Goal: Communication & Community: Answer question/provide support

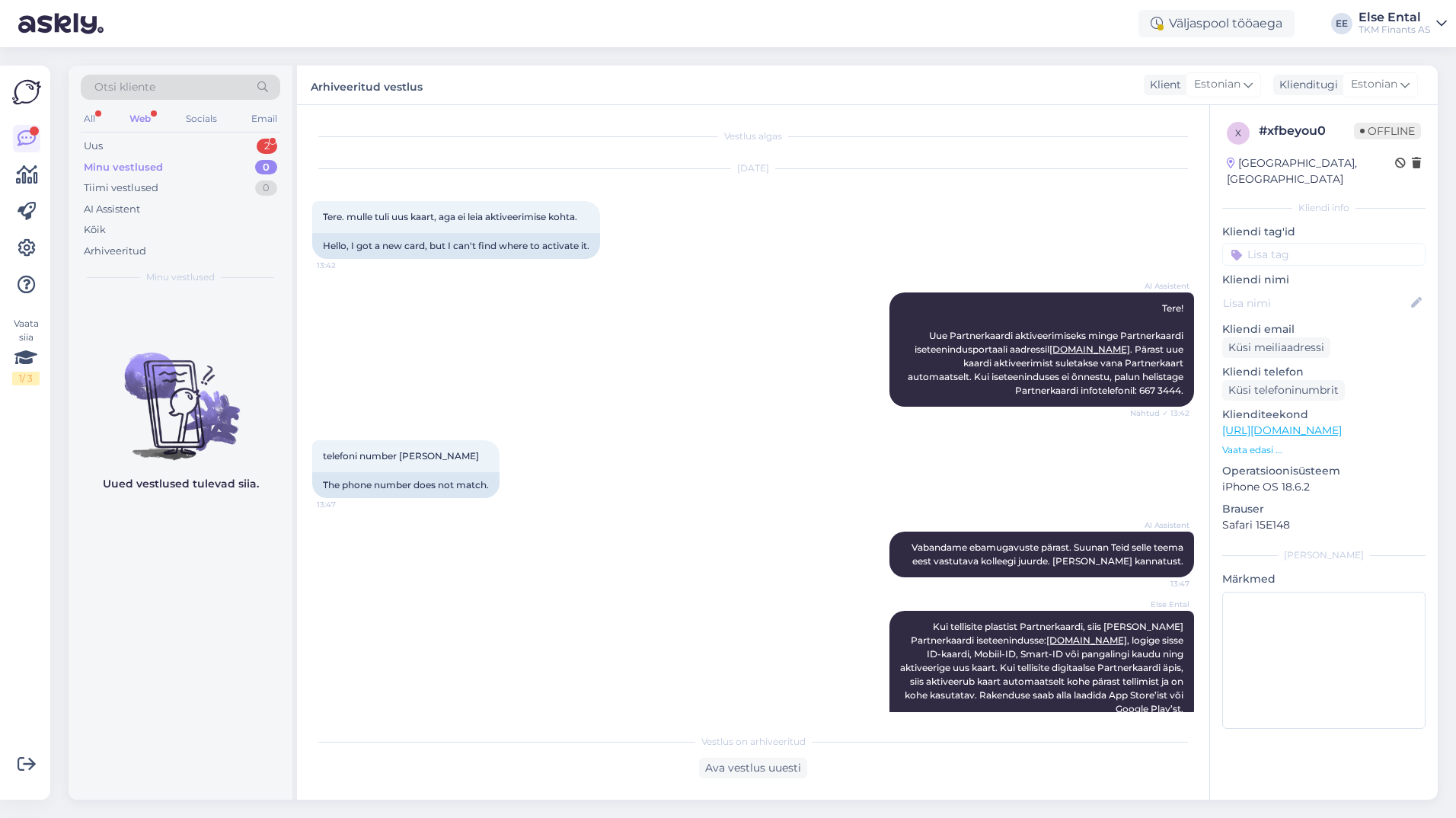
scroll to position [24, 0]
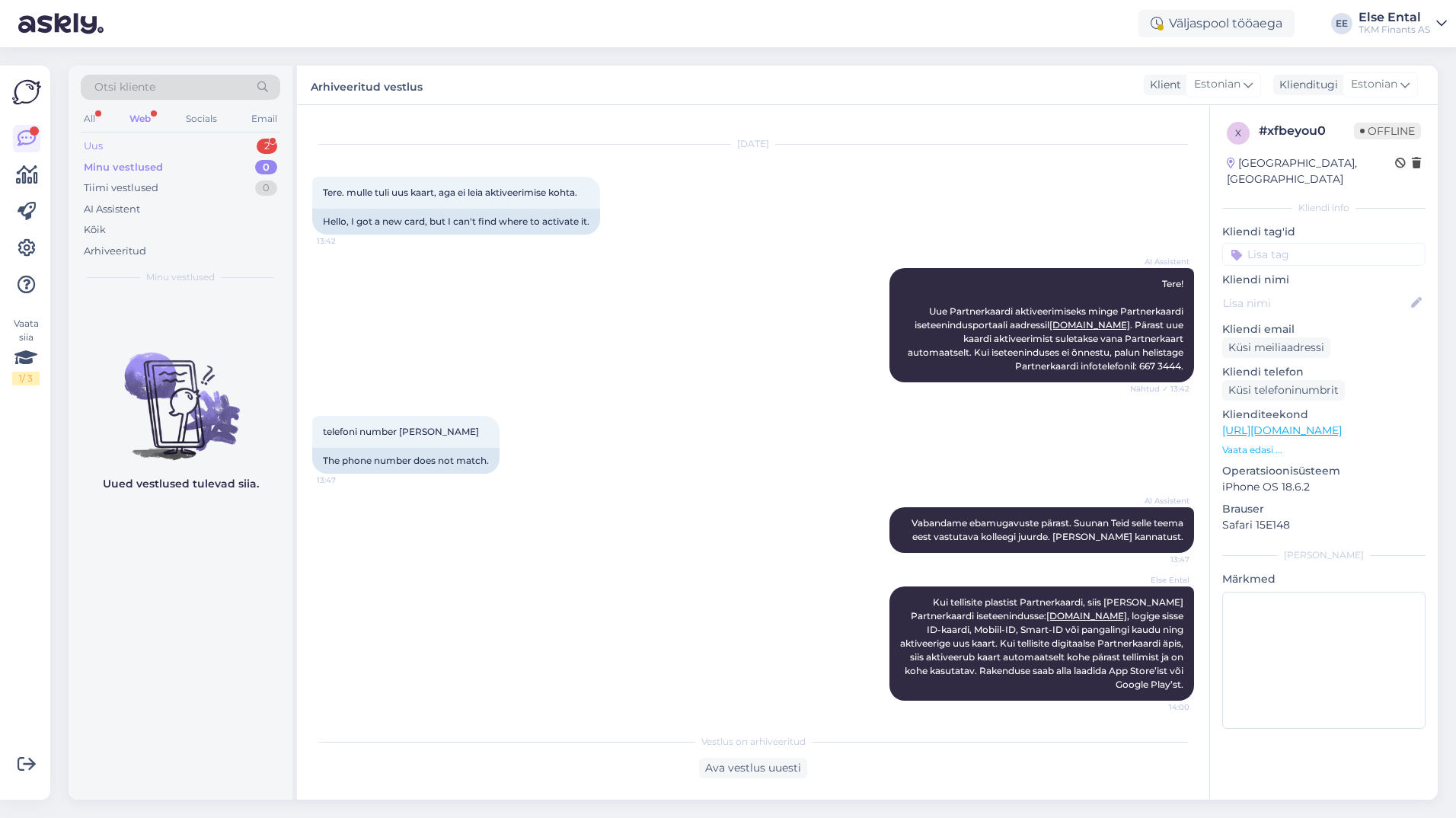
click at [126, 140] on div "Uus 2" at bounding box center [180, 146] width 199 height 21
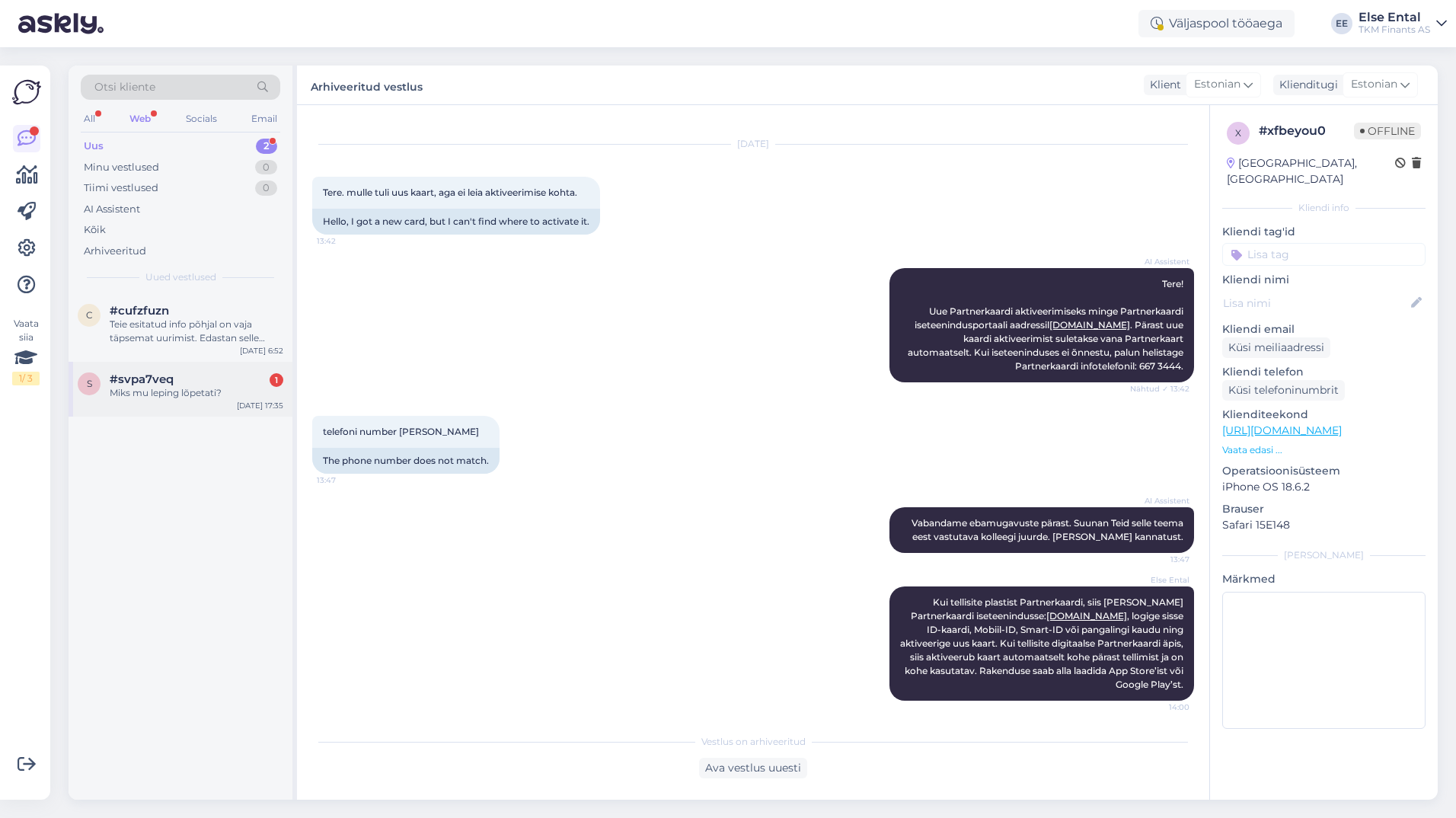
click at [199, 394] on div "Miks mu leping lõpetati?" at bounding box center [197, 393] width 173 height 13
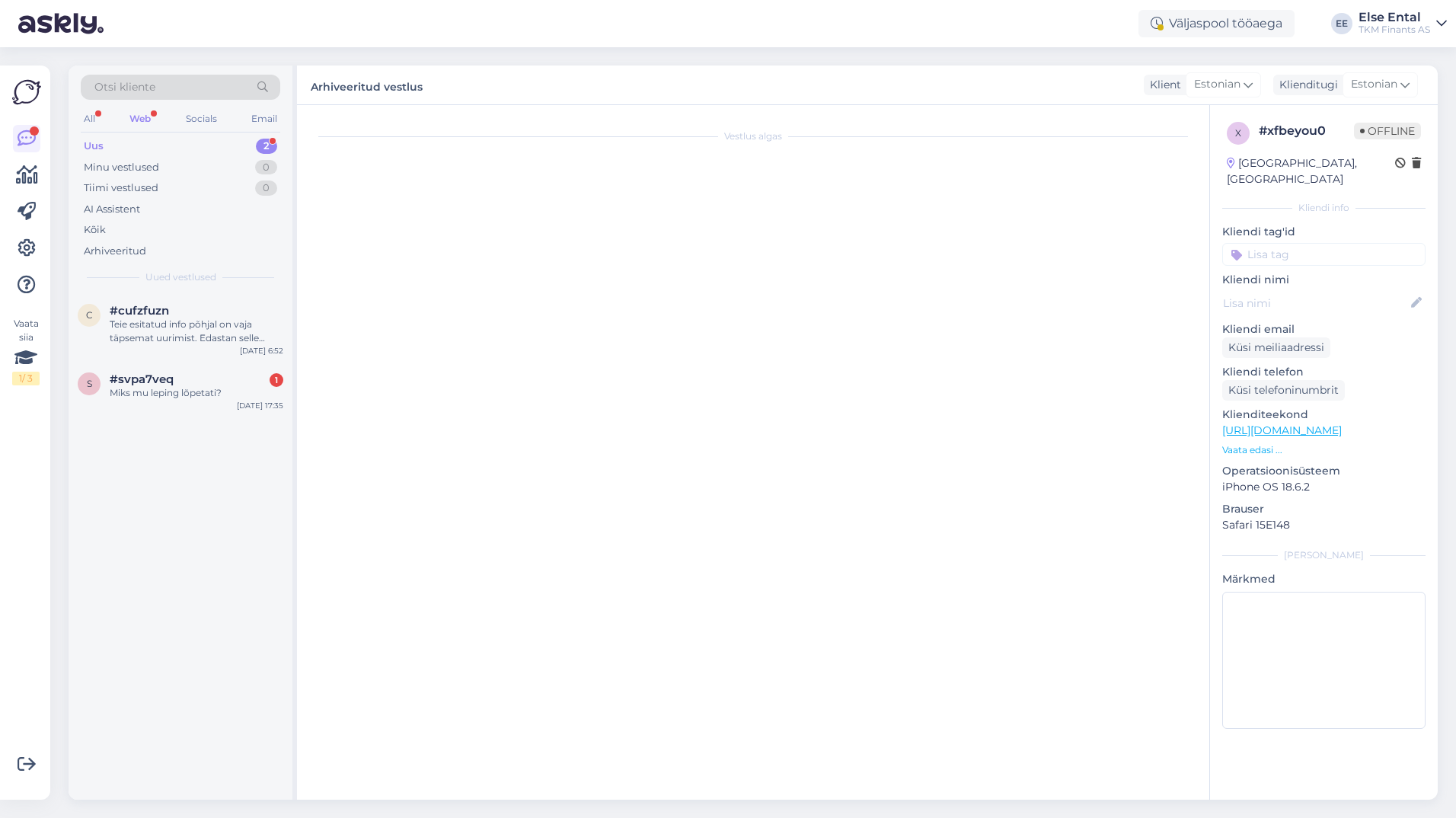
scroll to position [0, 0]
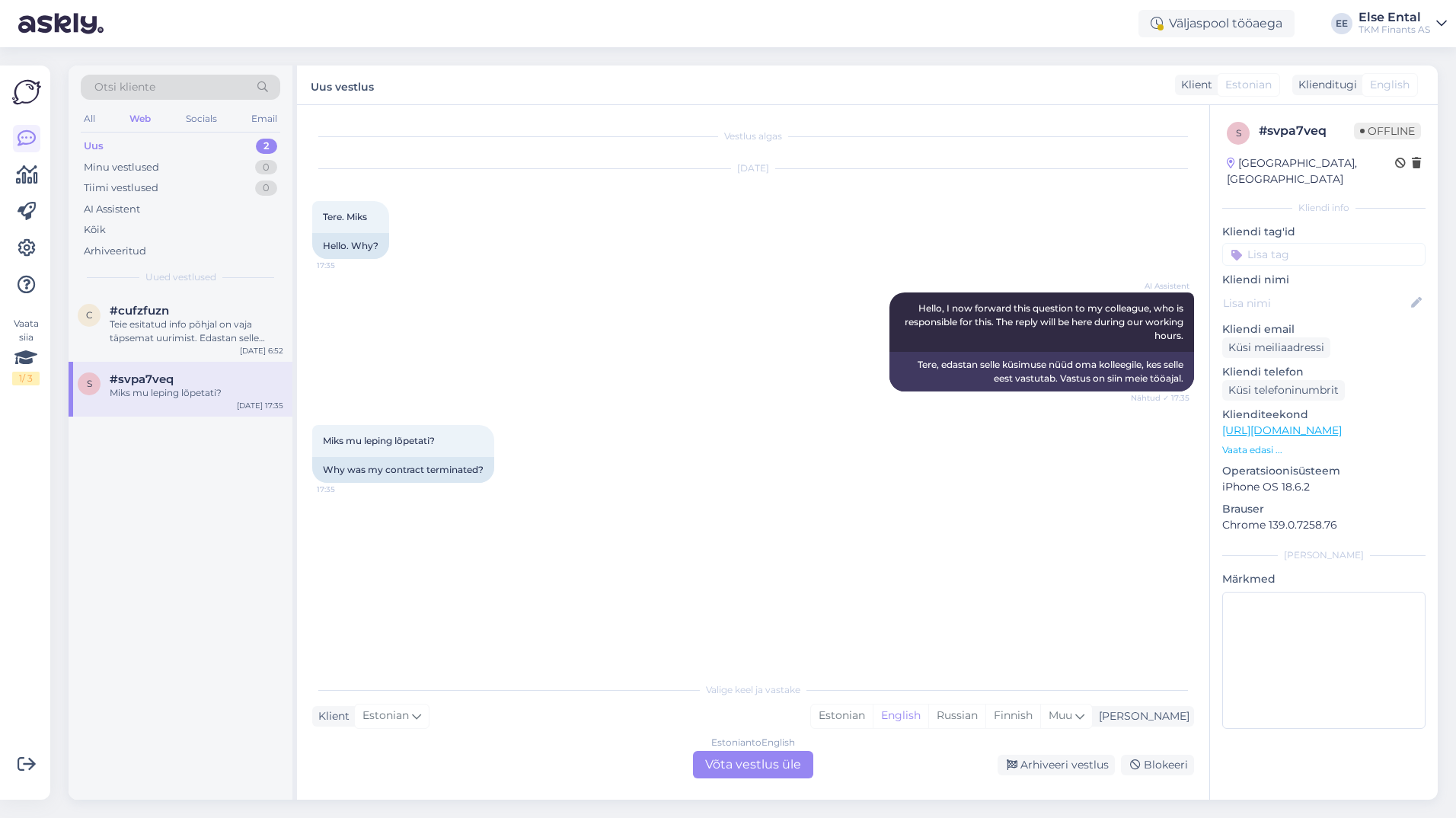
click at [718, 755] on div "Estonian to English Võta vestlus üle" at bounding box center [753, 764] width 120 height 27
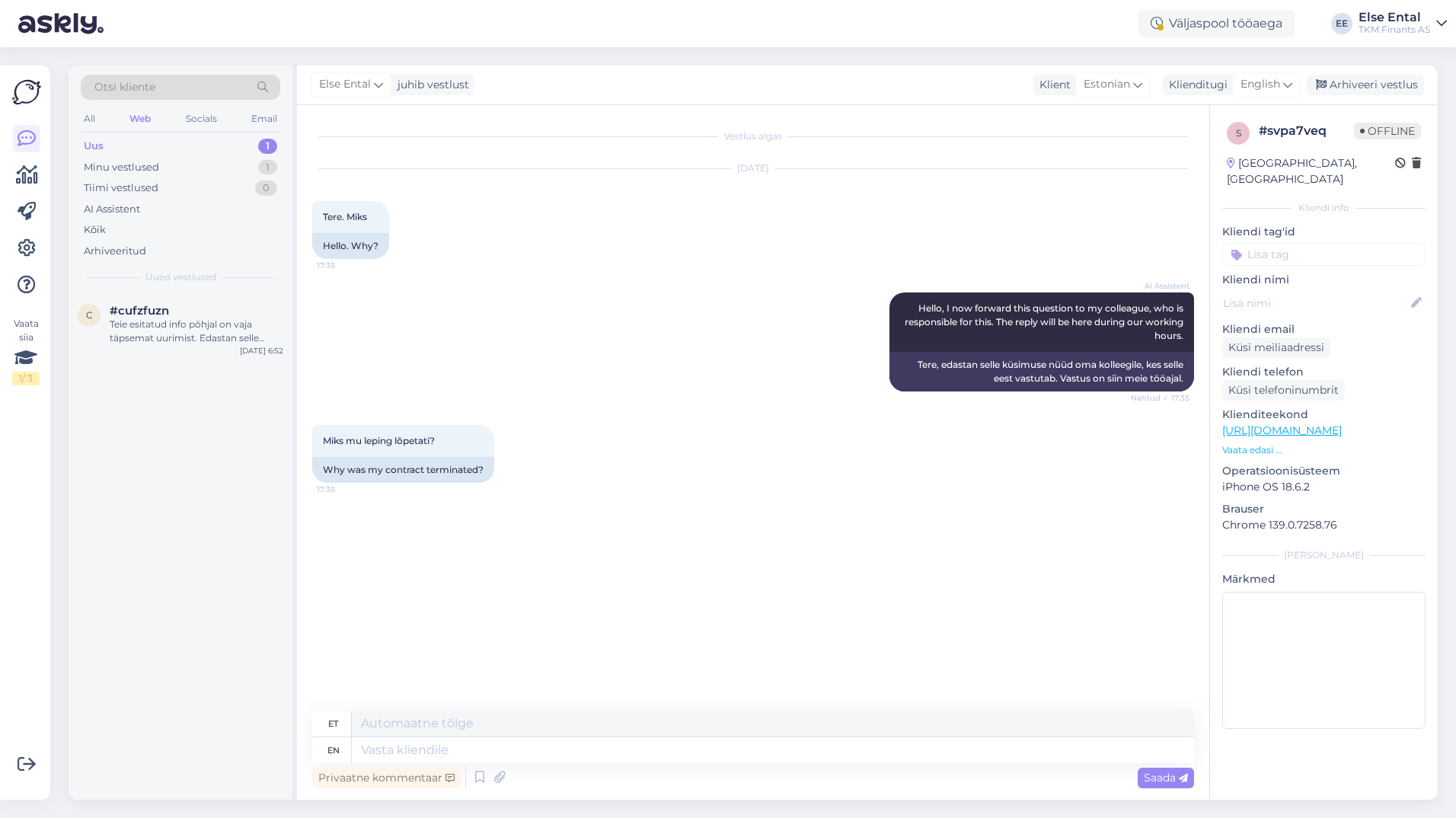
click at [169, 144] on div "Uus 1" at bounding box center [180, 146] width 199 height 21
click at [183, 330] on div "Teie esitatud info põhjal on vaja täpsemat uurimist. Edastan selle küsimuse kol…" at bounding box center [197, 331] width 173 height 27
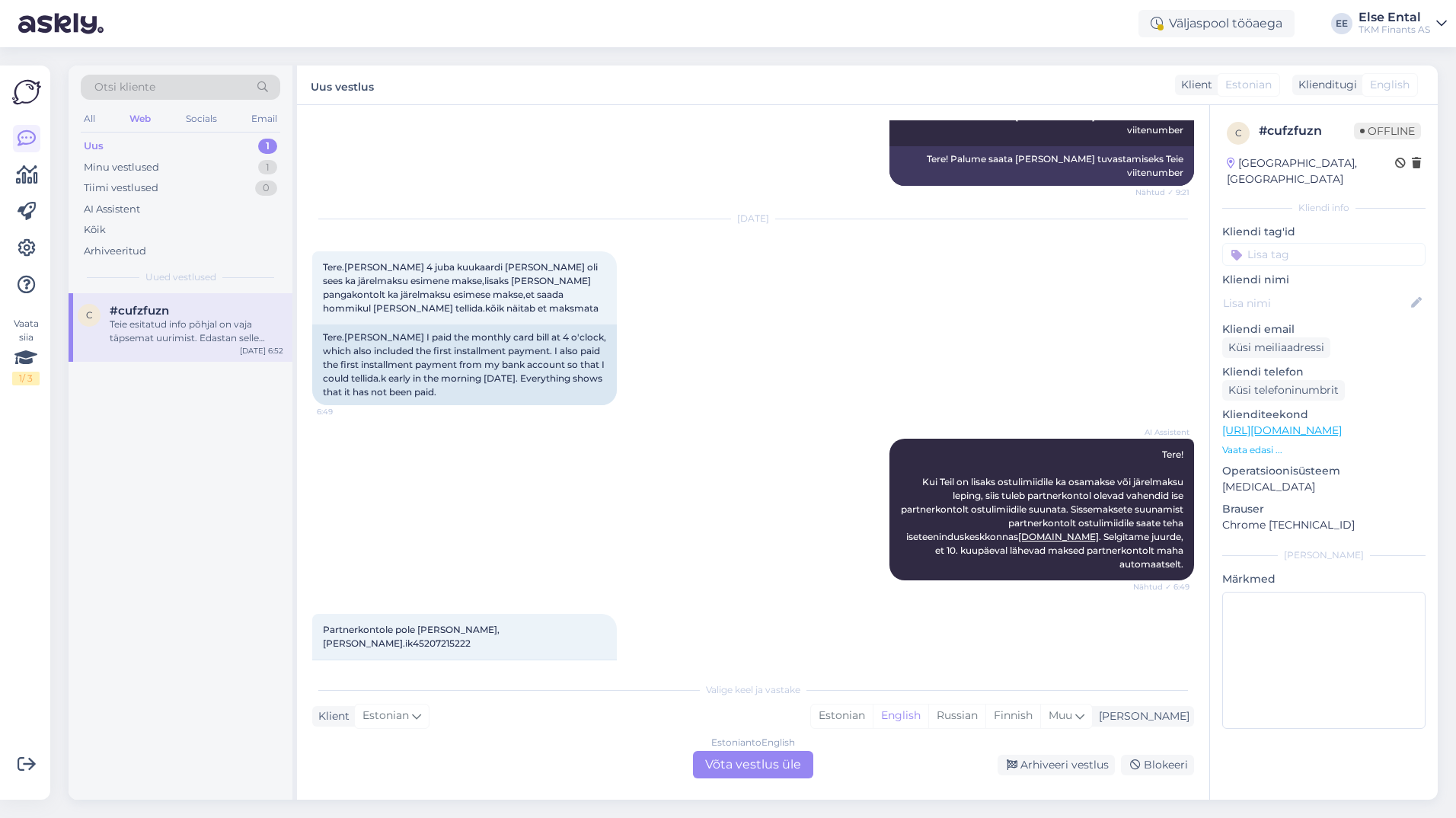
scroll to position [772, 0]
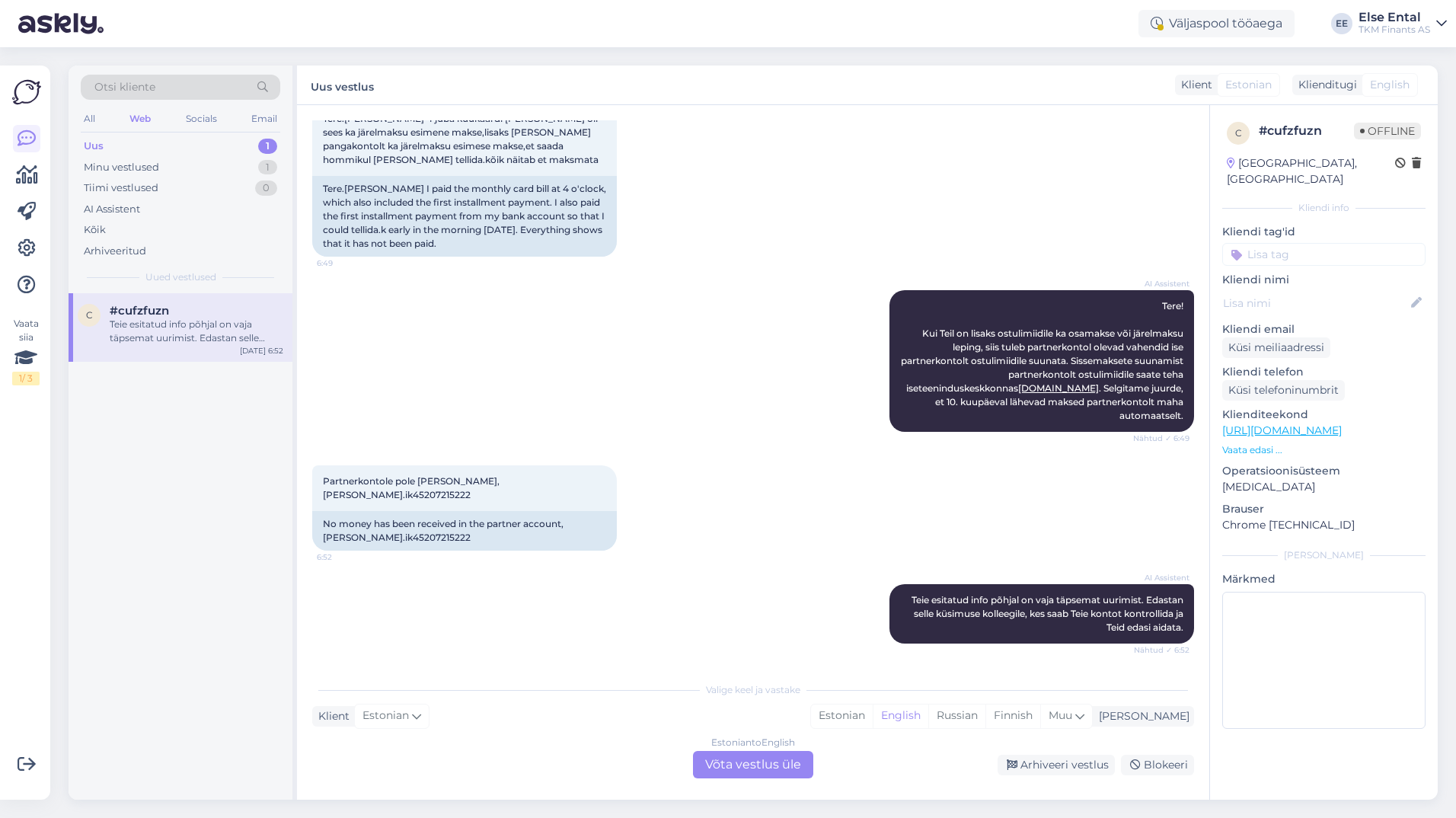
click at [780, 766] on div "Estonian to English Võta vestlus üle" at bounding box center [753, 764] width 120 height 27
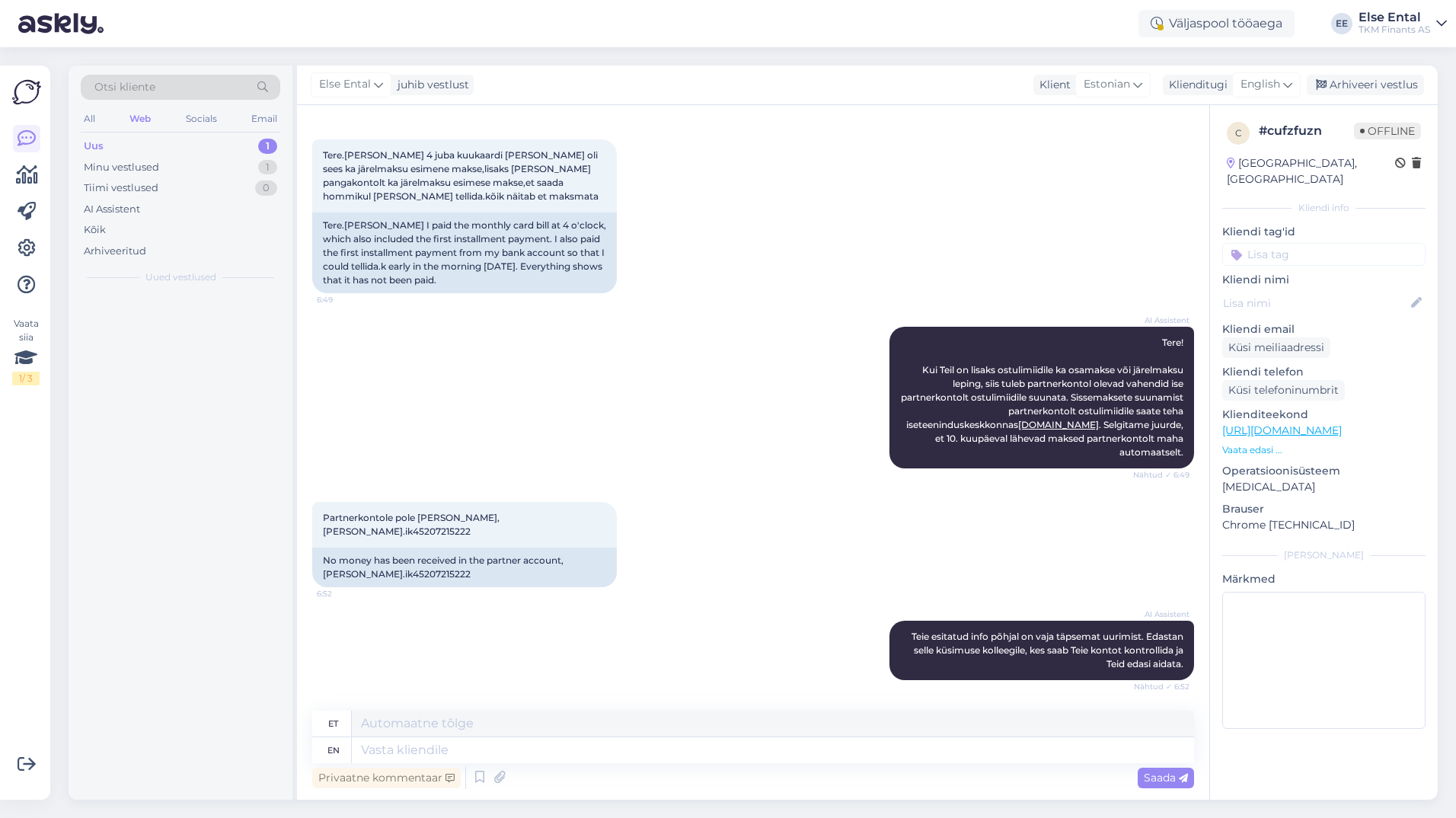
scroll to position [735, 0]
click at [405, 536] on span "Partnerkontole pole [PERSON_NAME],[PERSON_NAME].ik45207215222" at bounding box center [410, 524] width 176 height 25
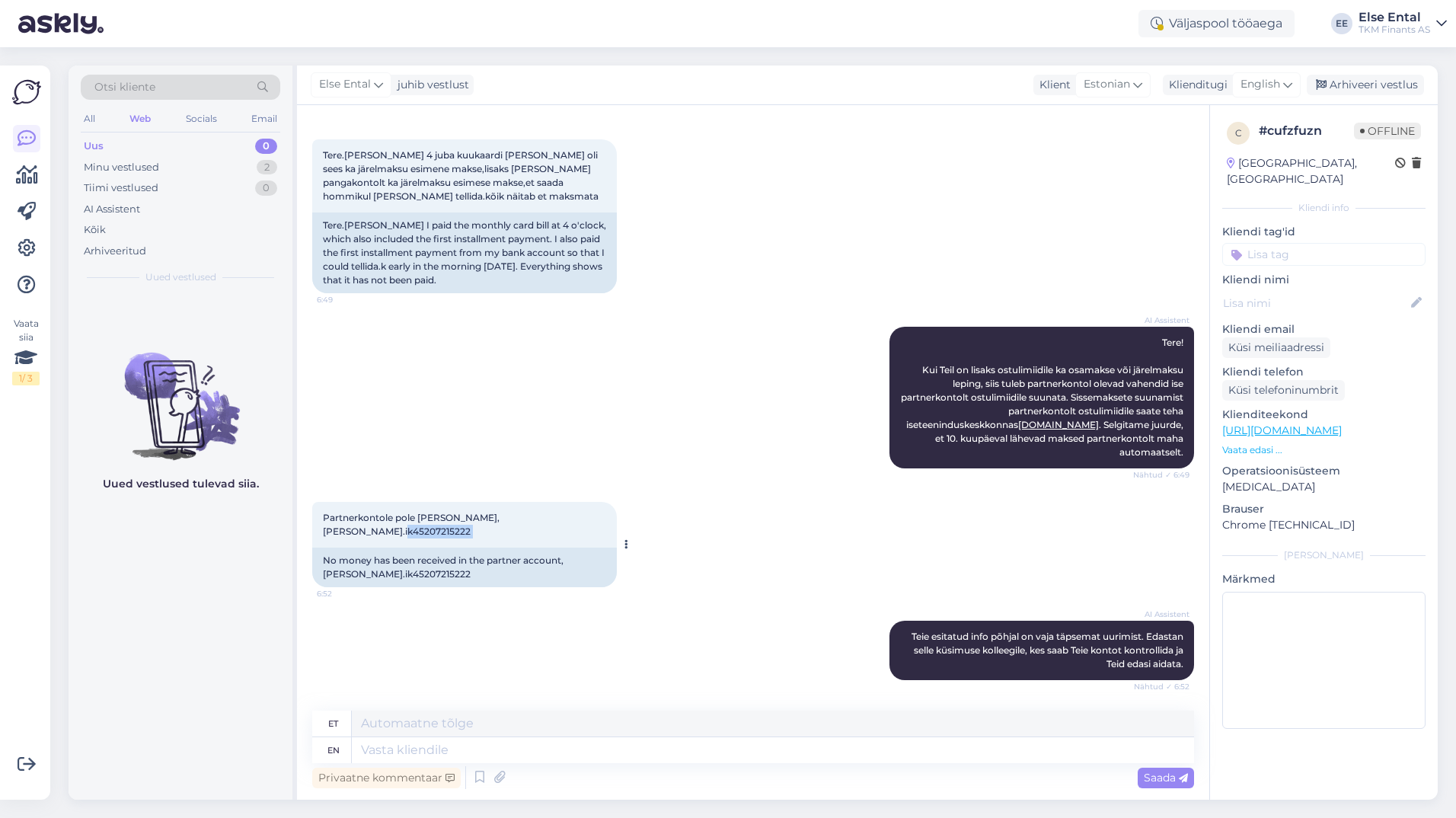
click at [405, 536] on span "Partnerkontole pole [PERSON_NAME],[PERSON_NAME].ik45207215222" at bounding box center [410, 524] width 176 height 25
click at [400, 534] on span "Partnerkontole pole [PERSON_NAME],[PERSON_NAME].ik45207215222" at bounding box center [410, 524] width 176 height 25
click at [435, 533] on div "Partnerkontole pole [PERSON_NAME],[PERSON_NAME].ik45207215222 6:52" at bounding box center [464, 524] width 304 height 45
drag, startPoint x: 433, startPoint y: 532, endPoint x: 375, endPoint y: 536, distance: 58.1
click at [375, 536] on div "Partnerkontole pole [PERSON_NAME],[PERSON_NAME].ik45207215222 6:52" at bounding box center [464, 524] width 304 height 45
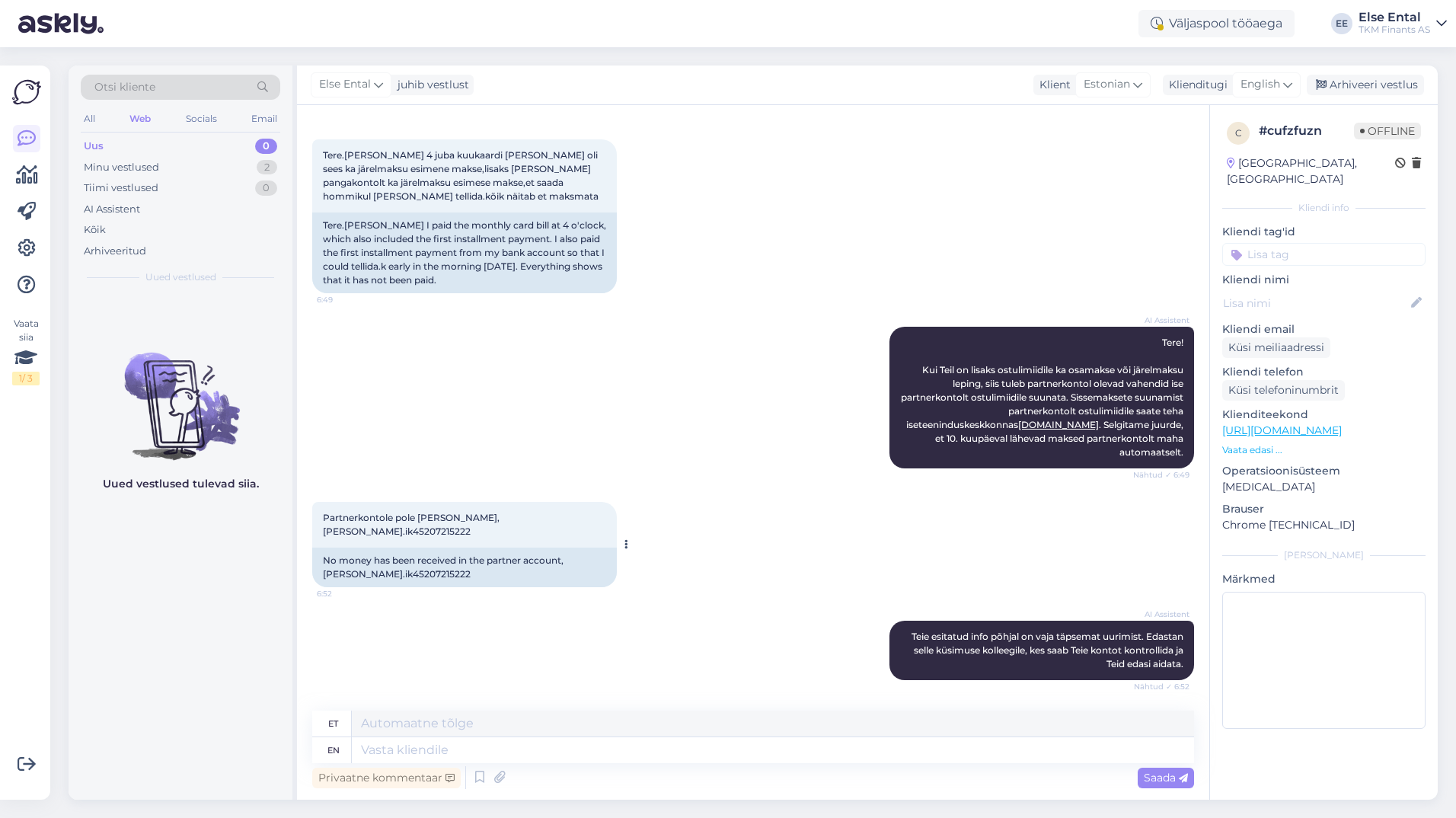
copy span "45207215222"
click at [478, 736] on textarea at bounding box center [773, 723] width 842 height 26
click at [1252, 81] on span "English" at bounding box center [1260, 84] width 40 height 16
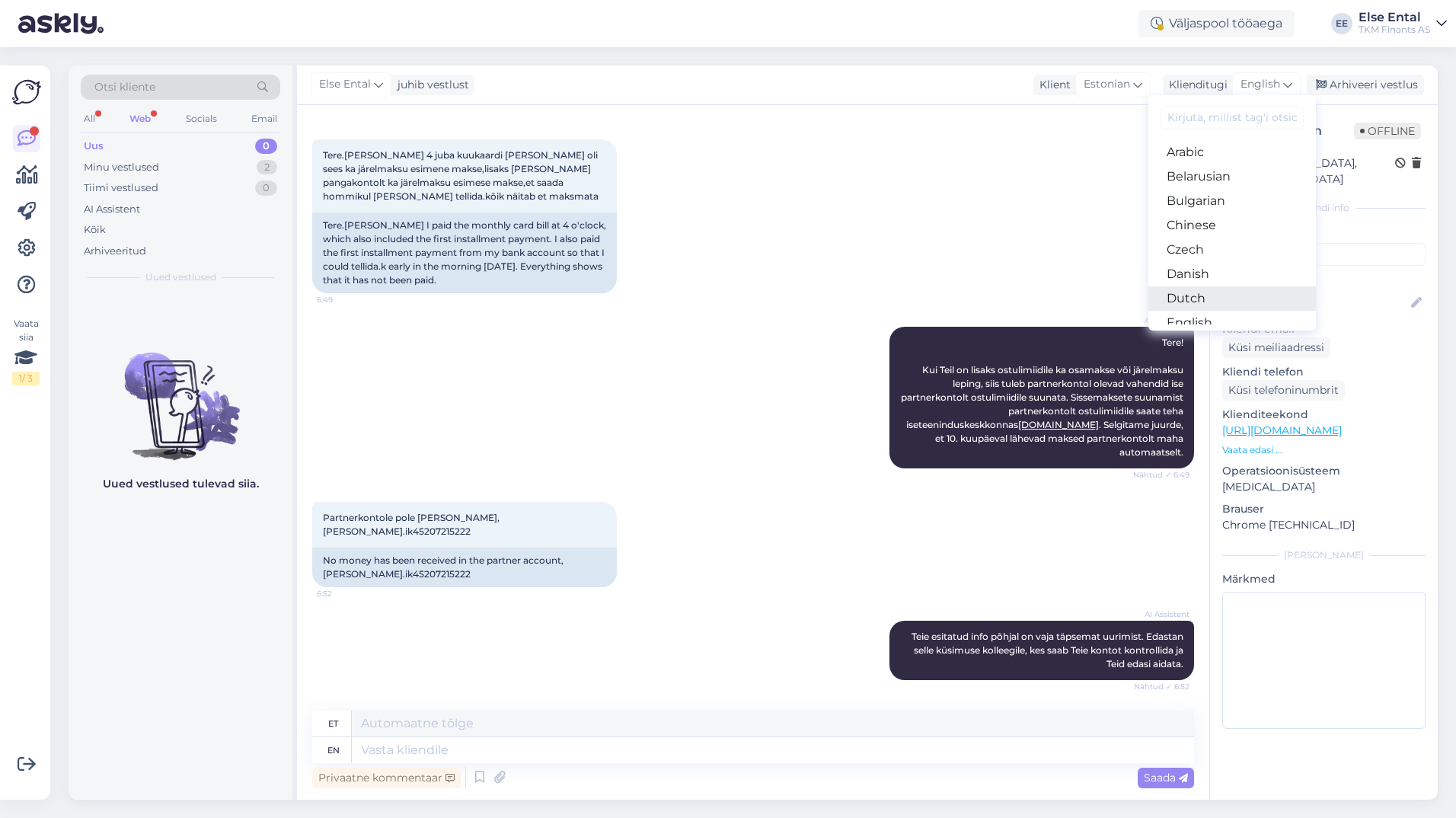
scroll to position [152, 0]
click at [1217, 191] on link "Estonian" at bounding box center [1232, 195] width 168 height 24
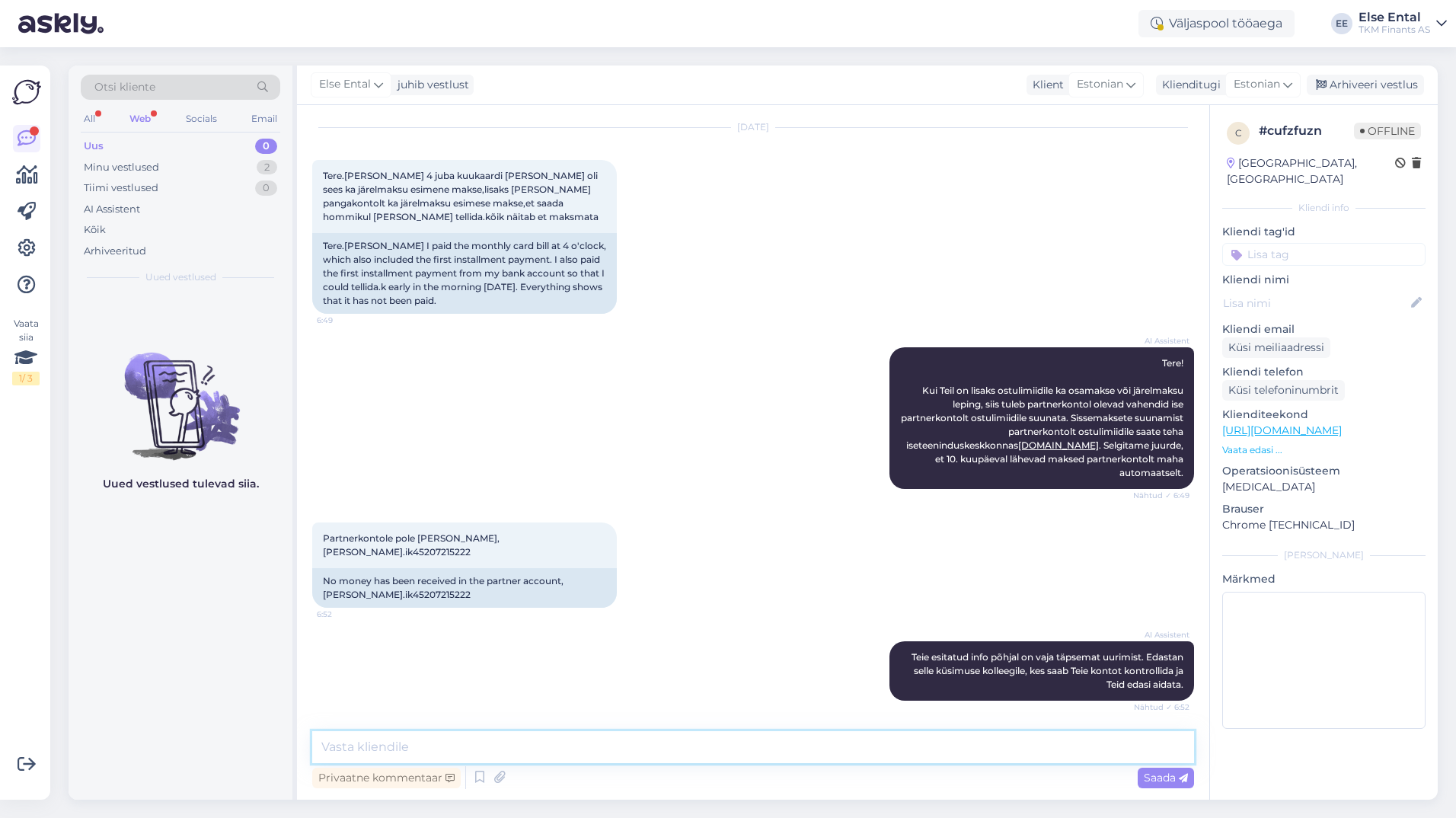
click at [380, 757] on textarea at bounding box center [753, 747] width 882 height 32
paste textarea "513.03"
click at [769, 747] on textarea "Tere! Kinnitame makse laekumist TKMF-i kontole [DATE] summas 513.03" at bounding box center [753, 747] width 882 height 32
click at [820, 741] on textarea "Tere! Kinnitame makse laekumist TKMF-i kontole [DATE] summas 513,03" at bounding box center [753, 747] width 882 height 32
click at [827, 757] on textarea "Tere! Kinnitame makse laekumist TKMF-i kontole [DATE] summas 513,03 eur." at bounding box center [753, 747] width 882 height 32
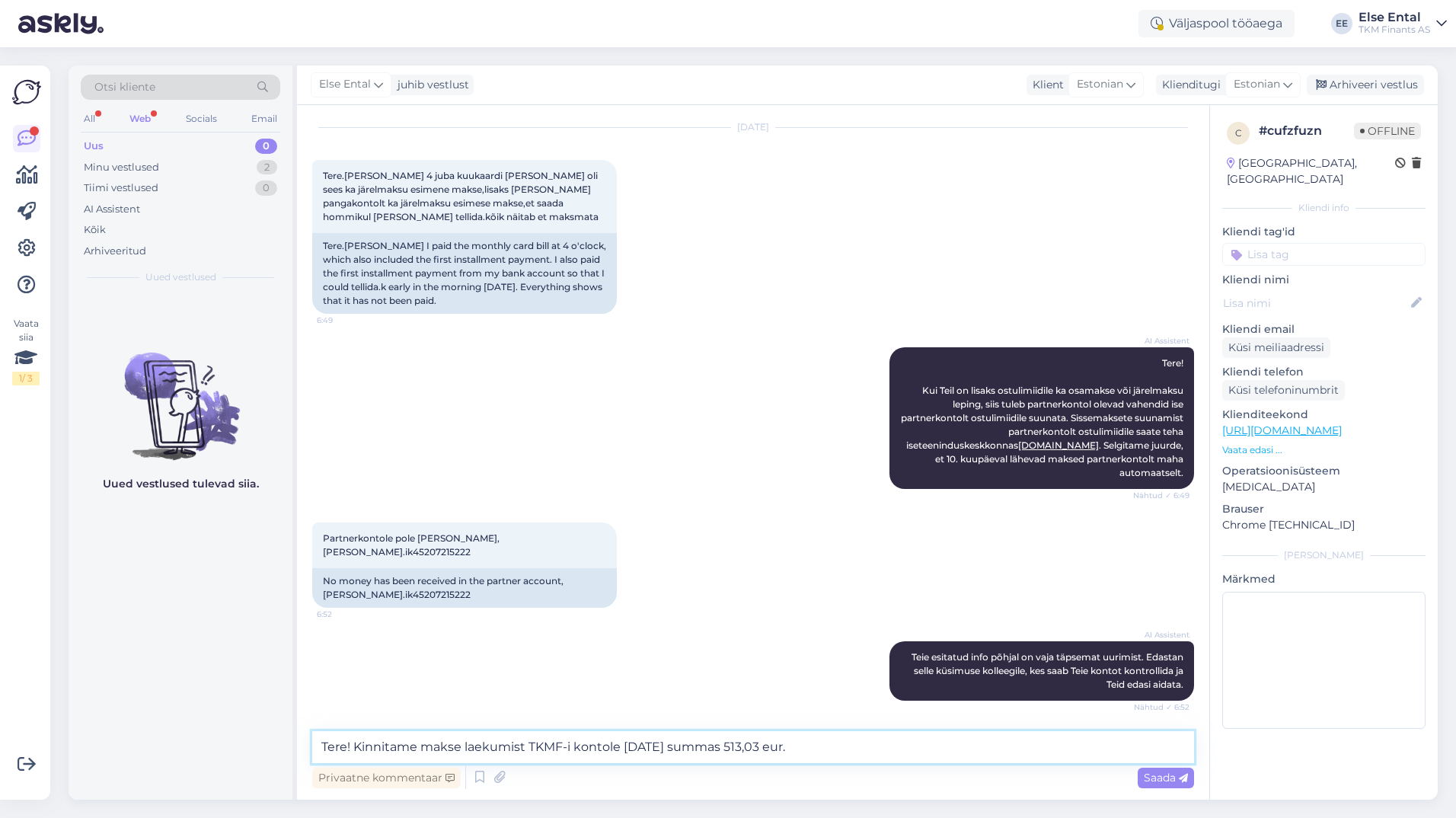
click at [837, 748] on textarea "Tere! Kinnitame makse laekumist TKMF-i kontole [DATE] summas 513,03 eur." at bounding box center [753, 747] width 882 height 32
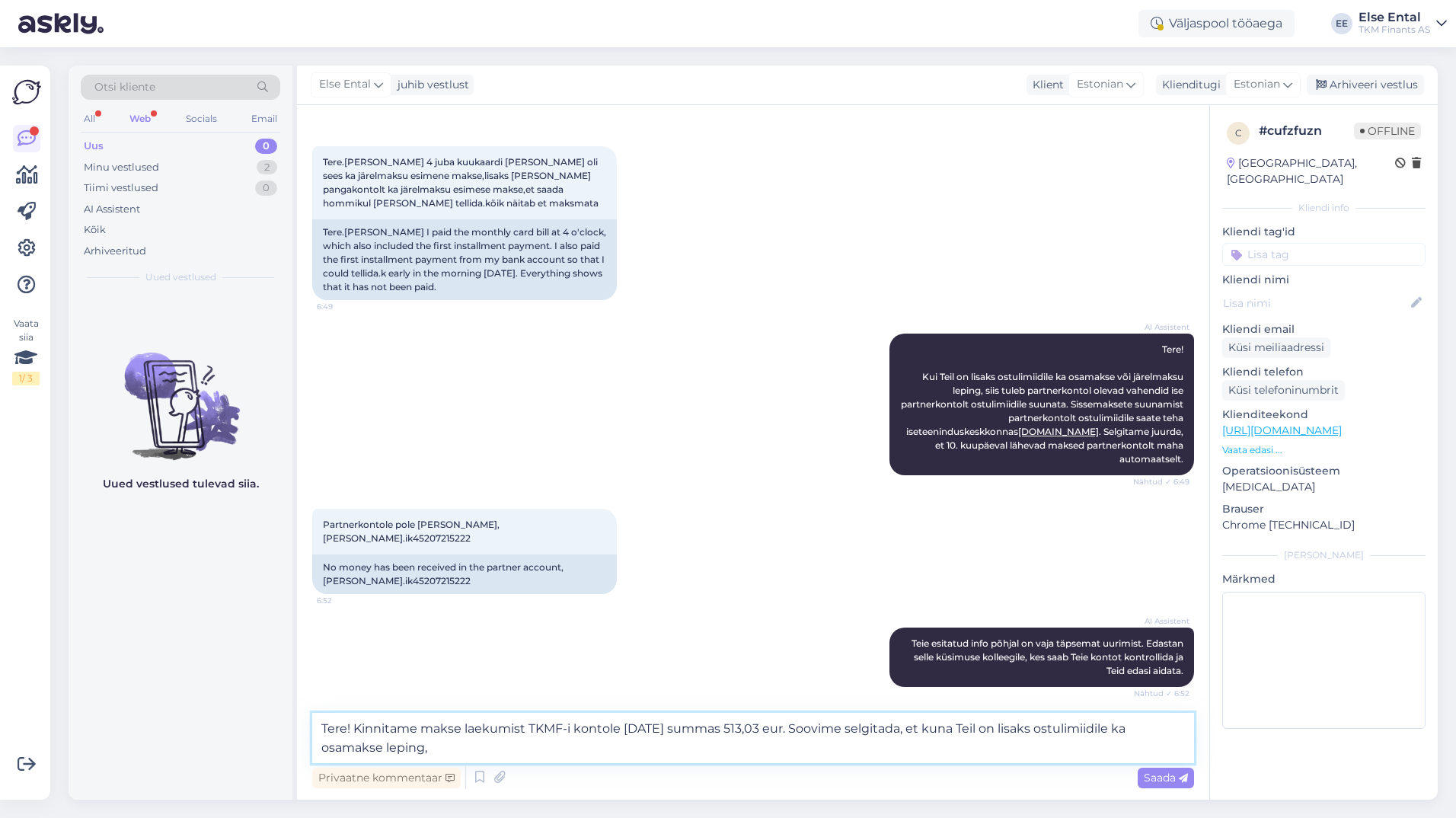
click at [525, 743] on textarea "Tere! Kinnitame makse laekumist TKMF-i kontole [DATE] summas 513,03 eur. Soovim…" at bounding box center [753, 738] width 882 height 50
click at [514, 751] on textarea "Tere! Kinnitame makse laekumist TKMF-i kontole [DATE] summas 513,03 eur. Soovim…" at bounding box center [753, 738] width 882 height 50
click at [515, 750] on textarea "Tere! Kinnitame makse laekumist TKMF-i kontole [DATE] summas 513,03 eur. Soovim…" at bounding box center [753, 738] width 882 height 50
click at [866, 732] on textarea "Tere! Kinnitame makse laekumist TKMF-i kontole [DATE] summas 513,03 eur. Soovim…" at bounding box center [753, 738] width 882 height 50
click at [549, 752] on textarea "Tere! Kinnitame makse laekumist TKMF-i kontole [DATE] summas 513,03 eur. Soovim…" at bounding box center [753, 738] width 882 height 50
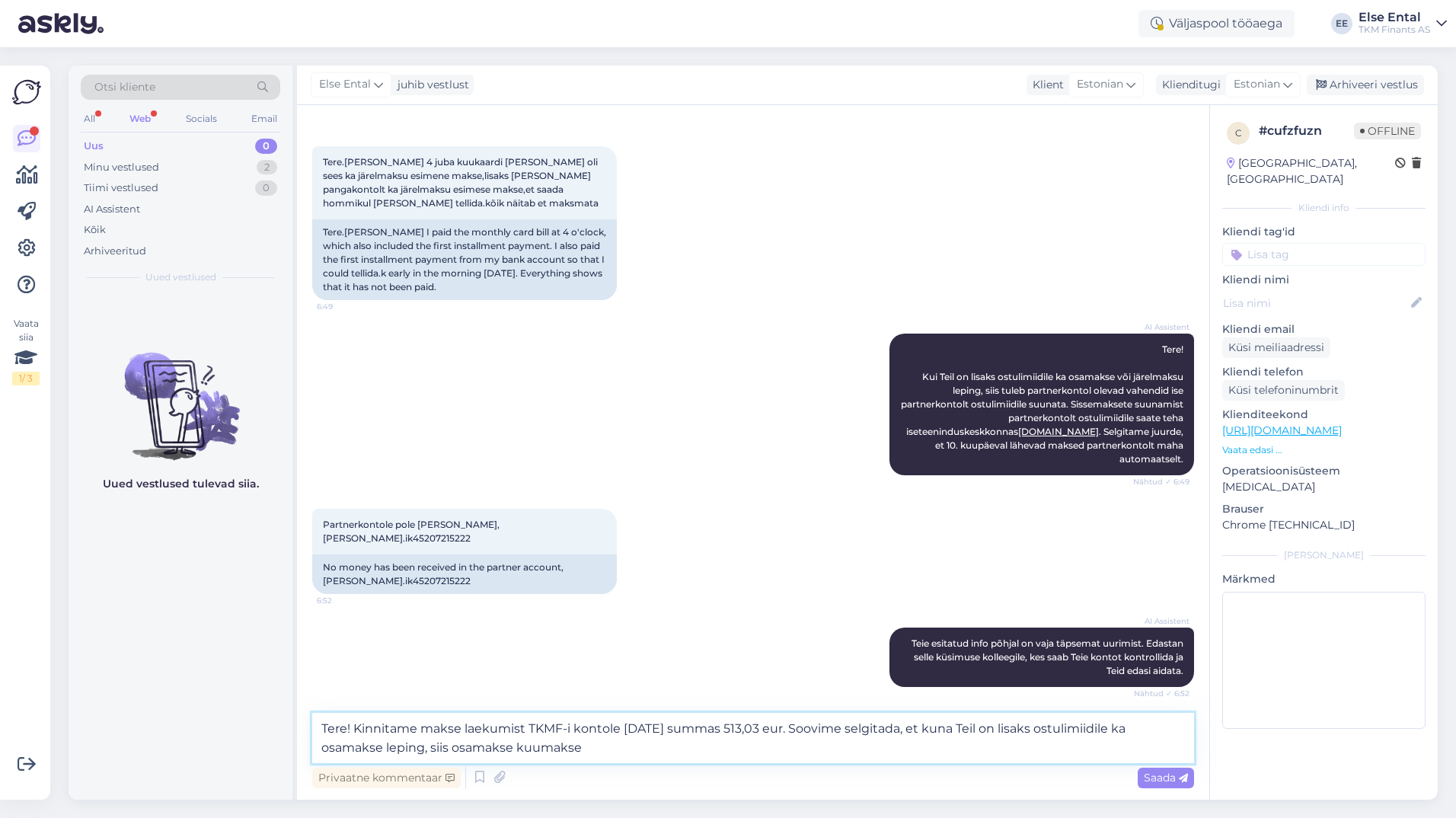
click at [623, 749] on textarea "Tere! Kinnitame makse laekumist TKMF-i kontole [DATE] summas 513,03 eur. Soovim…" at bounding box center [753, 738] width 882 height 50
drag, startPoint x: 623, startPoint y: 749, endPoint x: 600, endPoint y: 751, distance: 23.1
click at [600, 751] on textarea "Tere! Kinnitame makse laekumist TKMF-i kontole [DATE] summas 513,03 eur. Soovim…" at bounding box center [753, 738] width 882 height 50
click at [871, 738] on textarea "Tere! Kinnitame makse laekumist TKMF-i kontole [DATE] summas 513,03 eur. Soovim…" at bounding box center [753, 738] width 882 height 50
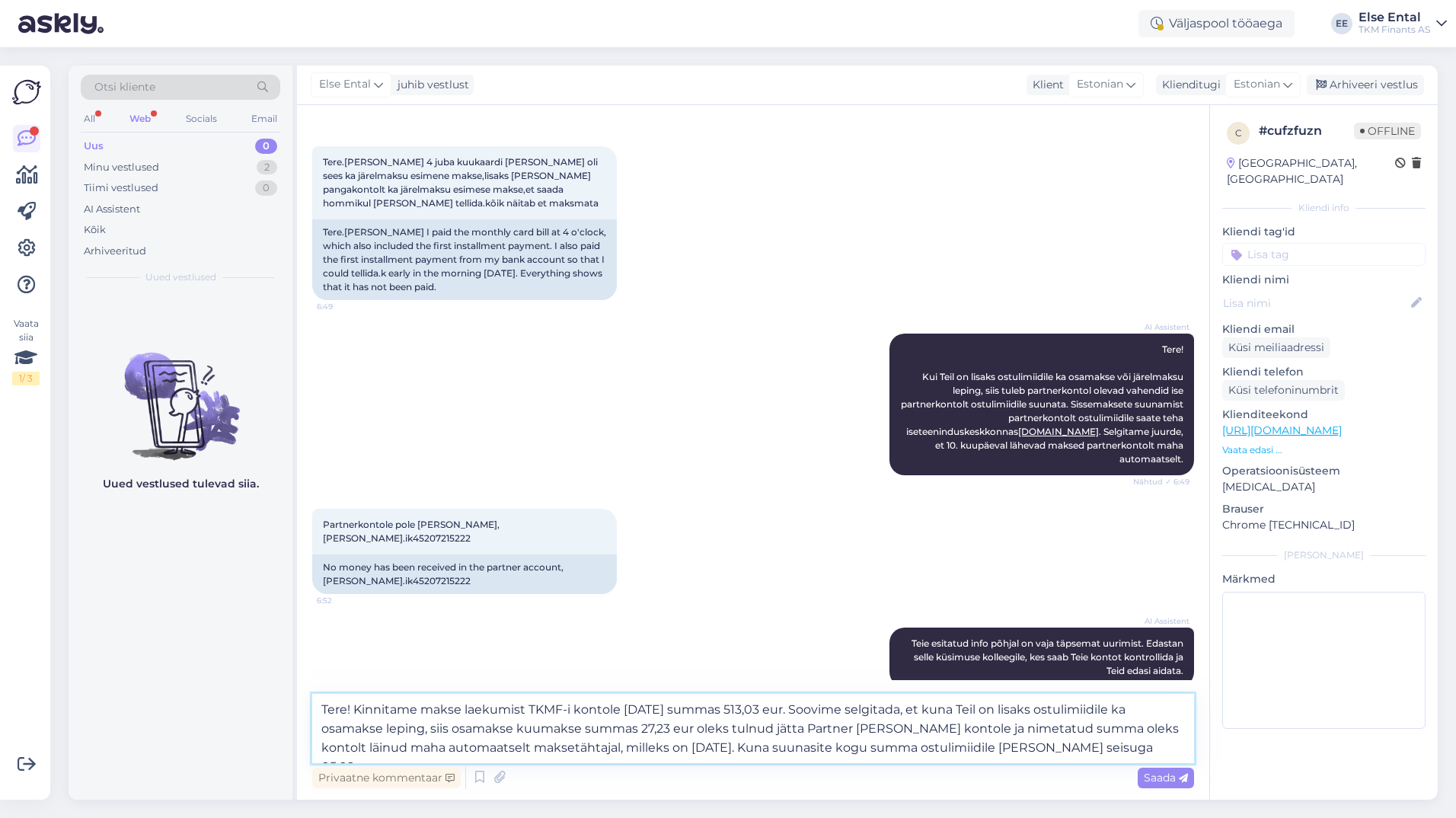
drag, startPoint x: 1119, startPoint y: 742, endPoint x: 1019, endPoint y: 751, distance: 100.4
click at [1019, 751] on textarea "Tere! Kinnitame makse laekumist TKMF-i kontole [DATE] summas 513,03 eur. Soovim…" at bounding box center [753, 728] width 882 height 69
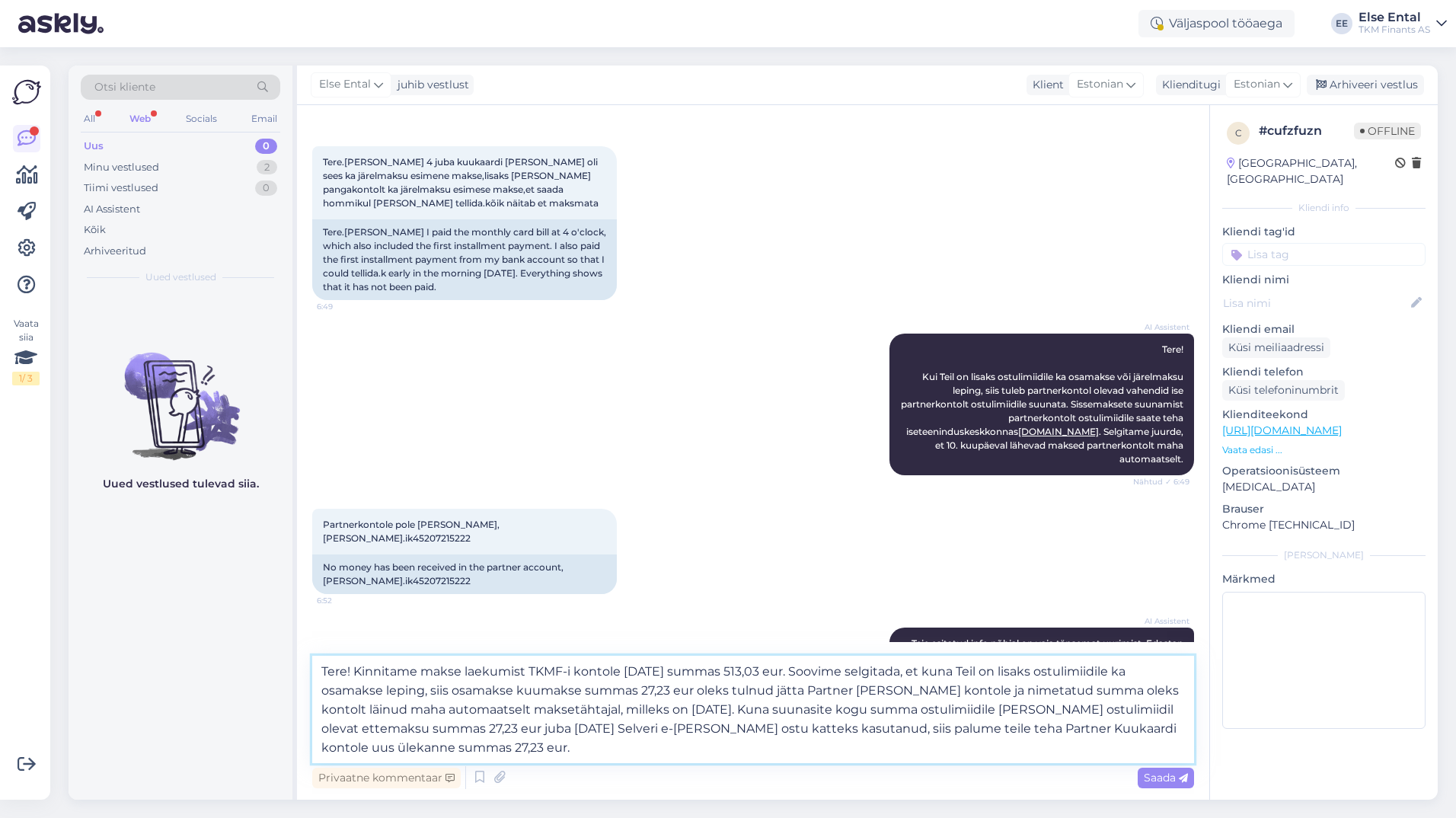
drag, startPoint x: 928, startPoint y: 728, endPoint x: 903, endPoint y: 732, distance: 25.3
click at [903, 732] on textarea "Tere! Kinnitame makse laekumist TKMF-i kontole [DATE] summas 513,03 eur. Soovim…" at bounding box center [753, 709] width 882 height 107
click at [606, 752] on textarea "Tere! Kinnitame makse laekumist TKMF-i kontole [DATE] summas 513,03 eur. Soovim…" at bounding box center [753, 709] width 882 height 107
click at [608, 754] on textarea "Tere! Kinnitame makse laekumist TKMF-i kontole [DATE] summas 513,03 eur. Soovim…" at bounding box center [753, 709] width 882 height 107
click at [874, 750] on textarea "Tere! Kinnitame makse laekumist TKMF-i kontole [DATE] summas 513,03 eur. Soovim…" at bounding box center [753, 709] width 882 height 107
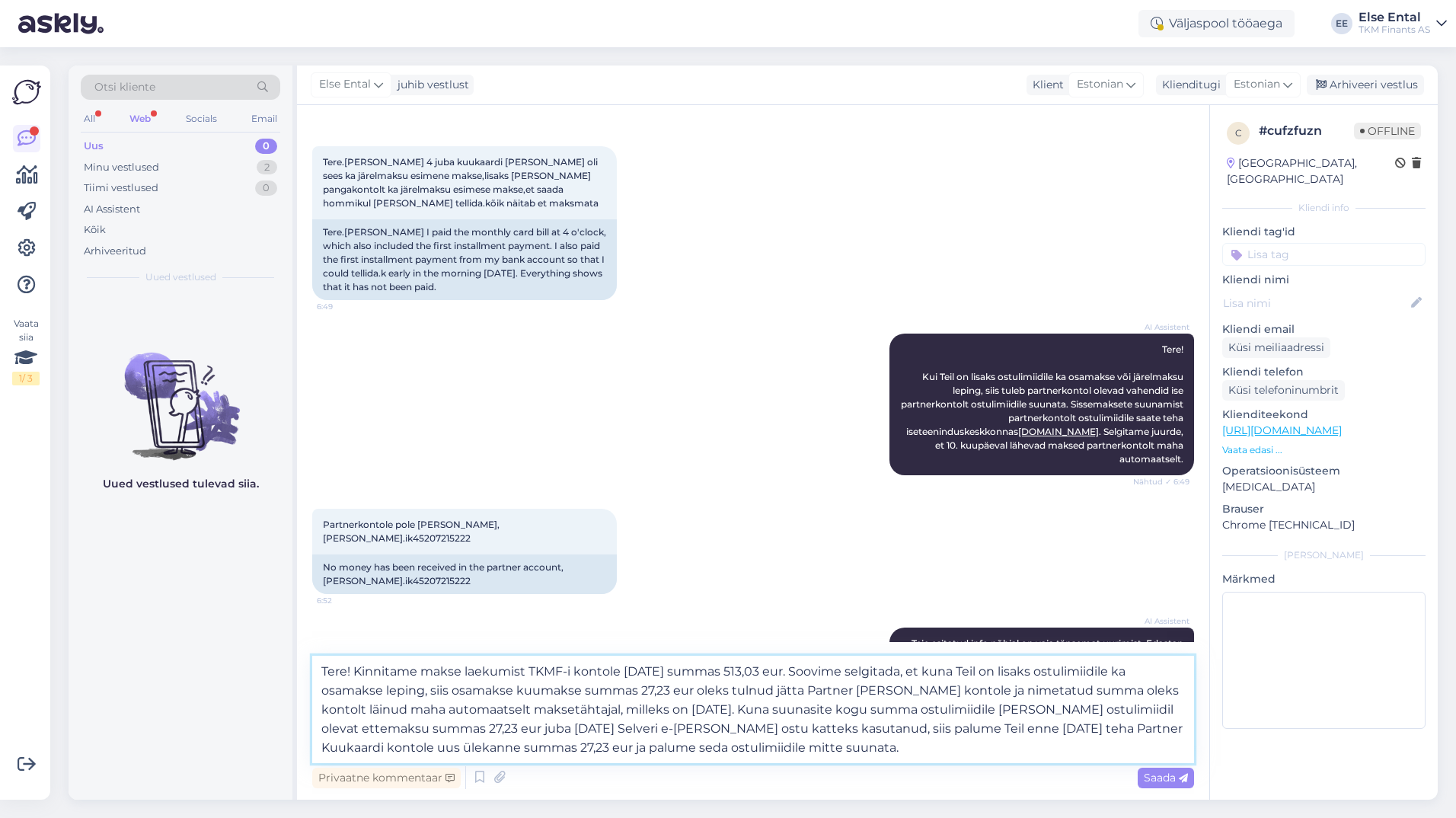
click at [402, 711] on textarea "Tere! Kinnitame makse laekumist TKMF-i kontole [DATE] summas 513,03 eur. Soovim…" at bounding box center [753, 709] width 882 height 107
click at [873, 740] on textarea "Tere! Kinnitame makse laekumist TKMF-i kontole [DATE] summas 513,03 eur. Soovim…" at bounding box center [753, 709] width 882 height 107
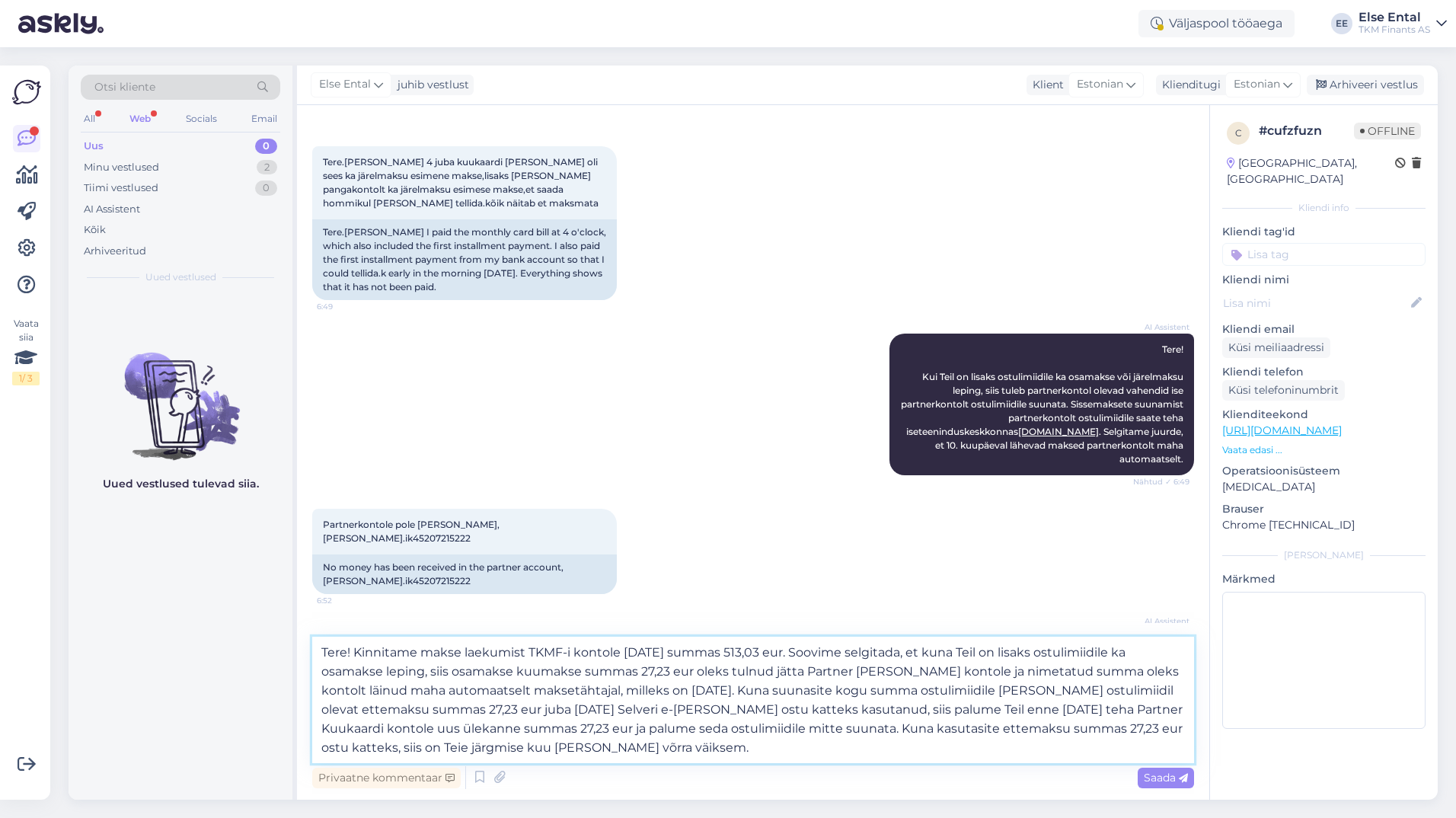
click at [811, 654] on textarea "Tere! Kinnitame makse laekumist TKMF-i kontole [DATE] summas 513,03 eur. Soovim…" at bounding box center [753, 699] width 882 height 126
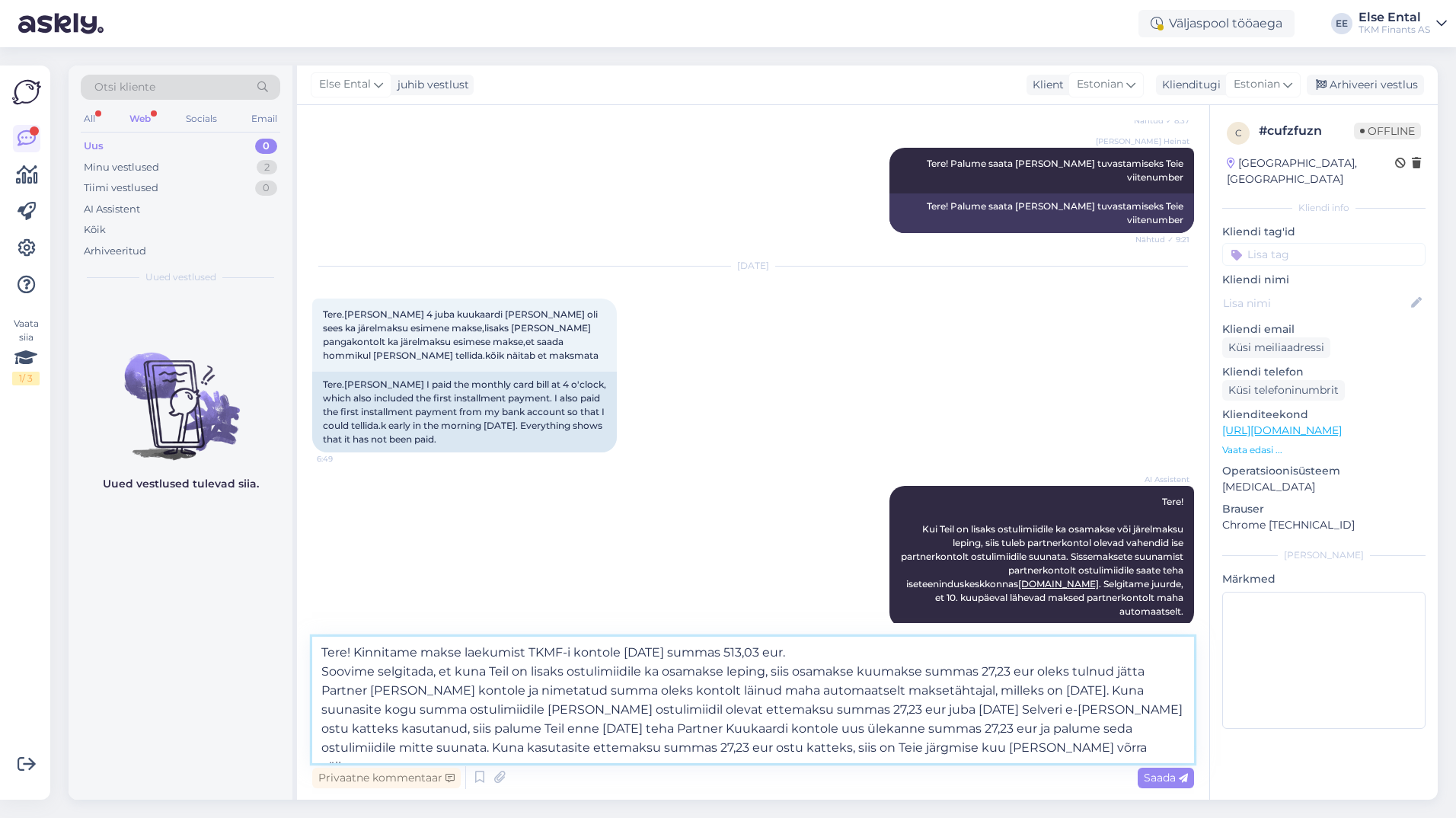
scroll to position [808, 0]
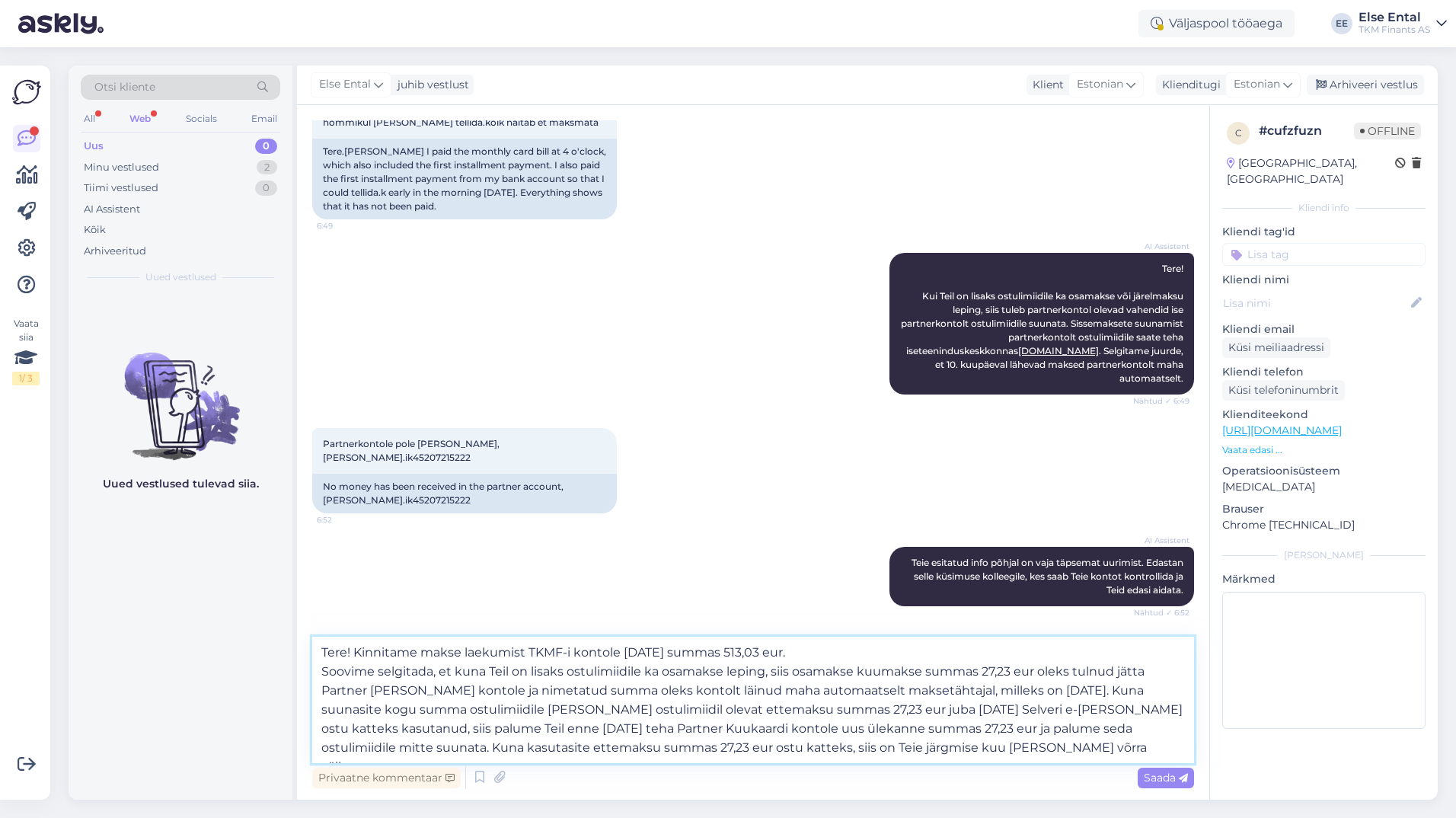
click at [1006, 752] on textarea "Tere! Kinnitame makse laekumist TKMF-i kontole [DATE] summas 513,03 eur. Soovim…" at bounding box center [753, 699] width 882 height 126
type textarea "Tere! Kinnitame makse laekumist TKMF-i kontole [DATE] summas 513,03 eur. Soovim…"
click at [1198, 13] on div "Väljaspool tööaega" at bounding box center [1217, 23] width 156 height 27
click at [1034, 191] on div "[DATE] Tere.[PERSON_NAME] 4 juba kuukaardi [PERSON_NAME] oli sees ka järelmaksu…" at bounding box center [753, 126] width 882 height 220
click at [1156, 35] on div "Väljaspool tööaega" at bounding box center [1217, 23] width 156 height 27
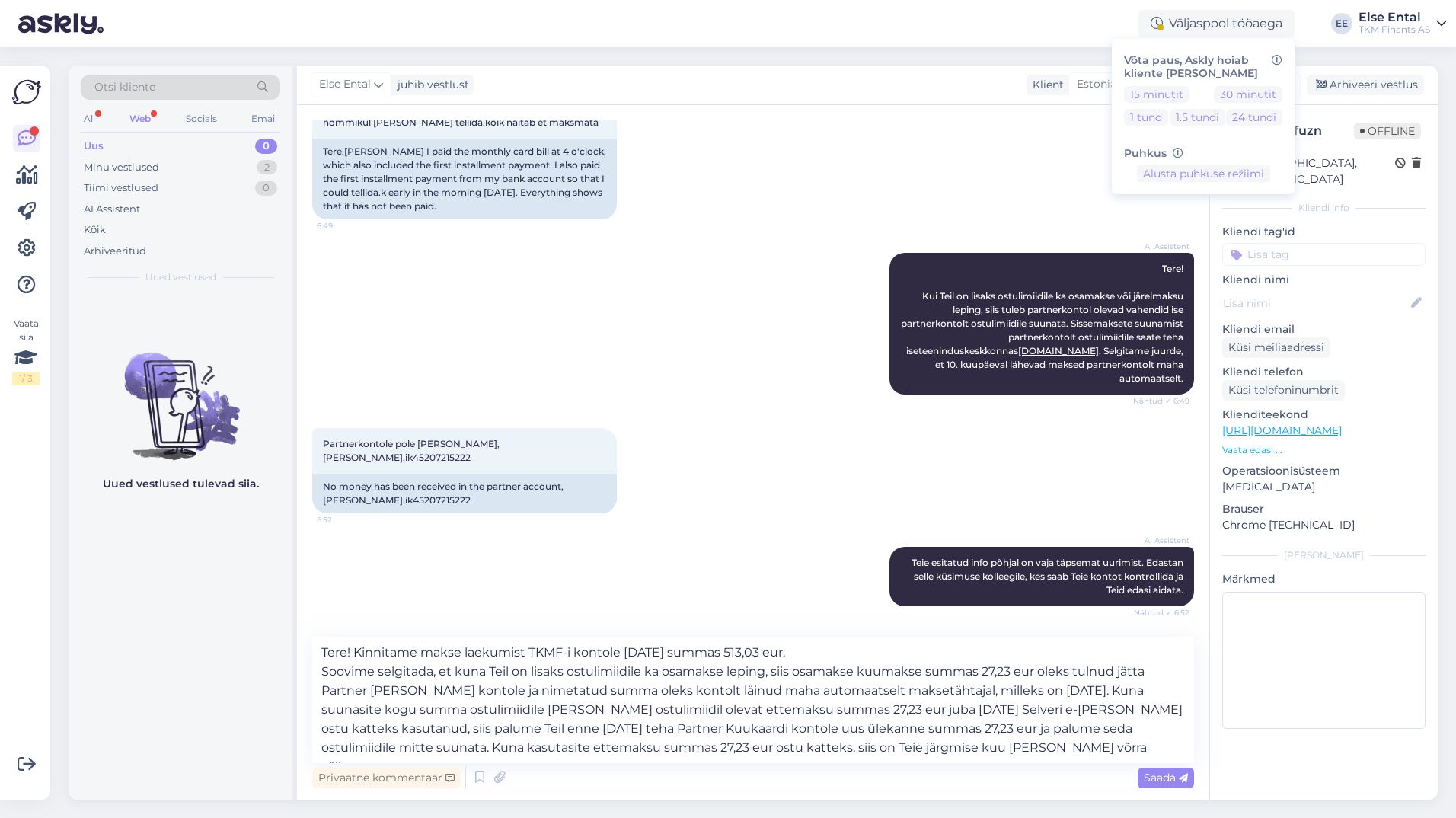
click at [1070, 170] on div "[DATE] Tere.[PERSON_NAME] 4 juba kuukaardi [PERSON_NAME] oli sees ka järelmaksu…" at bounding box center [753, 126] width 882 height 220
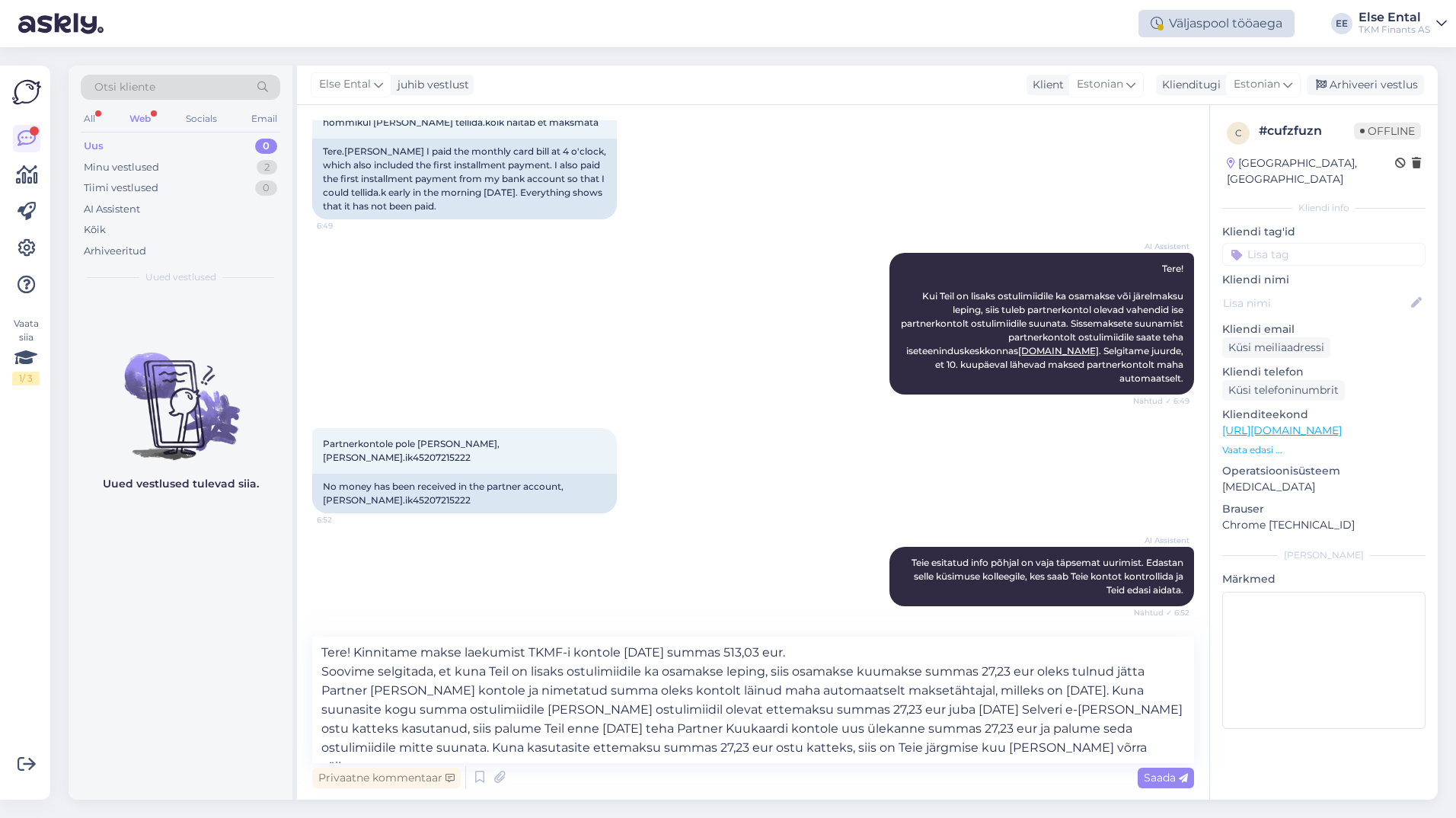
click at [1162, 35] on div "Väljaspool tööaega" at bounding box center [1217, 23] width 156 height 27
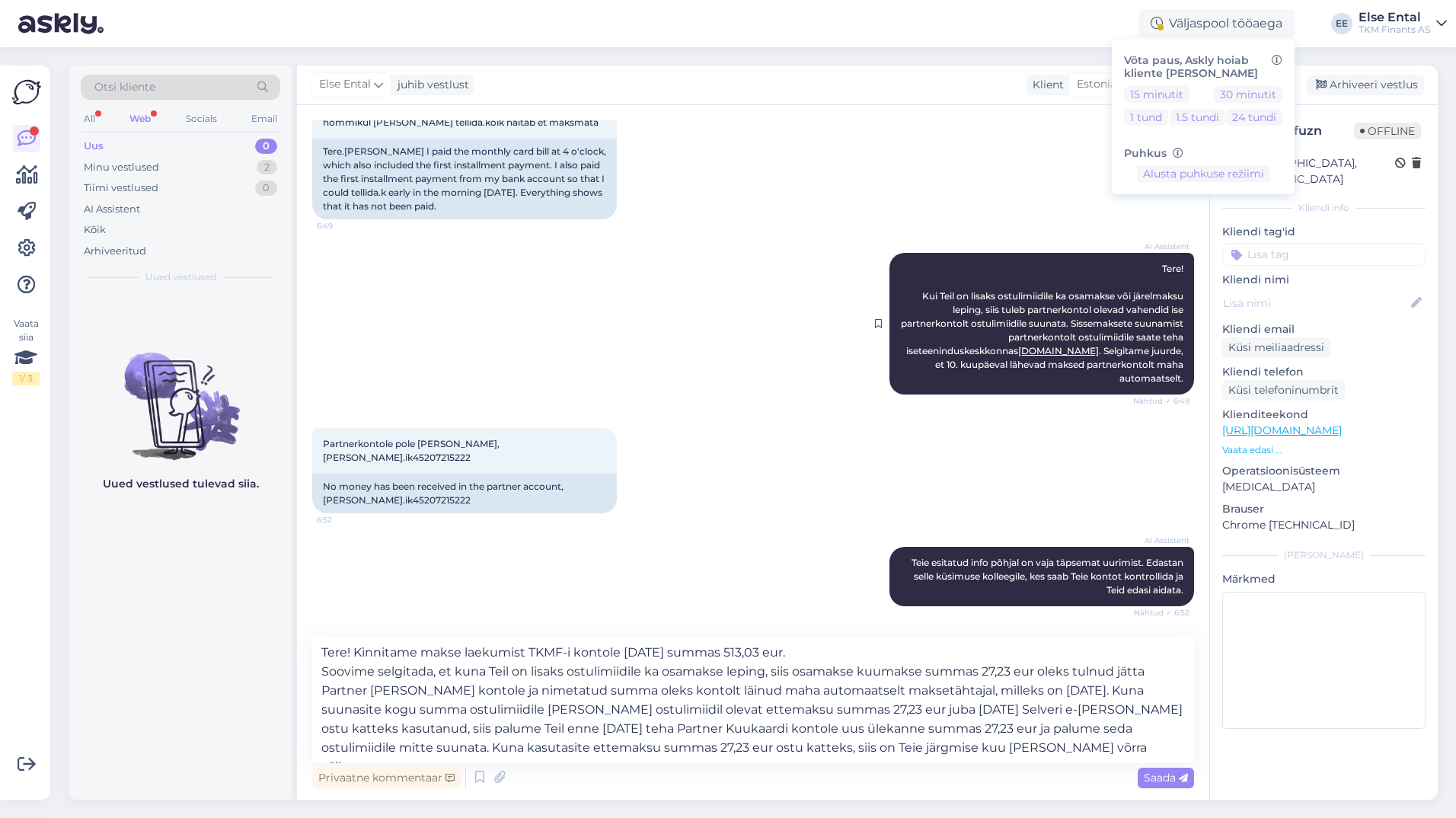
click at [876, 262] on div at bounding box center [883, 323] width 13 height 142
drag, startPoint x: 996, startPoint y: 752, endPoint x: 320, endPoint y: 658, distance: 682.5
click at [320, 658] on textarea "Tere! Kinnitame makse laekumist TKMF-i kontole [DATE] summas 513,03 eur. Soovim…" at bounding box center [753, 699] width 882 height 126
click at [988, 752] on textarea "Tere! Kinnitame makse laekumist TKMF-i kontole [DATE] summas 513,03 eur. Soovim…" at bounding box center [753, 699] width 882 height 126
click at [1018, 750] on textarea "Tere! Kinnitame makse laekumist TKMF-i kontole [DATE] summas 513,03 eur. Soovim…" at bounding box center [753, 699] width 882 height 126
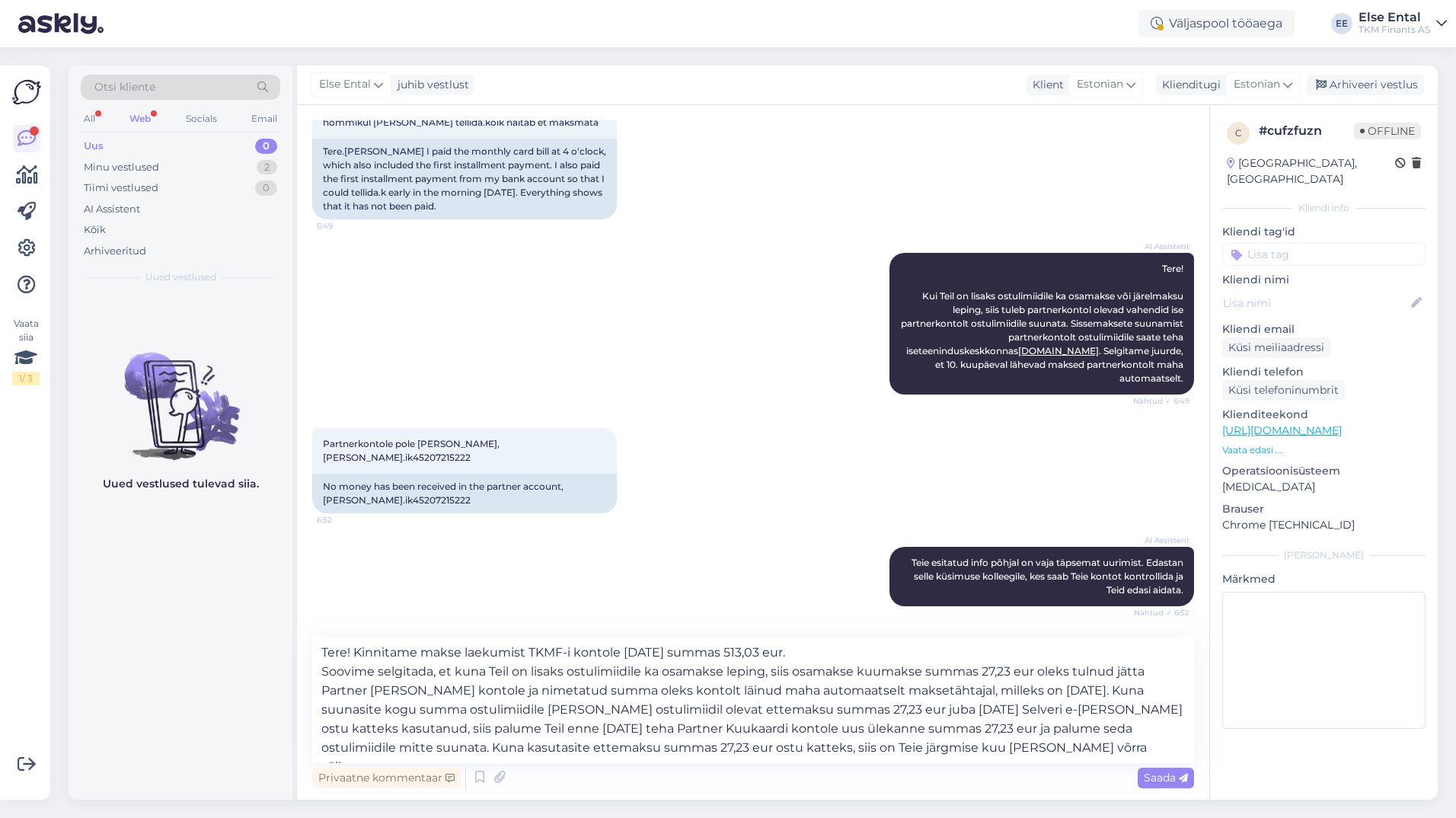
click at [1165, 779] on span "Saada" at bounding box center [1166, 778] width 44 height 13
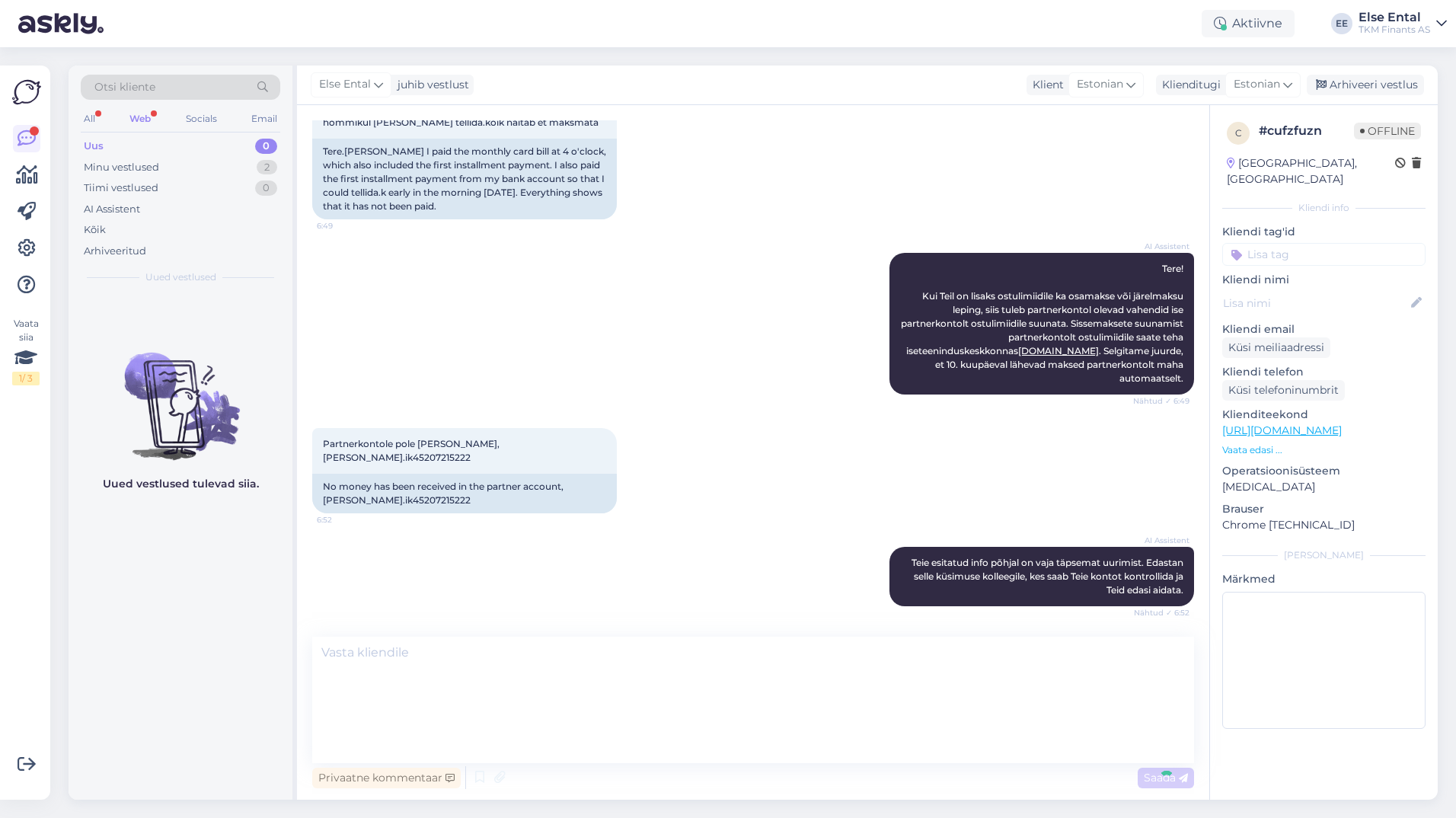
scroll to position [958, 0]
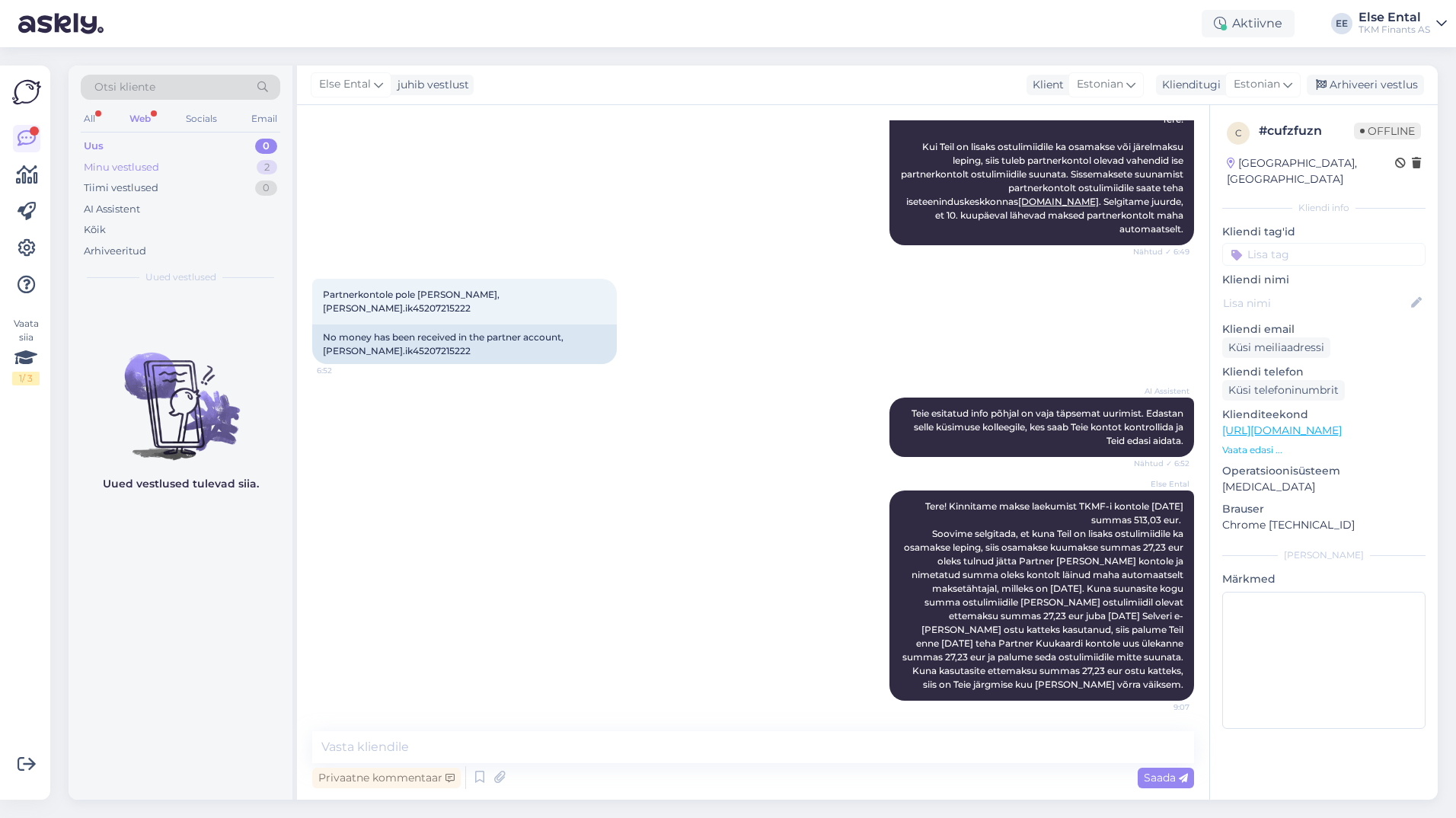
click at [111, 165] on div "Minu vestlused" at bounding box center [121, 168] width 75 height 15
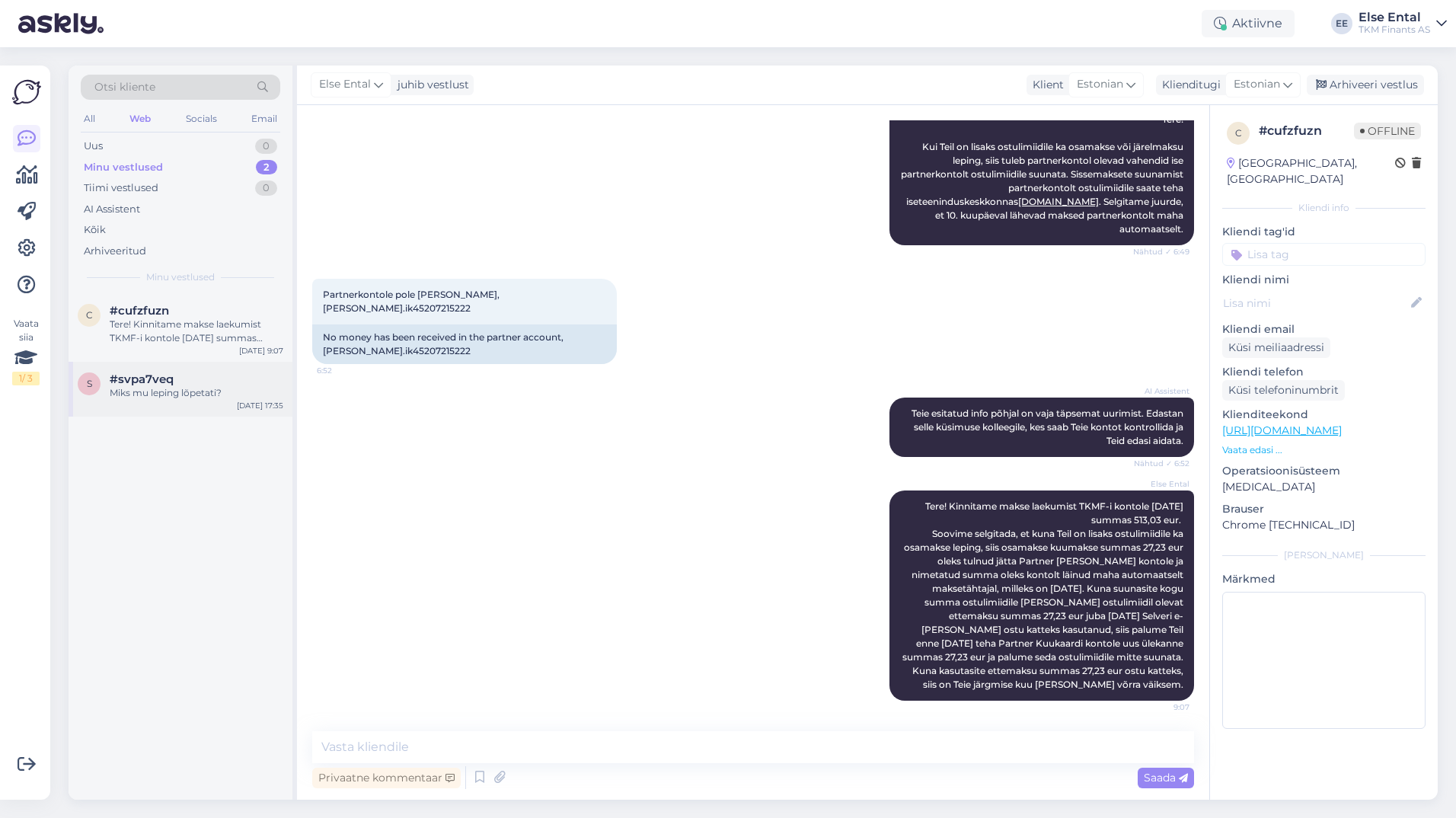
click at [163, 384] on span "#svpa7veq" at bounding box center [142, 379] width 64 height 13
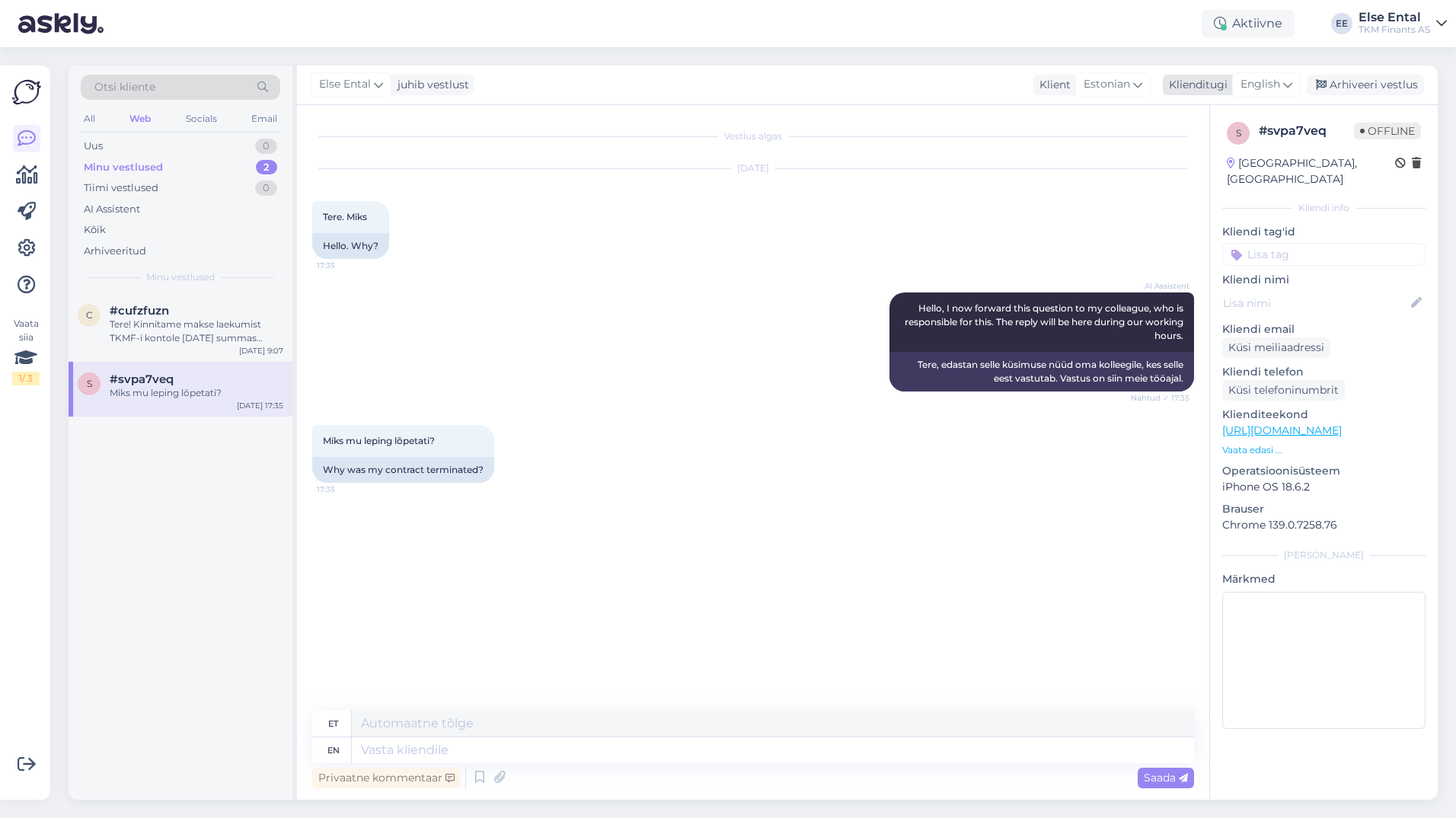
click at [1245, 79] on span "English" at bounding box center [1260, 84] width 40 height 16
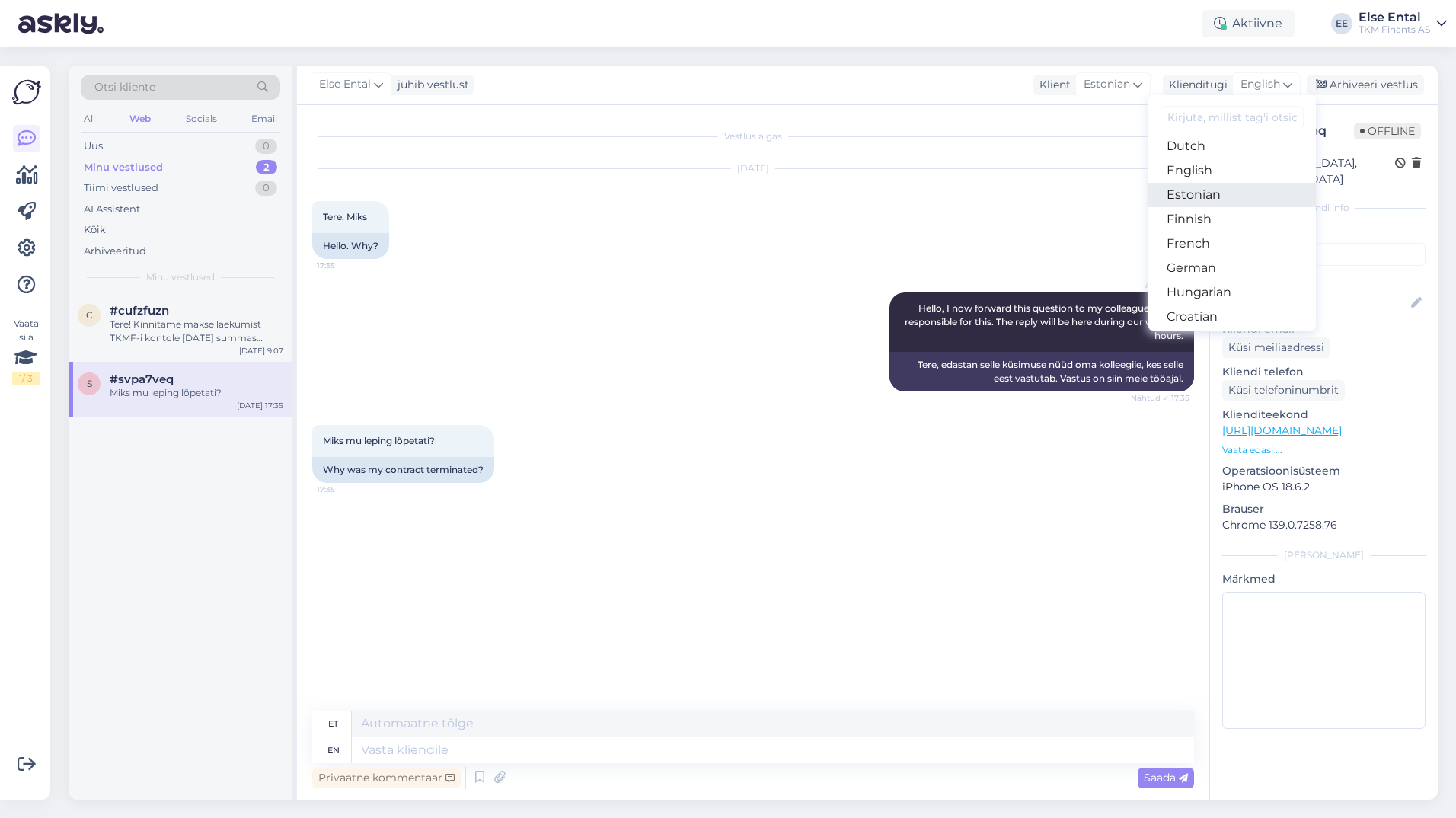
click at [1208, 202] on link "Estonian" at bounding box center [1232, 195] width 168 height 24
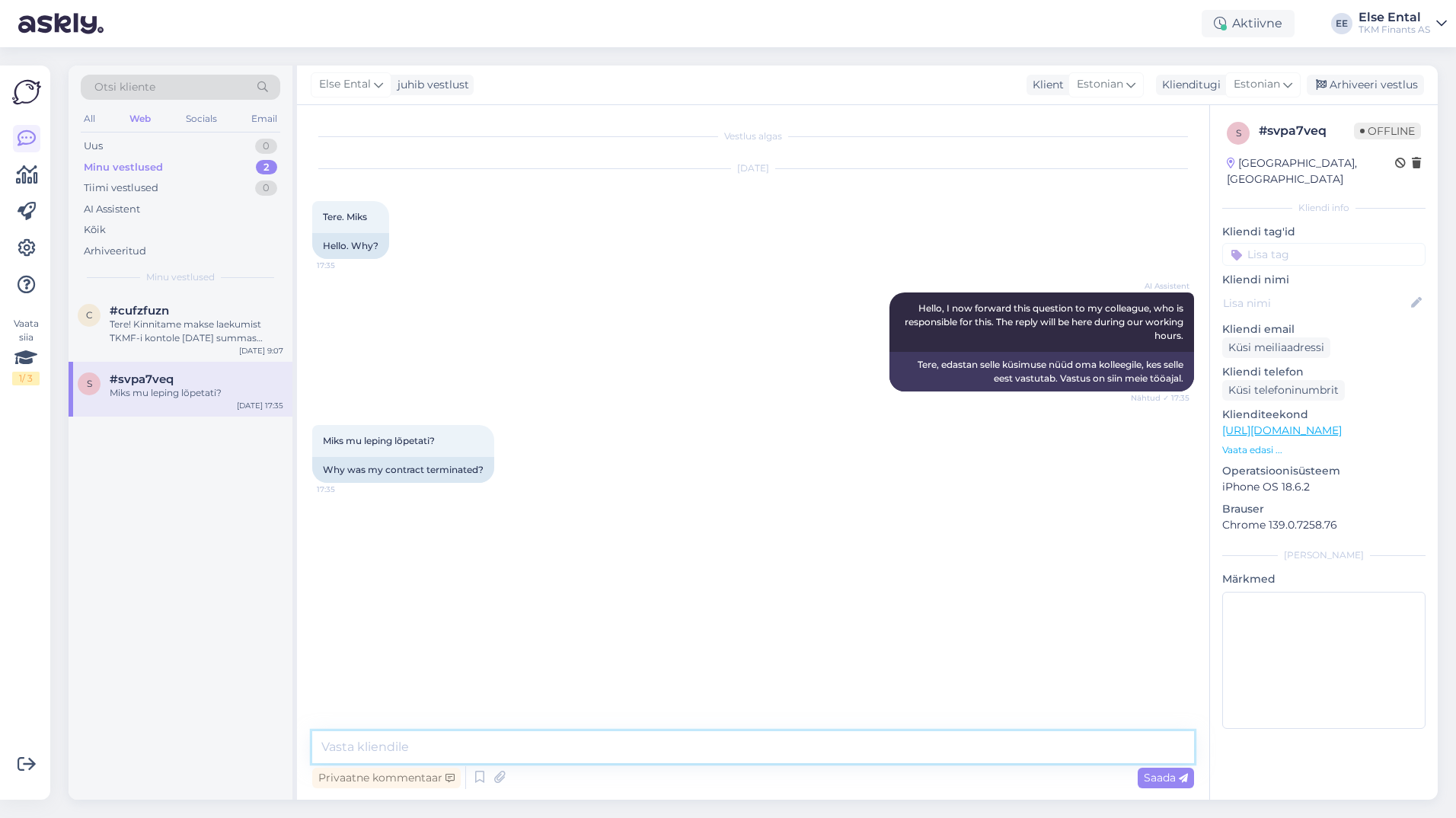
click at [511, 731] on textarea at bounding box center [753, 747] width 882 height 32
click at [753, 749] on textarea "Tere! Palun saatke [PERSON_NAME] tuvastamiseks Teie viitenumber." at bounding box center [753, 747] width 882 height 32
type textarea "Tere! Palun saatke [PERSON_NAME] tuvastamiseks Teie viitenumber."
click at [1168, 780] on span "Saada" at bounding box center [1166, 778] width 44 height 13
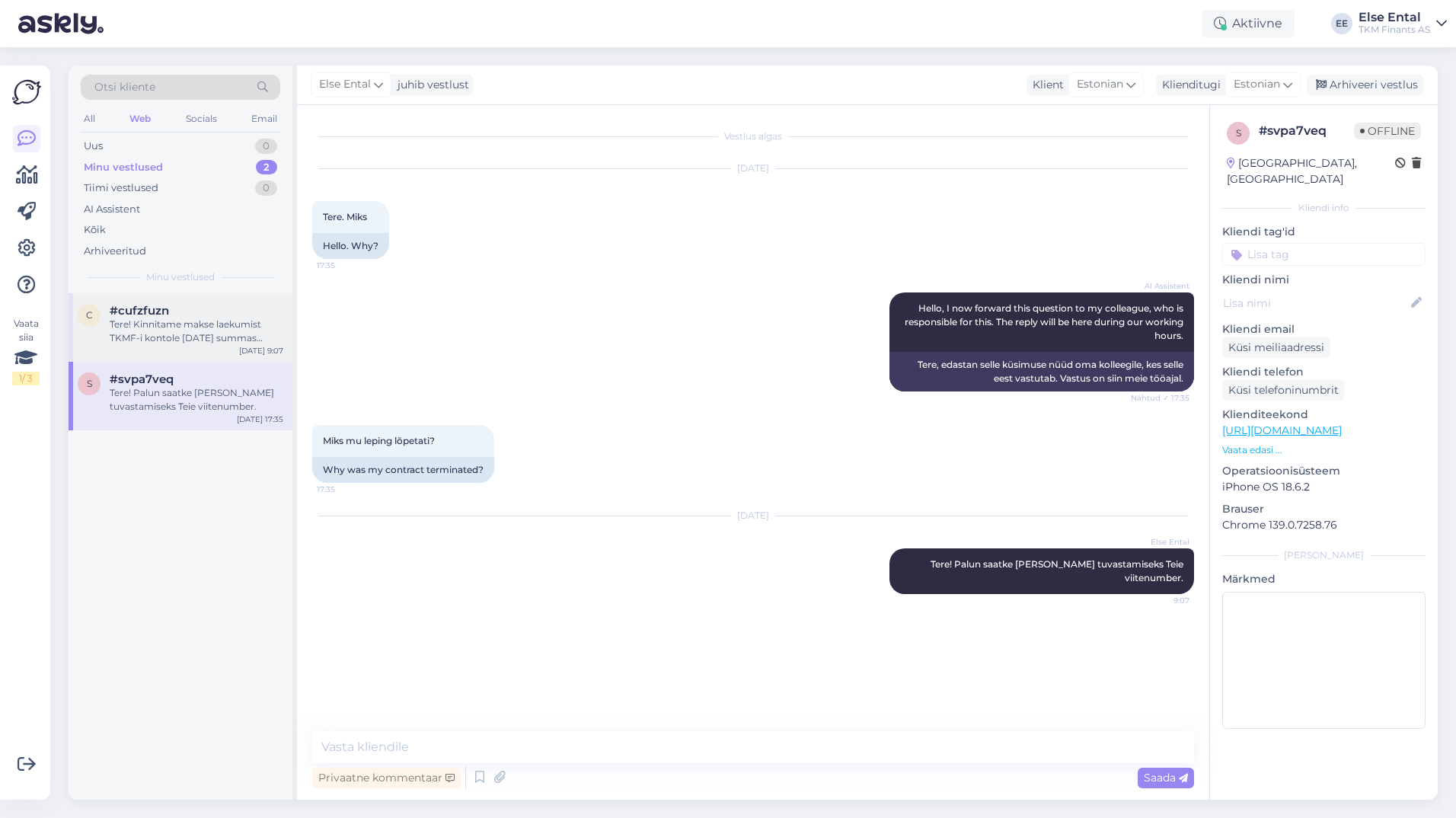
click at [172, 336] on div "Tere! Kinnitame makse laekumist TKMF-i kontole [DATE] summas 513,03 eur. Soovim…" at bounding box center [197, 331] width 173 height 27
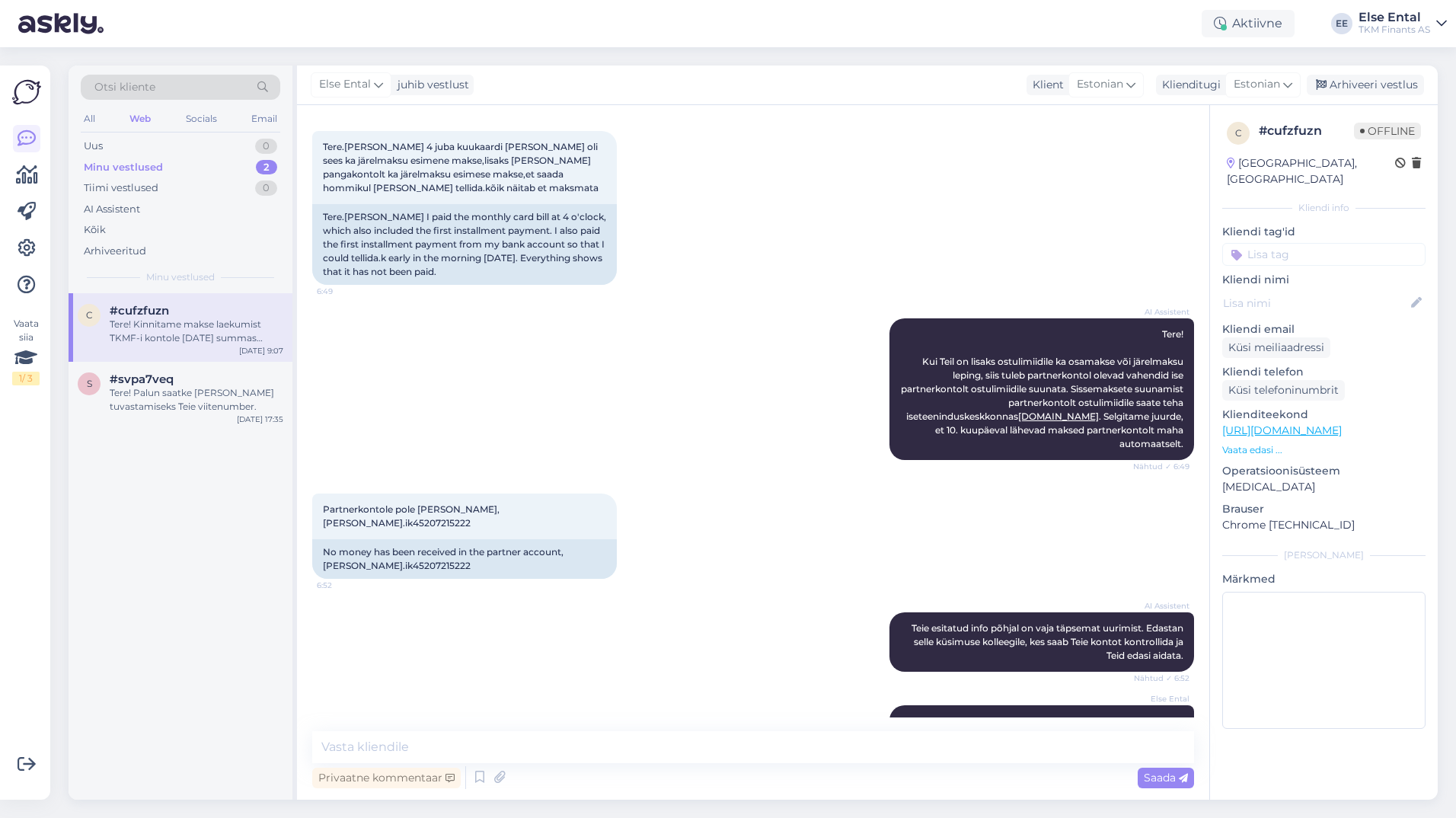
scroll to position [958, 0]
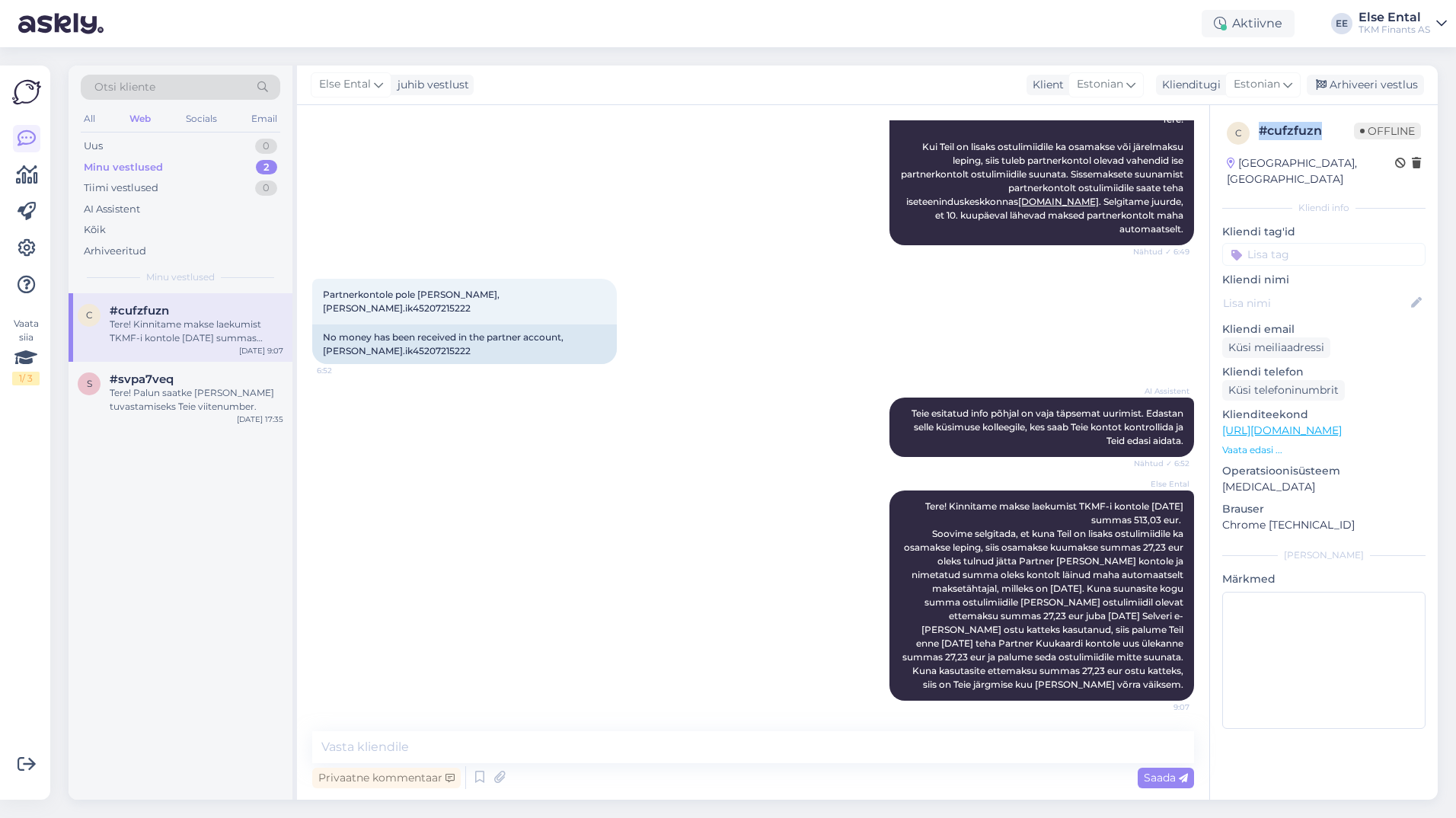
drag, startPoint x: 1330, startPoint y: 131, endPoint x: 1262, endPoint y: 133, distance: 68.0
click at [1262, 133] on div "# cufzfuzn" at bounding box center [1307, 130] width 95 height 18
copy div "# cufzfuzn"
click at [1336, 25] on div "EE" at bounding box center [1342, 23] width 21 height 21
click at [23, 356] on icon at bounding box center [26, 357] width 23 height 27
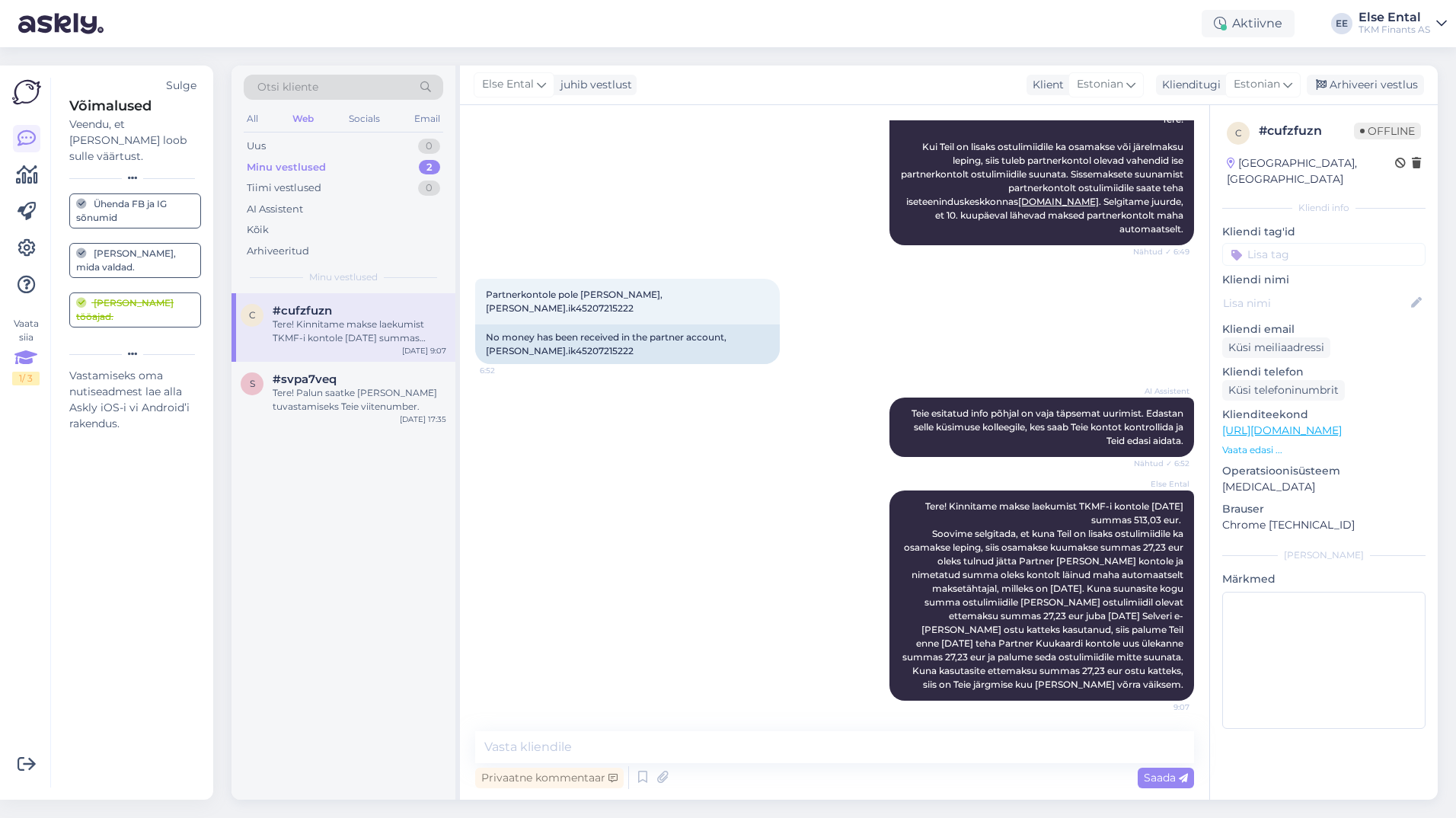
click at [23, 356] on icon at bounding box center [26, 357] width 23 height 27
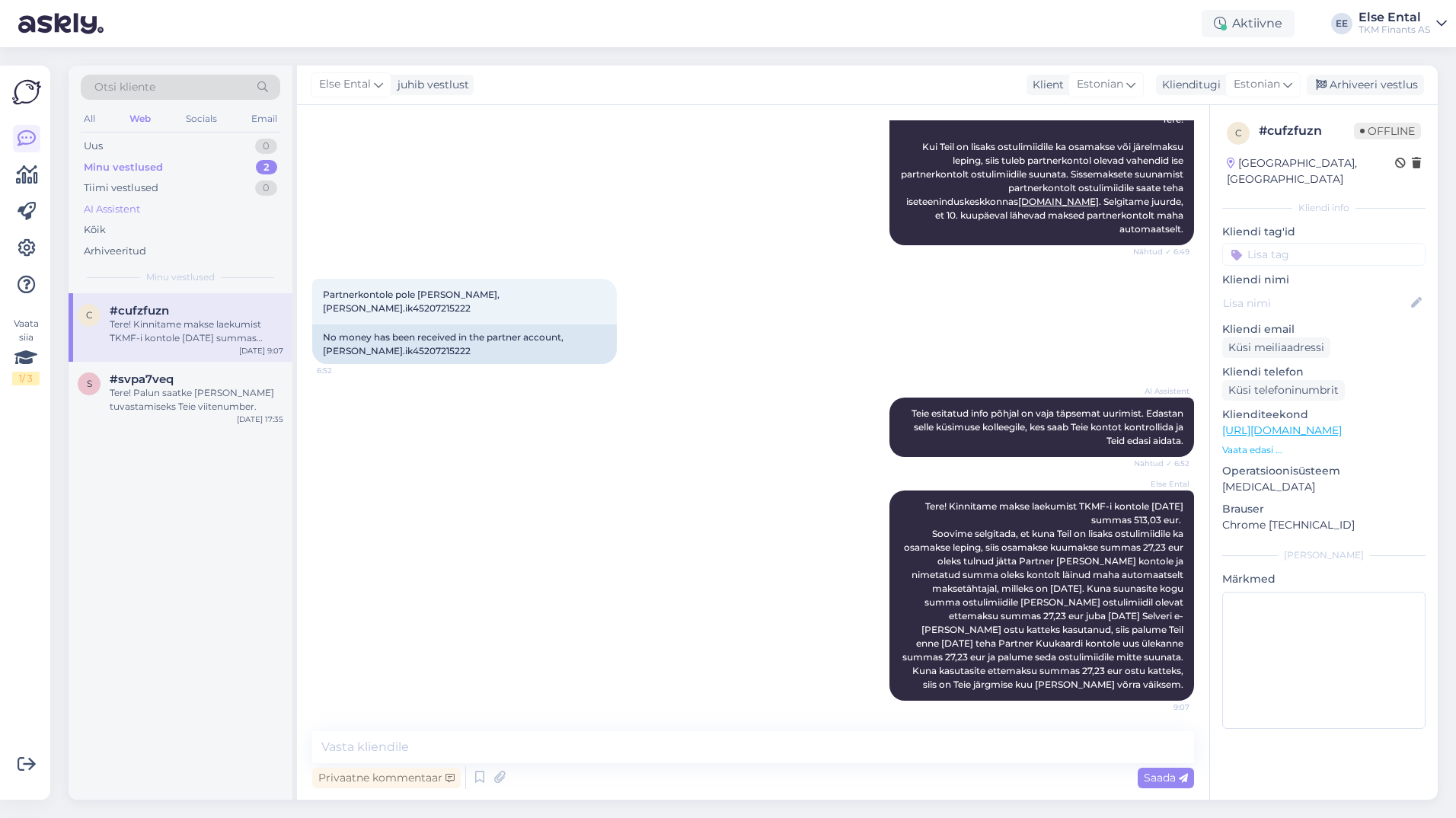
click at [125, 209] on div "AI Assistent" at bounding box center [112, 209] width 56 height 15
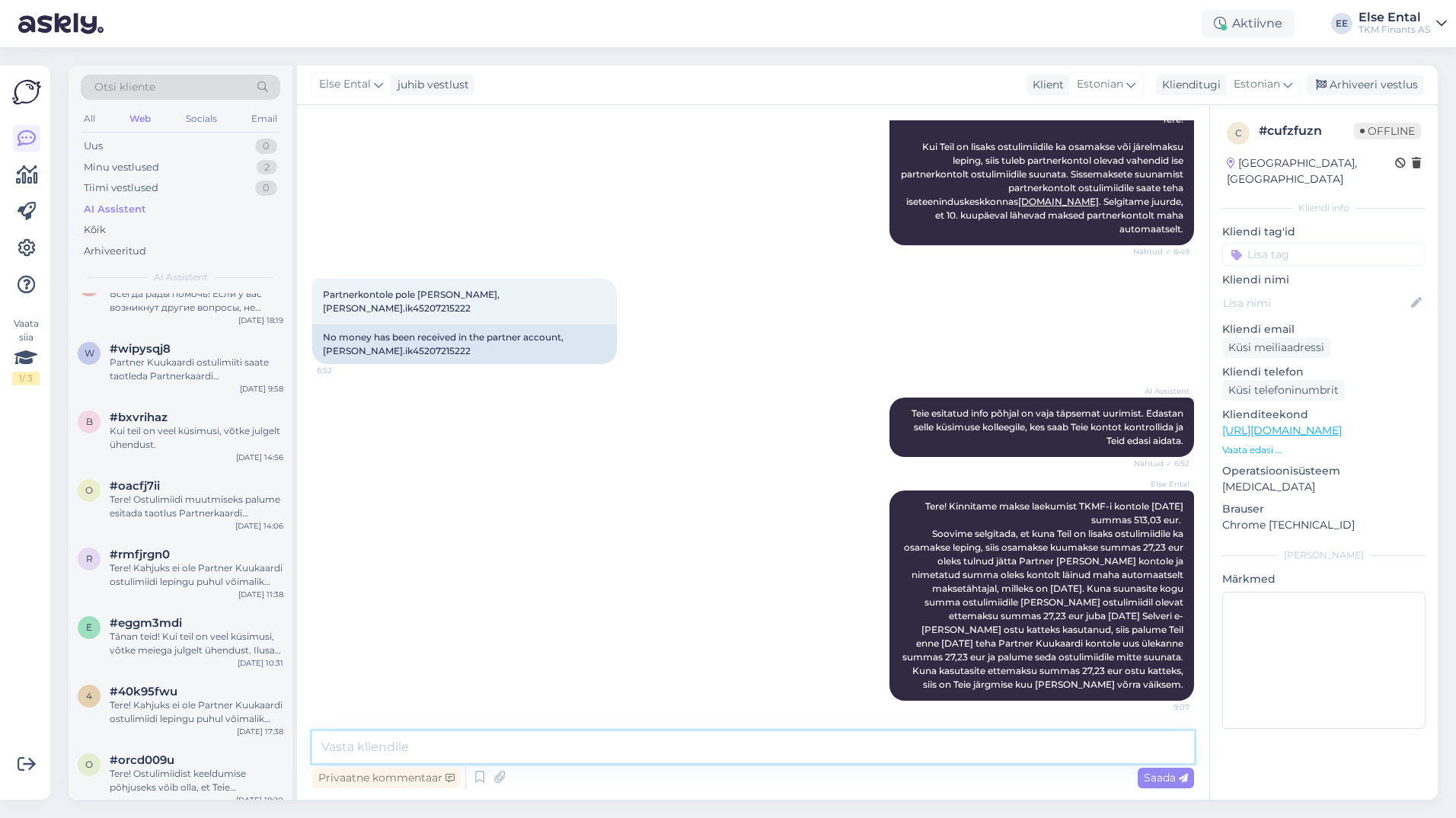
drag, startPoint x: 575, startPoint y: 740, endPoint x: 583, endPoint y: 738, distance: 8.2
click at [574, 741] on textarea at bounding box center [753, 747] width 882 height 32
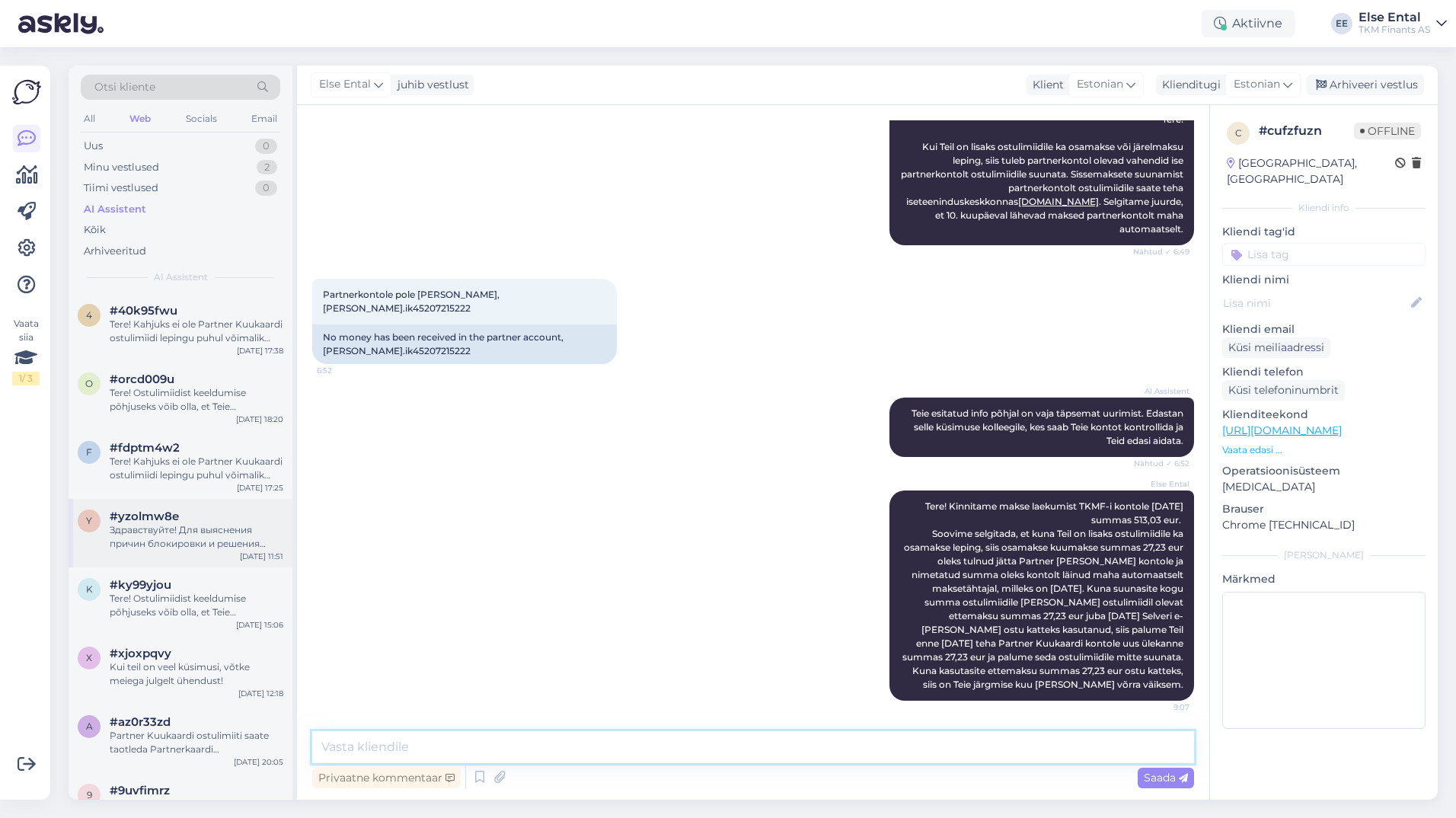
scroll to position [533, 0]
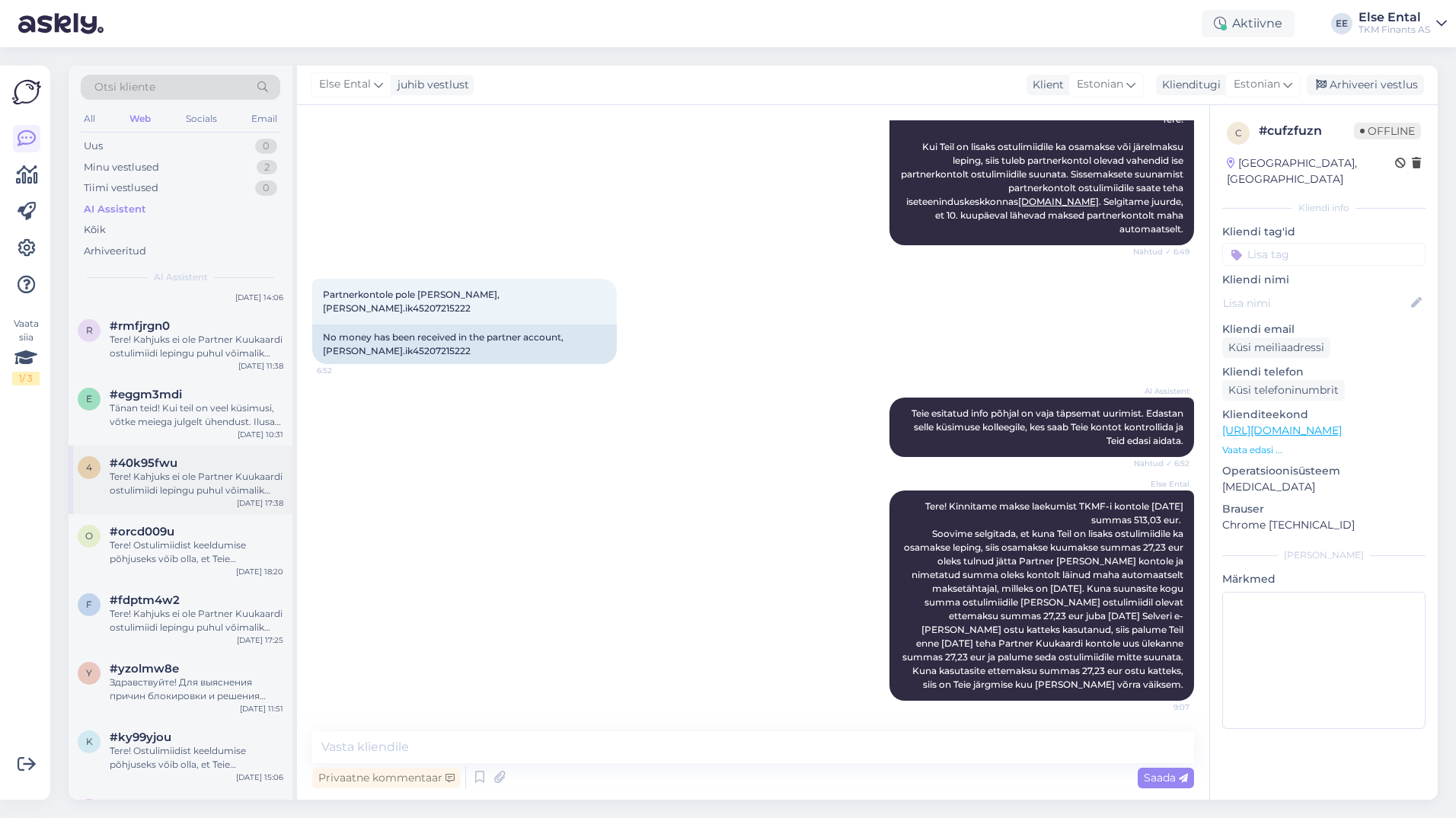
click at [200, 488] on div "Tere! Kahjuks ei ole Partner Kuukaardi ostulimiidi lepingu puhul võimalik indiv…" at bounding box center [197, 484] width 173 height 27
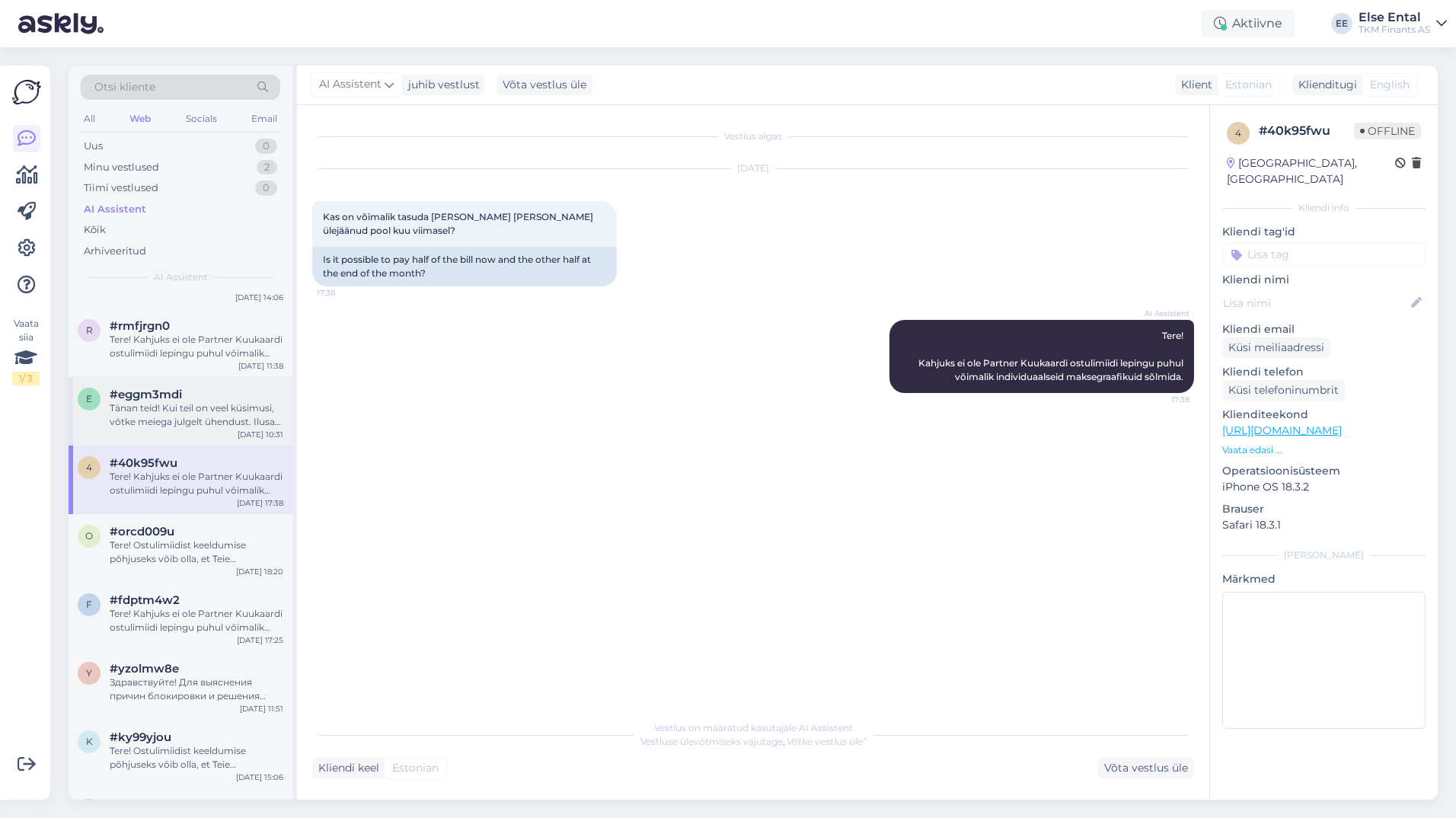
click at [191, 413] on div "Tänan teid! Kui teil on veel küsimusi, võtke meiega julgelt ühendust. Ilusat pä…" at bounding box center [197, 415] width 173 height 27
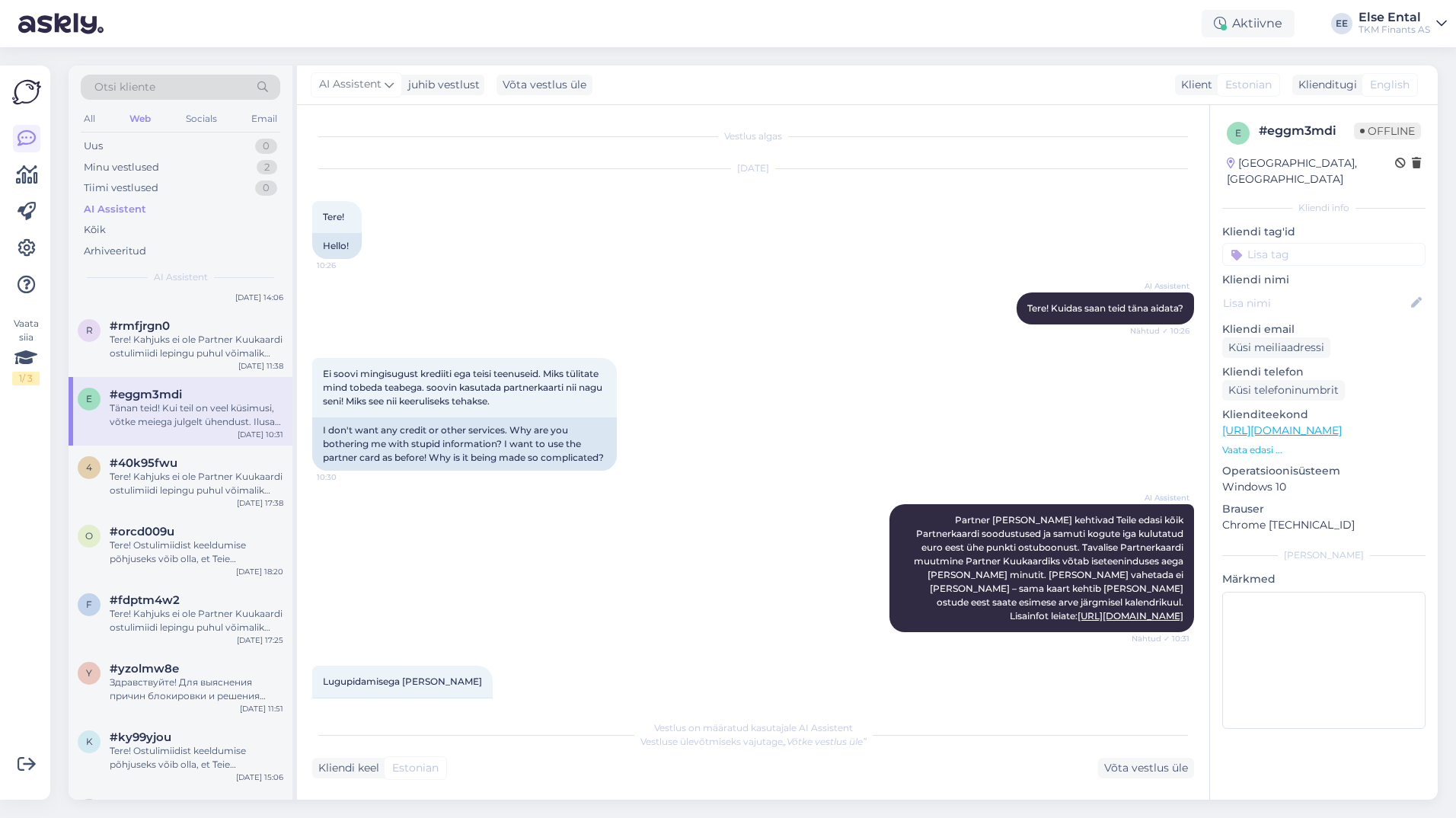
scroll to position [135, 0]
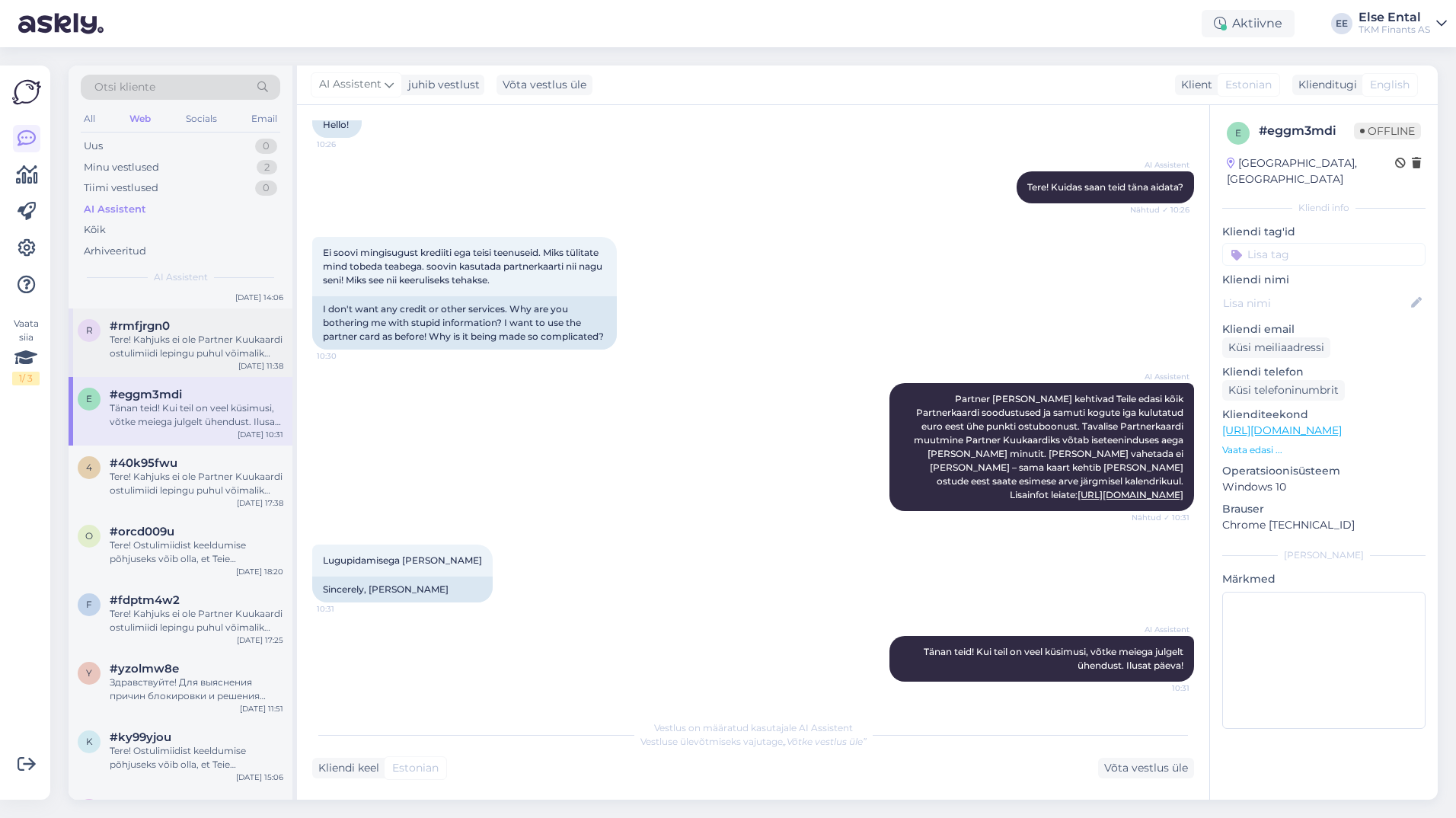
click at [153, 361] on div "r #rmfjrgn0 Tere! Kahjuks ei ole Partner Kuukaardi ostulimiidi lepingu puhul võ…" at bounding box center [180, 342] width 224 height 68
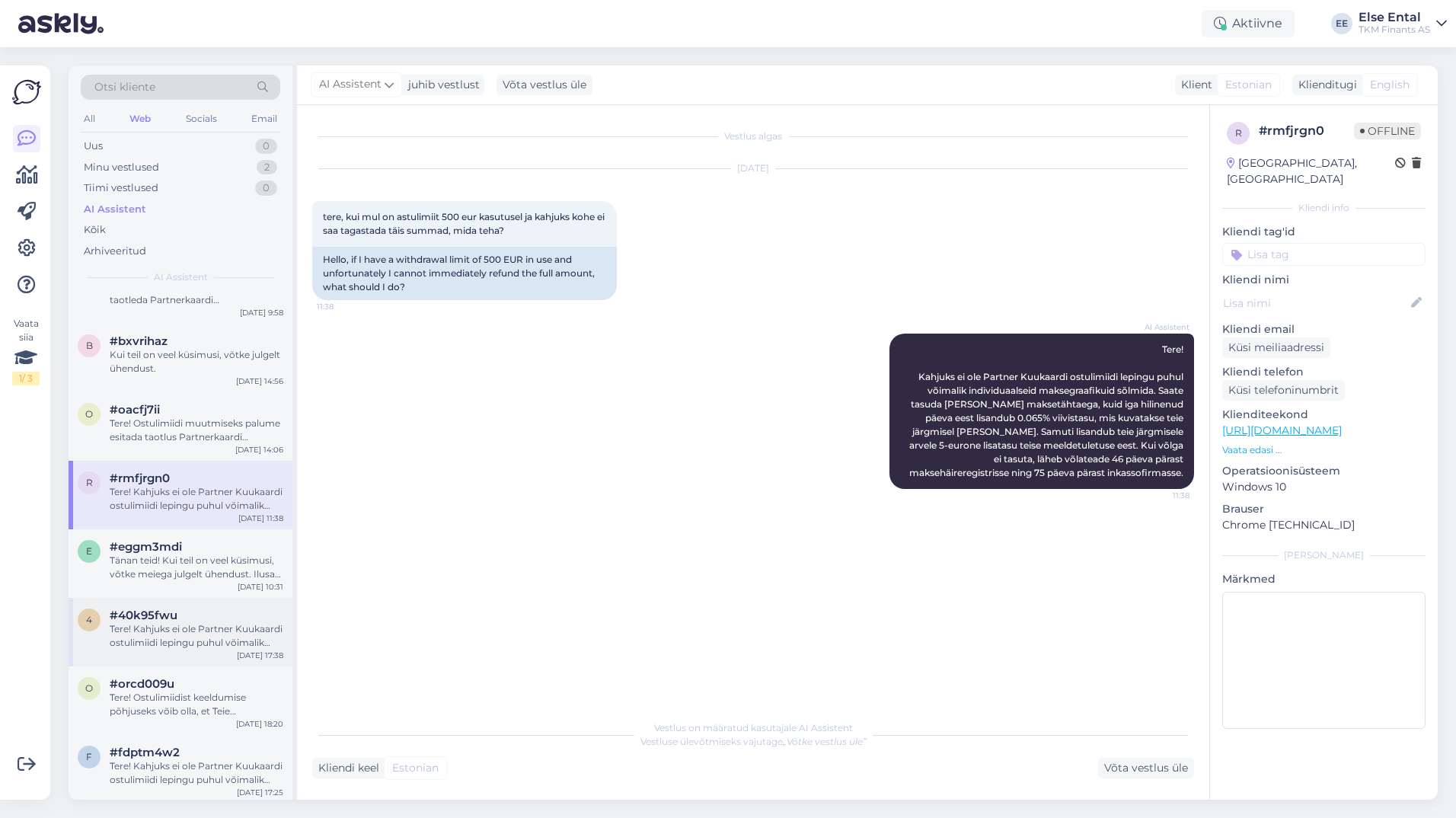
scroll to position [304, 0]
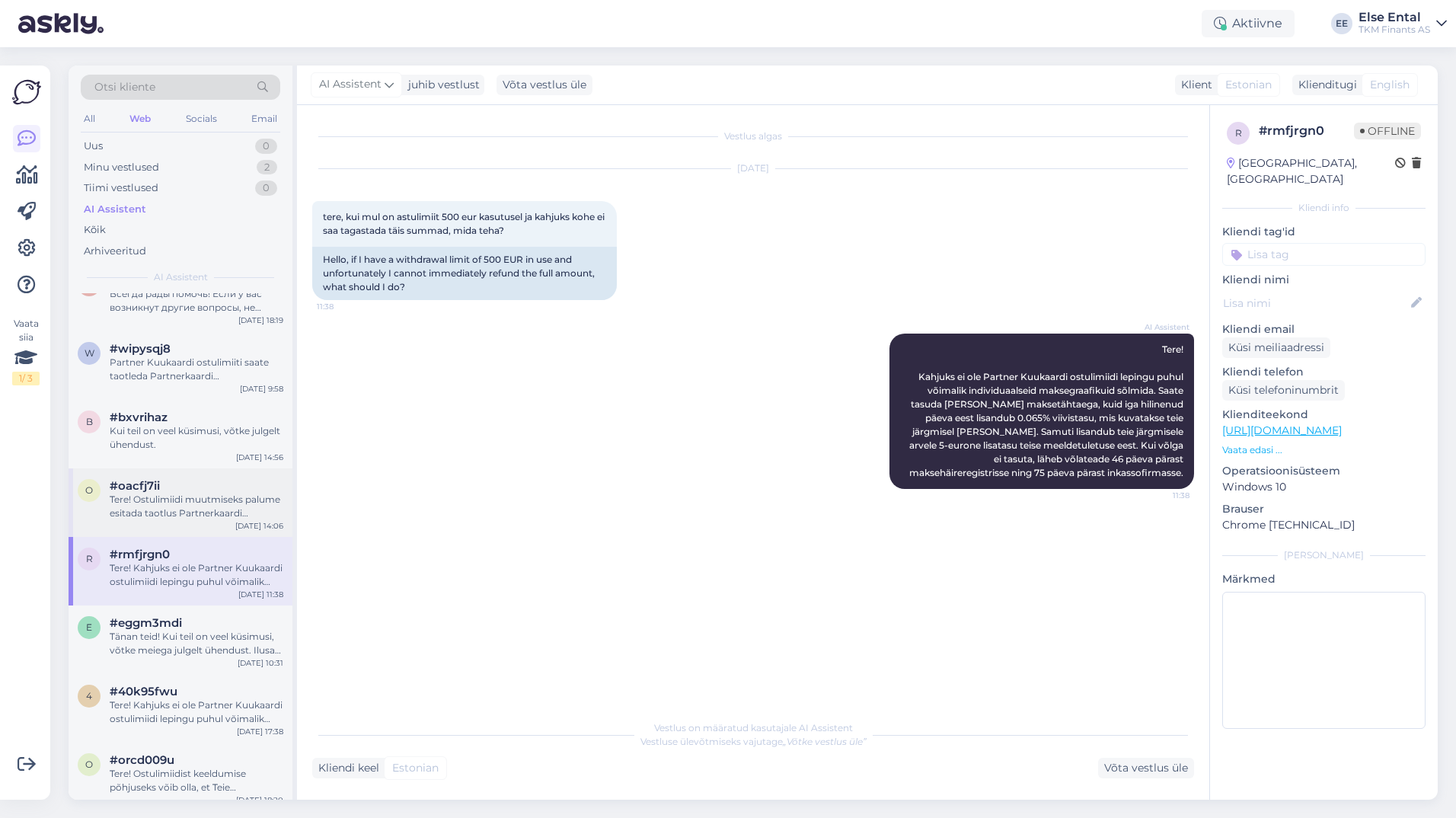
click at [201, 480] on div "#oacfj7ii" at bounding box center [197, 486] width 173 height 13
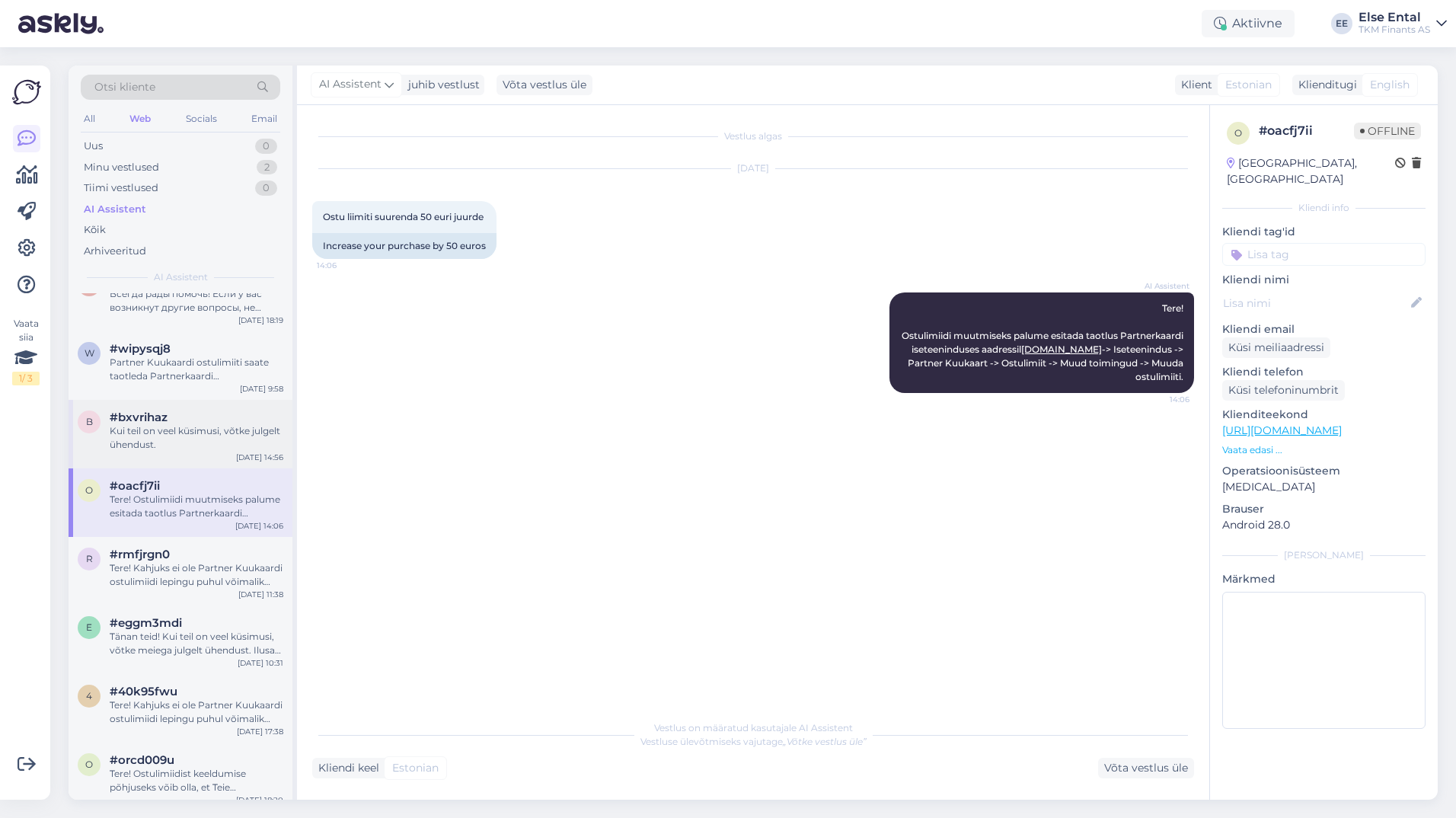
click at [162, 436] on div "Kui teil on veel küsimusi, võtke julgelt ühendust." at bounding box center [197, 437] width 173 height 27
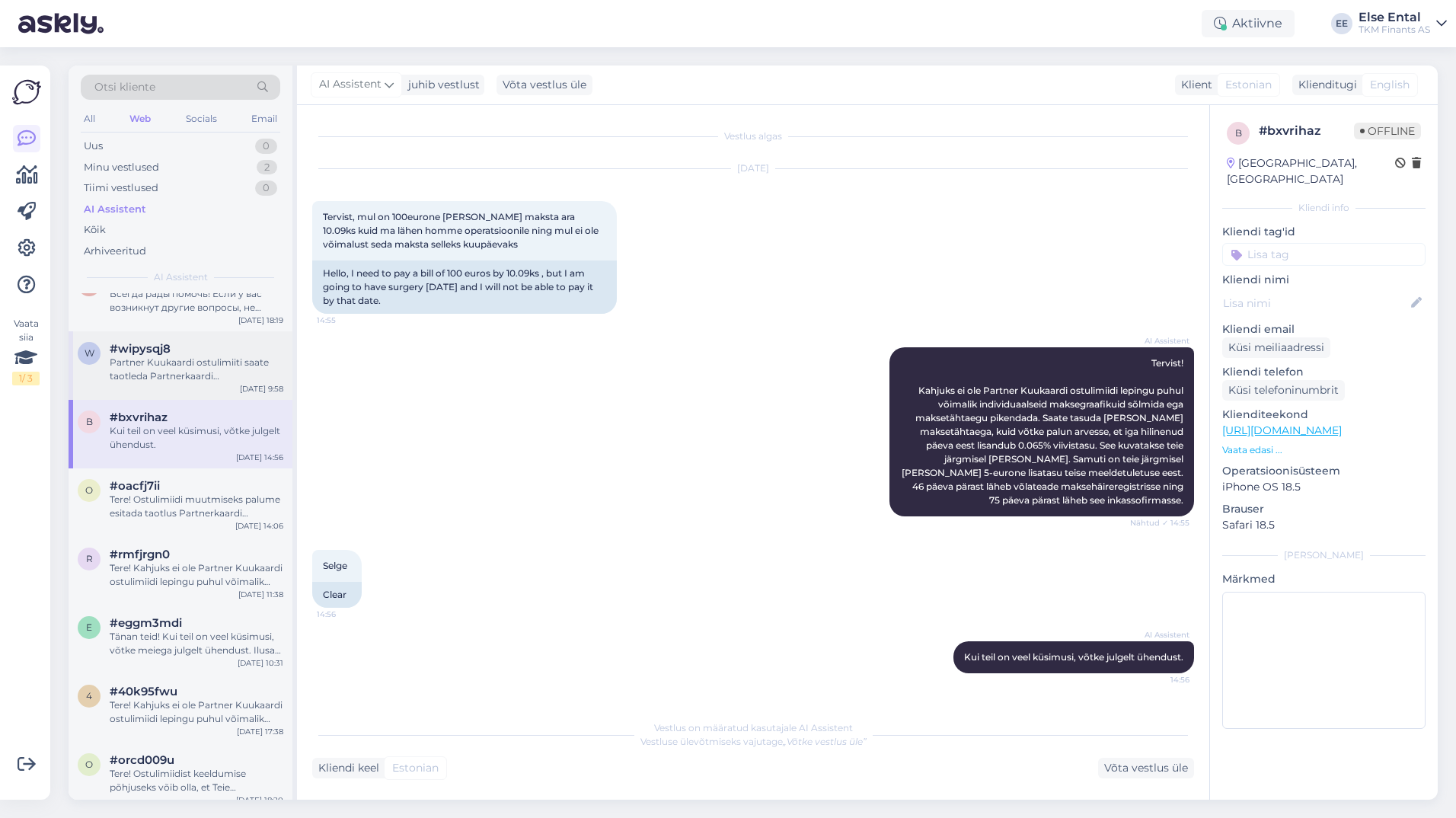
click at [219, 365] on div "Partner Kuukaardi ostulimiiti saate taotleda Partnerkaardi iseteeninduskeskkonn…" at bounding box center [197, 369] width 173 height 27
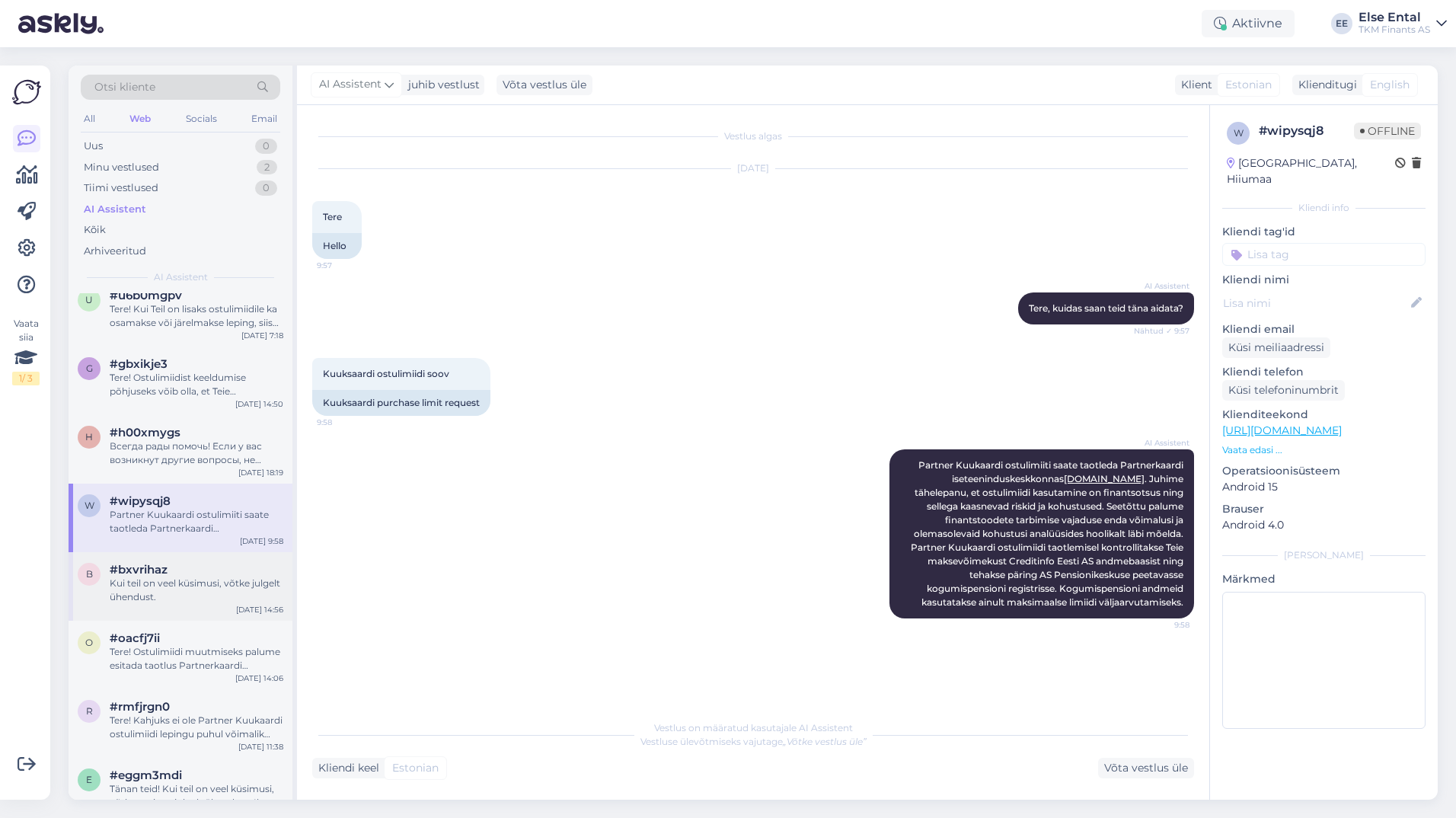
scroll to position [76, 0]
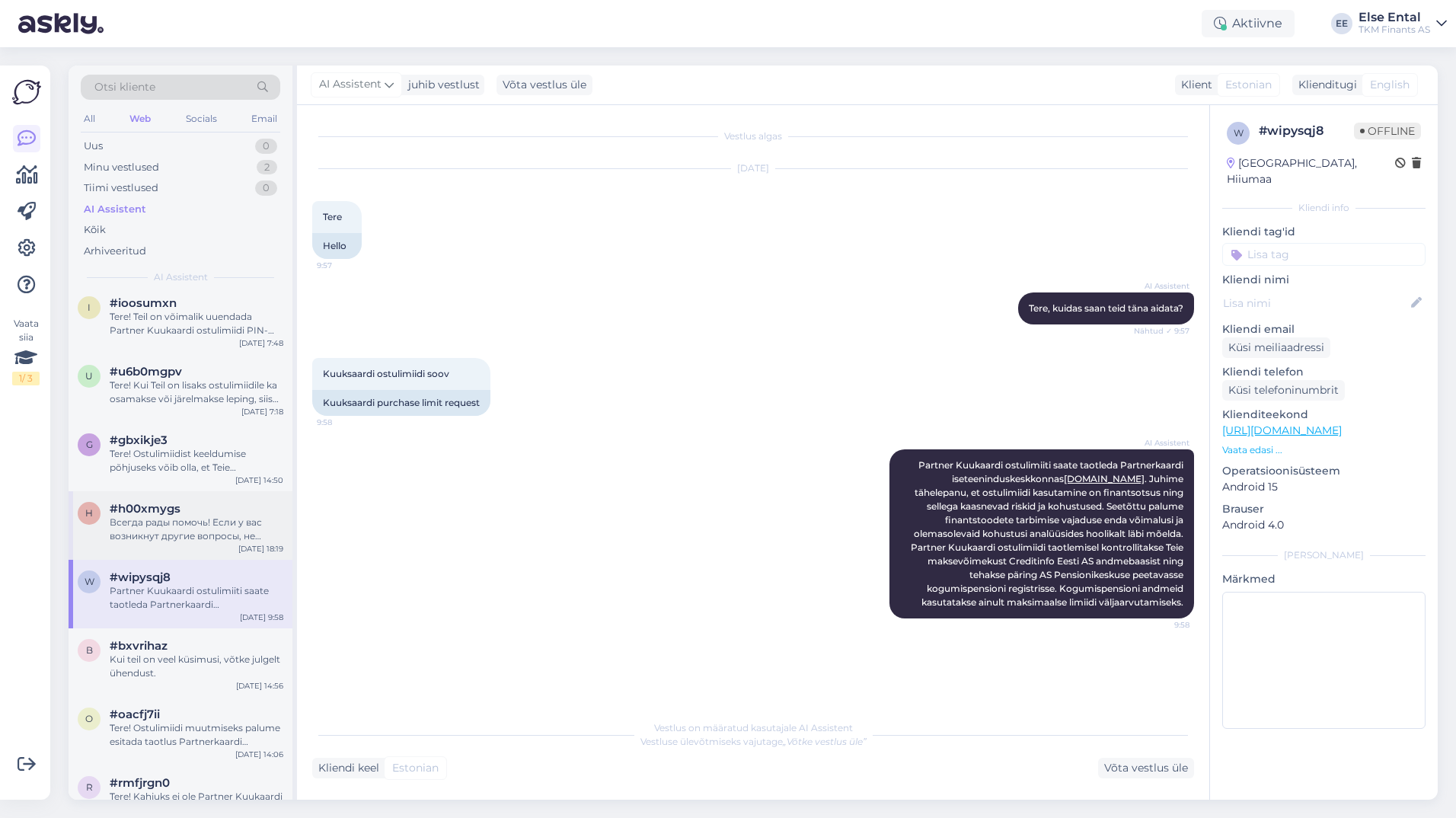
click at [157, 526] on div "Всегда рады помочь! Если у вас возникнут другие вопросы, не стесняйтесь обращат…" at bounding box center [197, 529] width 173 height 27
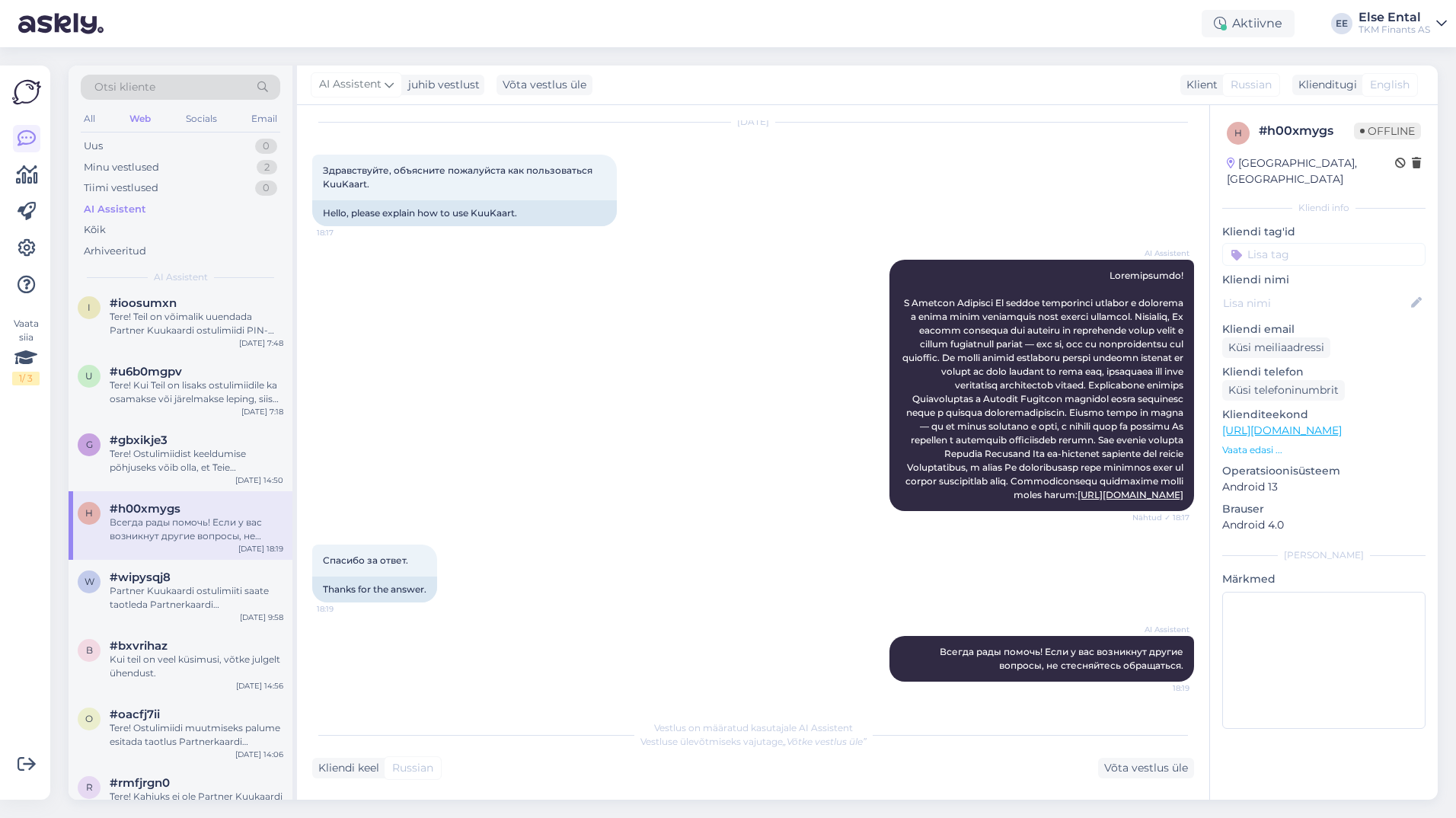
scroll to position [0, 0]
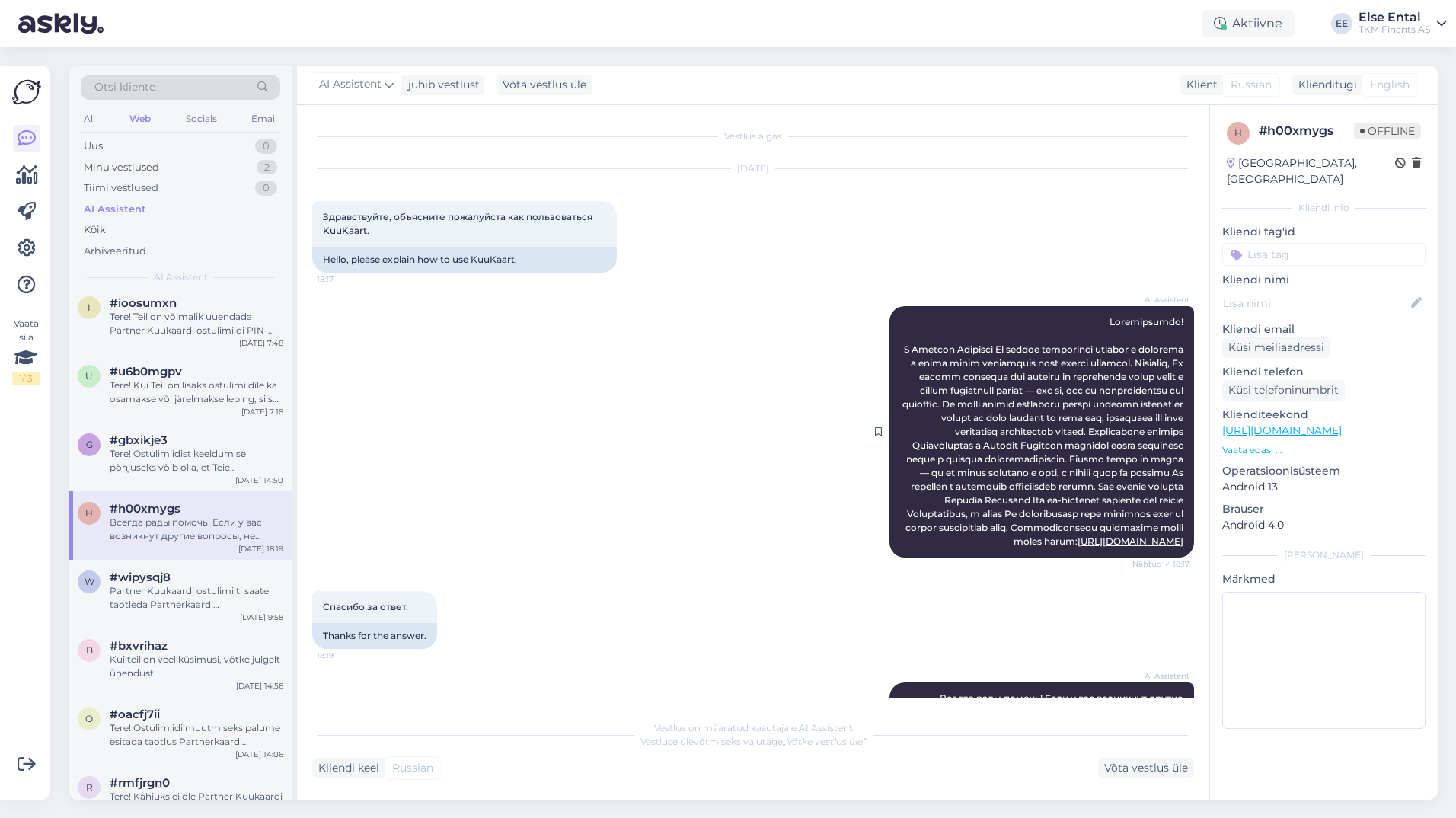
drag, startPoint x: 1178, startPoint y: 586, endPoint x: 902, endPoint y: 318, distance: 384.7
click at [902, 318] on div "AI Assistent [URL][DOMAIN_NAME] Nähtud ✓ 18:17" at bounding box center [1042, 432] width 304 height 251
copy span "Loremipsumdo! S Ametcon Adipisci El seddoe temporinci utlabor e dolorema a enim…"
click at [708, 412] on div "AI Assistent [URL][DOMAIN_NAME] Nähtud ✓ 18:17" at bounding box center [753, 432] width 882 height 285
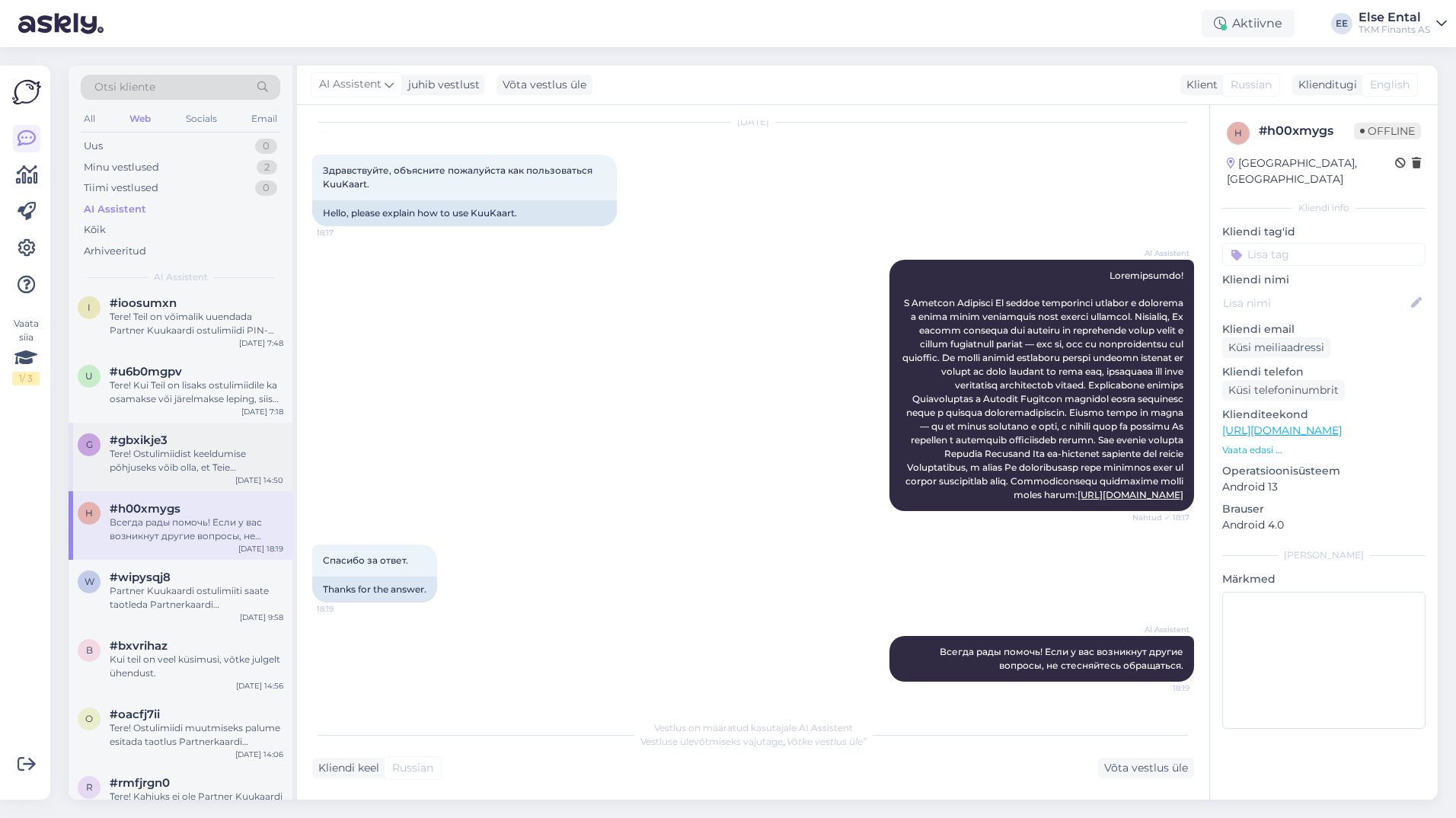
click at [166, 463] on div "Tere! Ostulimiidist keeldumise põhjuseks võib olla, et Teie krediidihinnang ost…" at bounding box center [197, 461] width 173 height 27
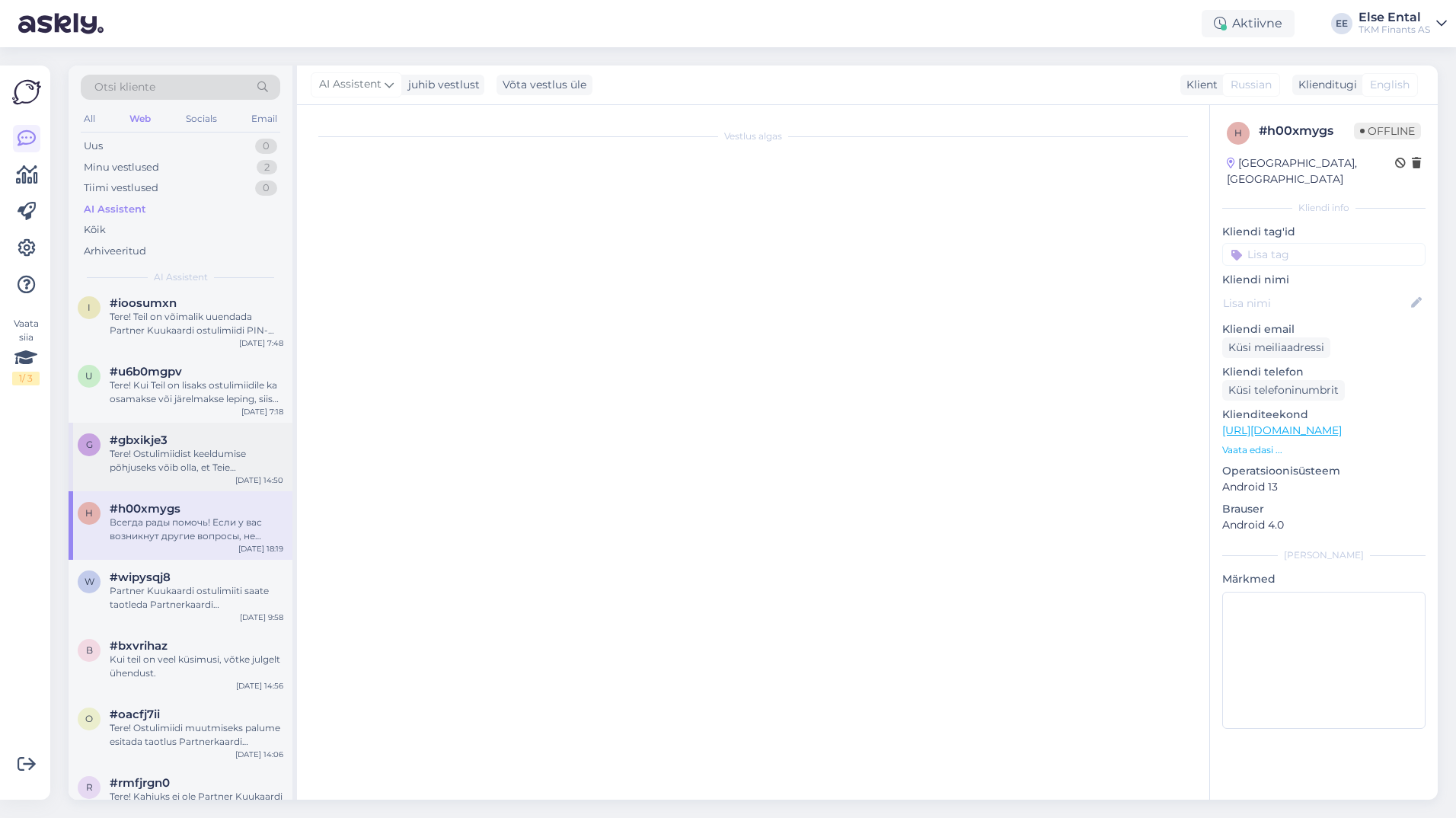
scroll to position [0, 0]
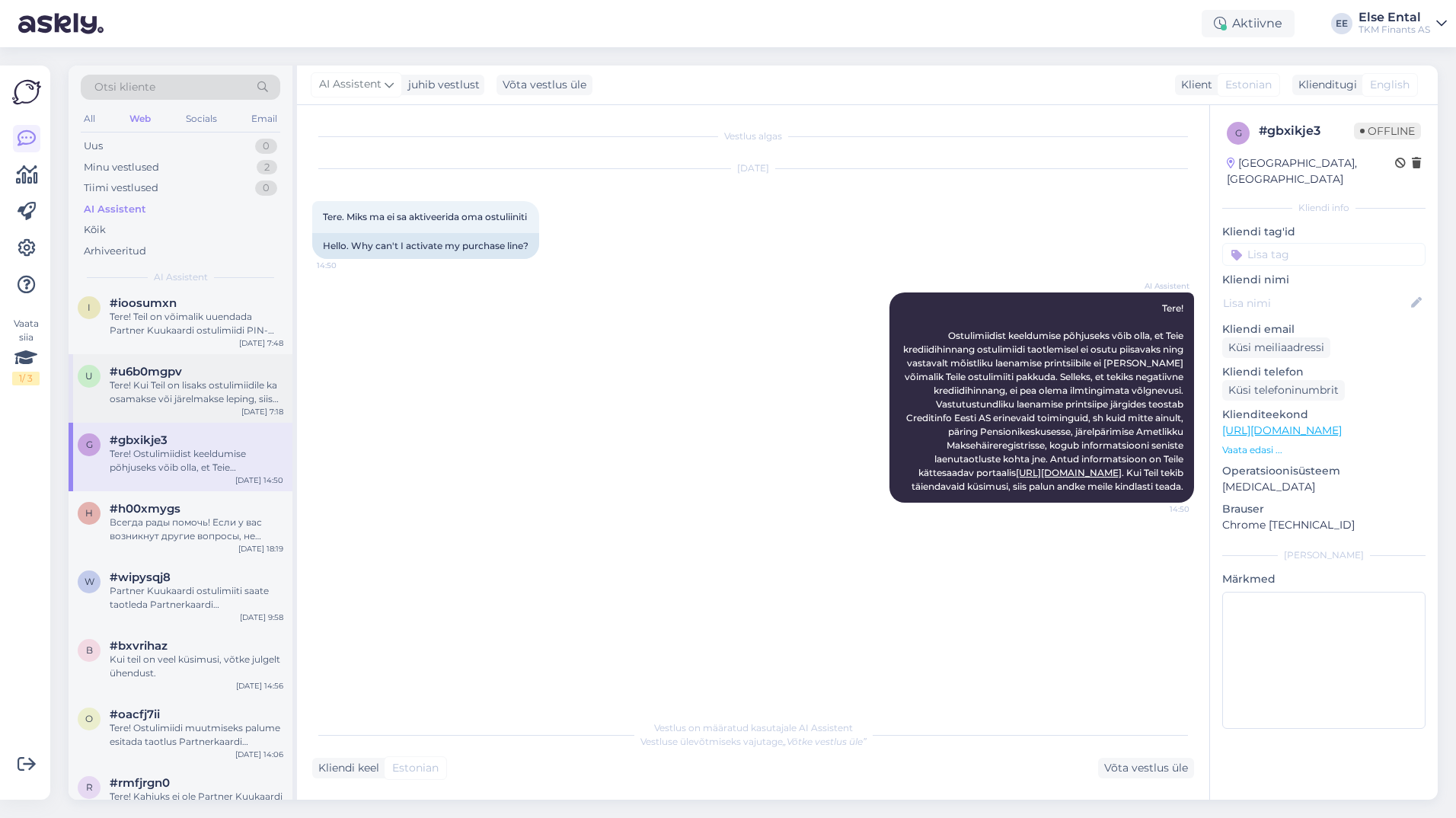
click at [154, 377] on span "#u6b0mgpv" at bounding box center [146, 372] width 72 height 13
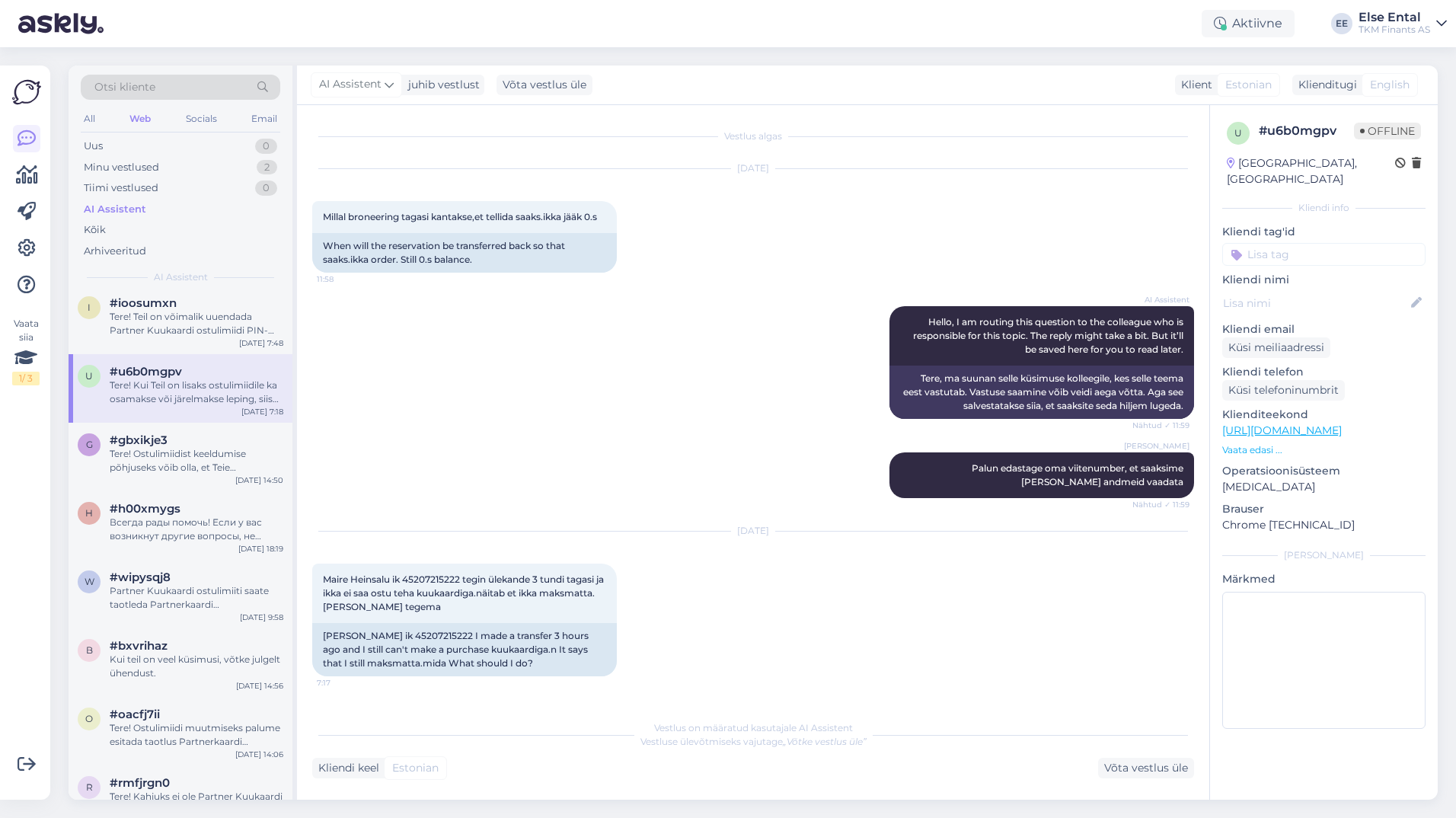
drag, startPoint x: 901, startPoint y: 478, endPoint x: 818, endPoint y: 515, distance: 90.9
click at [818, 515] on div "[PERSON_NAME] edastage oma viitenumber, et saaksime [PERSON_NAME] andmeid vaada…" at bounding box center [753, 475] width 882 height 79
click at [875, 476] on icon at bounding box center [878, 474] width 7 height 9
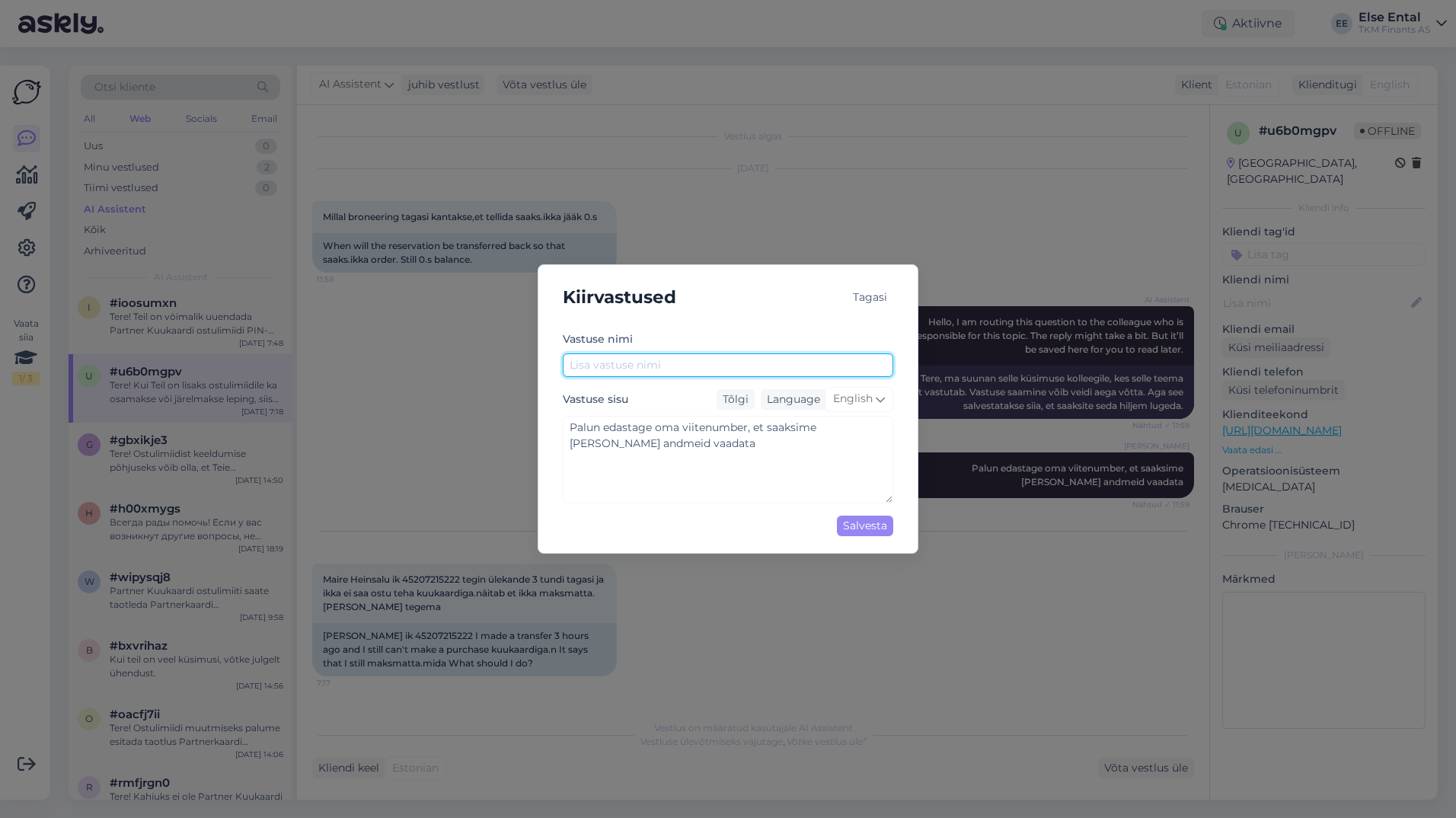
click at [663, 366] on input "text" at bounding box center [728, 365] width 331 height 24
type input "V"
type textarea "Palun edastage oma viitenumber, et saaksime [PERSON_NAME] andmeid vaadata"
type input "Vi"
type textarea "Palun edastage oma viitenumber, et saaksime [PERSON_NAME] andmeid vaadata"
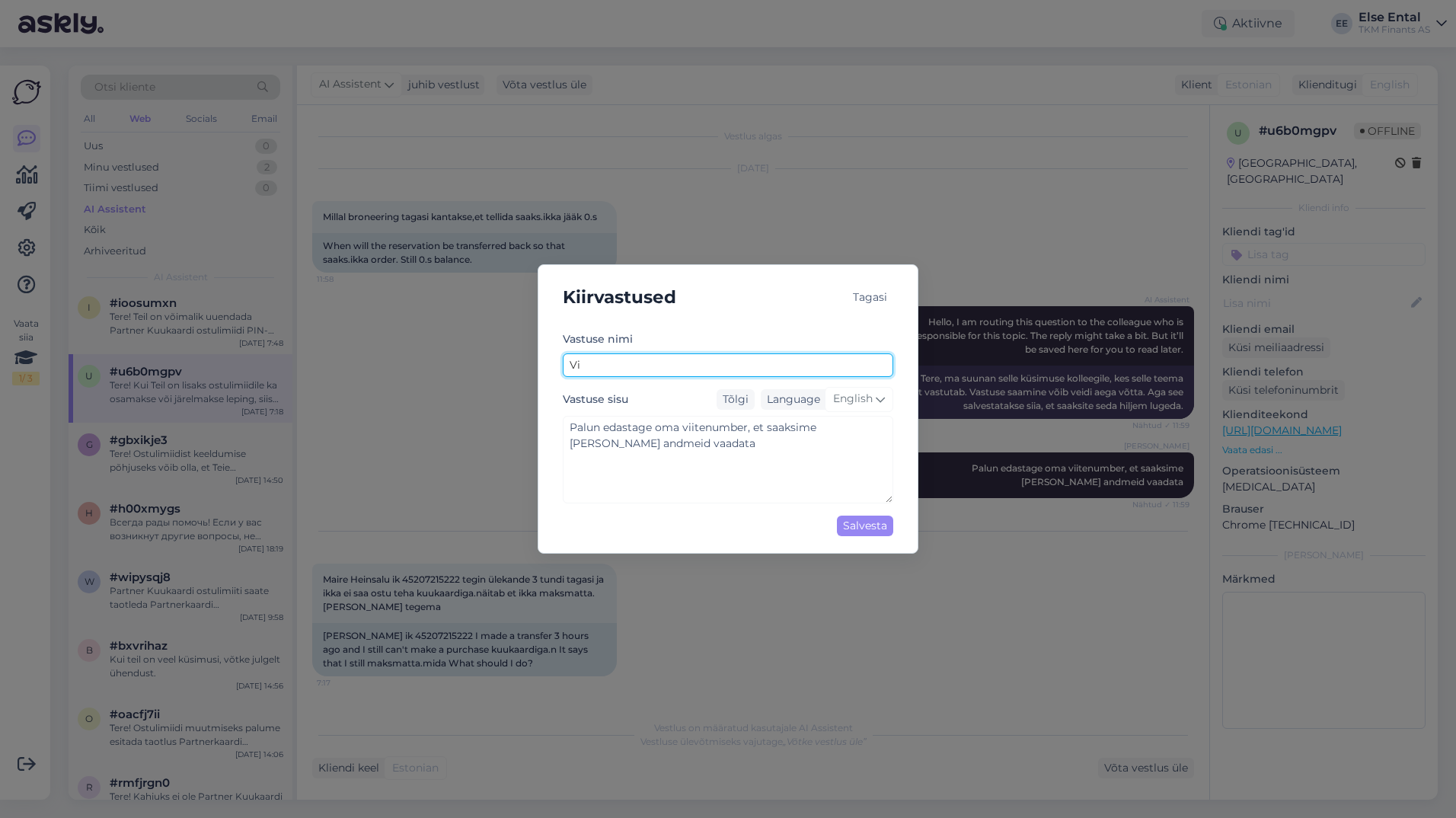
type input "Vii"
type textarea "Palun edastage oma viitenumber, et saaksime [PERSON_NAME] andmeid vaadata"
type input "Viit"
type textarea "Palun edastage oma viitenumber, et saaksime [PERSON_NAME] andmeid vaadata"
type input "Viite"
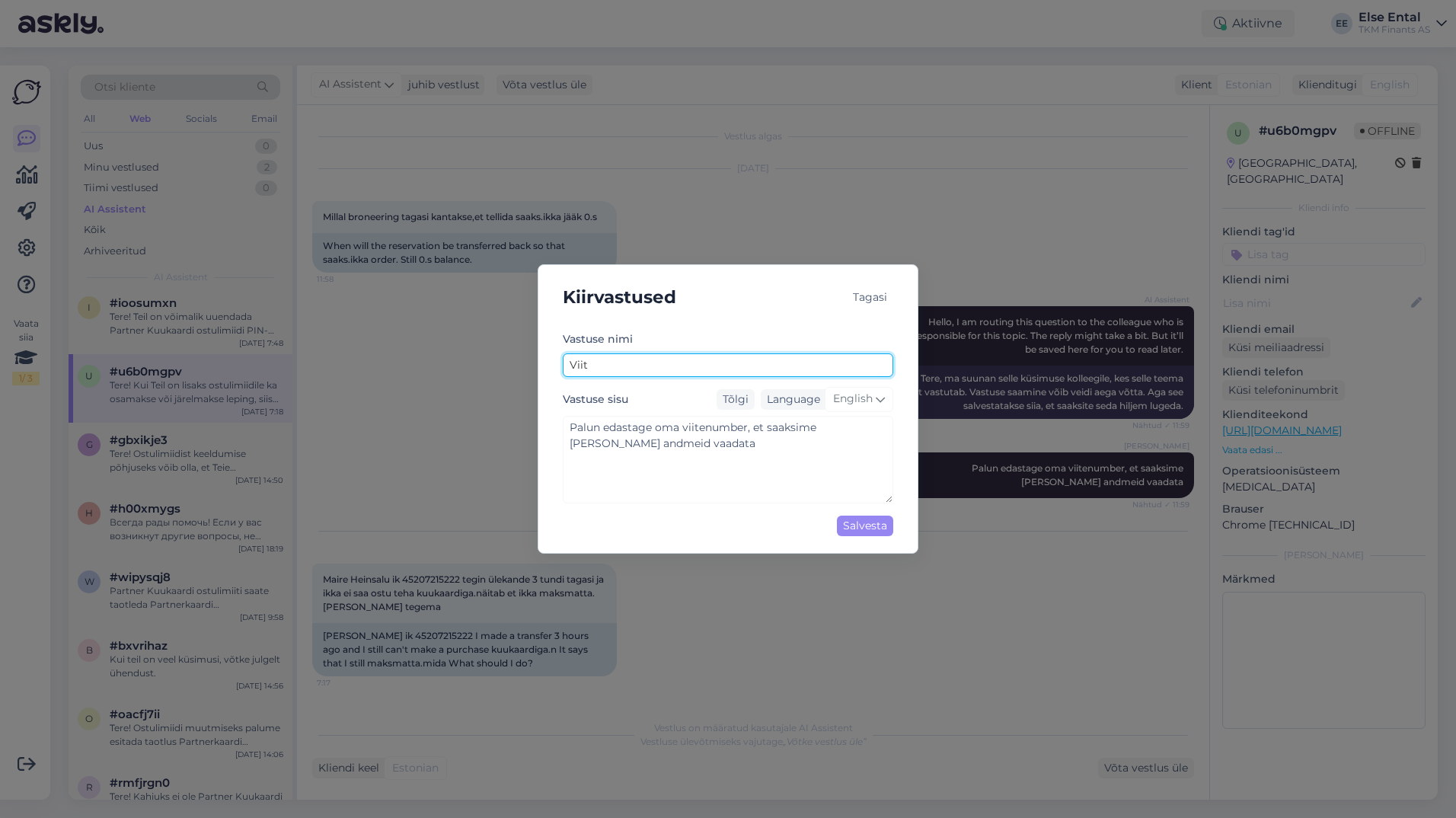
type textarea "Palun edastage oma viitenumber, et saaksime [PERSON_NAME] andmeid vaadata"
type input "Viiten"
type textarea "Palun edastage oma viitenumber, et saaksime [PERSON_NAME] andmeid vaadata"
type input "Viitenu"
type textarea "Palun edastage oma viitenumber, et saaksime [PERSON_NAME] andmeid vaadata"
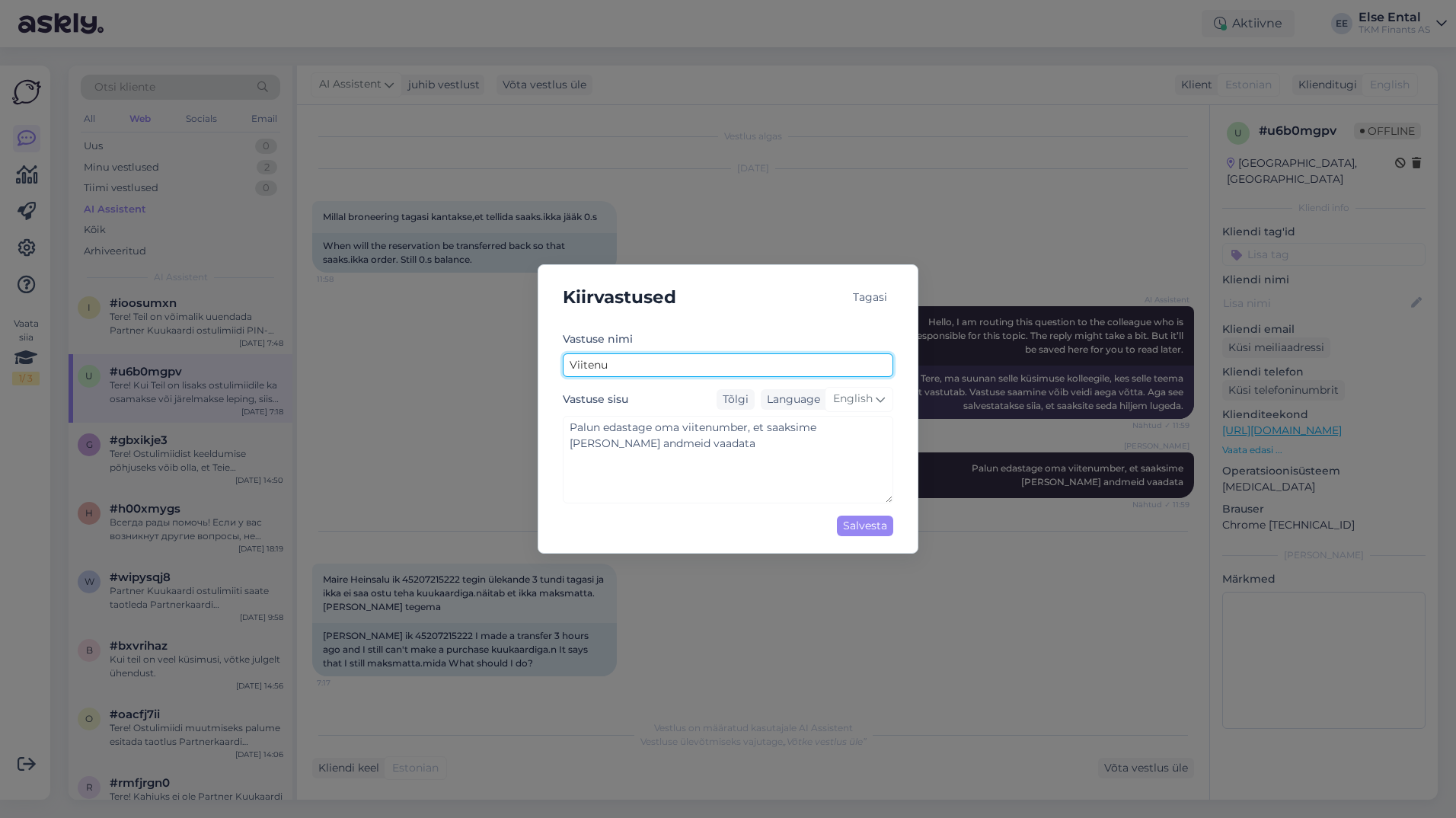
type input "Viitenum"
type textarea "Palun edastage oma viitenumber, et saaksime [PERSON_NAME] andmeid vaadata"
type input "Viitenumb"
type textarea "Palun edastage oma viitenumber, et saaksime [PERSON_NAME] andmeid vaadata"
type input "Viitenumbe"
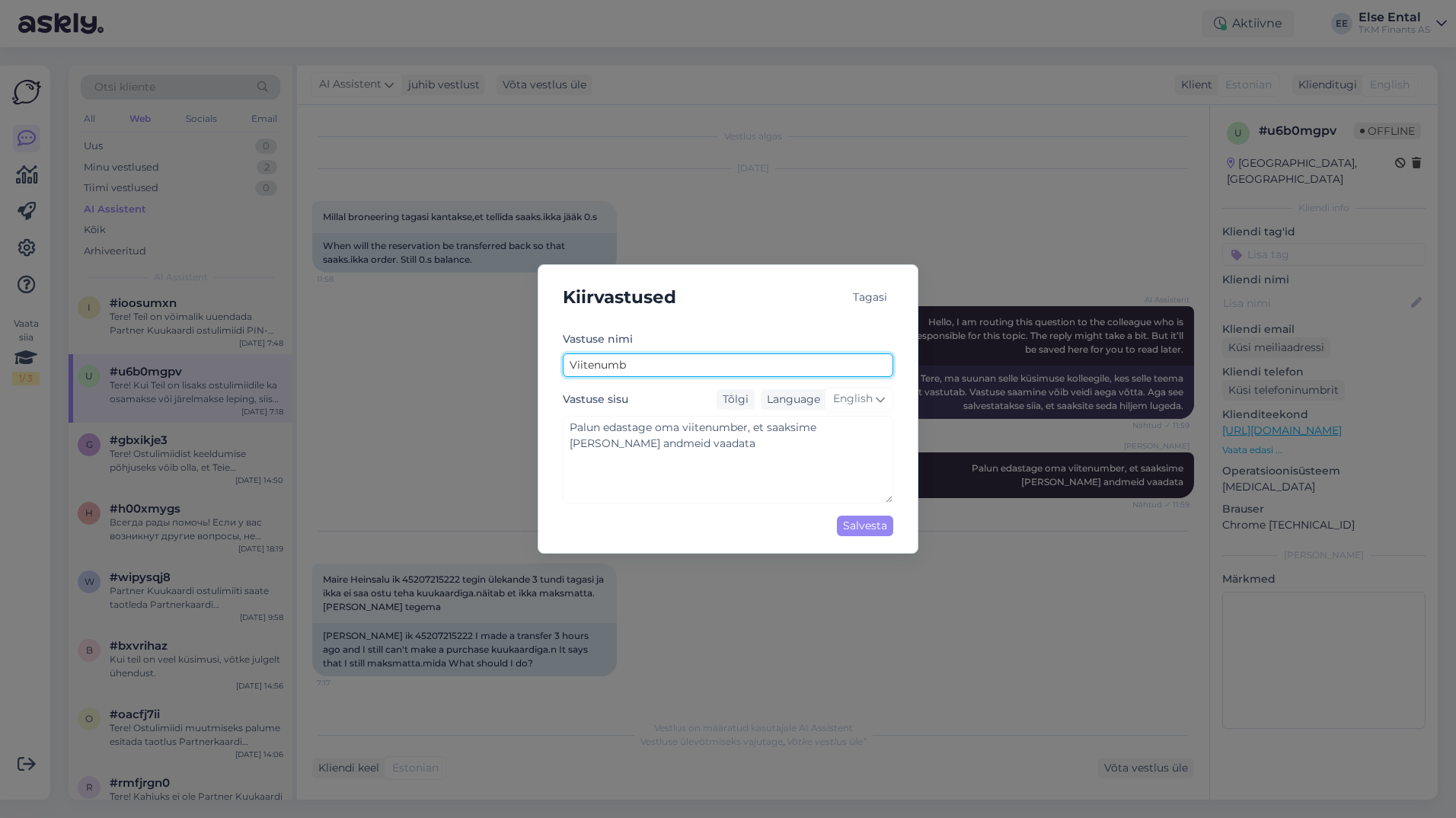
type textarea "Palun edastage oma viitenumber, et saaksime [PERSON_NAME] andmeid vaadata"
type input "Viitenumber"
type textarea "Palun edastage oma viitenumber, et saaksime [PERSON_NAME] andmeid vaadata"
click at [676, 366] on input "Viitenumber" at bounding box center [728, 365] width 331 height 24
type input "Viitenumber"
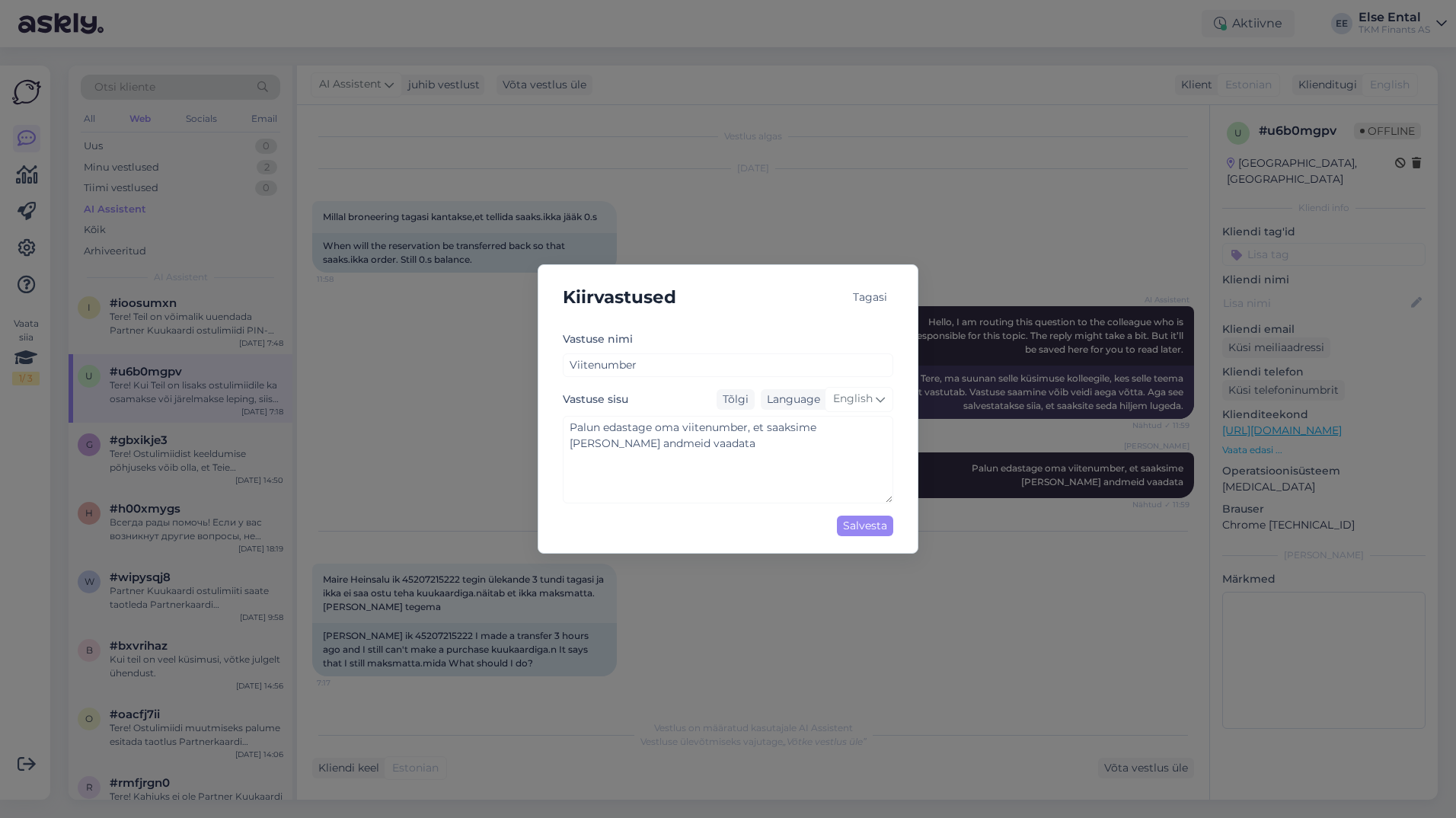
click at [868, 296] on div "Tagasi" at bounding box center [870, 297] width 46 height 20
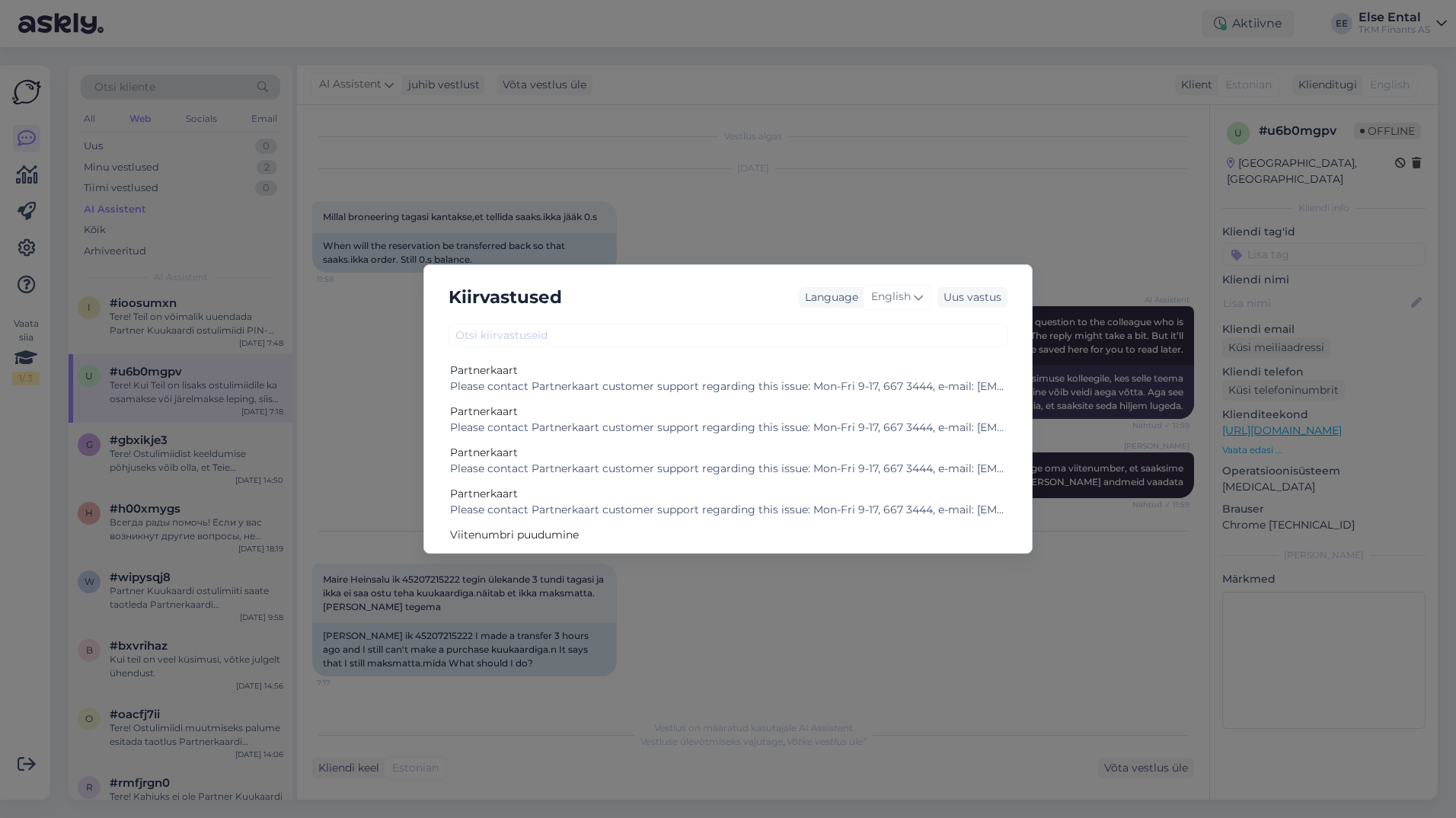
click at [843, 609] on div "Kiirvastused Language English Uus vastus Partnerkaart Please contact Partnerkaa…" at bounding box center [728, 409] width 1456 height 818
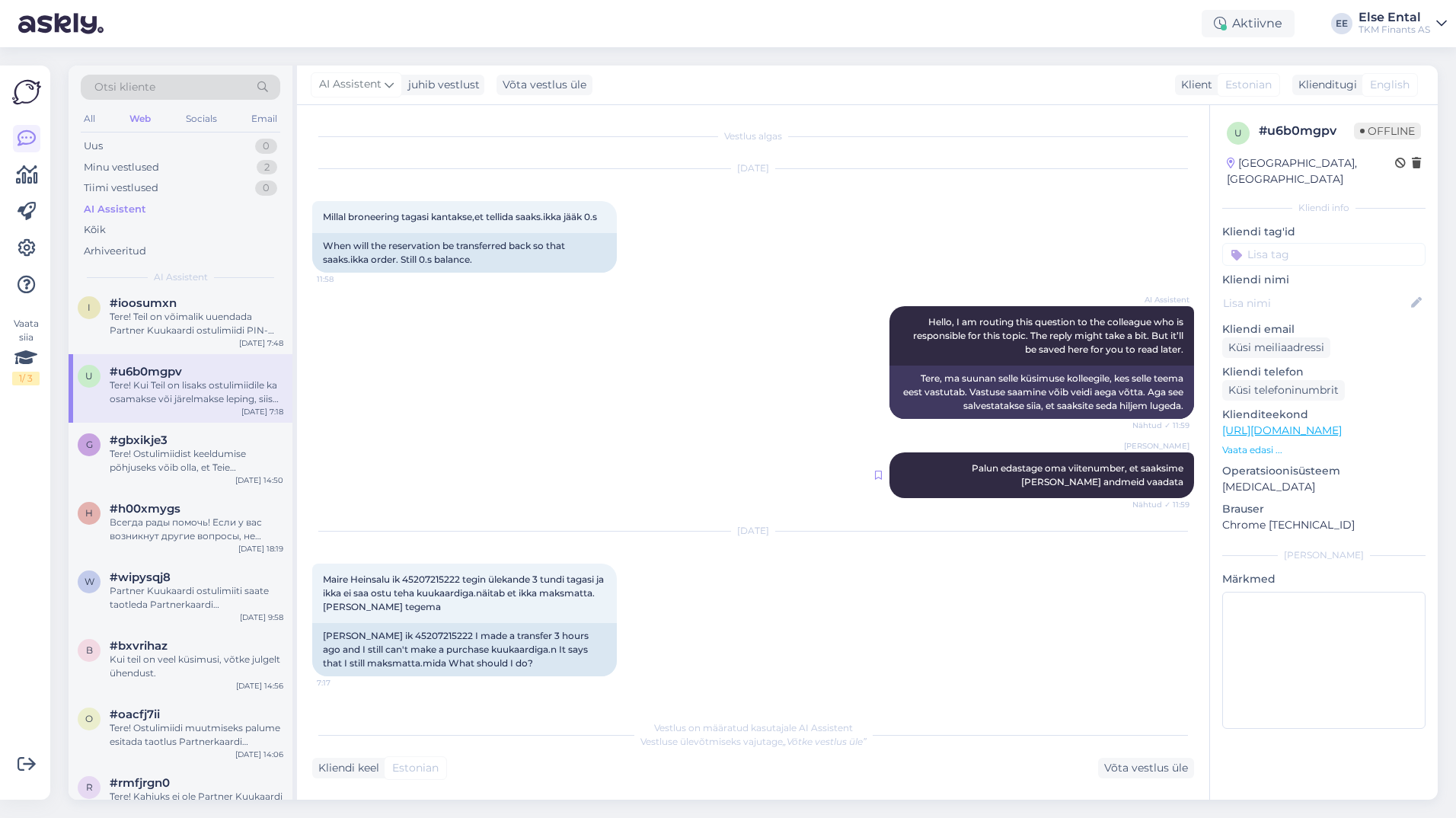
click at [875, 478] on icon at bounding box center [878, 474] width 7 height 9
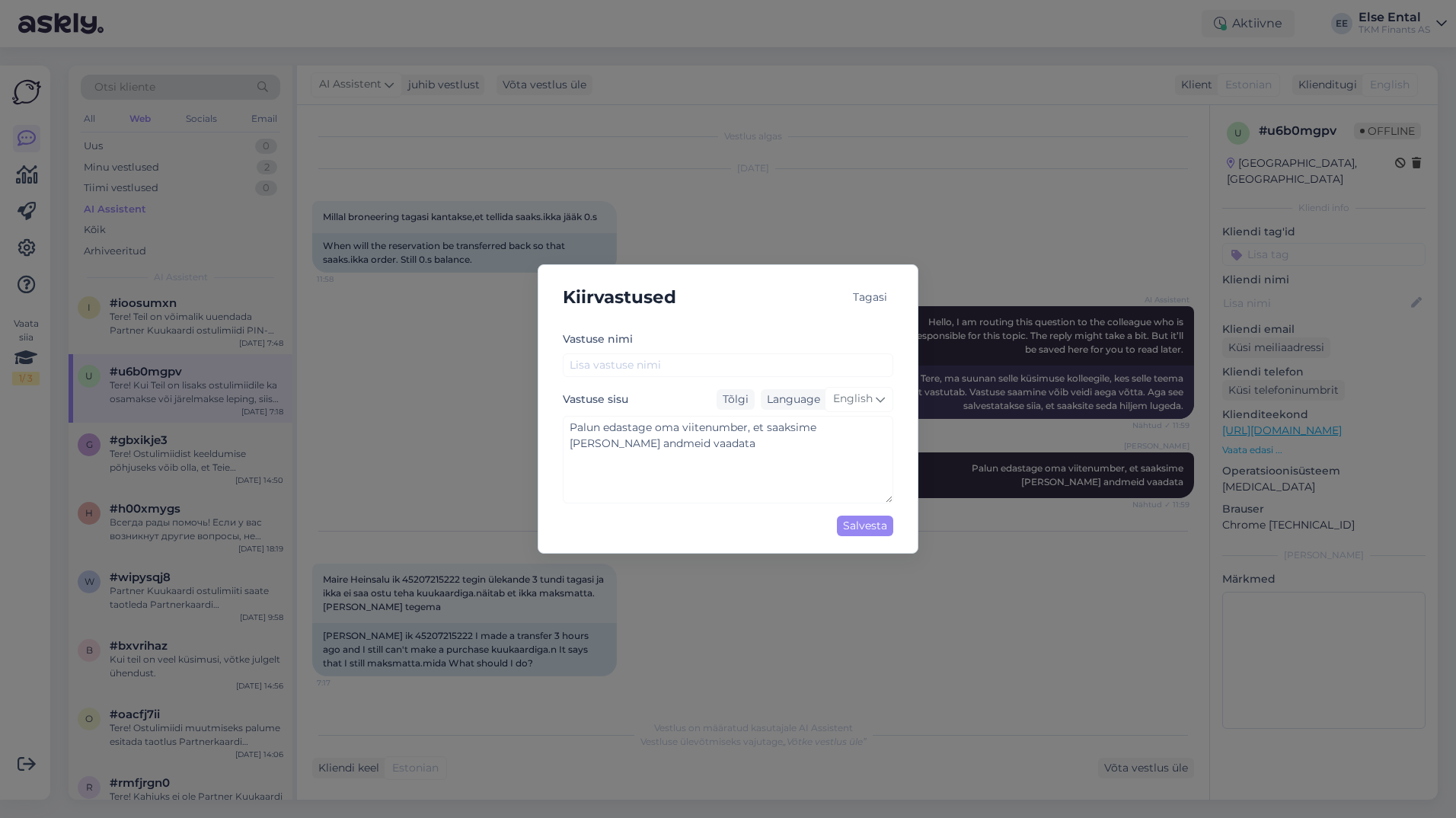
type textarea "Palun edastage oma viitenumber, et saaksime [PERSON_NAME] andmeid vaadata"
click at [624, 370] on input "text" at bounding box center [728, 365] width 331 height 24
type input "V"
type textarea "Palun edastage oma viitenumber, et saaksime [PERSON_NAME] andmeid vaadata"
type input "Vi"
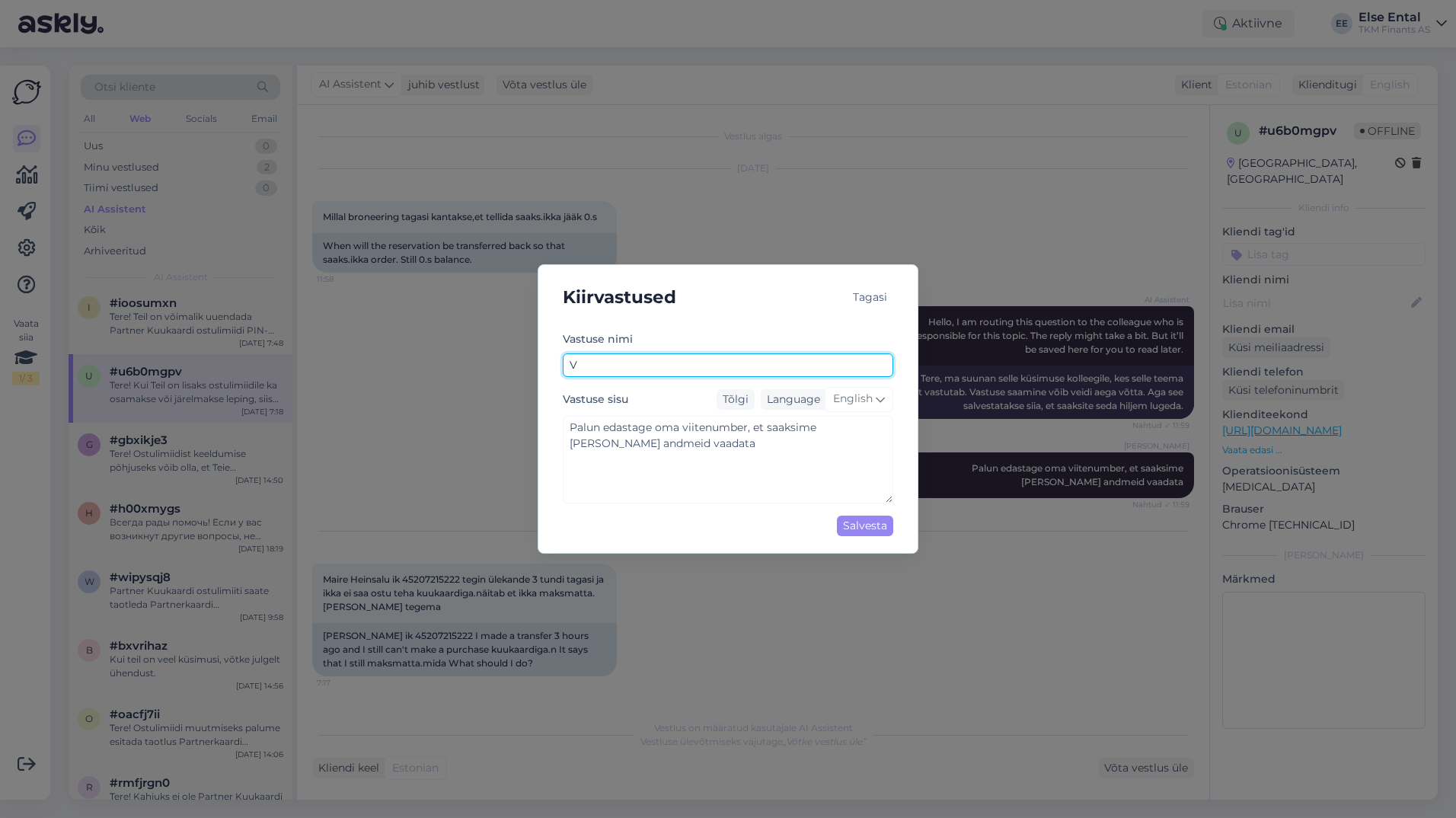
type textarea "Palun edastage oma viitenumber, et saaksime [PERSON_NAME] andmeid vaadata"
type input "Vii"
type textarea "Palun edastage oma viitenumber, et saaksime [PERSON_NAME] andmeid vaadata"
type input "Viit"
type textarea "Palun edastage oma viitenumber, et saaksime [PERSON_NAME] andmeid vaadata"
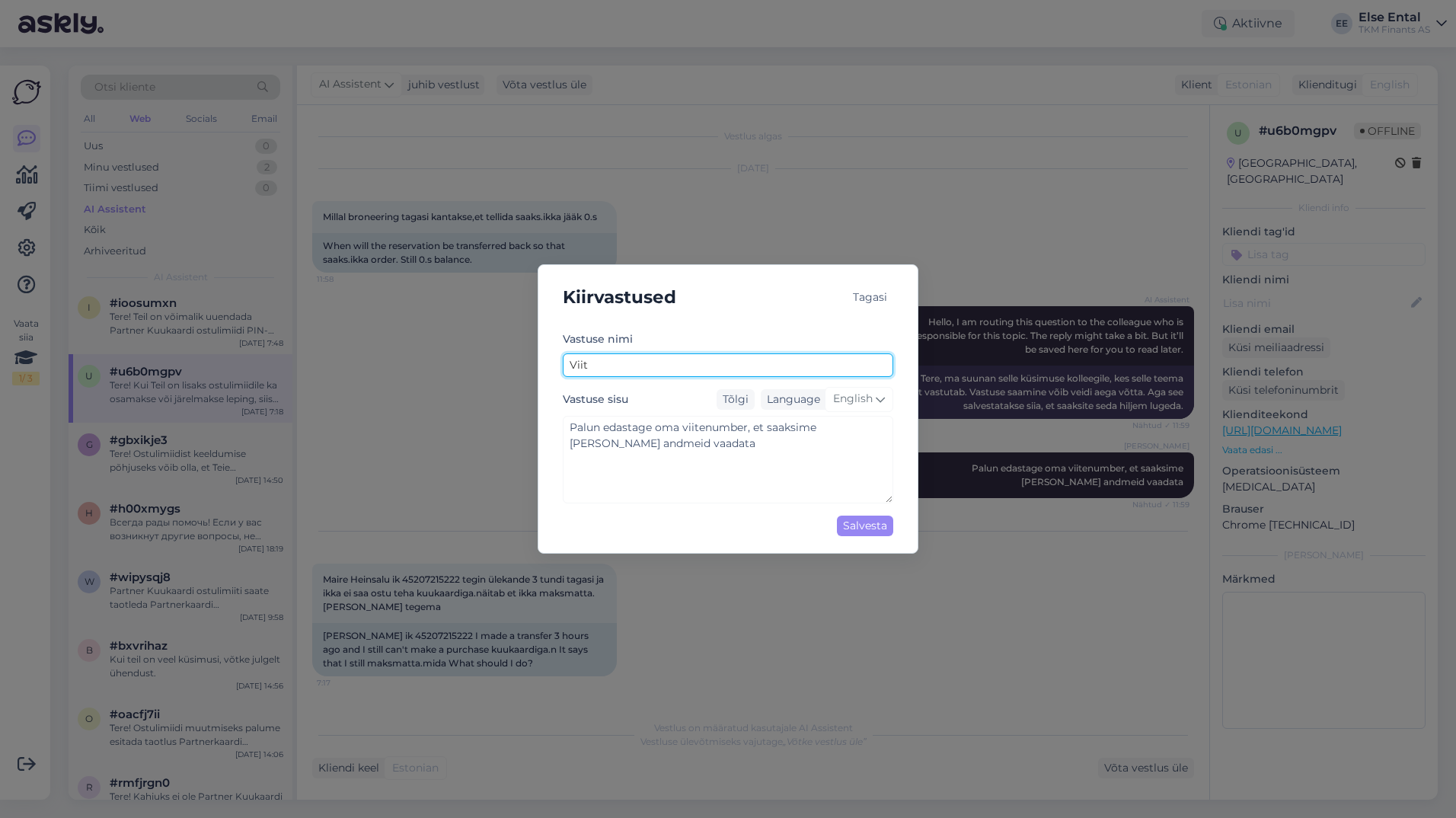
type input "Viite"
type textarea "Palun edastage oma viitenumber, et saaksime [PERSON_NAME] andmeid vaadata"
type input "Viiten"
type textarea "Palun edastage oma viitenumber, et saaksime [PERSON_NAME] andmeid vaadata"
type input "Viitenu"
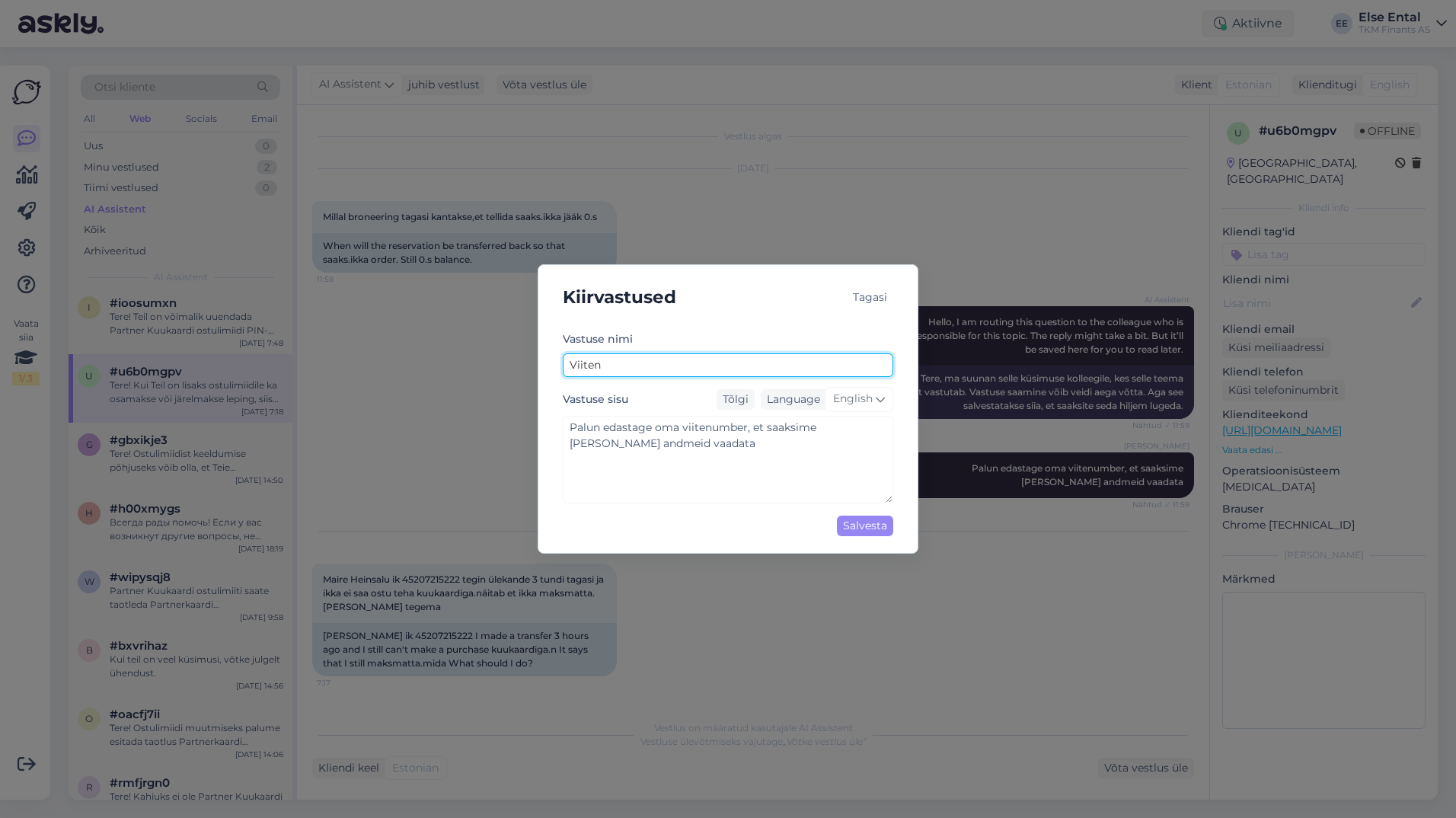
type textarea "Palun edastage oma viitenumber, et saaksime [PERSON_NAME] andmeid vaadata"
type input "Viitenum"
type textarea "Palun edastage oma viitenumber, et saaksime [PERSON_NAME] andmeid vaadata"
type input "Viitenumb"
type textarea "Palun edastage oma viitenumber, et saaksime [PERSON_NAME] andmeid vaadata"
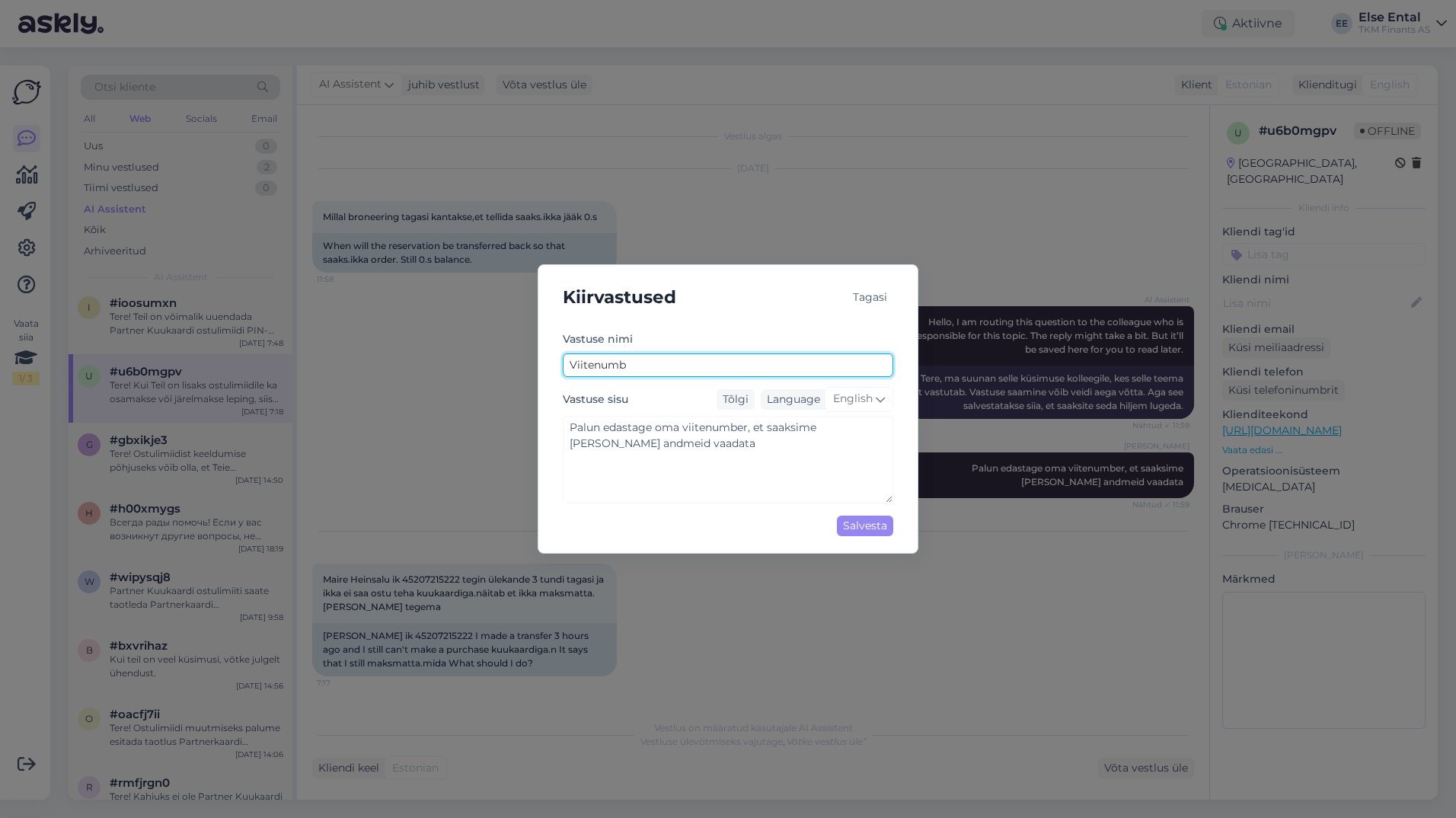
type input "Viitenumbe"
type textarea "Palun edastage oma viitenumber, et saaksime [PERSON_NAME] andmeid vaadata"
type input "Viitenumber"
type textarea "Palun edastage oma viitenumber, et saaksime [PERSON_NAME] andmeid vaadata"
drag, startPoint x: 652, startPoint y: 372, endPoint x: 493, endPoint y: 373, distance: 159.0
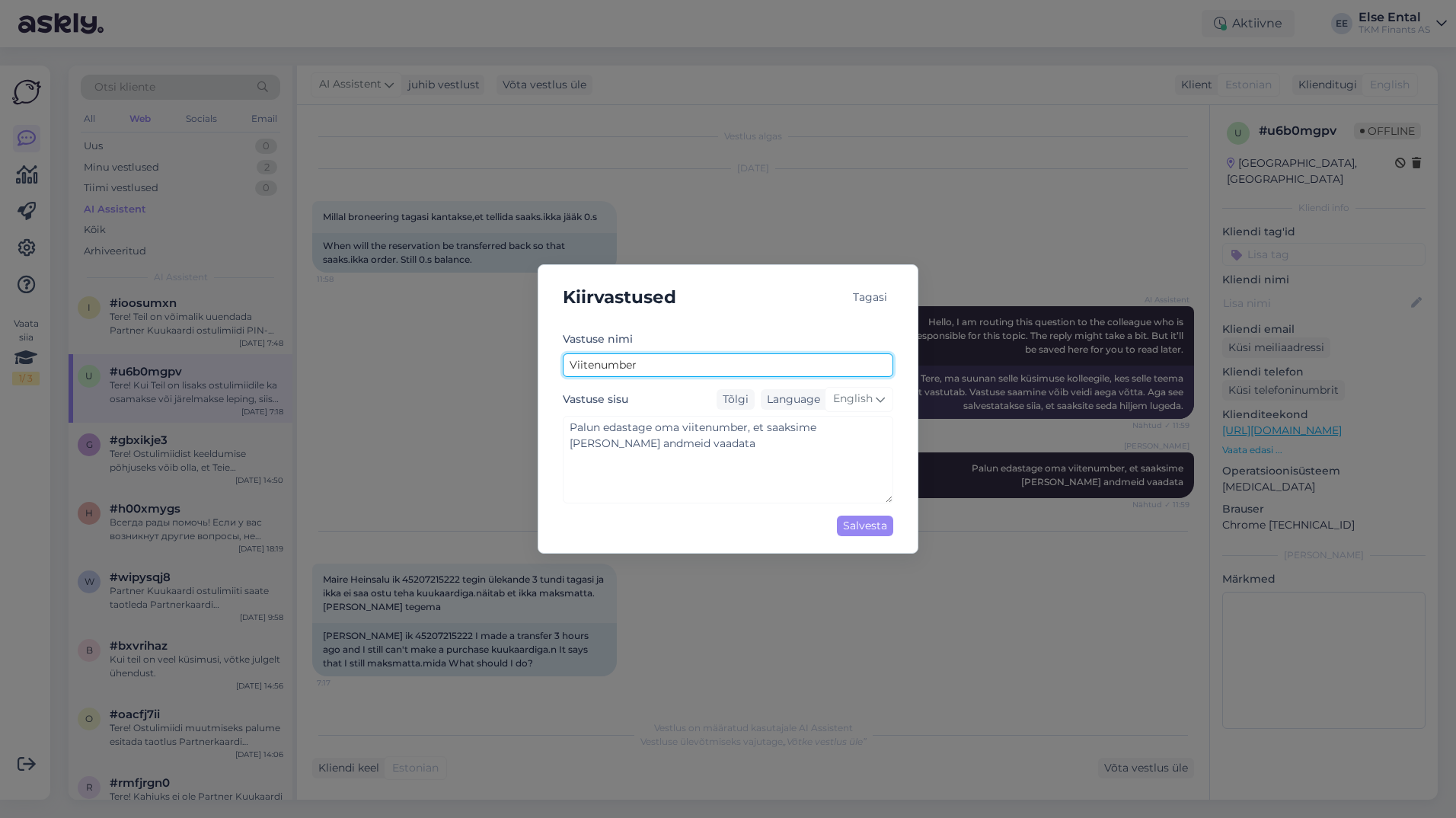
click at [493, 373] on div "Kiirvastused Tagasi [PERSON_NAME] nimi Viitenumber Vastuse sisu Tõlgi Language …" at bounding box center [728, 409] width 1456 height 818
type textarea "Palun edastage oma viitenumber, et saaksime [PERSON_NAME] andmeid vaadata"
click at [888, 299] on div "Tagasi" at bounding box center [870, 297] width 46 height 20
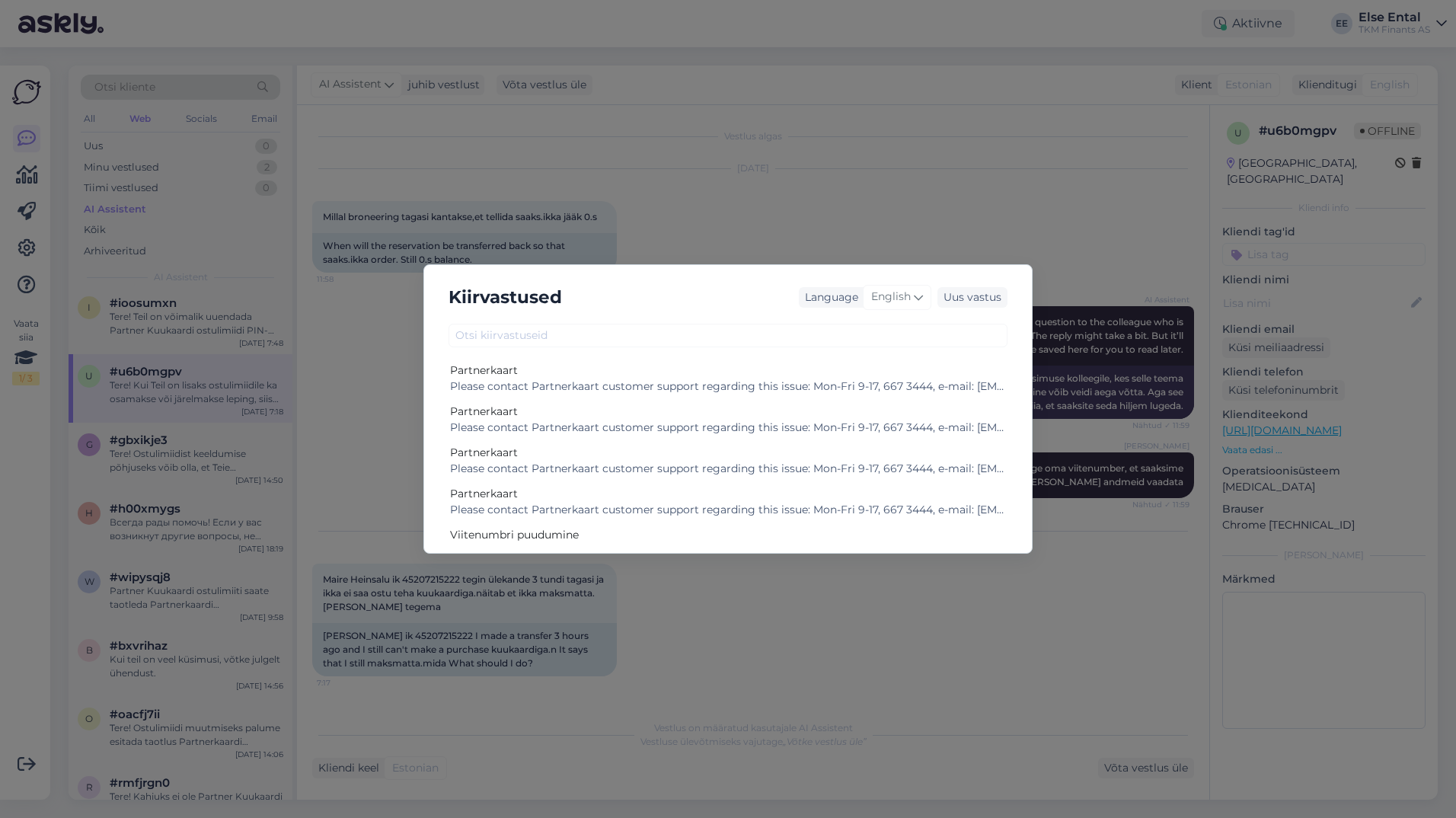
click at [939, 220] on div "Kiirvastused Language English Uus vastus Partnerkaart Please contact Partnerkaa…" at bounding box center [728, 409] width 1456 height 818
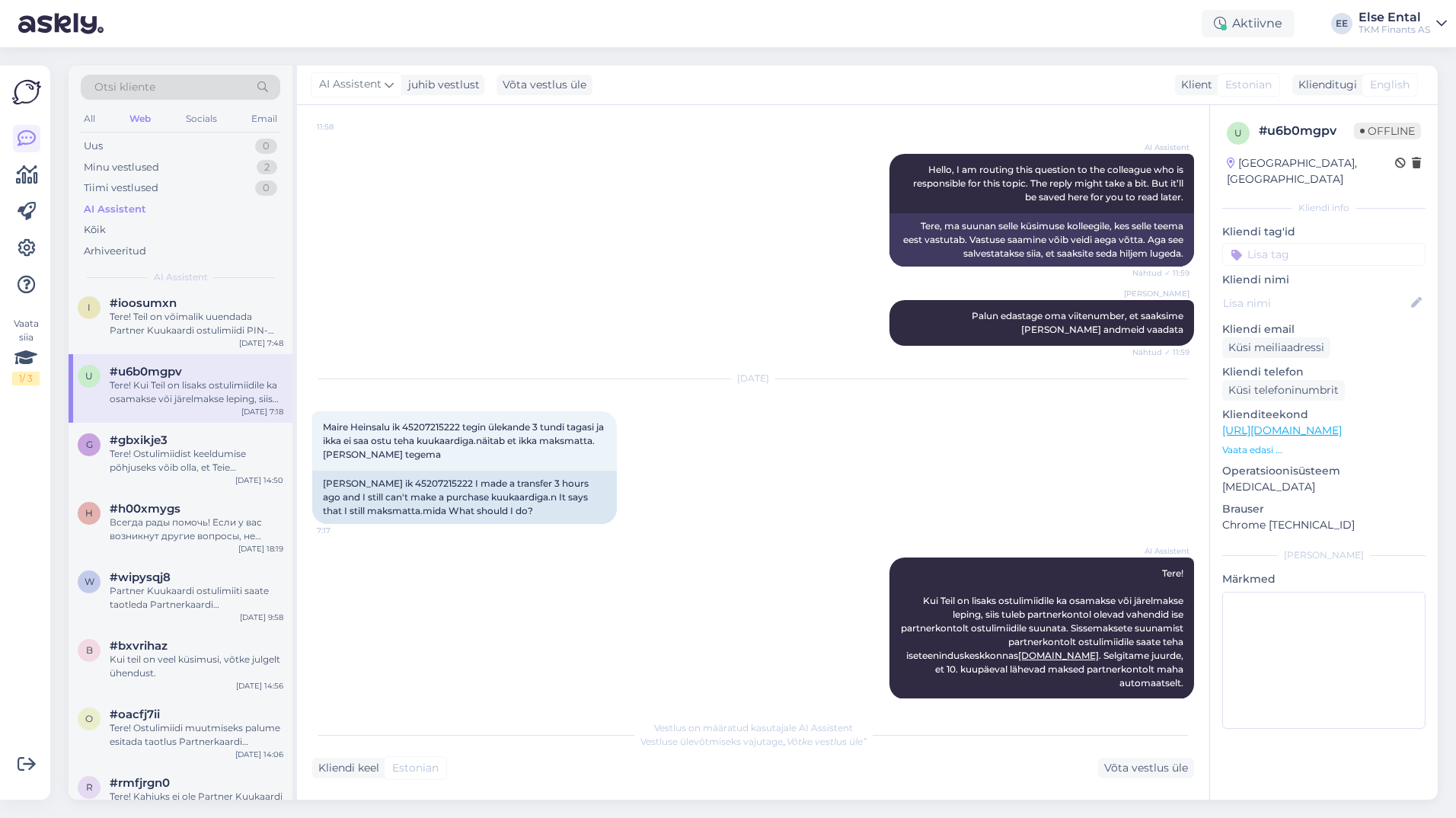
scroll to position [170, 0]
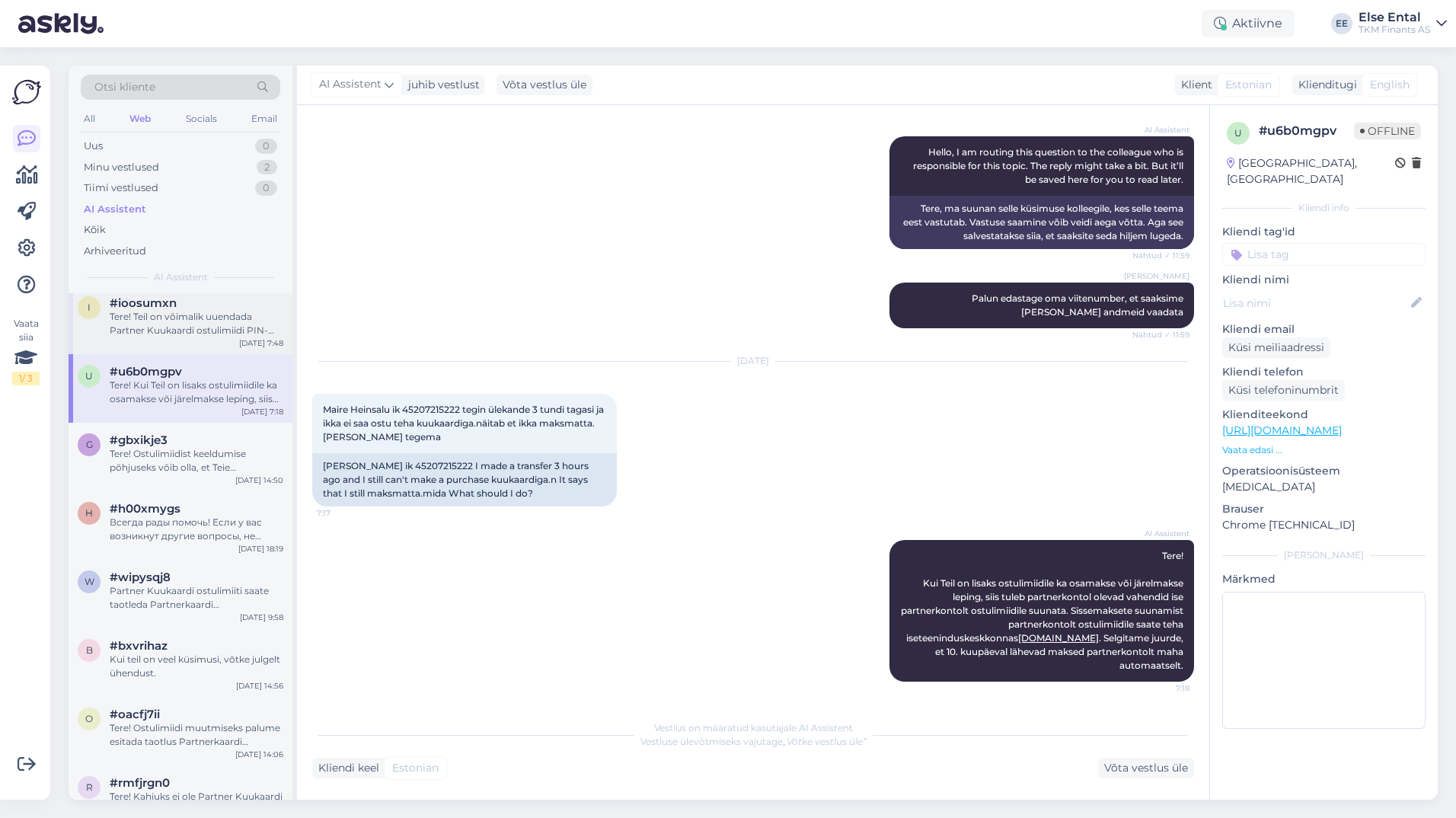
click at [122, 296] on div "i #ioosumxn Tere! Teil on võimalik uuendada Partner Kuukaardi ostulimiidi PIN-k…" at bounding box center [180, 319] width 224 height 68
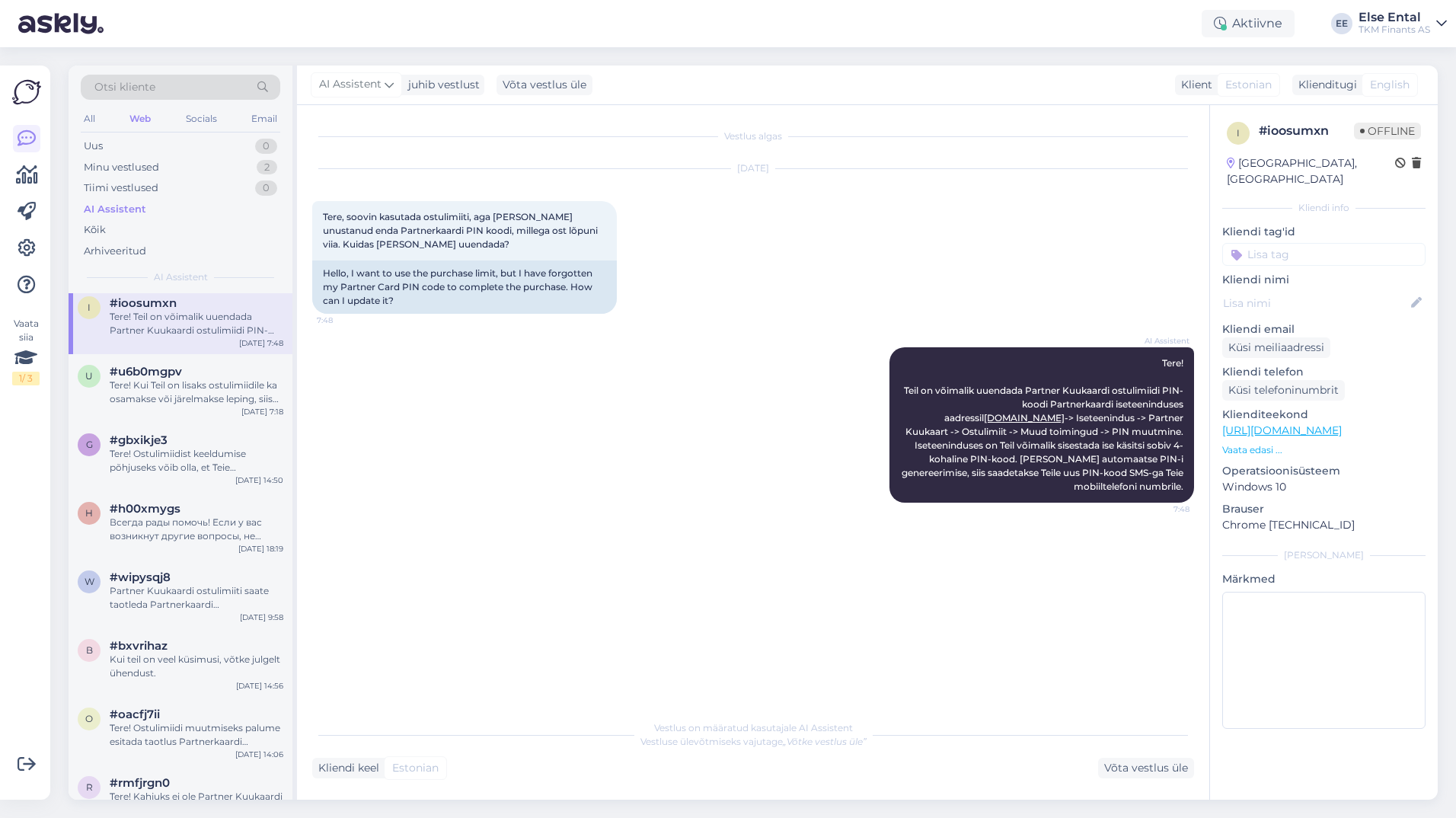
scroll to position [0, 0]
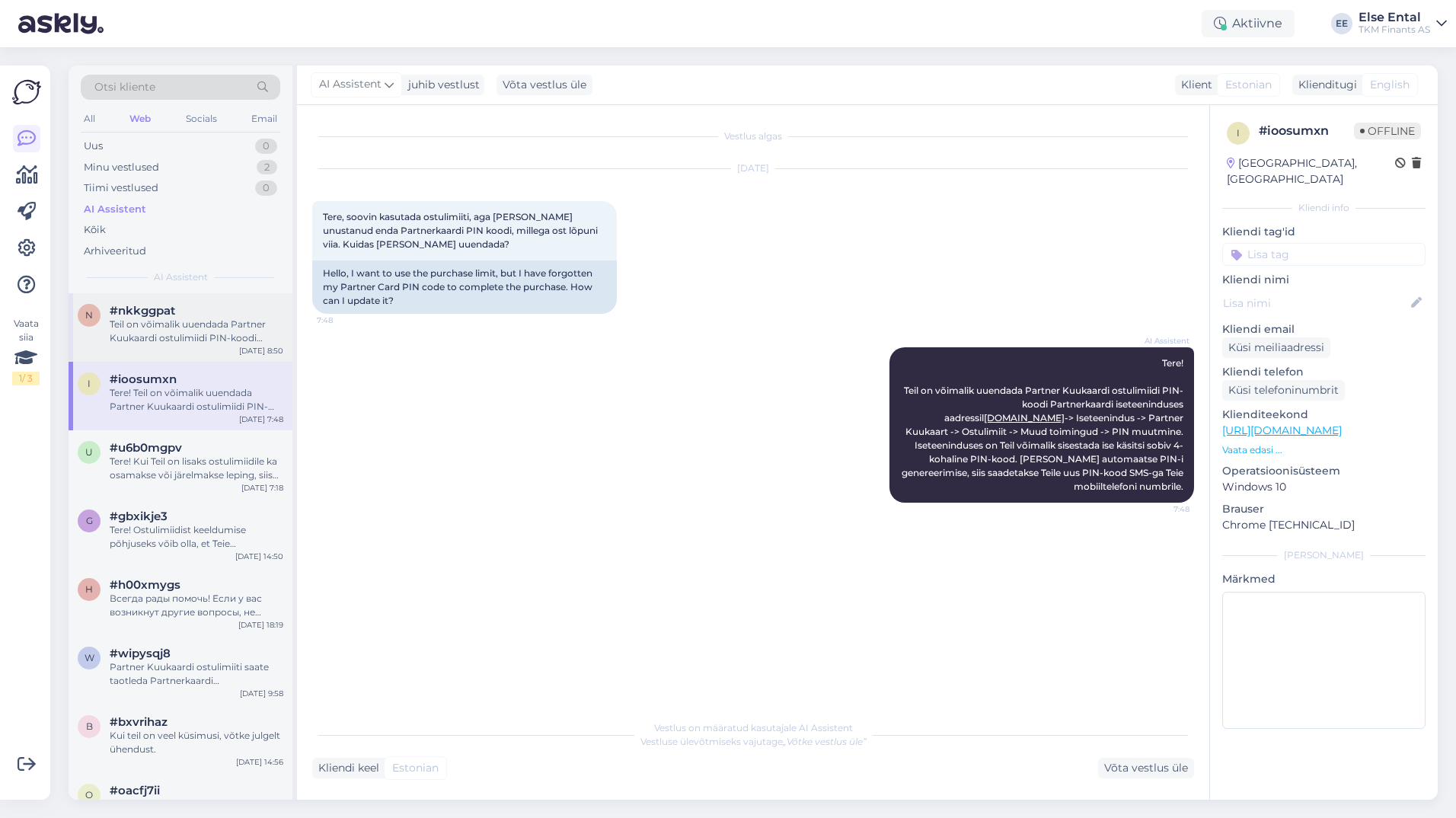
click at [225, 334] on div "Teil on võimalik uuendada Partner Kuukaardi ostulimiidi PIN-koodi Partnerkaardi…" at bounding box center [197, 331] width 173 height 27
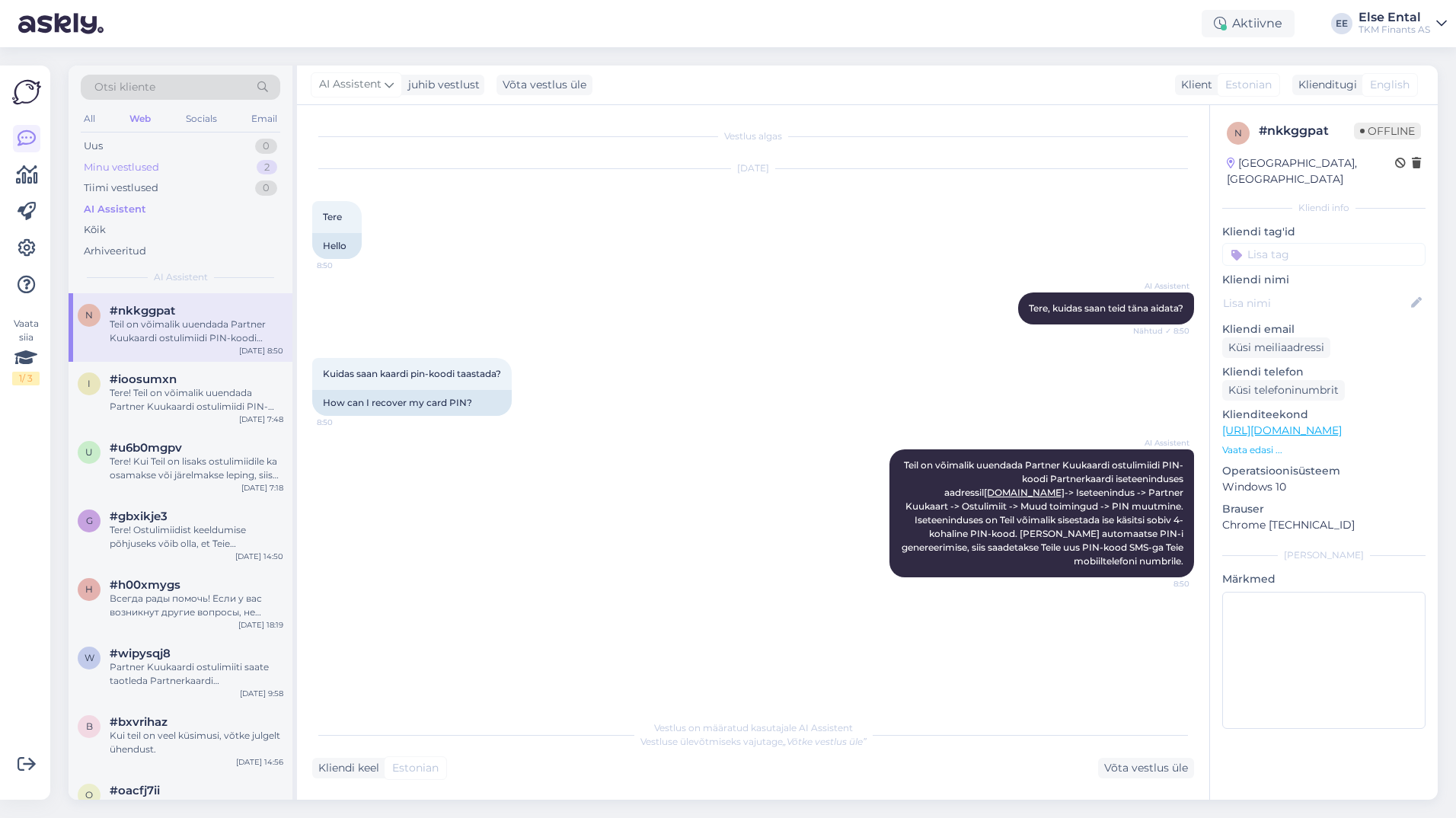
click at [147, 172] on div "Minu vestlused" at bounding box center [121, 168] width 75 height 15
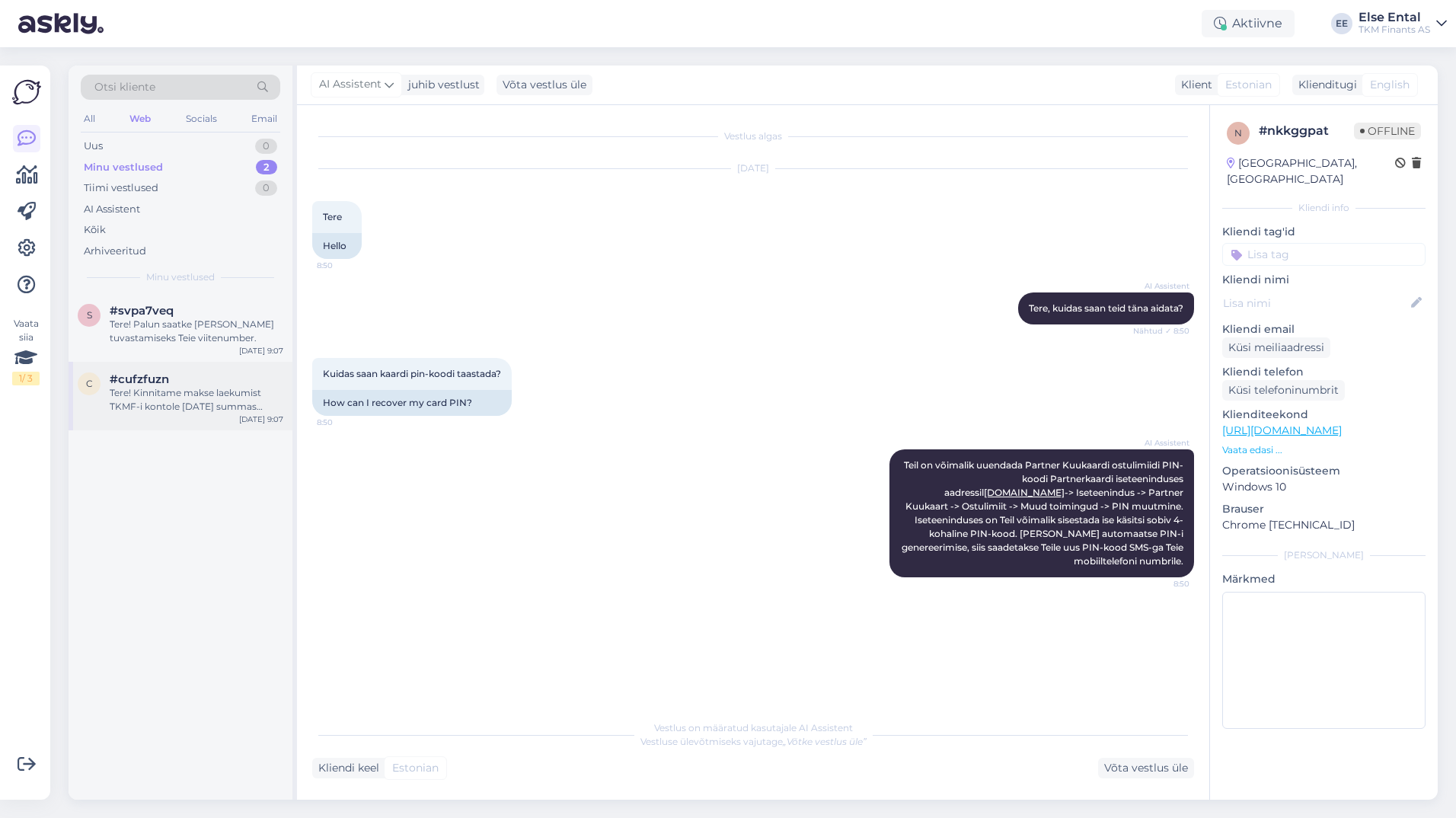
click at [162, 393] on div "Tere! Kinnitame makse laekumist TKMF-i kontole [DATE] summas 513,03 eur. Soovim…" at bounding box center [197, 400] width 173 height 27
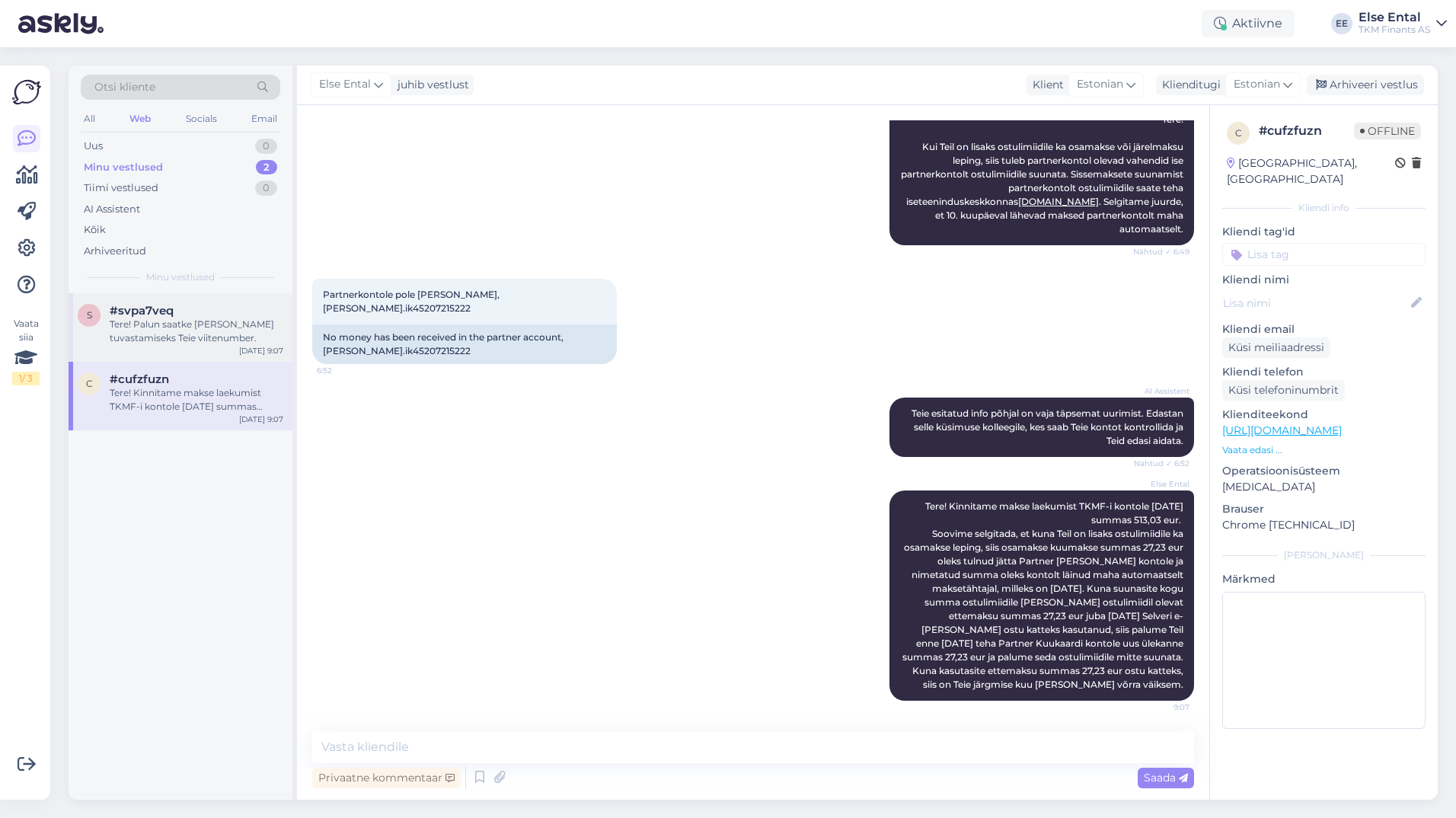
click at [210, 336] on div "Tere! Palun saatke [PERSON_NAME] tuvastamiseks Teie viitenumber." at bounding box center [197, 331] width 173 height 27
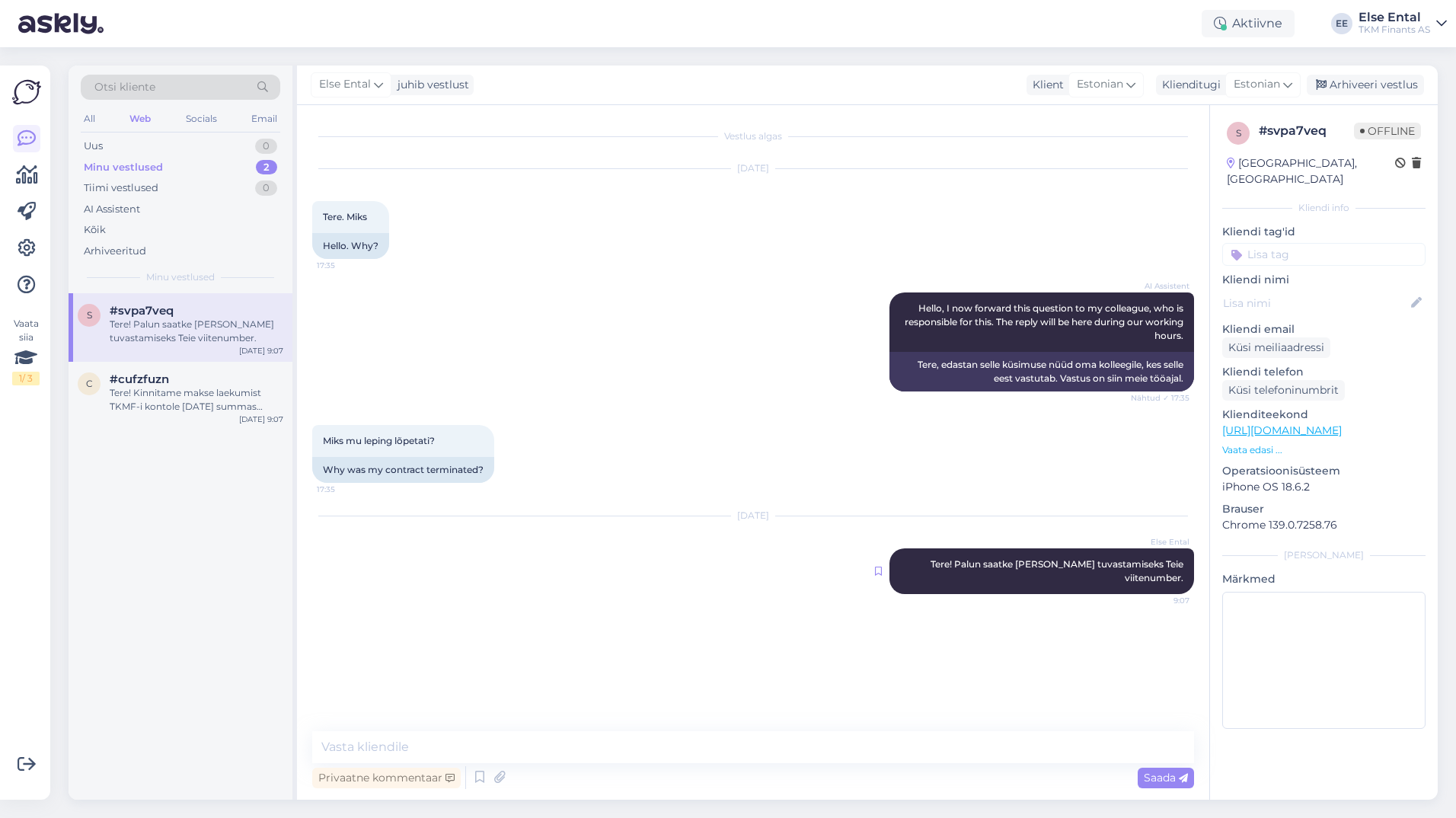
click at [880, 572] on icon at bounding box center [878, 570] width 7 height 9
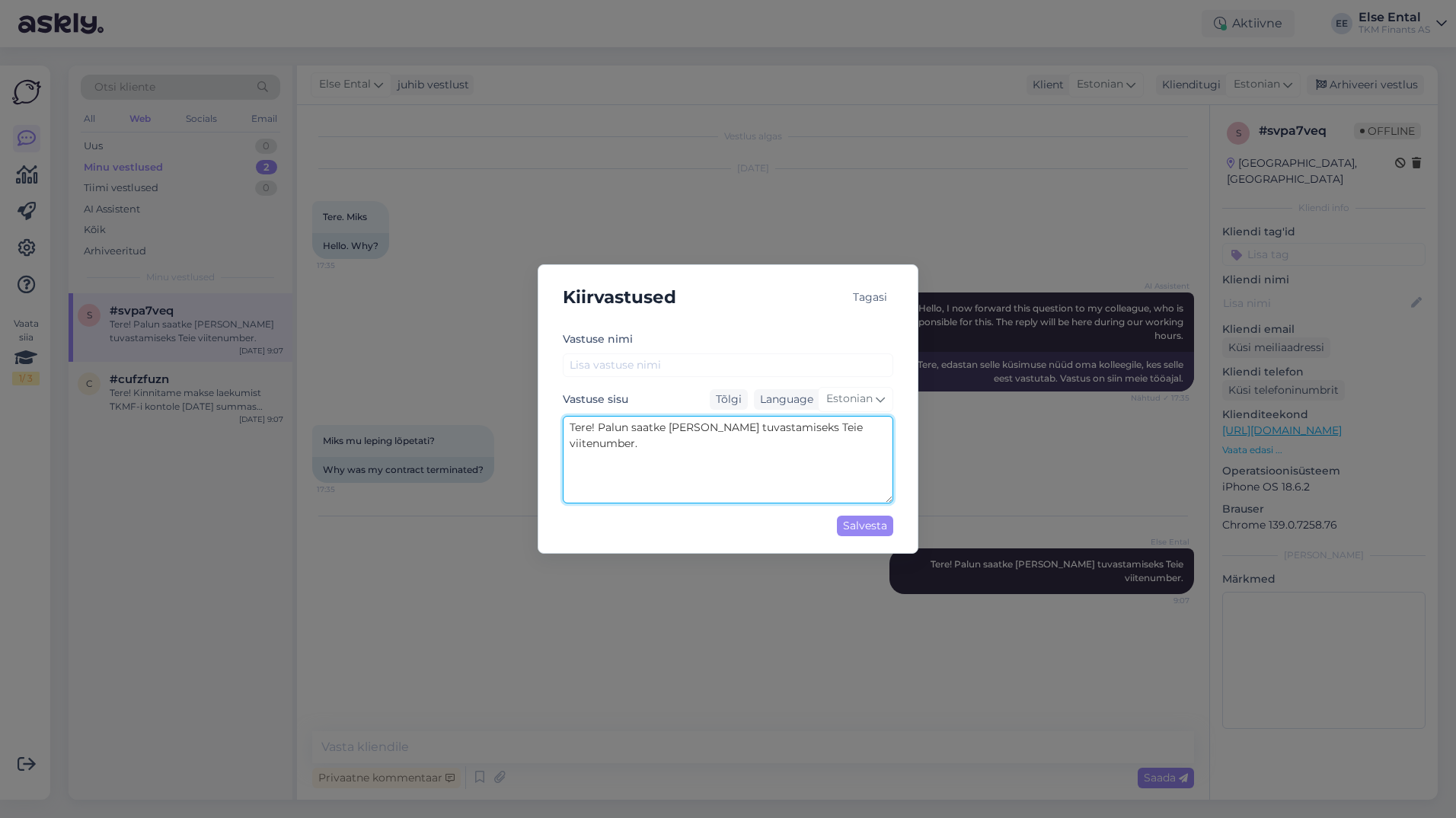
click at [602, 432] on textarea "Tere! Palun saatke [PERSON_NAME] tuvastamiseks Teie viitenumber." at bounding box center [728, 460] width 331 height 88
drag, startPoint x: 597, startPoint y: 430, endPoint x: 534, endPoint y: 430, distance: 63.0
click at [534, 430] on div "Kiirvastused Tagasi [PERSON_NAME] nimi Vastuse sisu Tõlgi Language Estonian Ter…" at bounding box center [728, 409] width 1456 height 818
click at [877, 435] on textarea "Palun saatke [PERSON_NAME] tuvastamiseks Teie viitenumber." at bounding box center [728, 460] width 331 height 88
type textarea "Palun saatke [PERSON_NAME] tuvastamiseks Teie viitenumber."
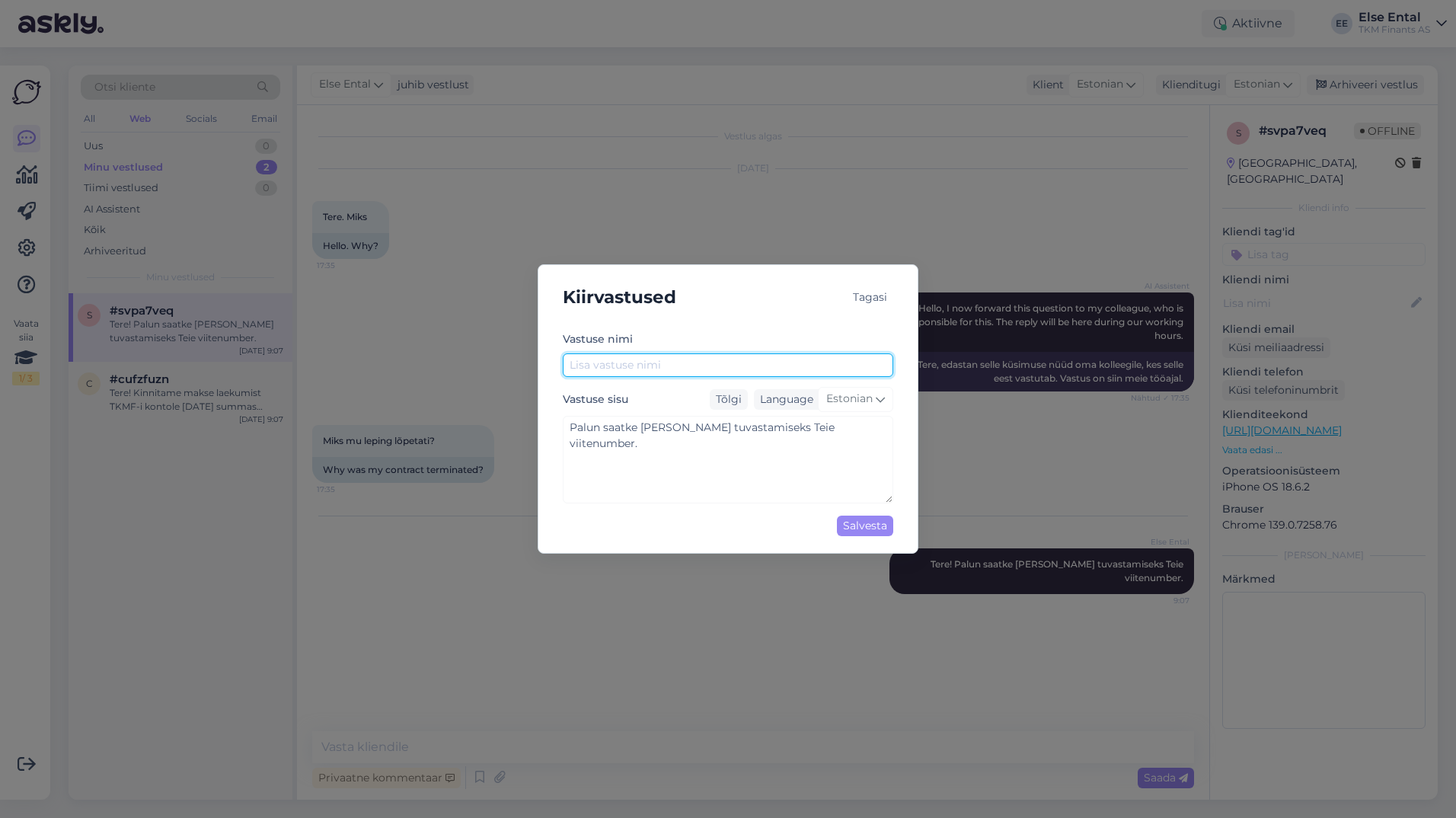
click at [655, 361] on input "text" at bounding box center [728, 365] width 331 height 24
drag, startPoint x: 648, startPoint y: 371, endPoint x: 422, endPoint y: 360, distance: 226.3
click at [422, 360] on div "Kiirvastused Tagasi [PERSON_NAME] nimi Viitenumber Vastuse sisu Tõlgi Language …" at bounding box center [728, 409] width 1456 height 818
type input "Küsi viitenumbrit"
click at [864, 524] on div "Salvesta" at bounding box center [865, 525] width 56 height 20
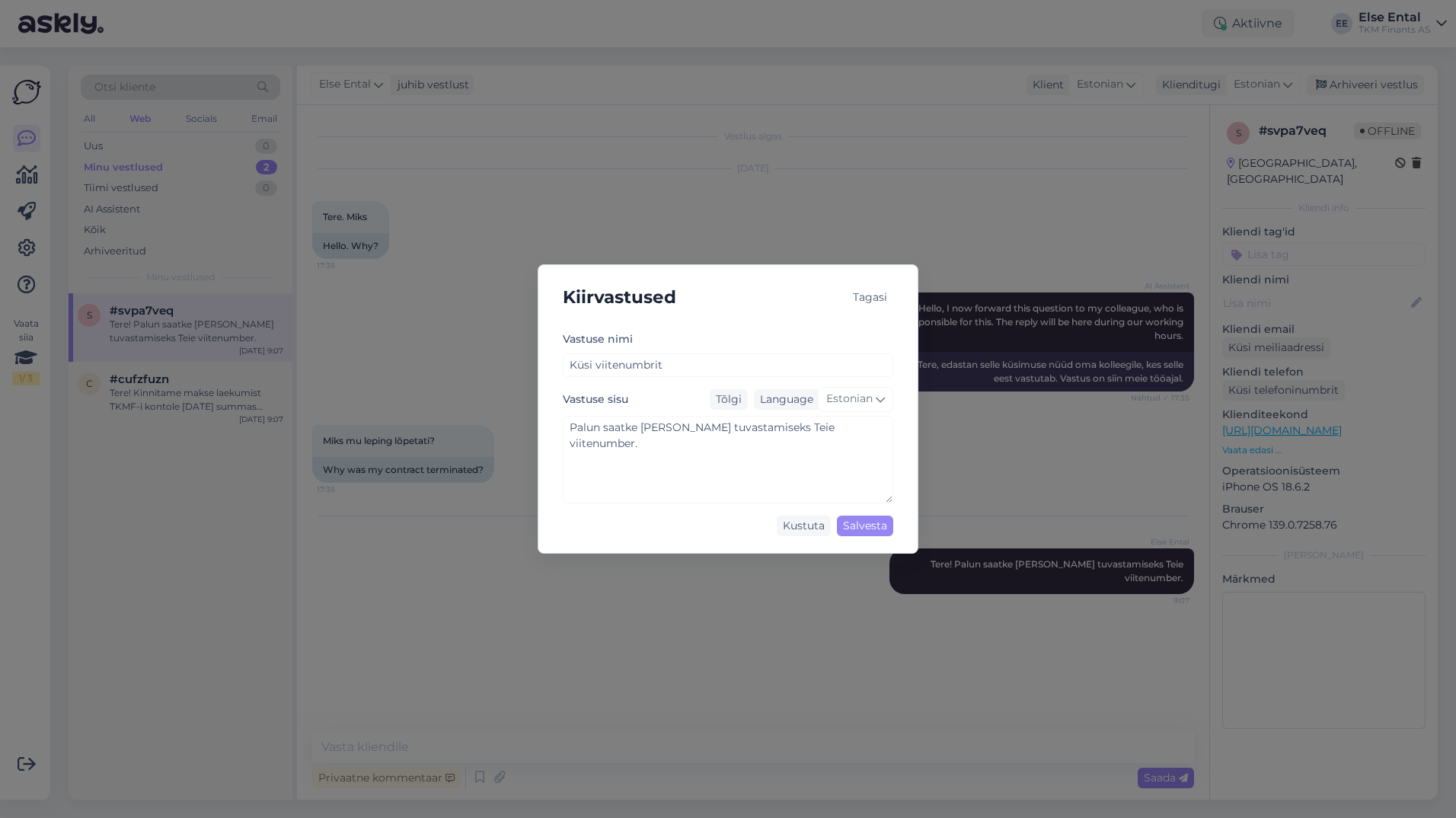
click at [870, 288] on div "Tagasi" at bounding box center [870, 297] width 46 height 20
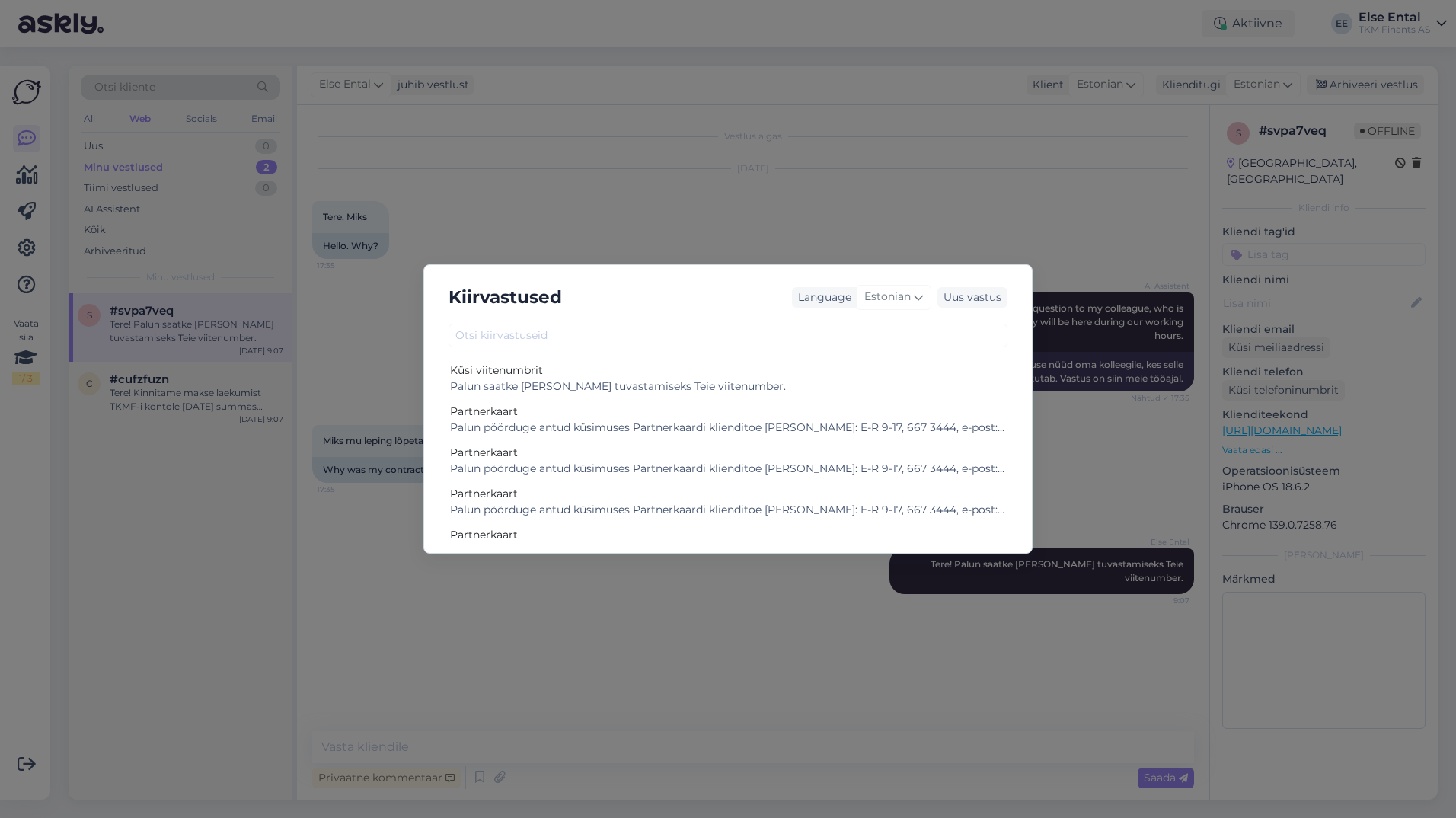
click at [739, 206] on div "Kiirvastused Language Estonian Uus vastus Küsi viitenumbrit Palun saatke [PERSO…" at bounding box center [728, 409] width 1456 height 818
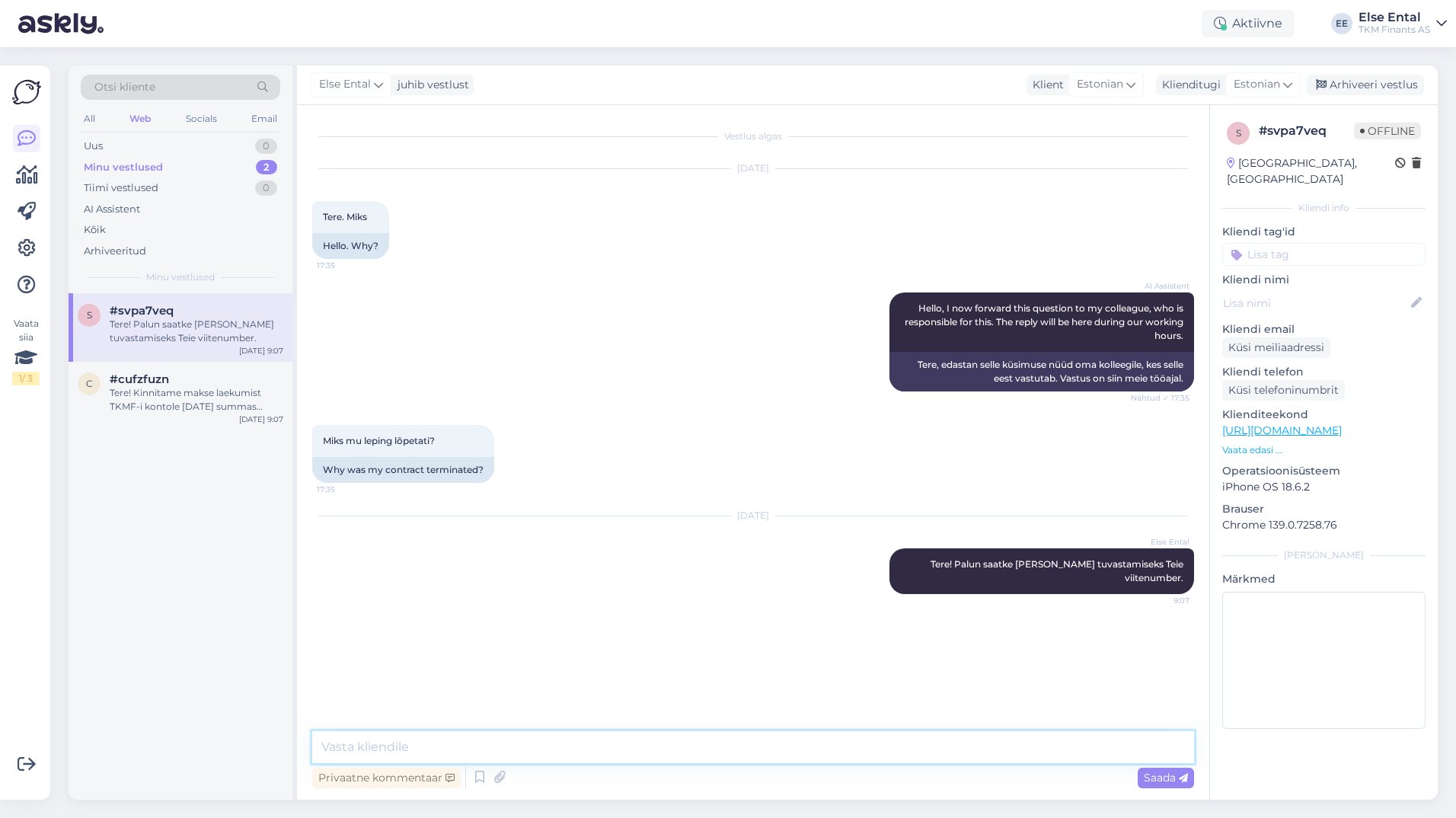
click at [518, 742] on textarea at bounding box center [753, 747] width 882 height 32
click at [474, 786] on icon at bounding box center [479, 778] width 18 height 23
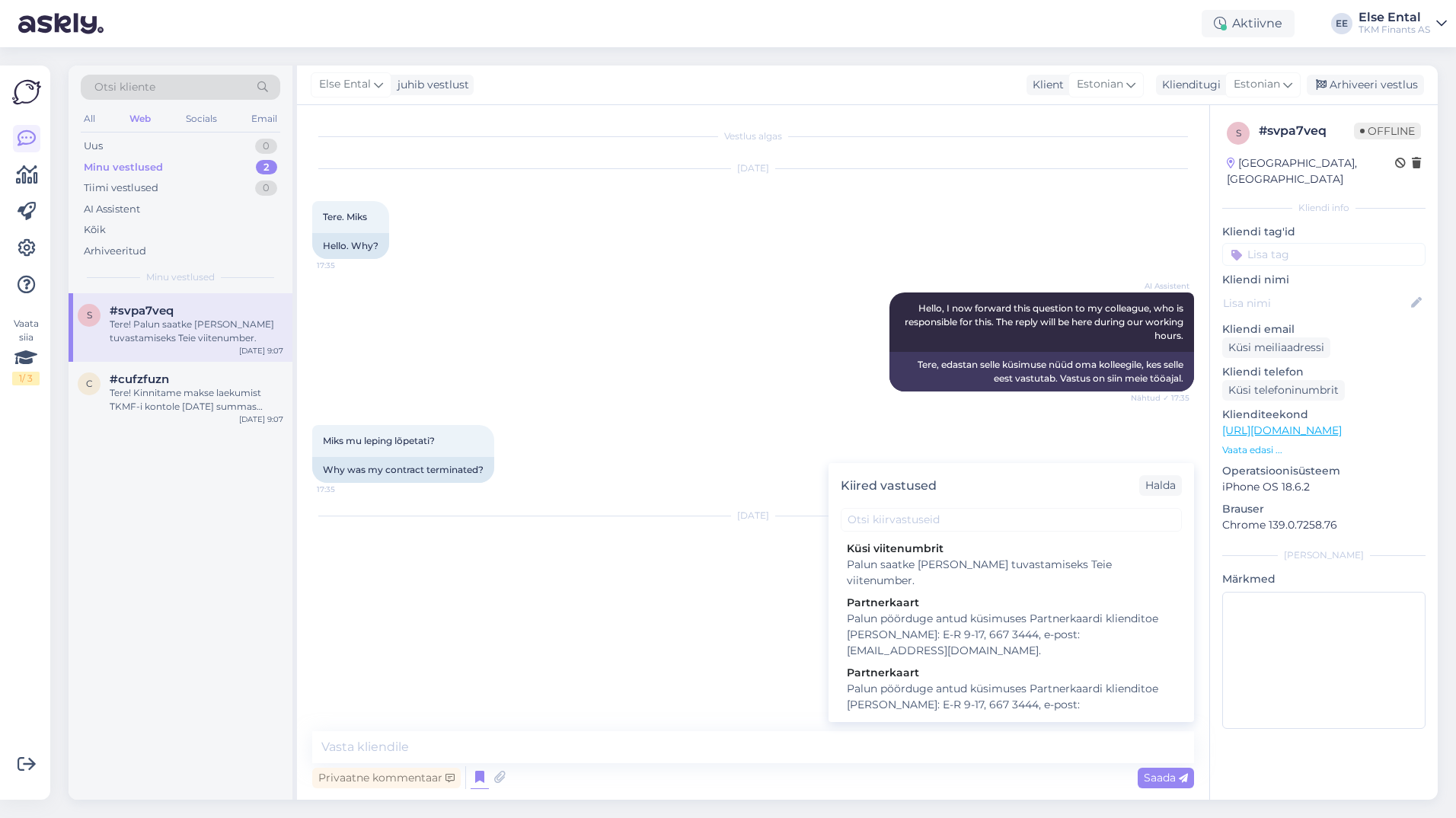
click at [732, 596] on div "[DATE] Else Ental Tere! Palun saatke [PERSON_NAME] tuvastamiseks Teie viitenumb…" at bounding box center [753, 554] width 882 height 111
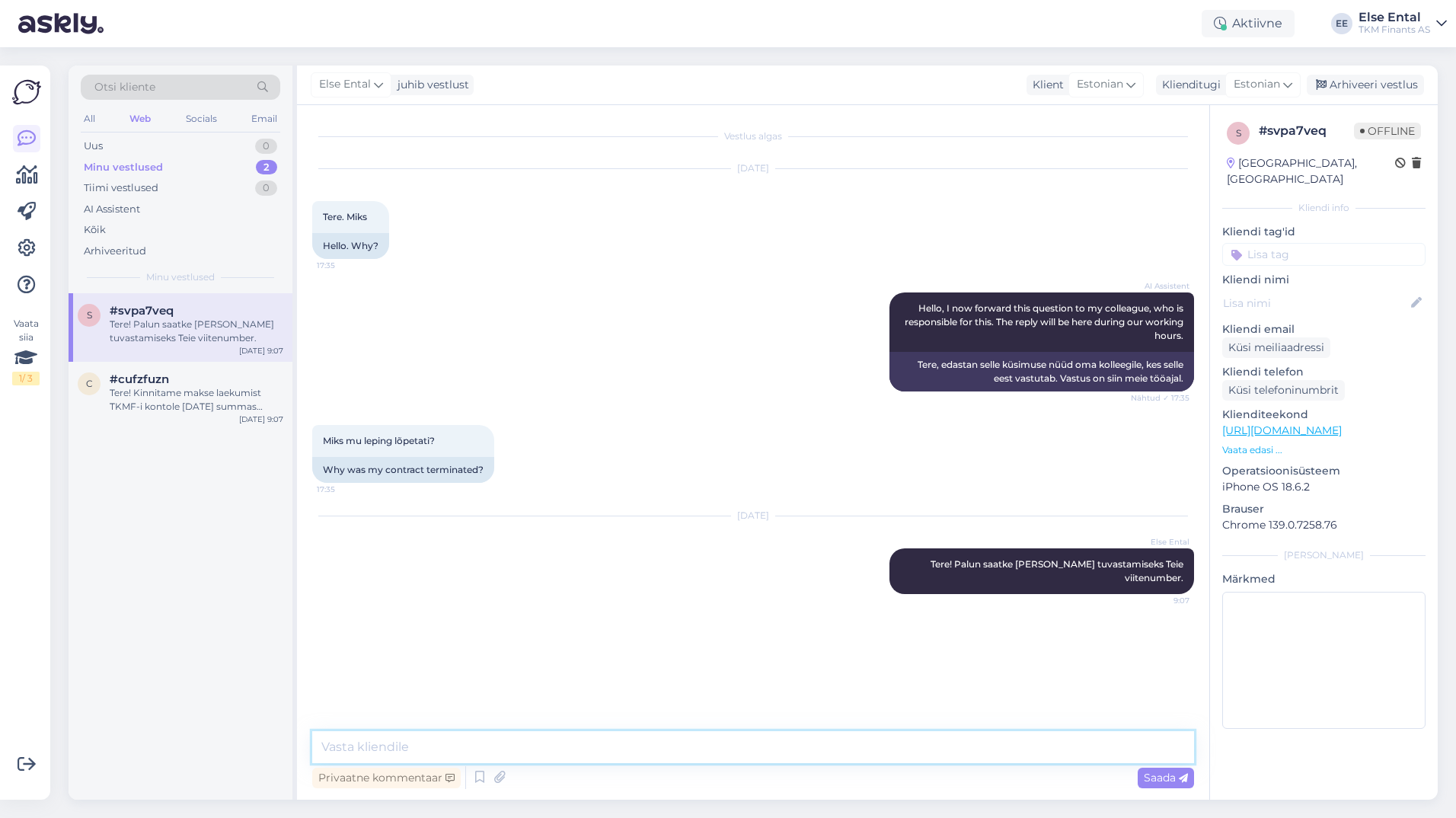
click at [498, 744] on textarea at bounding box center [753, 747] width 882 height 32
click at [483, 775] on icon at bounding box center [479, 778] width 18 height 23
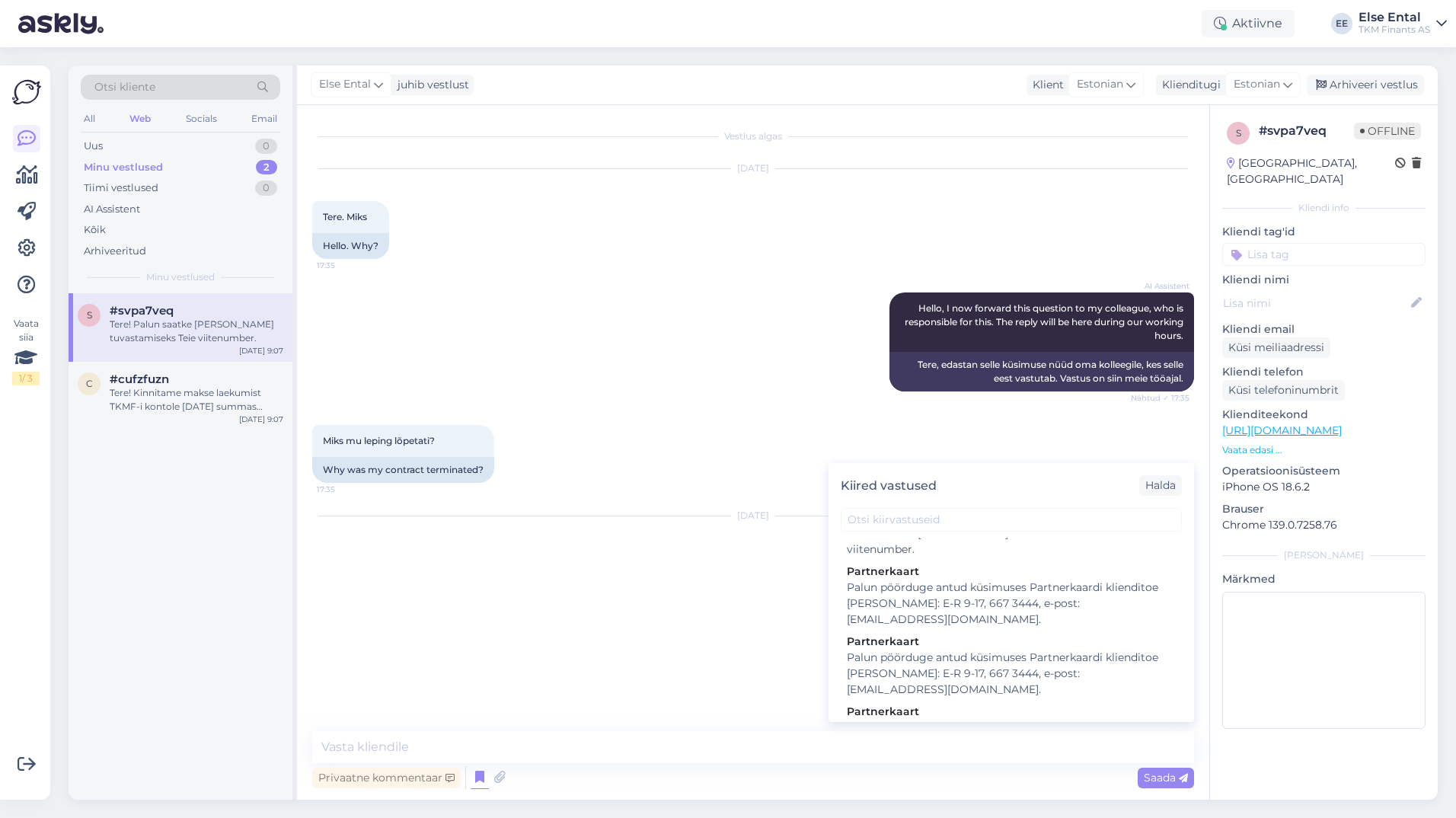
scroll to position [39, 0]
click at [1149, 492] on div "Halda" at bounding box center [1160, 485] width 42 height 20
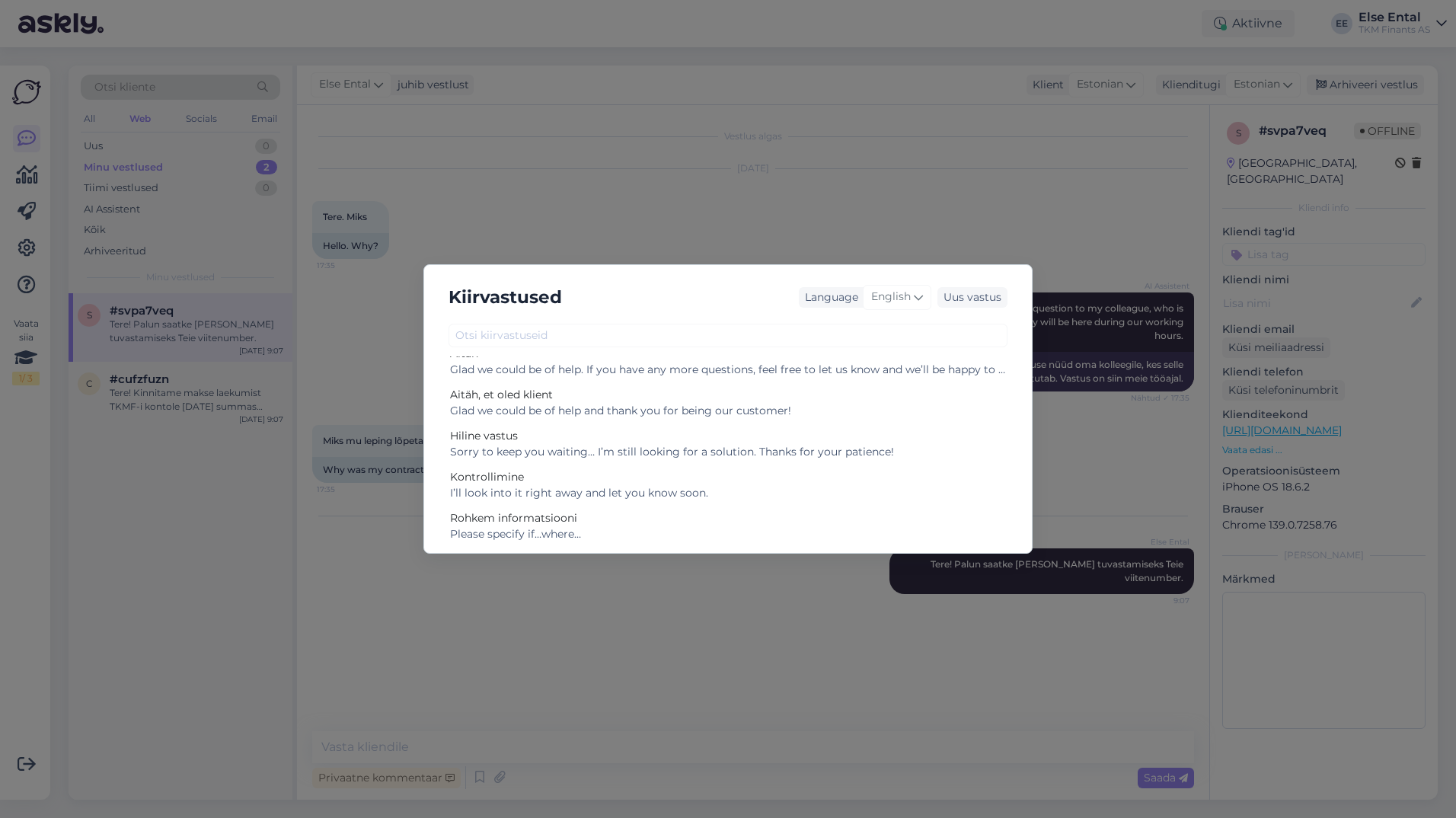
scroll to position [356, 0]
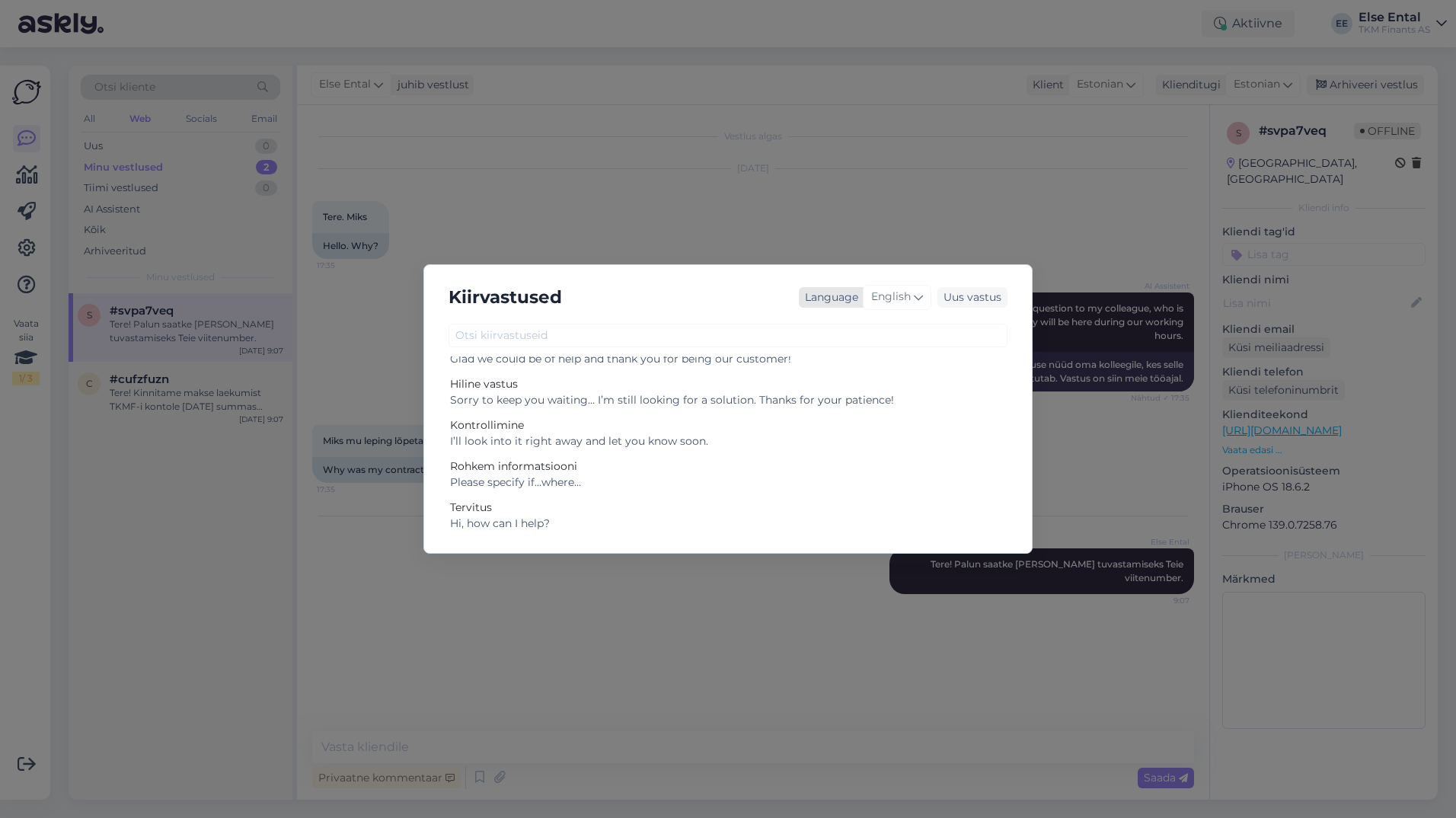
click at [906, 304] on span "English" at bounding box center [890, 297] width 40 height 16
click at [849, 483] on link "Estonian" at bounding box center [865, 483] width 168 height 24
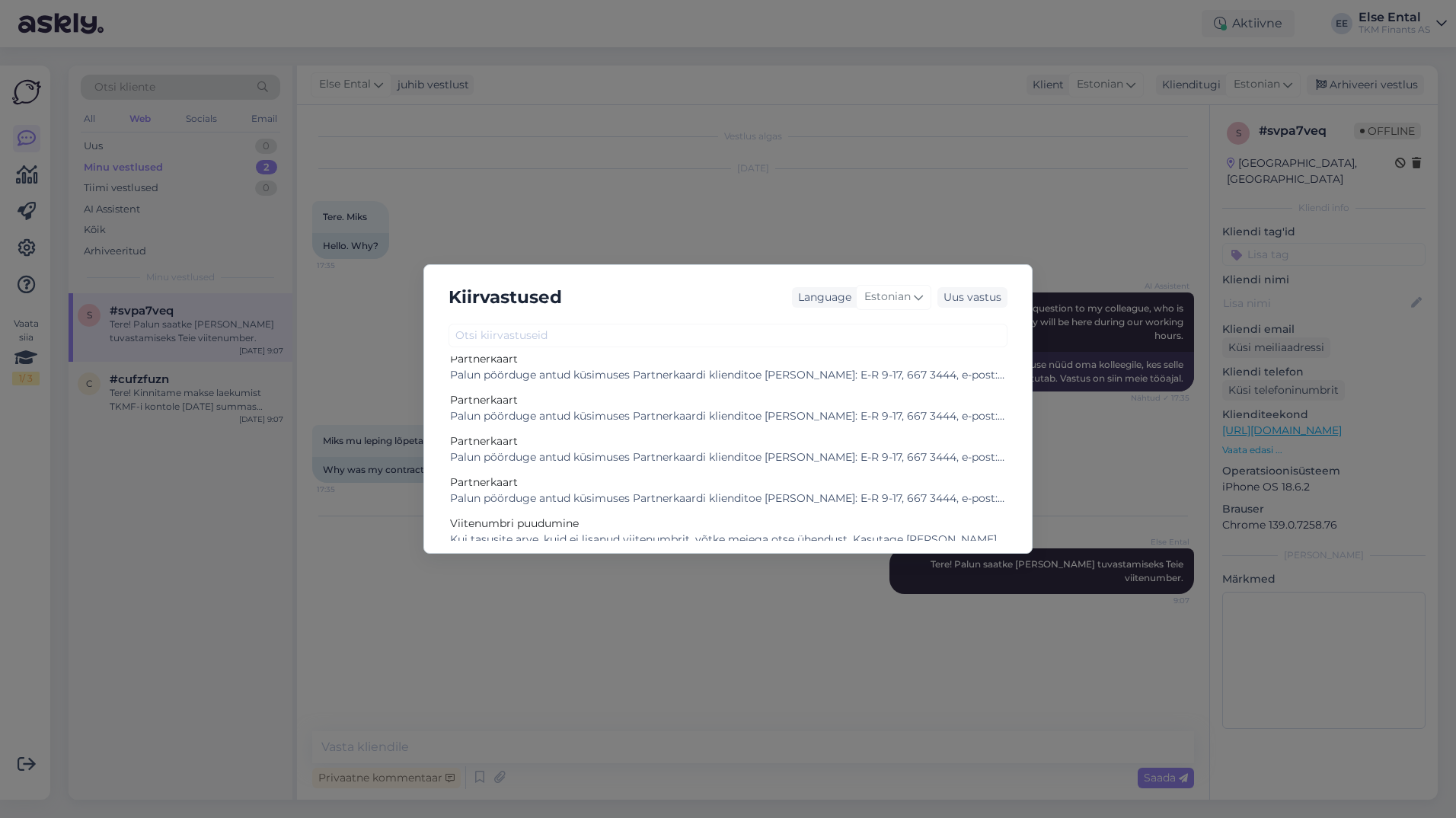
scroll to position [56, 0]
click at [495, 409] on div "Palun pöörduge antud küsimuses Partnerkaardi klienditoe [PERSON_NAME]: E-R 9-17…" at bounding box center [728, 412] width 556 height 16
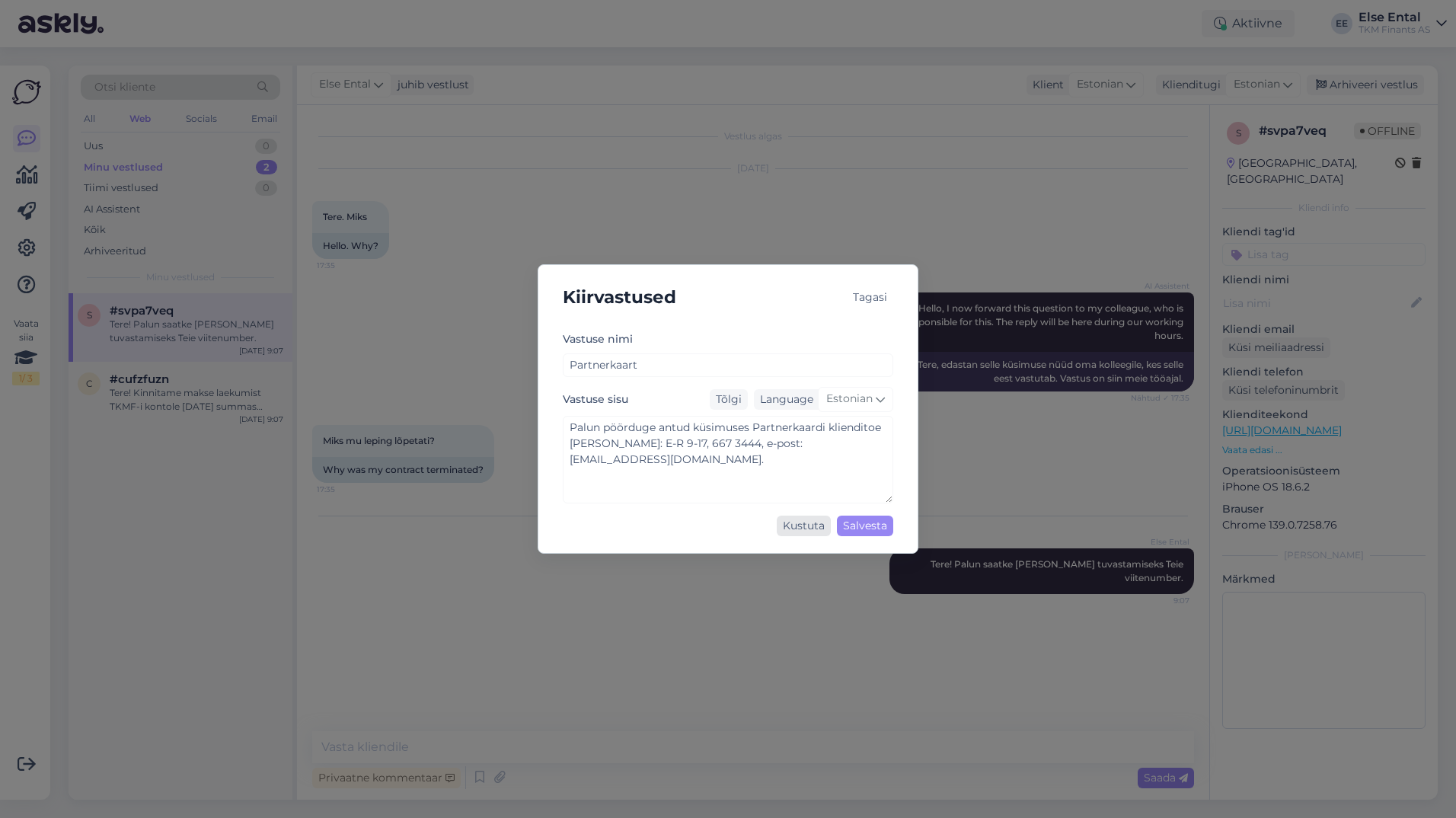
click at [808, 521] on div "Kustuta" at bounding box center [804, 525] width 54 height 20
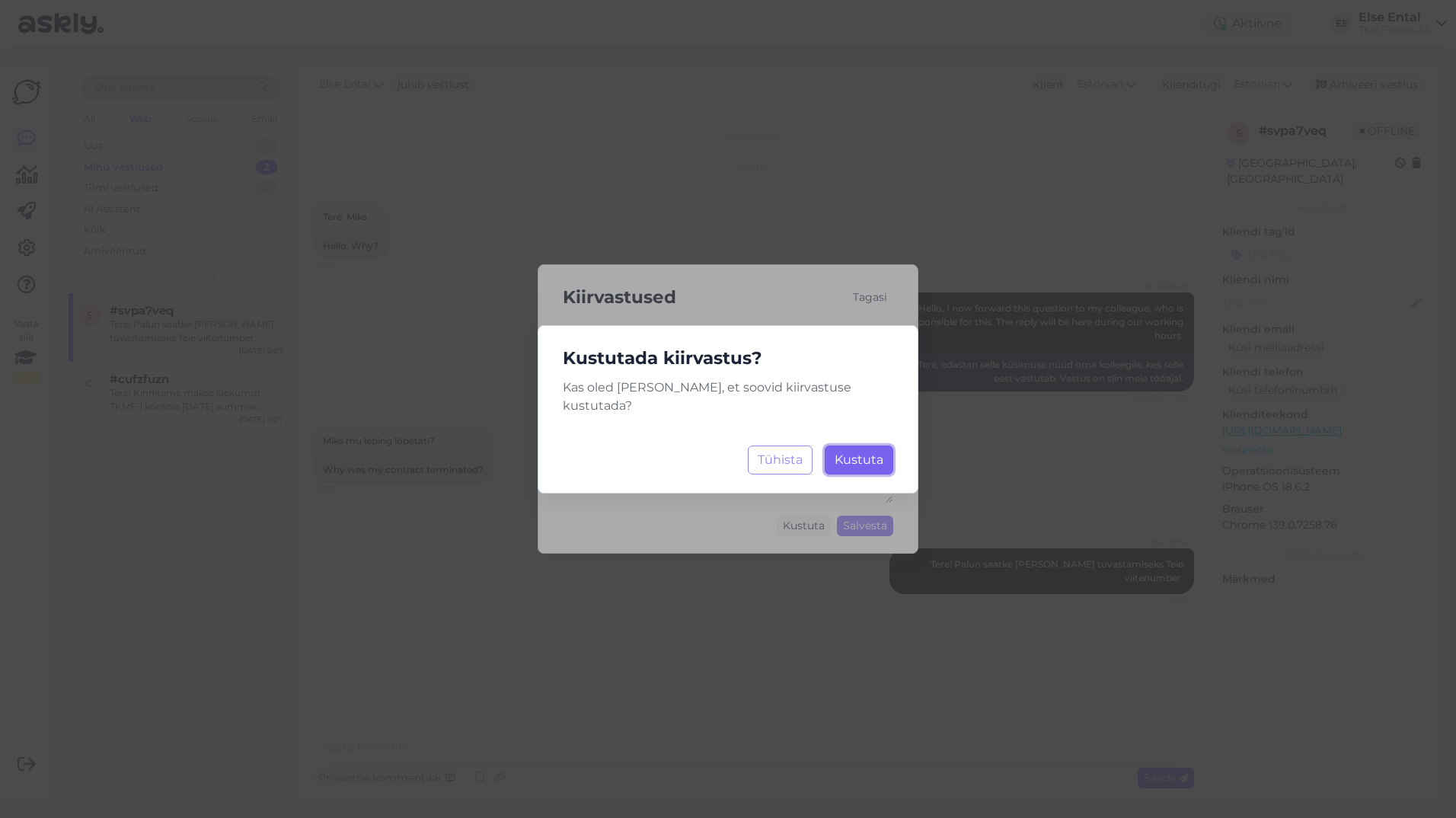
click at [857, 453] on span "Kustuta" at bounding box center [859, 459] width 49 height 14
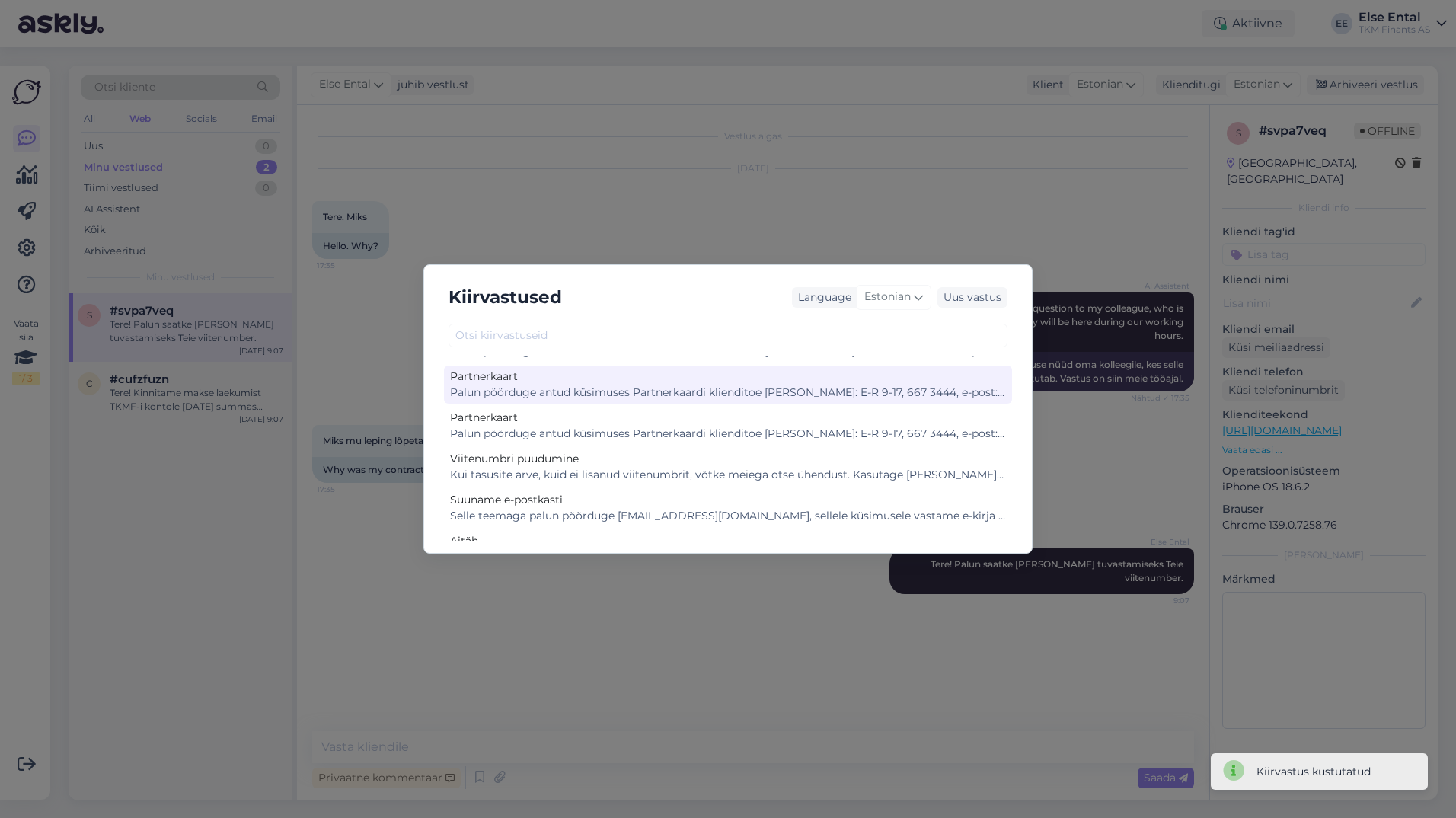
scroll to position [0, 0]
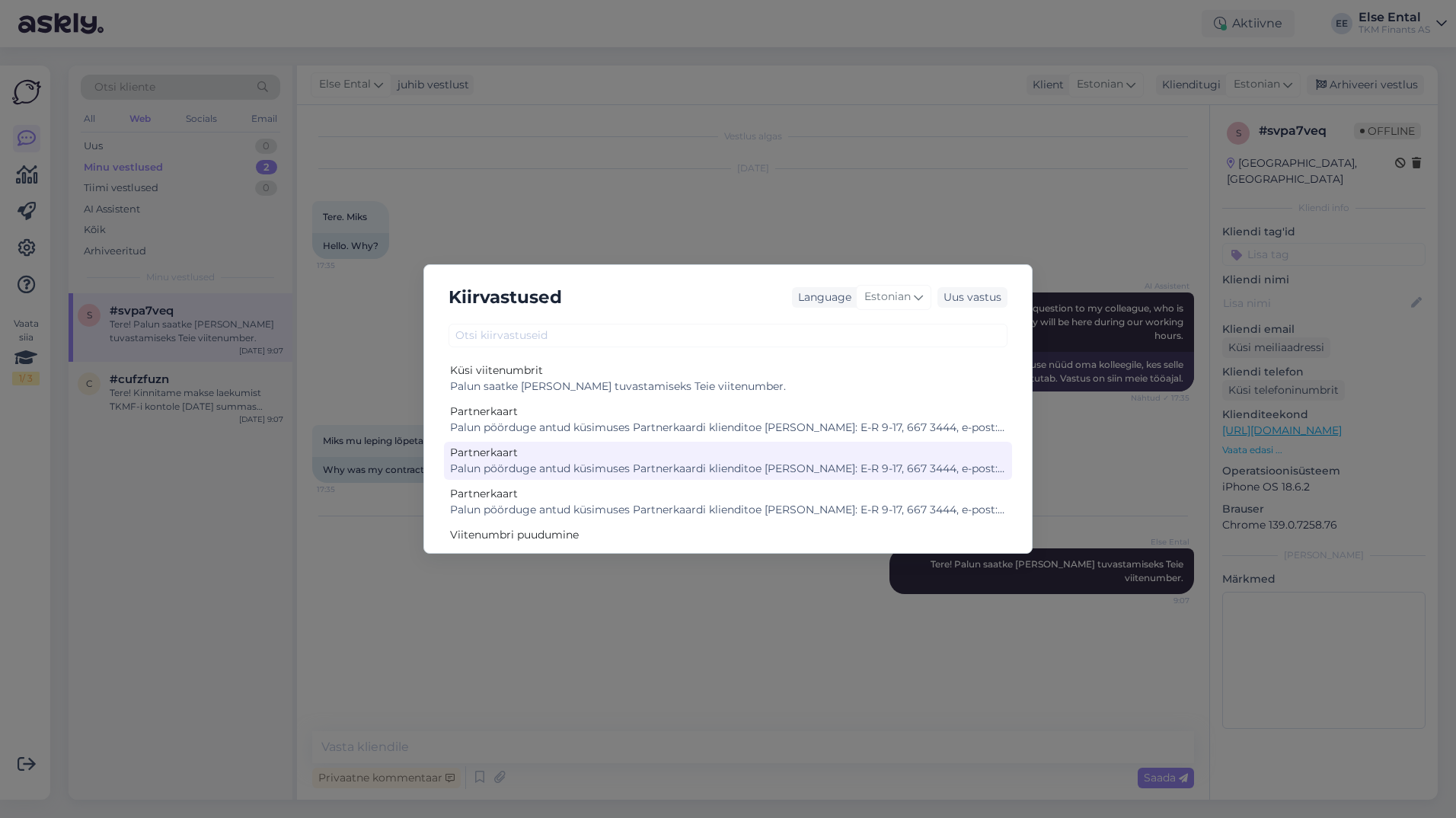
click at [733, 466] on div "Palun pöörduge antud küsimuses Partnerkaardi klienditoe [PERSON_NAME]: E-R 9-17…" at bounding box center [728, 468] width 556 height 16
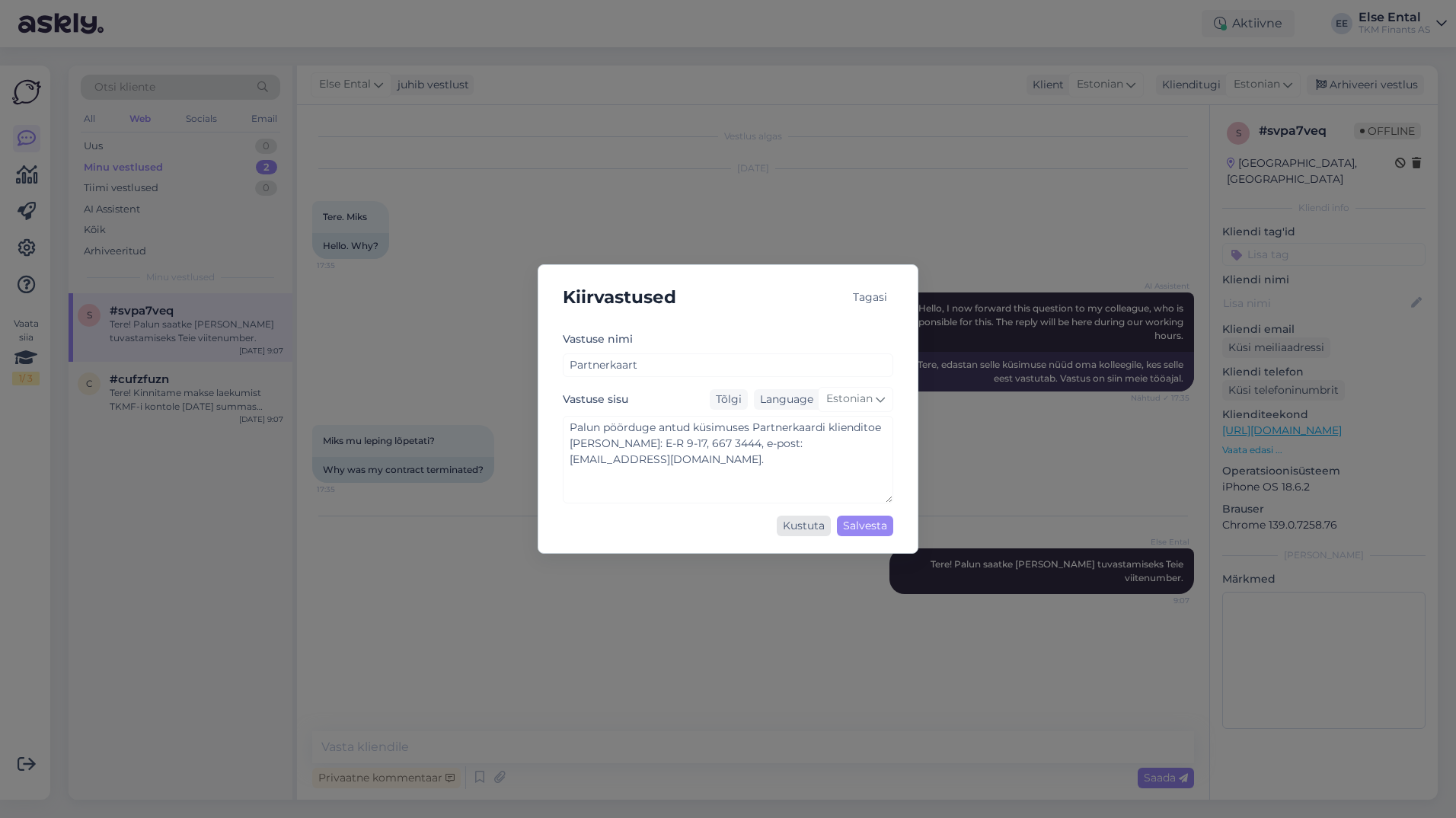
click at [809, 522] on div "Kustuta" at bounding box center [804, 525] width 54 height 20
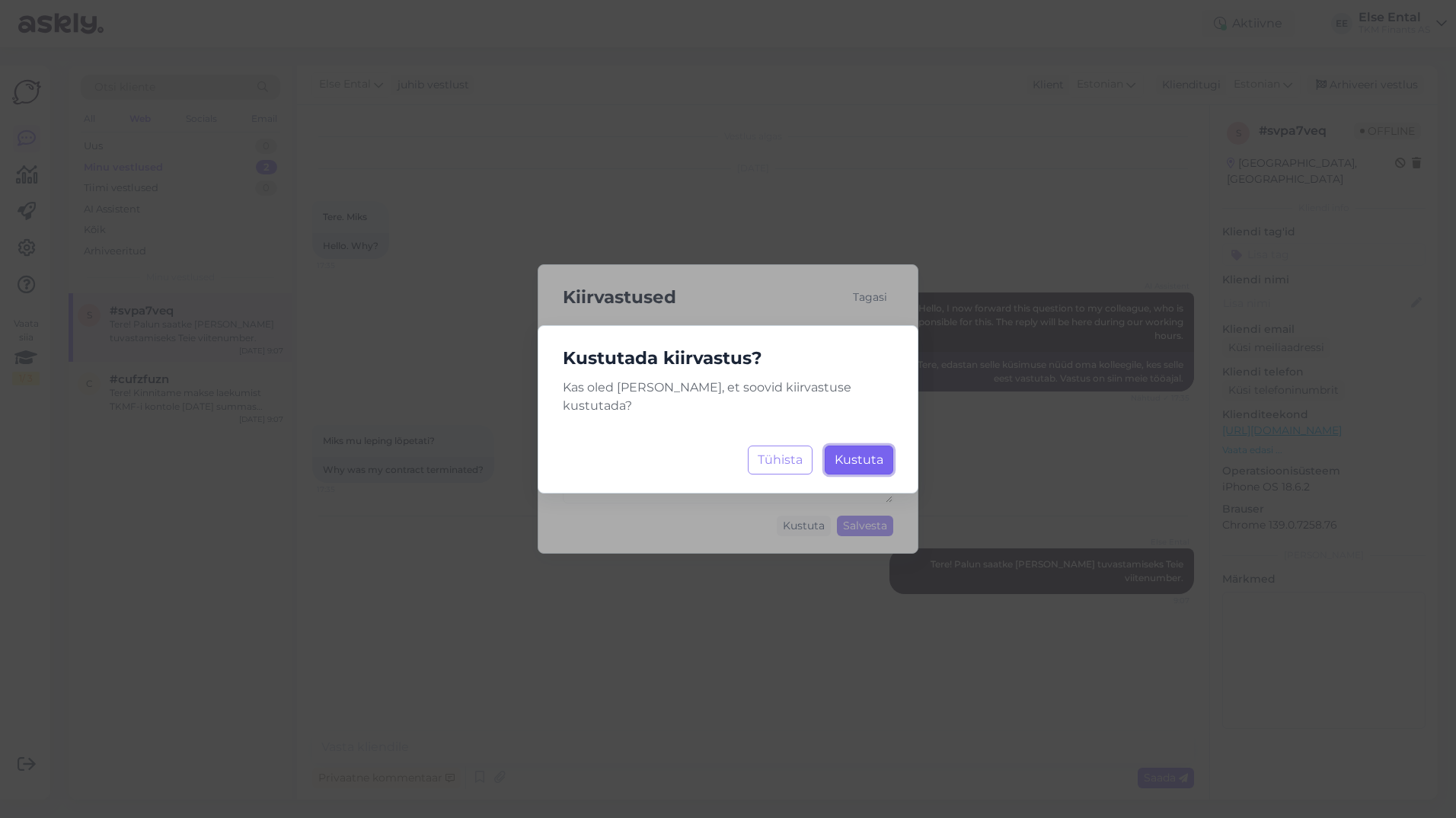
click at [857, 453] on span "Kustuta" at bounding box center [859, 459] width 49 height 14
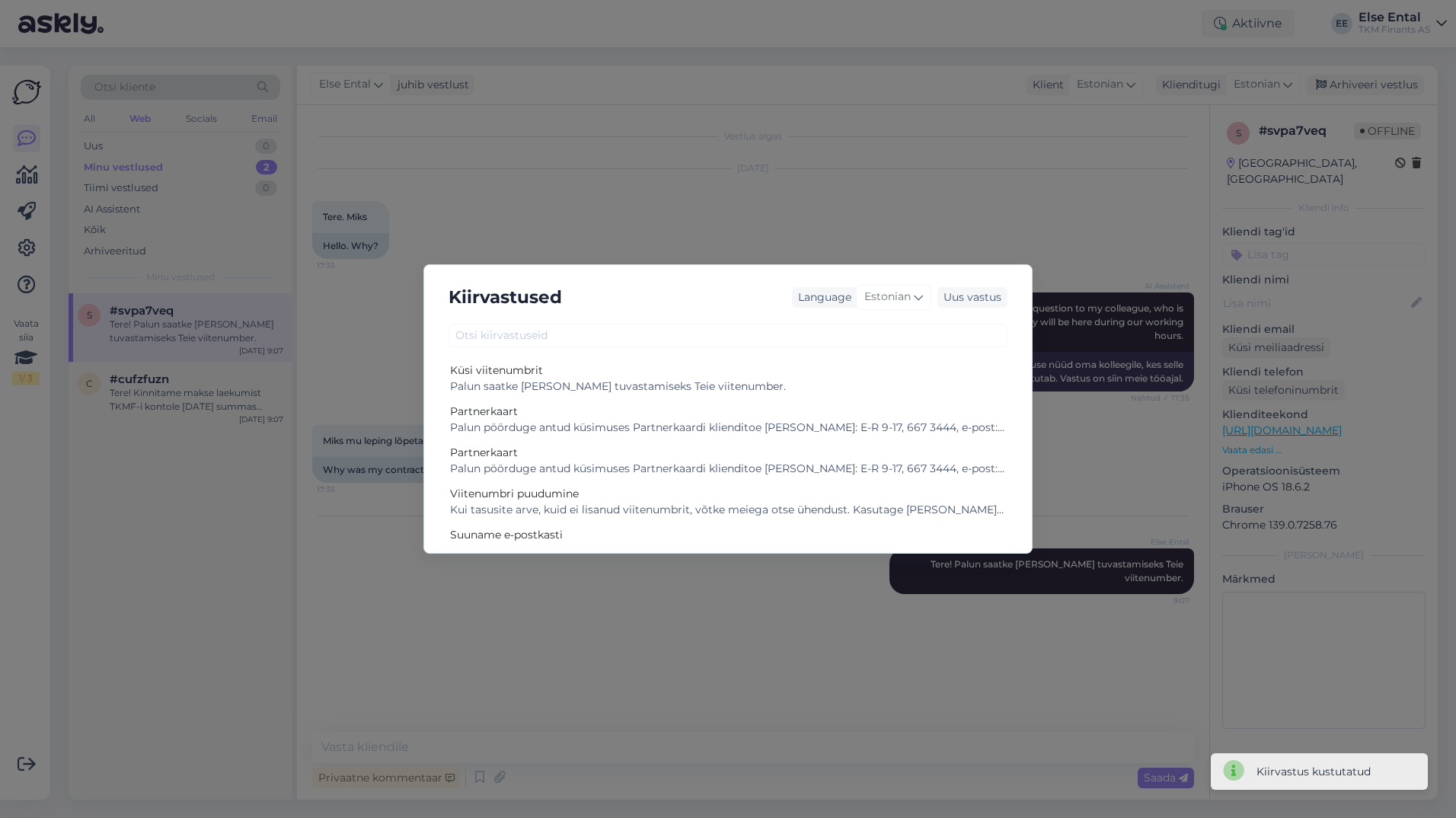
drag, startPoint x: 846, startPoint y: 228, endPoint x: 834, endPoint y: 224, distance: 12.6
click at [845, 227] on div "Kiirvastused Language Estonian Uus vastus Küsi viitenumbrit Palun saatke [PERSO…" at bounding box center [728, 409] width 1456 height 818
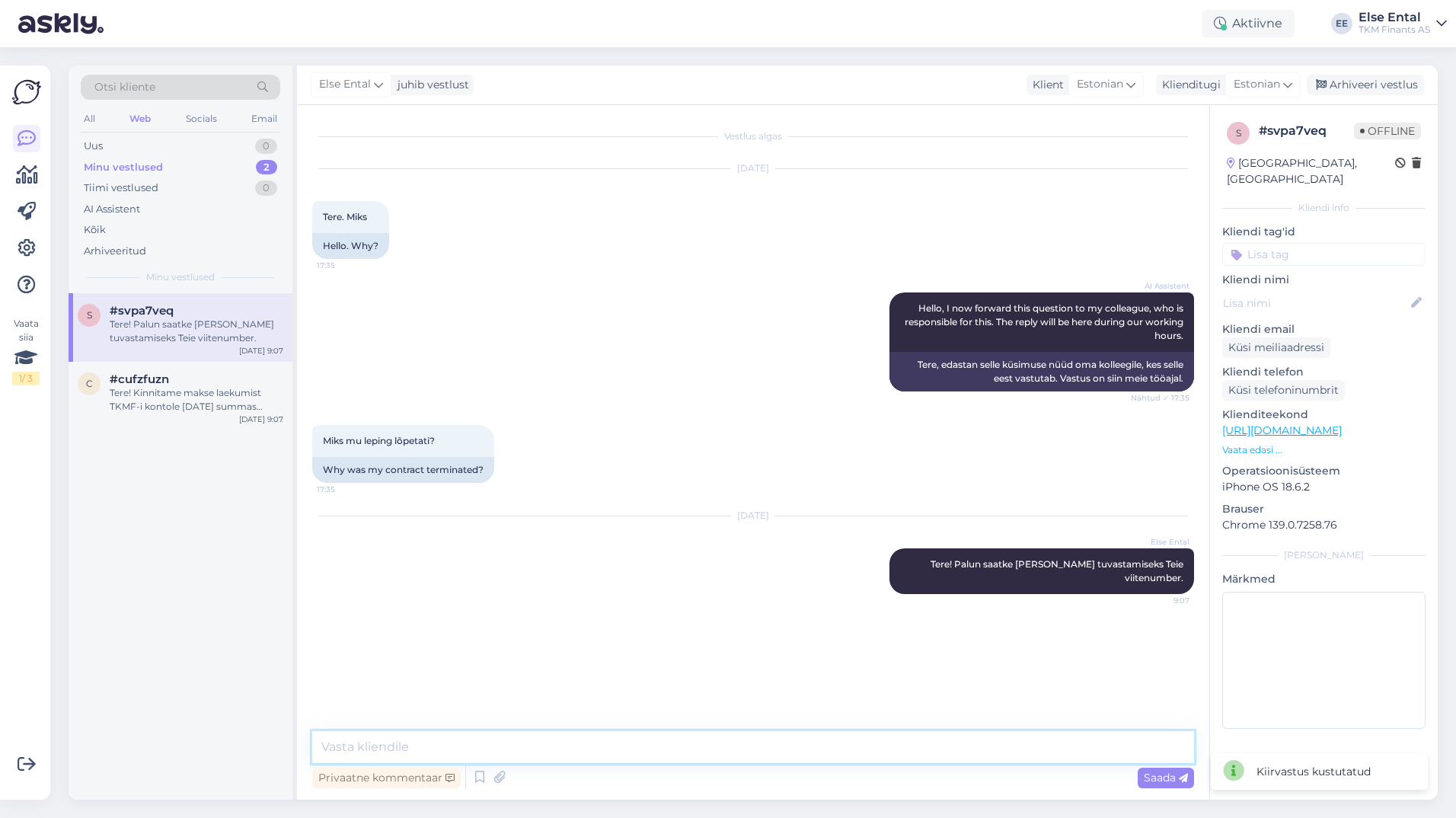
click at [546, 747] on textarea at bounding box center [753, 747] width 882 height 32
click at [478, 776] on icon at bounding box center [479, 778] width 18 height 23
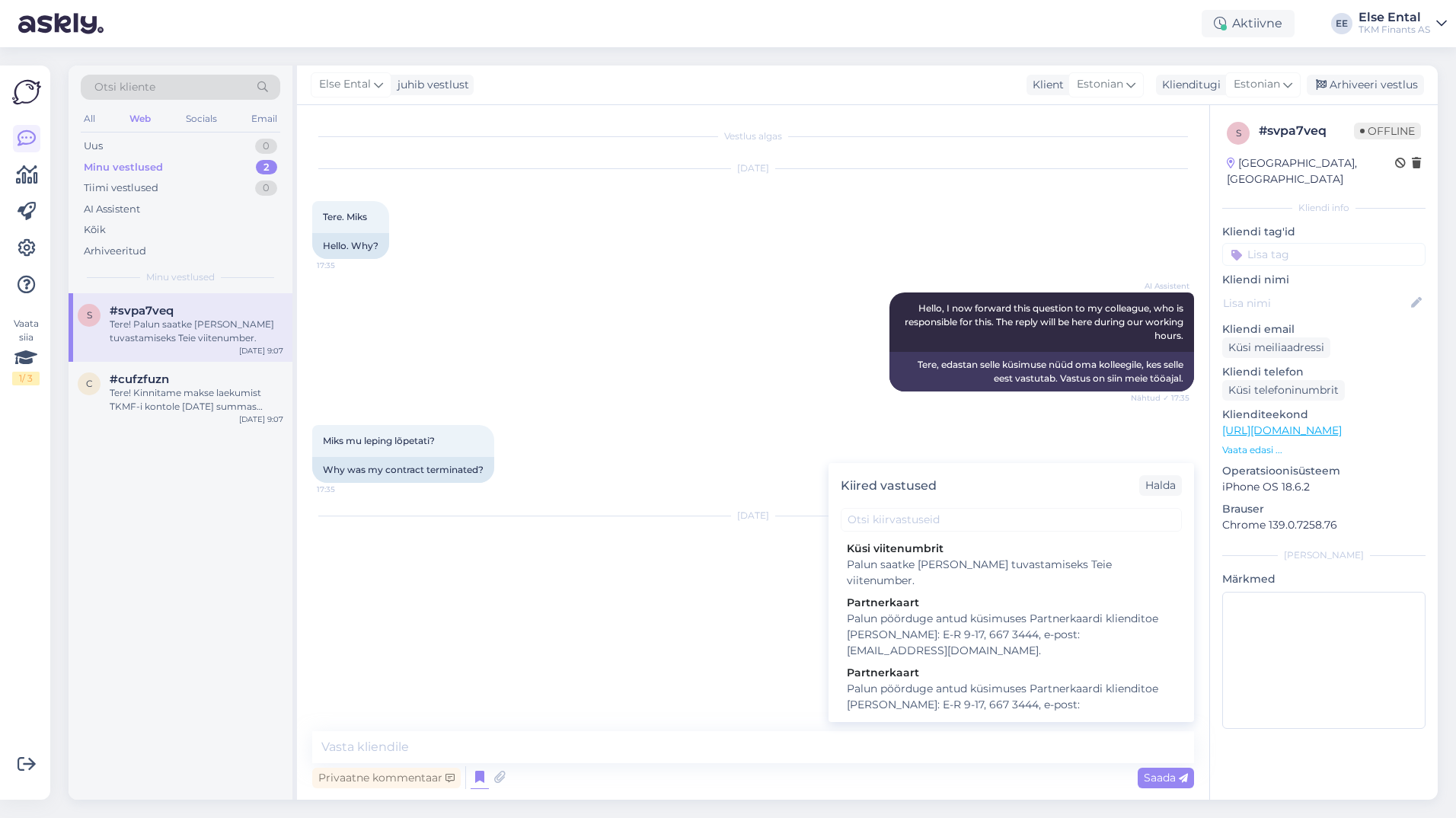
drag, startPoint x: 754, startPoint y: 378, endPoint x: 759, endPoint y: 368, distance: 11.2
click at [754, 376] on div "AI Assistent Hello, I now forward this question to my colleague, who is respons…" at bounding box center [753, 342] width 882 height 133
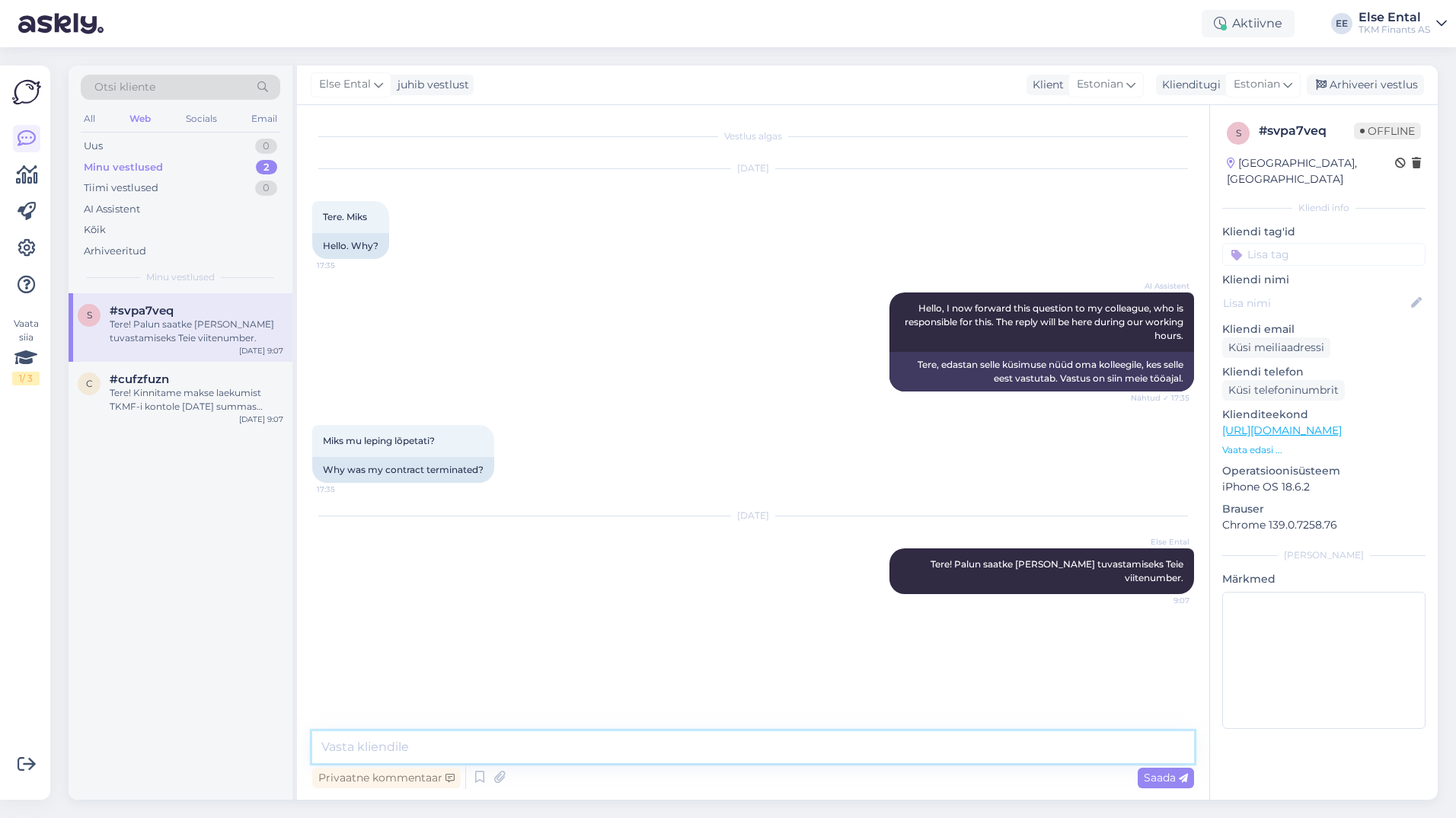
click at [539, 746] on textarea at bounding box center [753, 747] width 882 height 32
click at [480, 776] on icon at bounding box center [479, 778] width 18 height 23
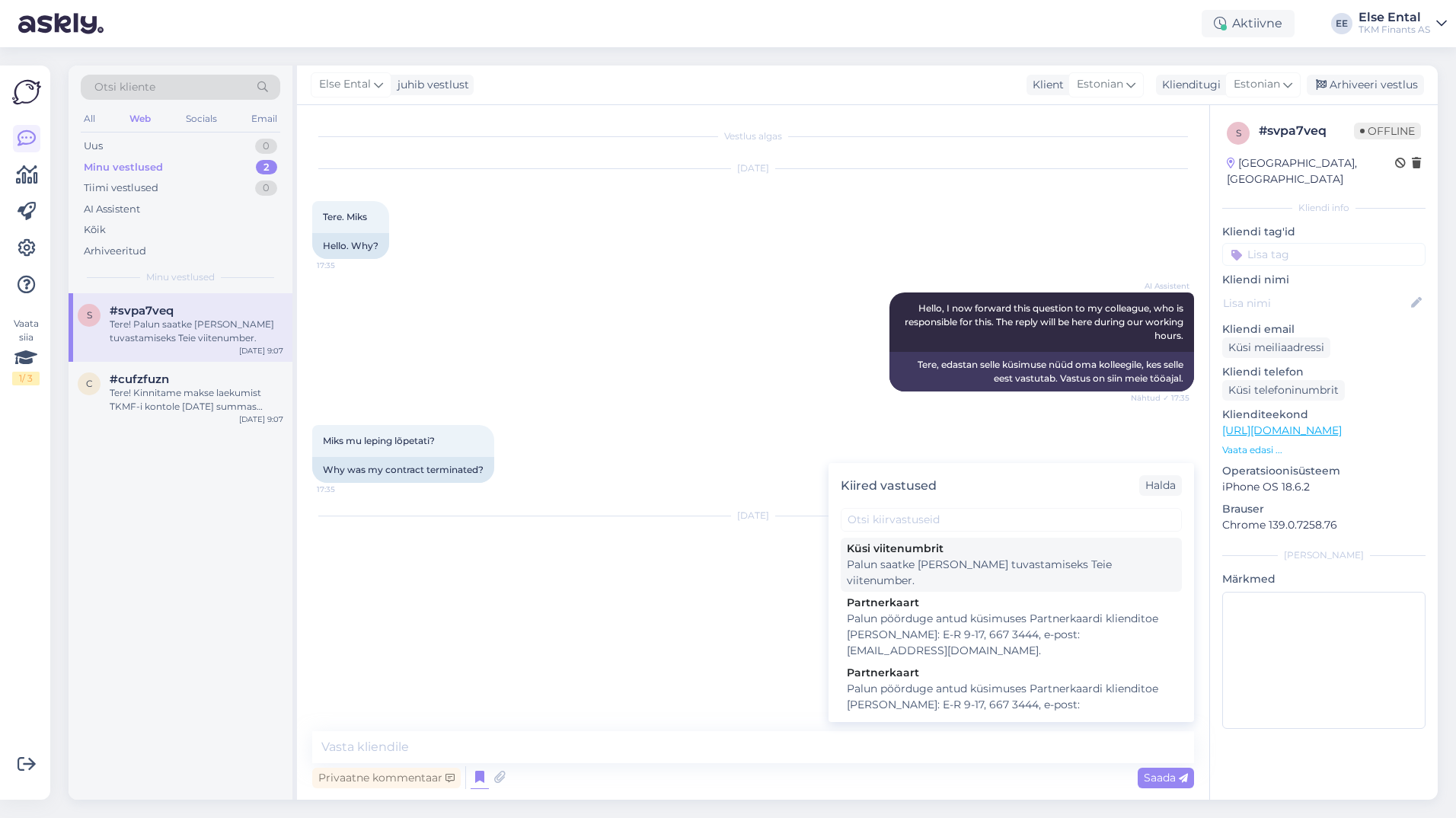
click at [913, 574] on div "Küsi viitenumbrit Palun saatke [PERSON_NAME] tuvastamiseks Teie viitenumber." at bounding box center [1012, 565] width 341 height 54
type textarea "Palun saatke [PERSON_NAME] tuvastamiseks Teie viitenumber."
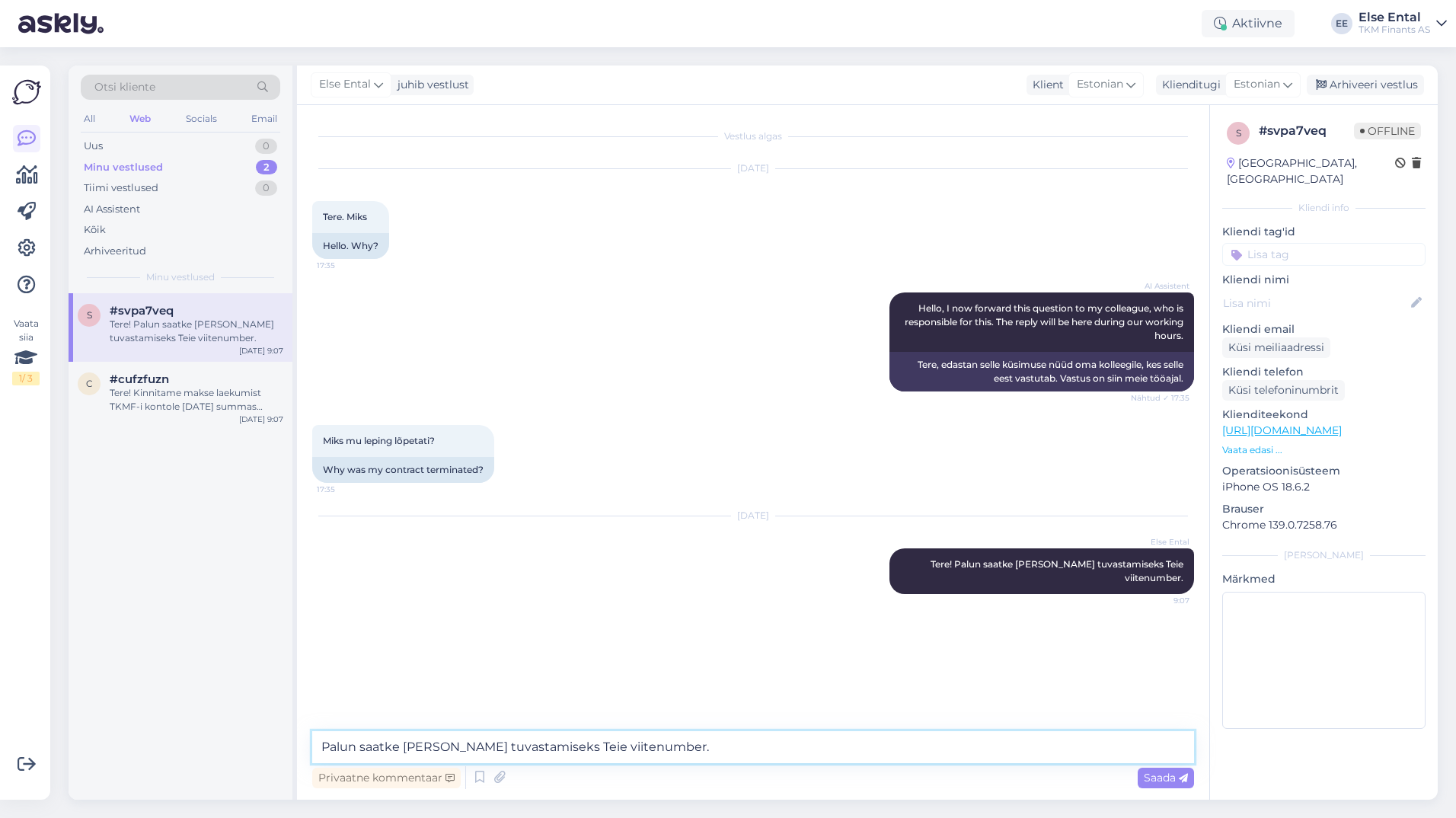
drag, startPoint x: 703, startPoint y: 755, endPoint x: 280, endPoint y: 732, distance: 423.6
click at [280, 732] on div "Otsi kliente All Web Socials Email Uus 0 Minu vestlused 2 Tiimi vestlused 0 AI …" at bounding box center [753, 433] width 1369 height 734
click at [475, 773] on icon at bounding box center [479, 778] width 18 height 23
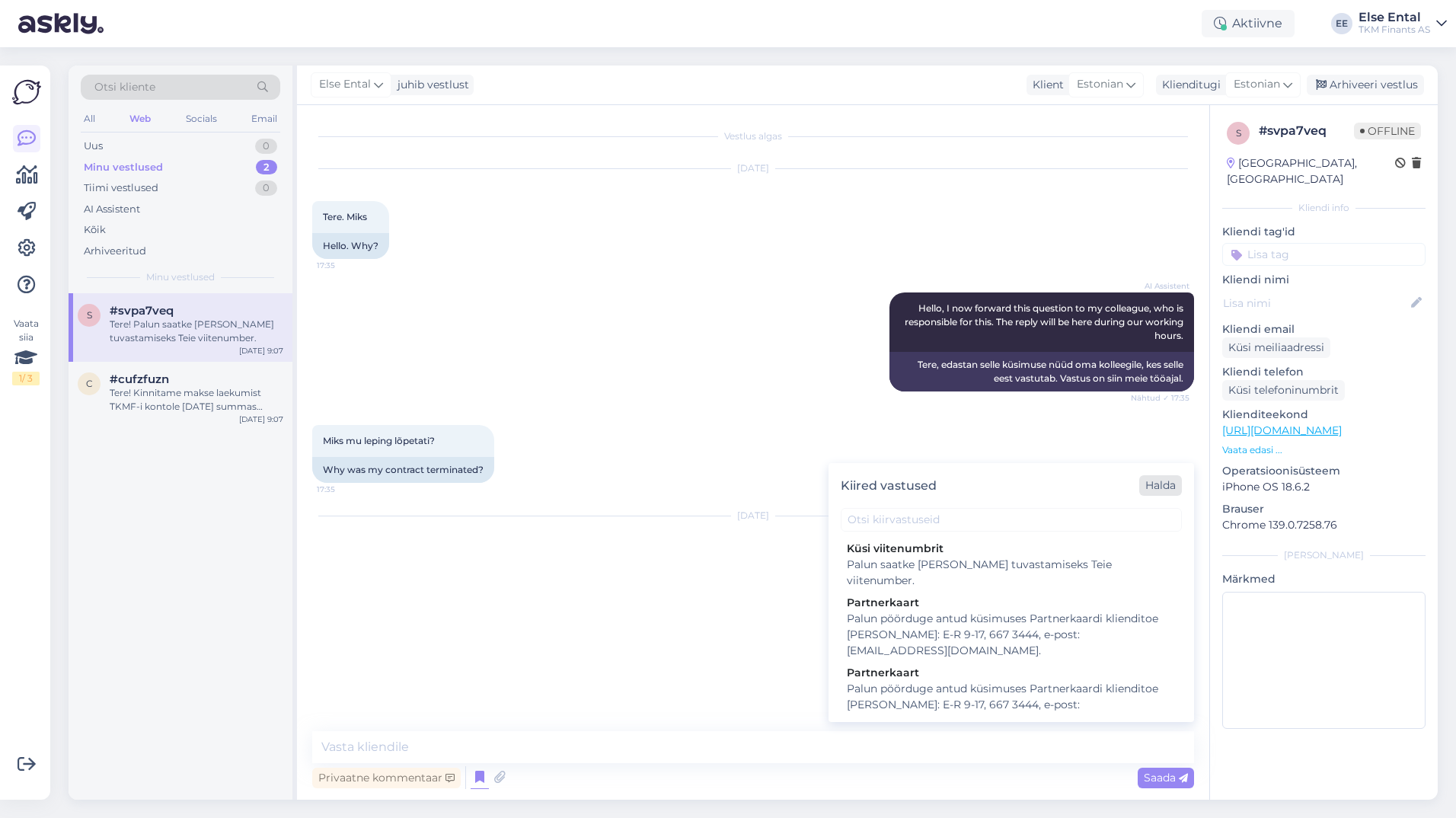
click at [1154, 481] on div "Halda" at bounding box center [1160, 485] width 42 height 20
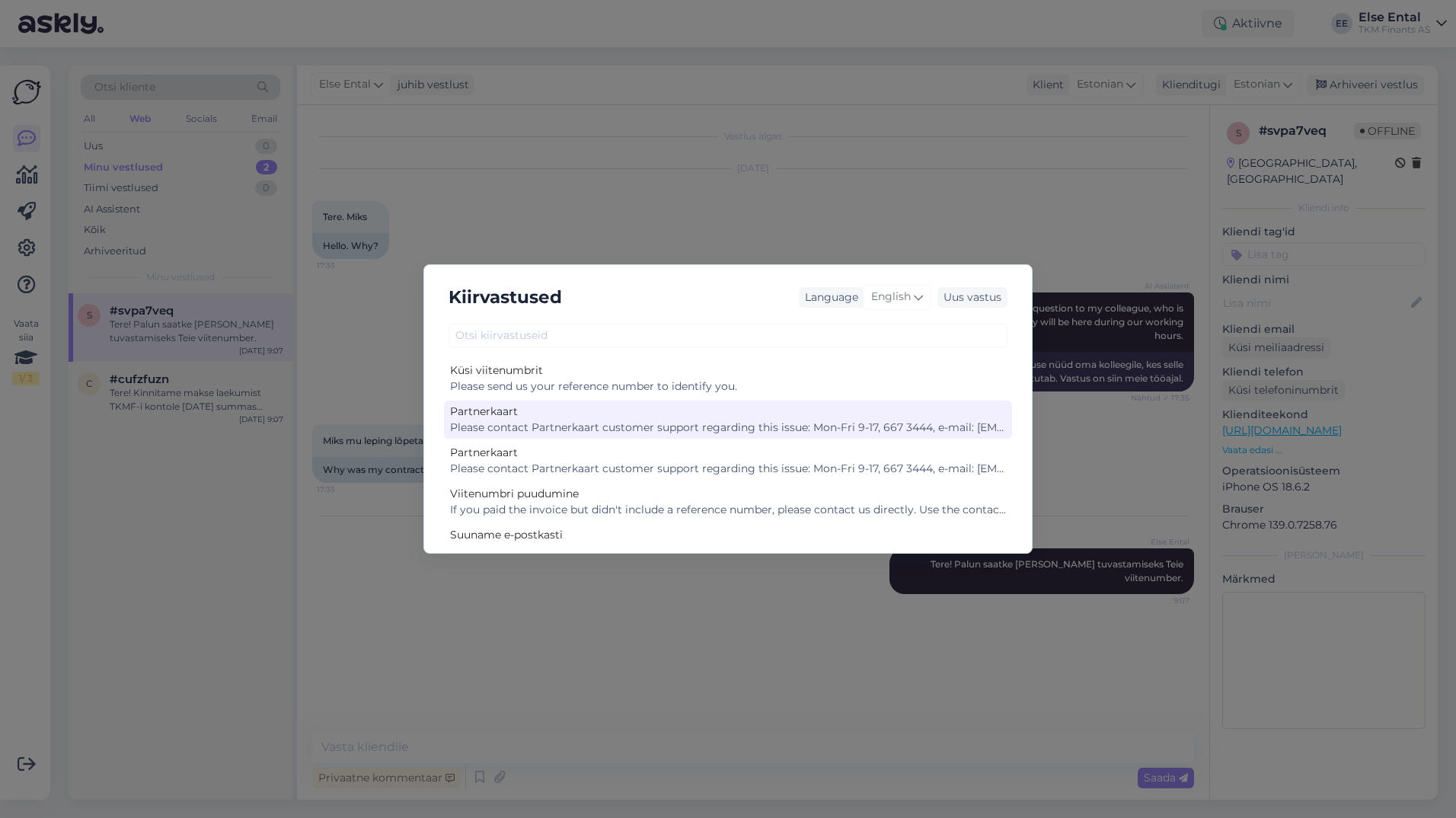
click at [714, 431] on div "Please contact Partnerkaart customer support regarding this issue: Mon-Fri 9-17…" at bounding box center [728, 428] width 556 height 16
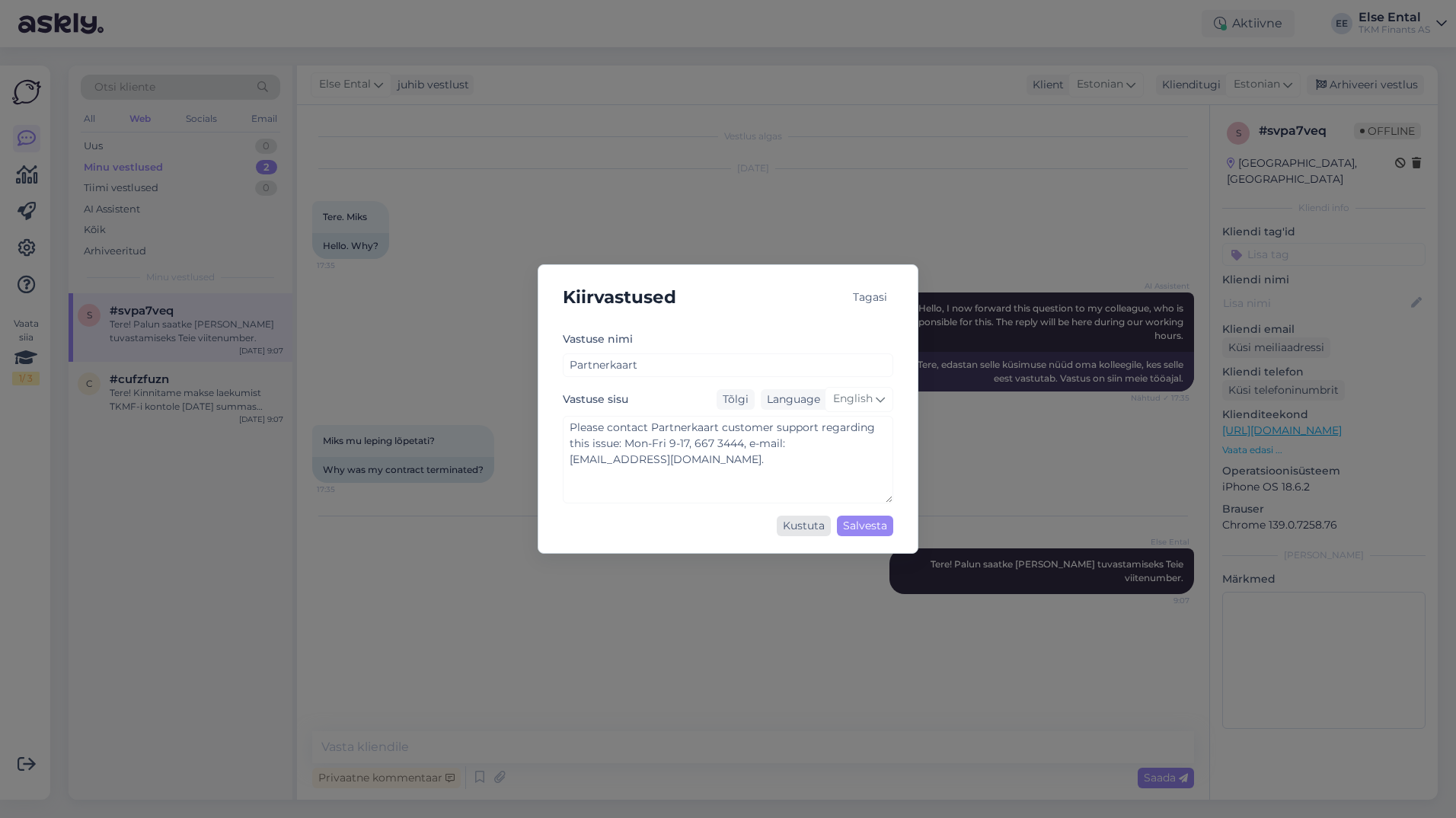
click at [808, 523] on div "Kustuta" at bounding box center [804, 525] width 54 height 20
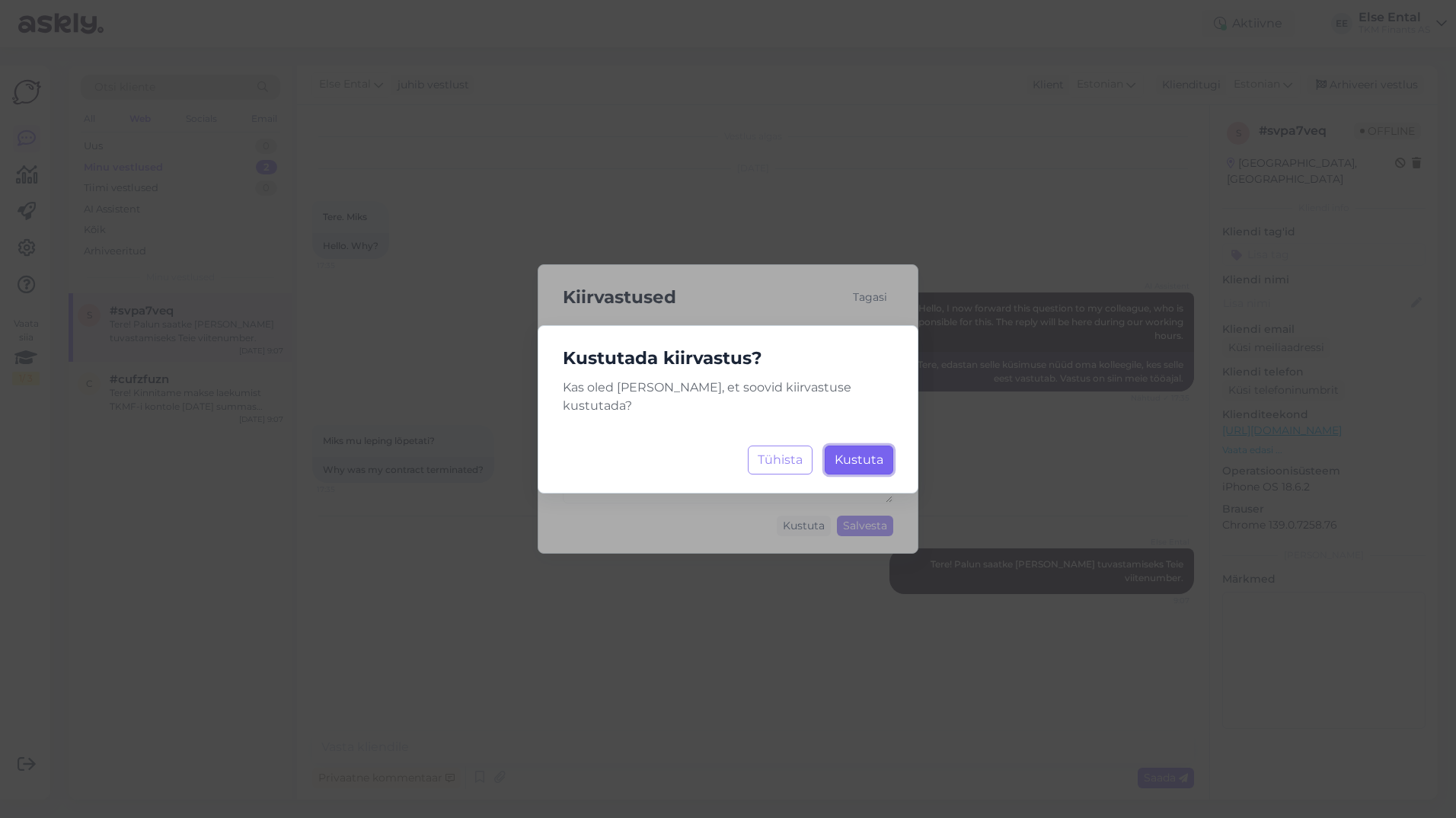
click at [838, 452] on span "Kustuta" at bounding box center [859, 459] width 49 height 14
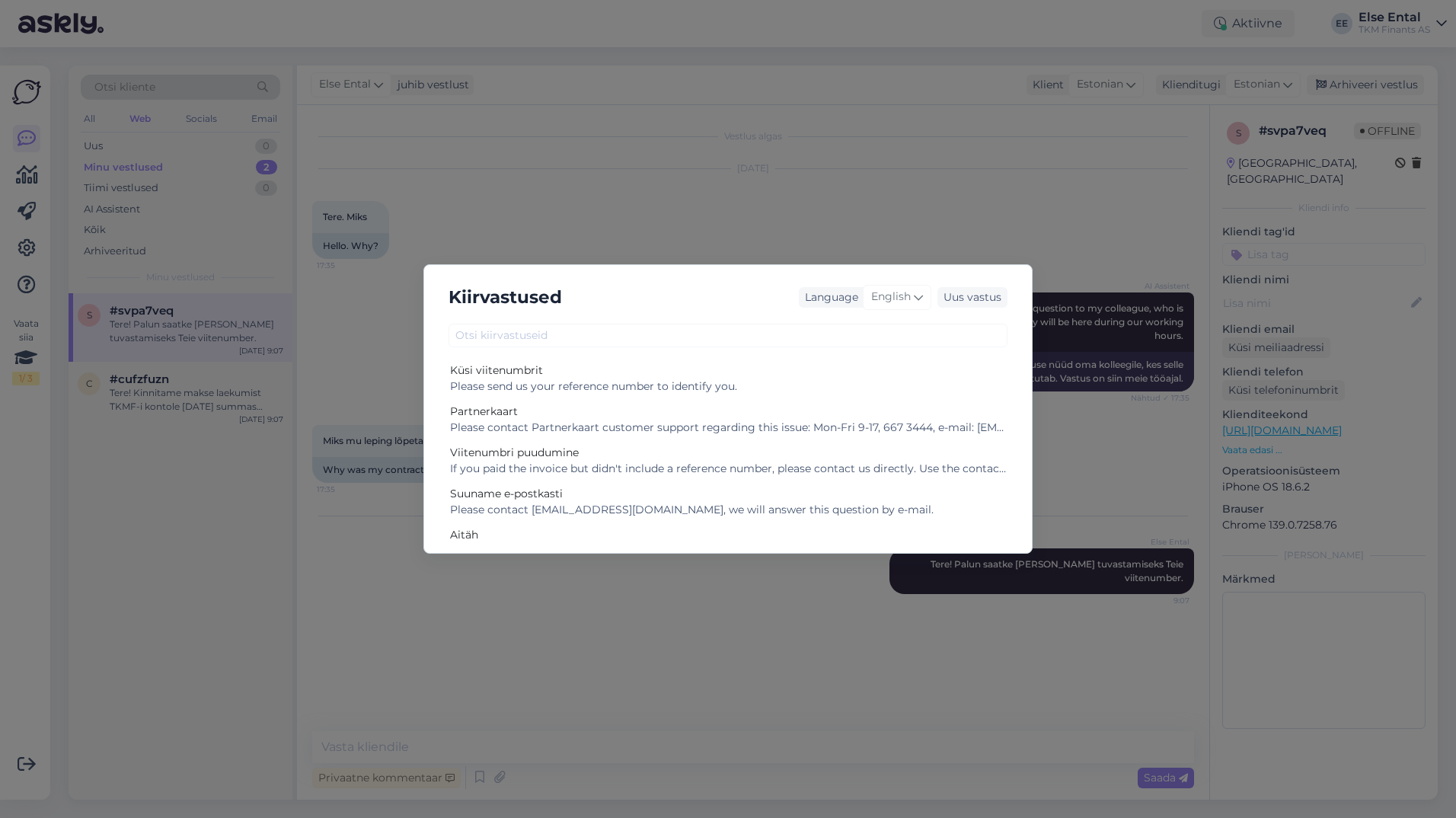
click at [631, 303] on div "Kiirvastused Language English Uus vastus" at bounding box center [728, 298] width 583 height 40
click at [649, 239] on div "Kiirvastused Language English Uus vastus Küsi viitenumbrit Please send us your …" at bounding box center [728, 409] width 1456 height 818
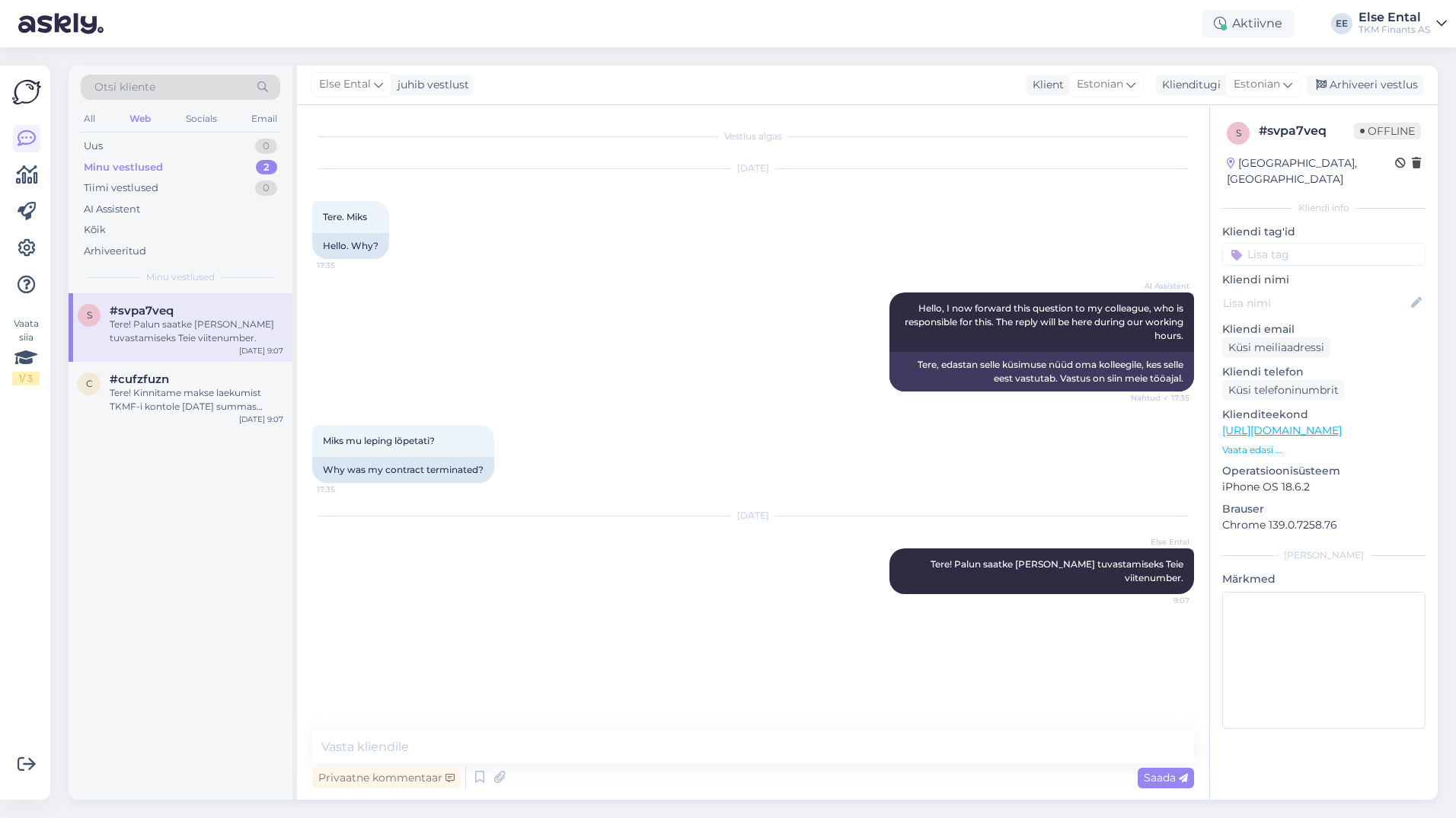
click at [516, 730] on div "Vestlus algas [DATE] Tere. Miks 17:35 Hello. Why? AI Assistent Hello, I now for…" at bounding box center [753, 452] width 913 height 695
click at [473, 778] on icon at bounding box center [479, 778] width 18 height 23
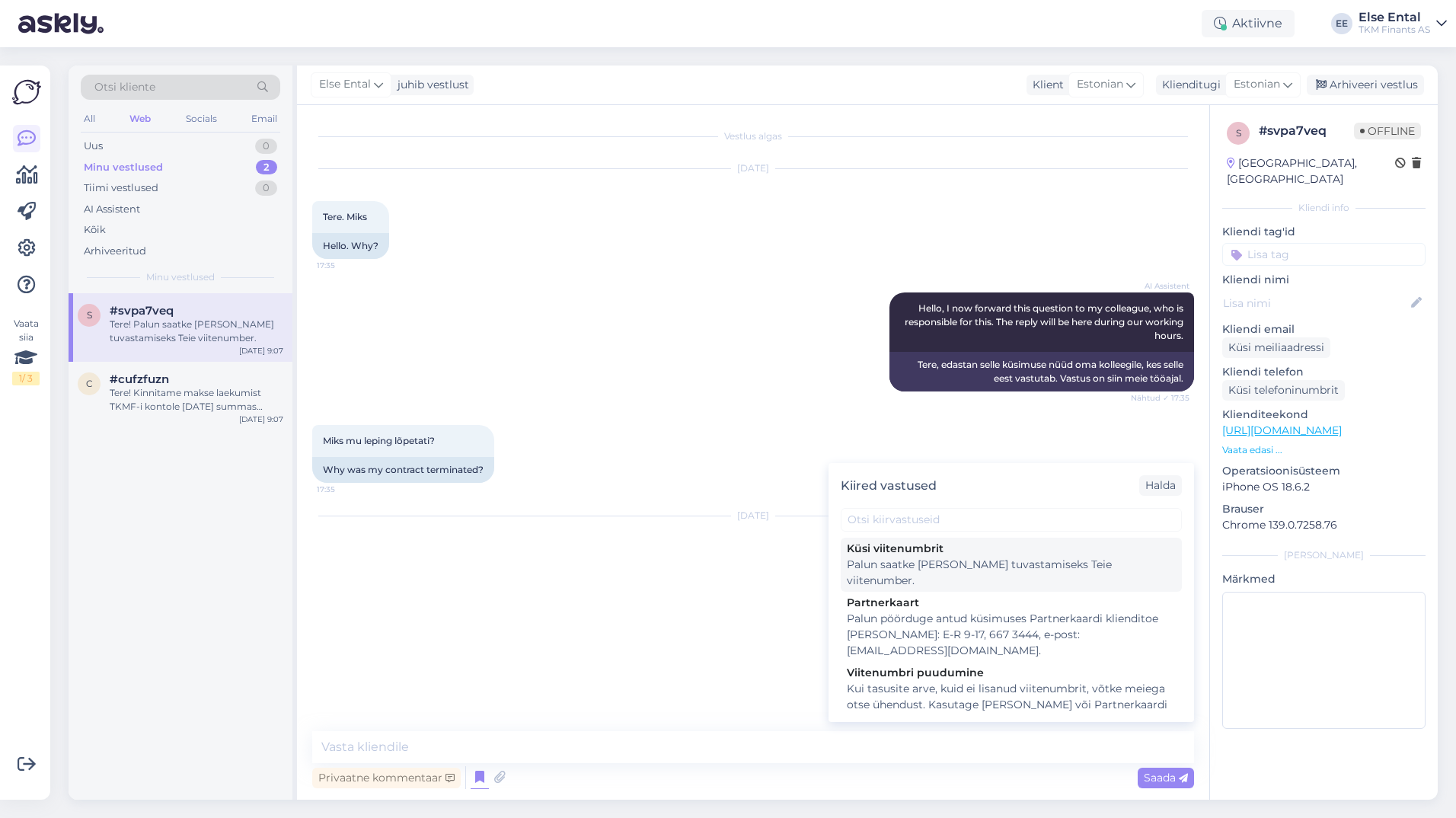
click at [898, 551] on div "Küsi viitenumbrit" at bounding box center [1011, 548] width 329 height 16
type textarea "Palun saatke [PERSON_NAME] tuvastamiseks Teie viitenumber."
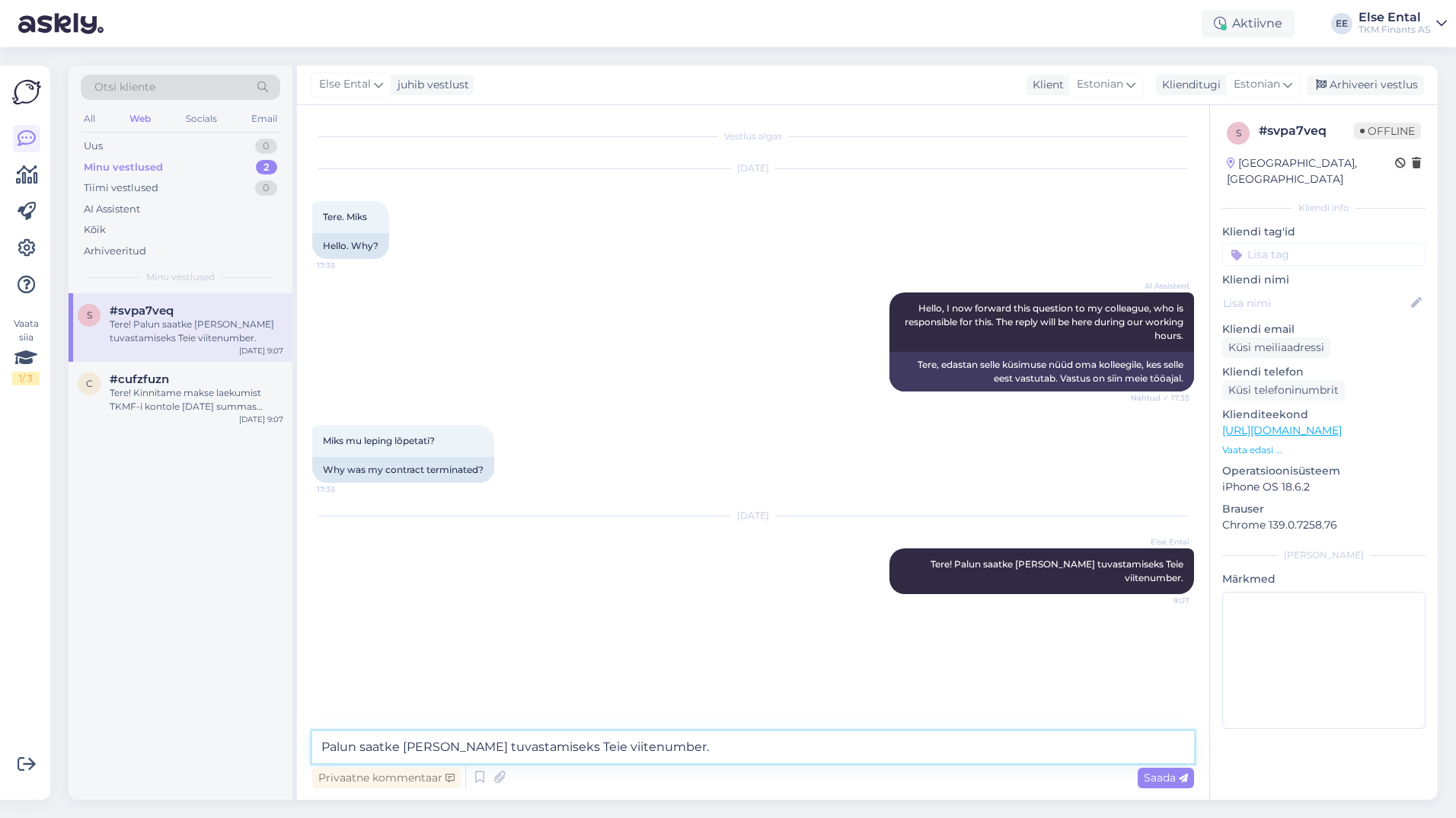
drag, startPoint x: 722, startPoint y: 753, endPoint x: 189, endPoint y: 724, distance: 533.8
click at [189, 724] on div "Otsi kliente All Web Socials Email Uus 0 Minu vestlused 2 Tiimi vestlused 0 AI …" at bounding box center [753, 433] width 1369 height 734
click at [164, 405] on div "Tere! Kinnitame makse laekumist TKMF-i kontole [DATE] summas 513,03 eur. Soovim…" at bounding box center [197, 400] width 173 height 27
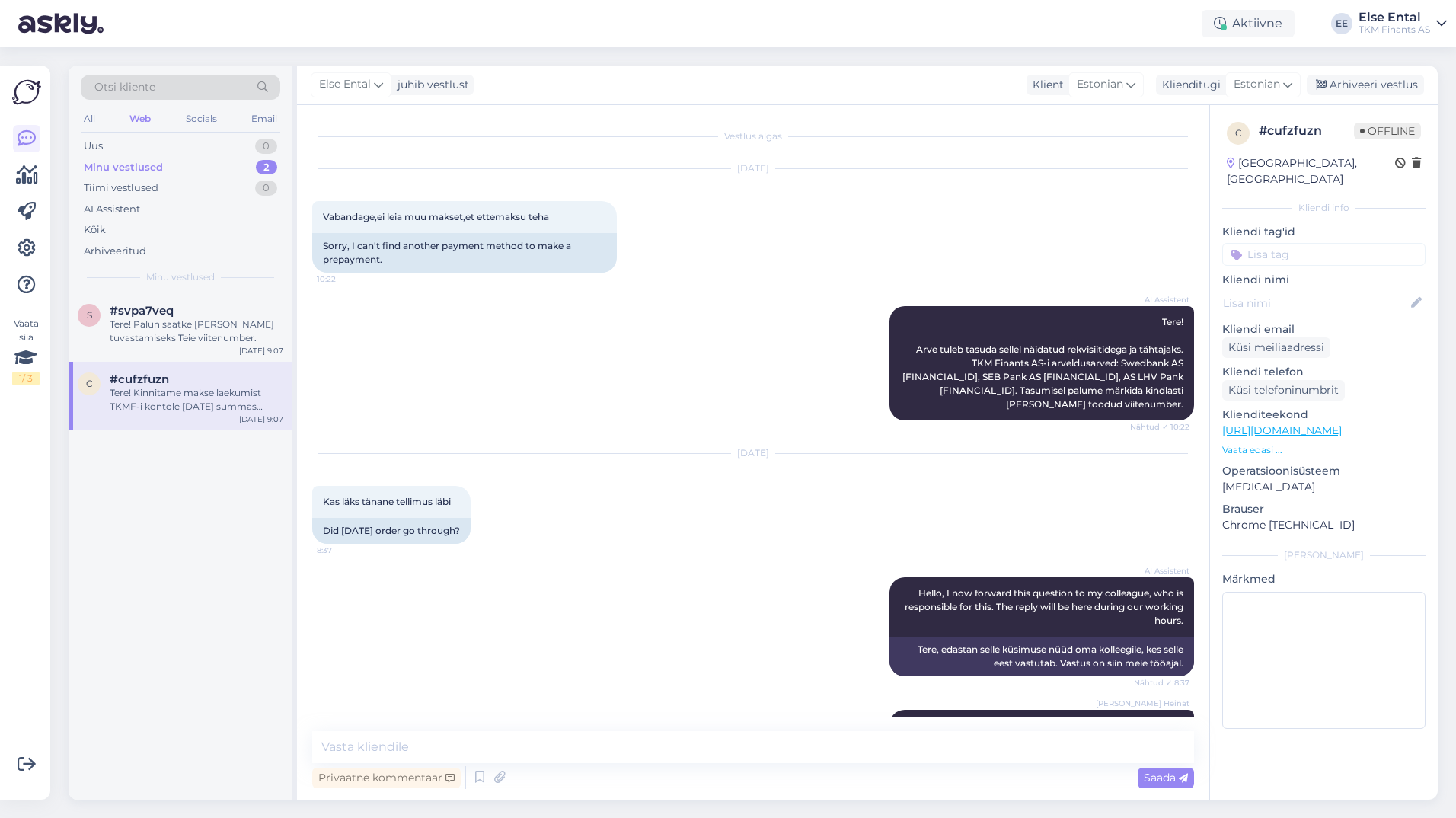
scroll to position [958, 0]
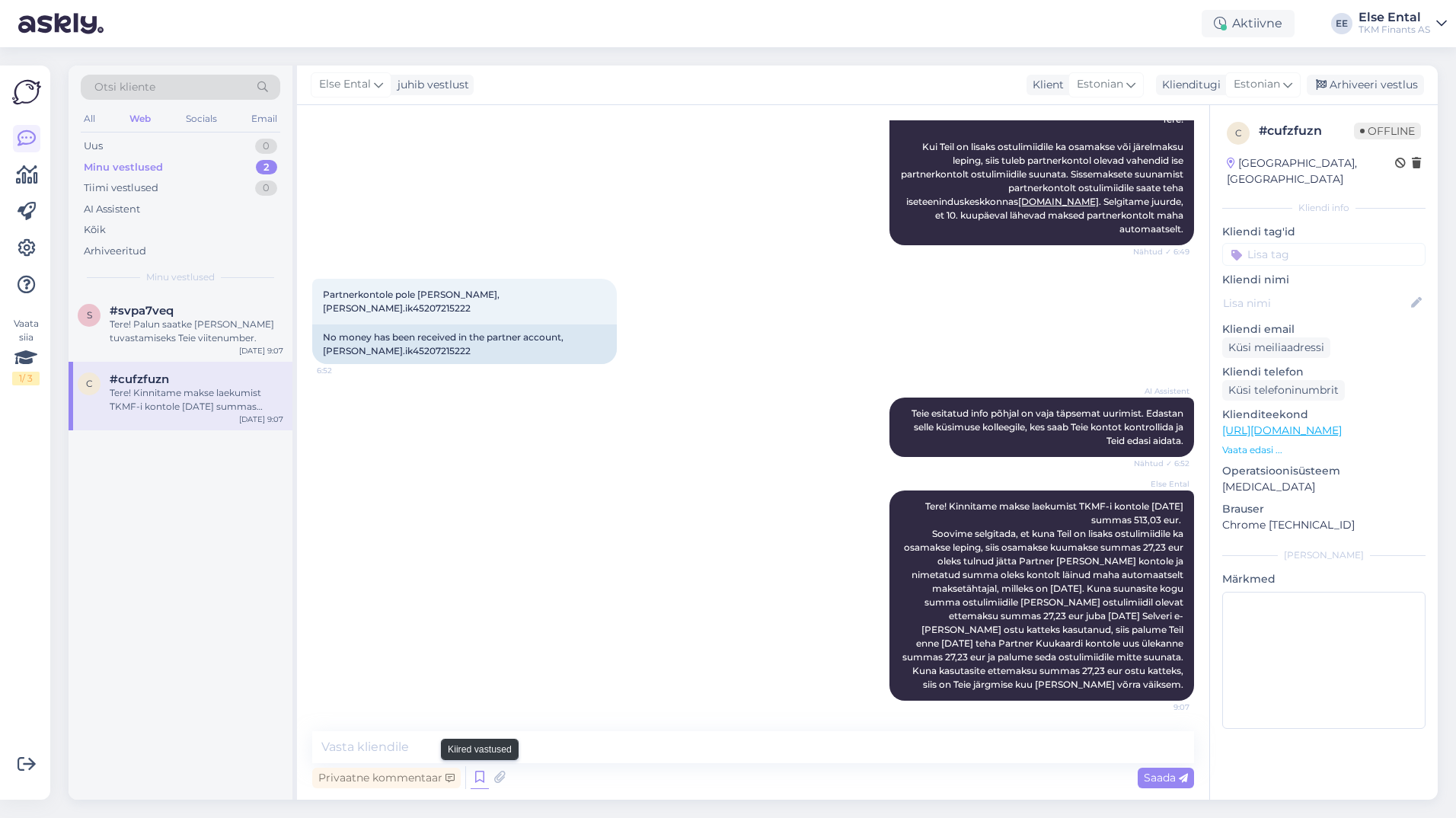
click at [485, 777] on icon at bounding box center [479, 778] width 18 height 23
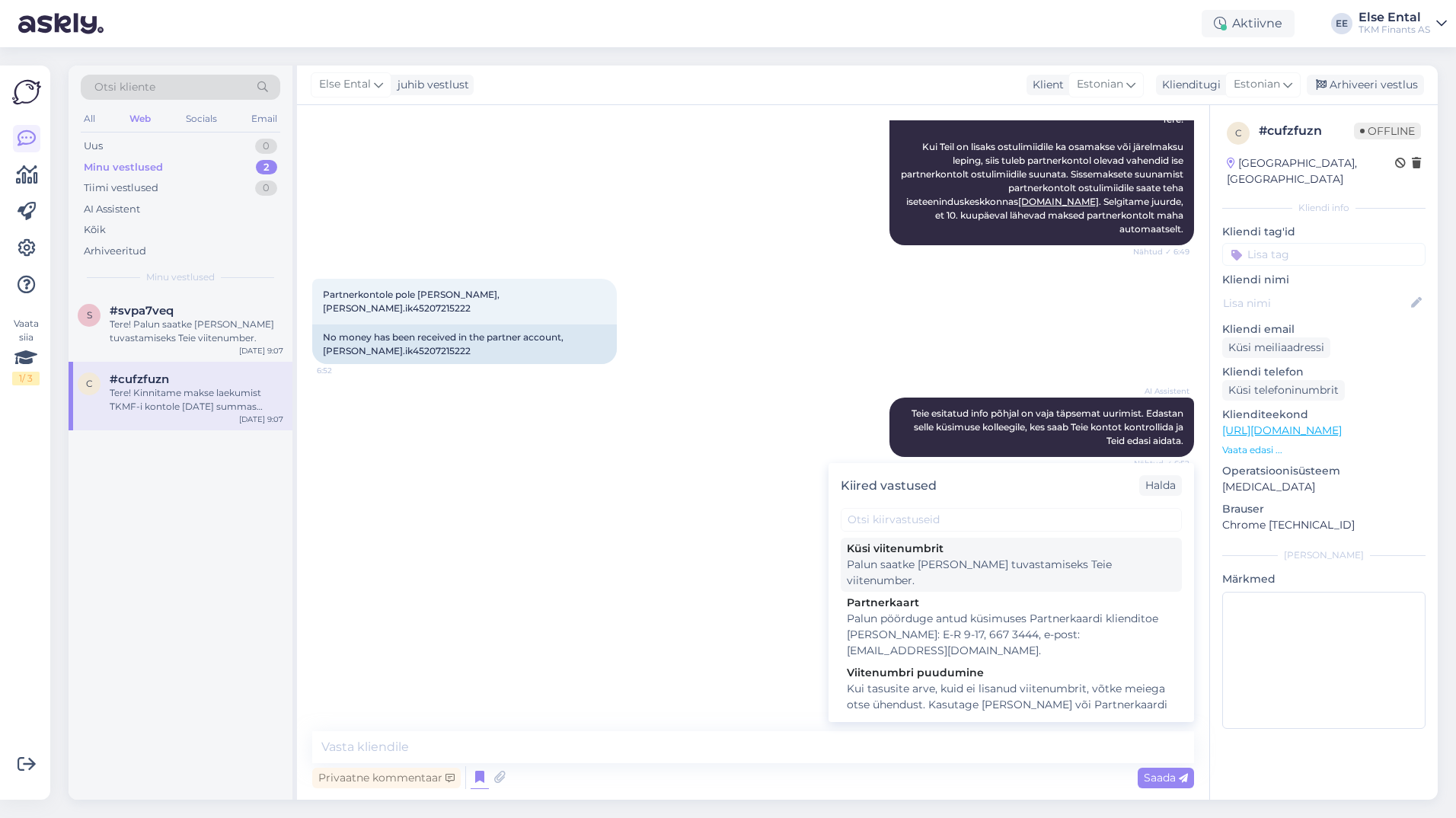
click at [878, 569] on div "Palun saatke [PERSON_NAME] tuvastamiseks Teie viitenumber." at bounding box center [1011, 572] width 329 height 32
type textarea "Palun saatke [PERSON_NAME] tuvastamiseks Teie viitenumber."
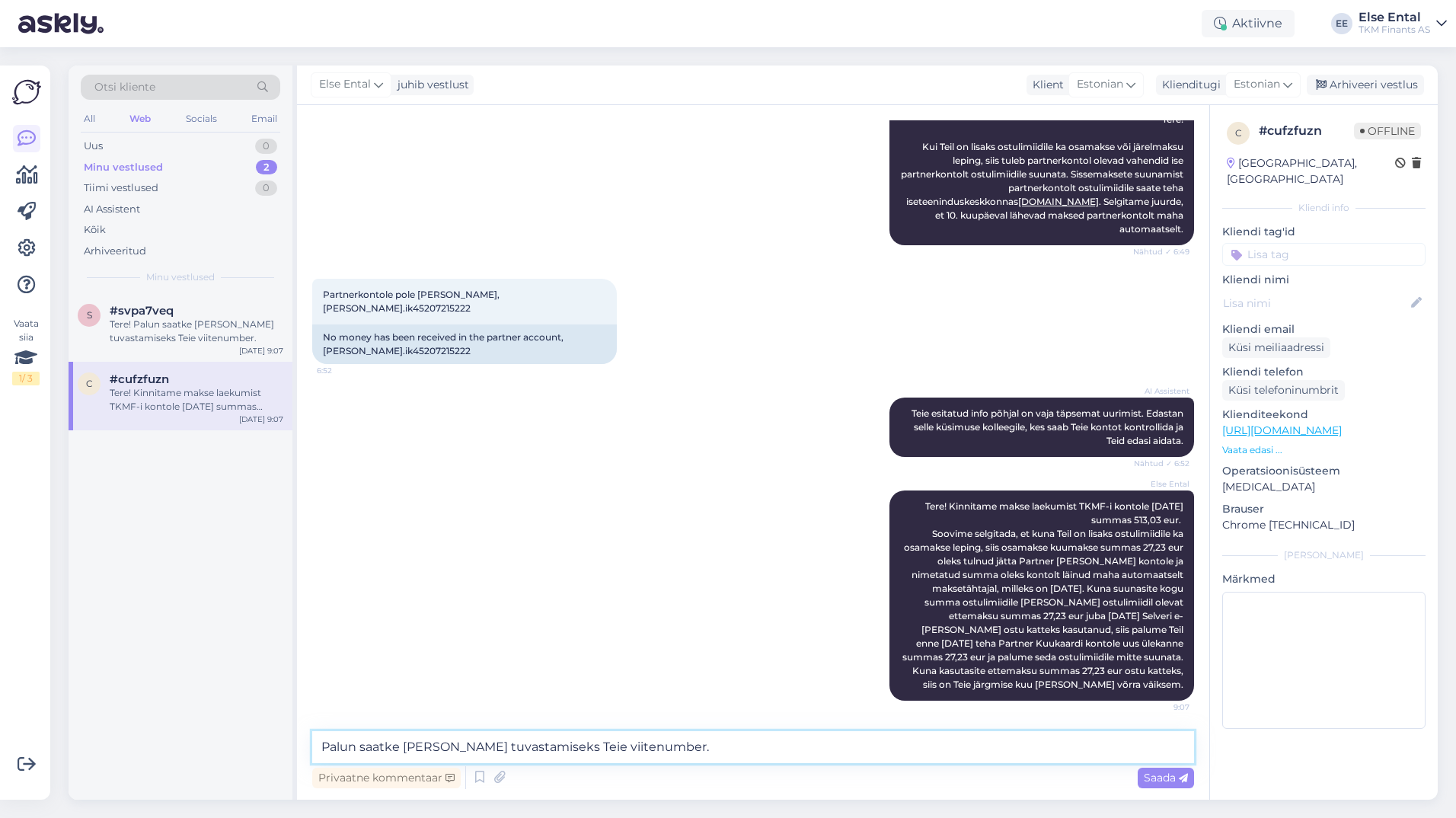
drag, startPoint x: 686, startPoint y: 753, endPoint x: 294, endPoint y: 728, distance: 392.8
click at [291, 732] on div "Otsi kliente All Web Socials Email Uus 0 Minu vestlused 2 Tiimi vestlused 0 AI …" at bounding box center [753, 433] width 1369 height 734
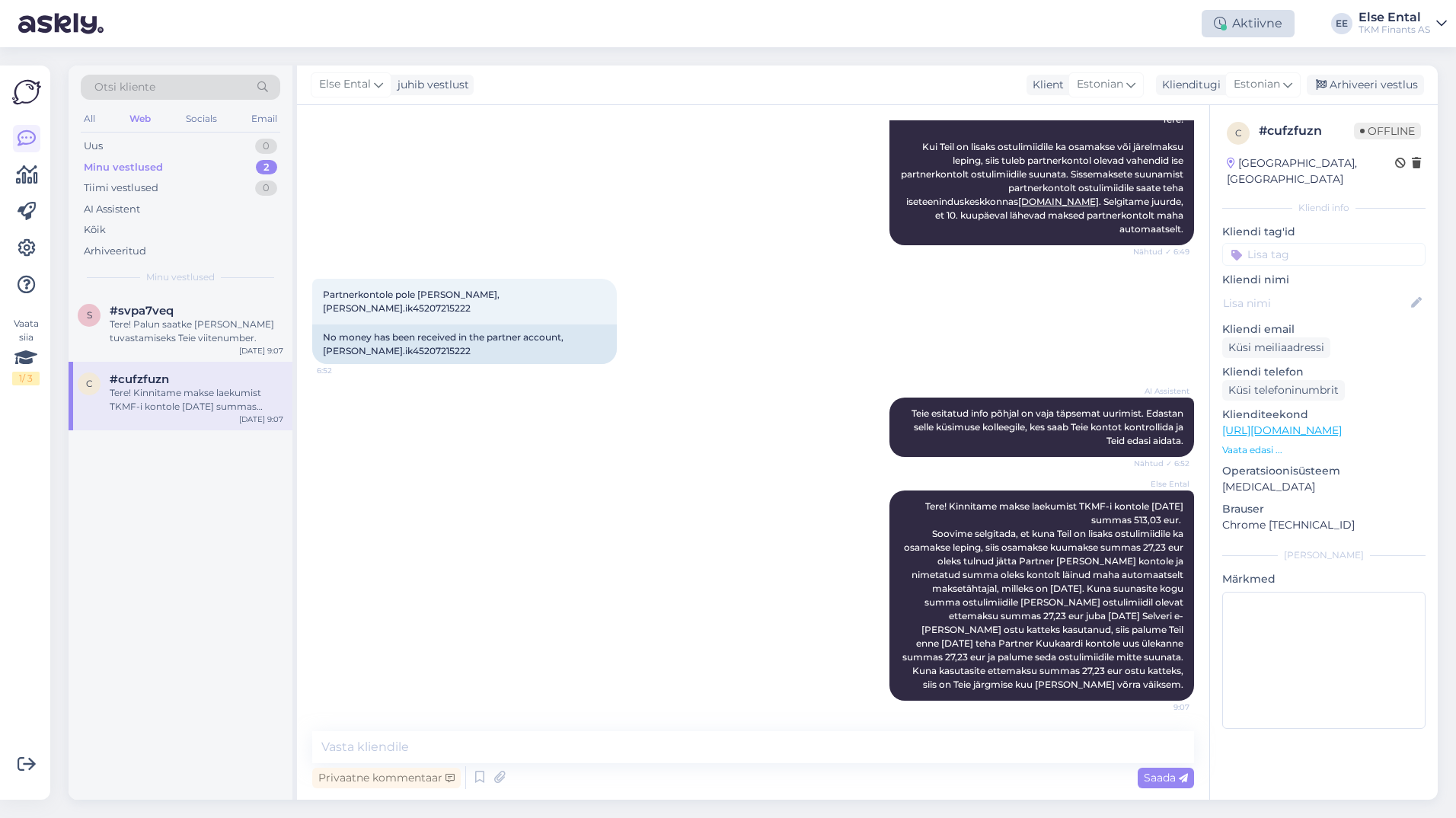
click at [1237, 16] on div "Aktiivne" at bounding box center [1248, 23] width 93 height 27
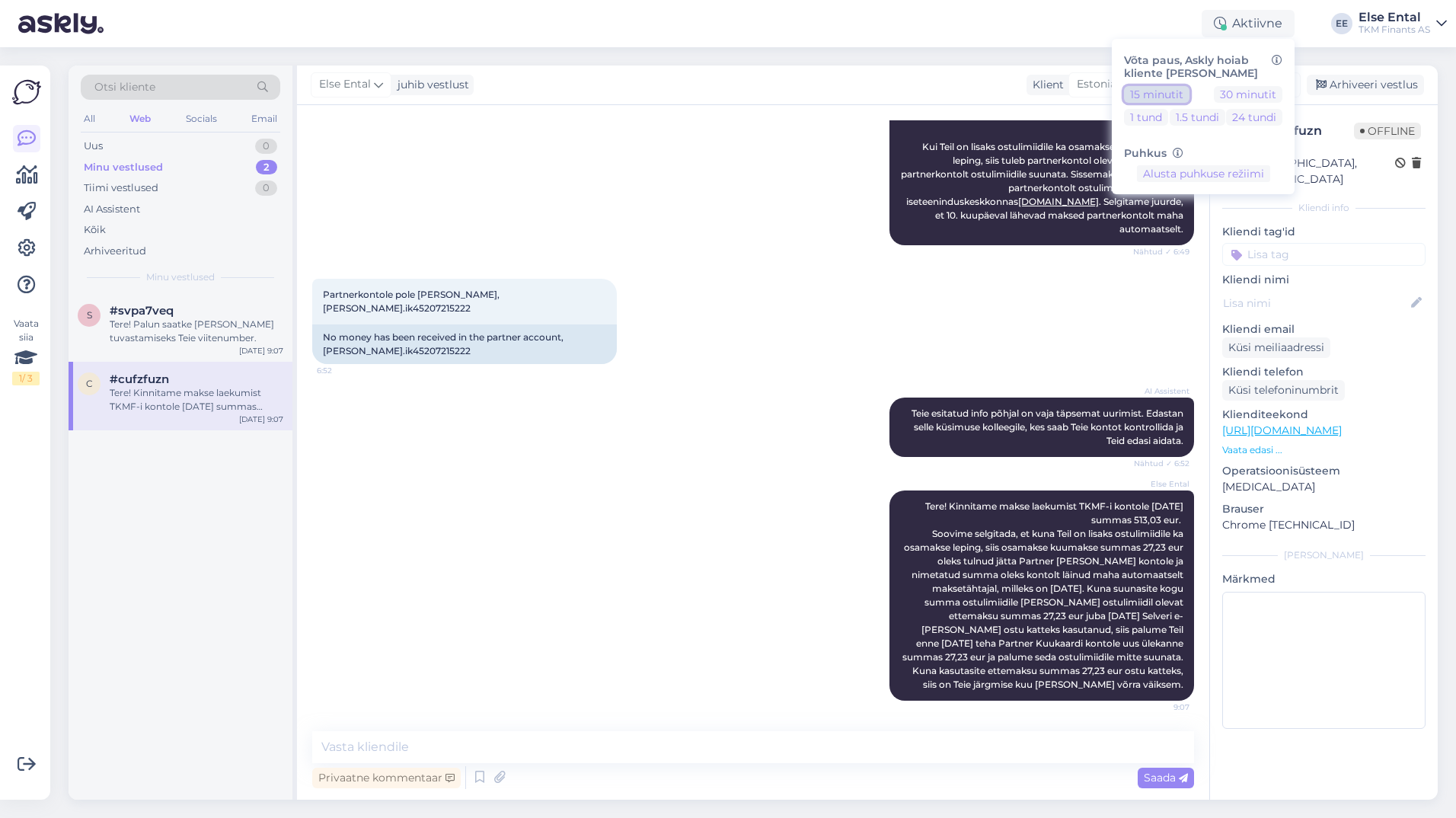
click at [1153, 89] on button "15 minutit" at bounding box center [1157, 93] width 66 height 16
click at [1205, 227] on button "Lõpeta paus" at bounding box center [1204, 221] width 77 height 16
click at [745, 412] on div "AI Assistent [PERSON_NAME] esitatud info põhjal on vaja täpsemat uurimist. Edas…" at bounding box center [753, 427] width 882 height 92
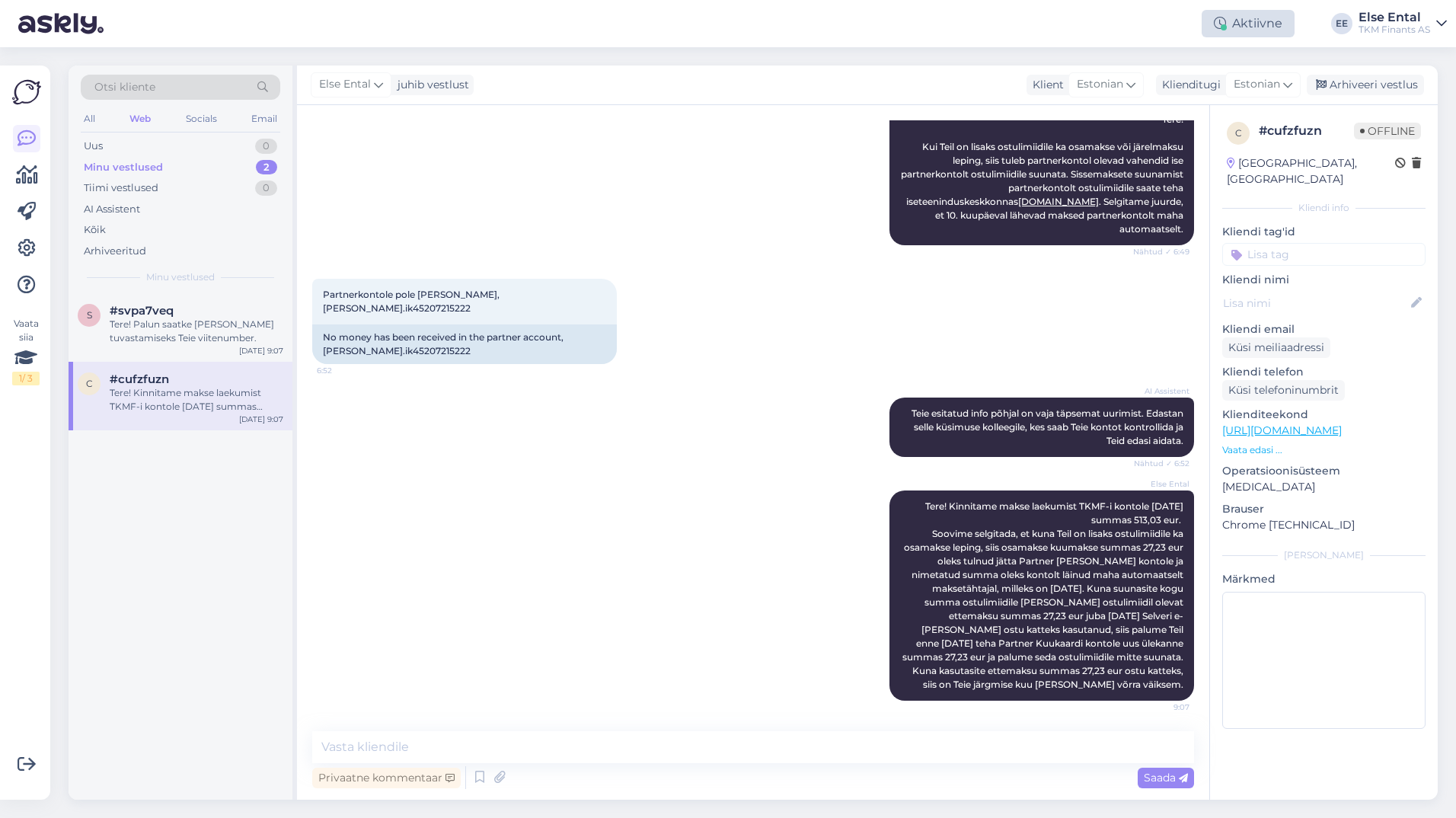
click at [1227, 29] on div at bounding box center [1224, 27] width 6 height 6
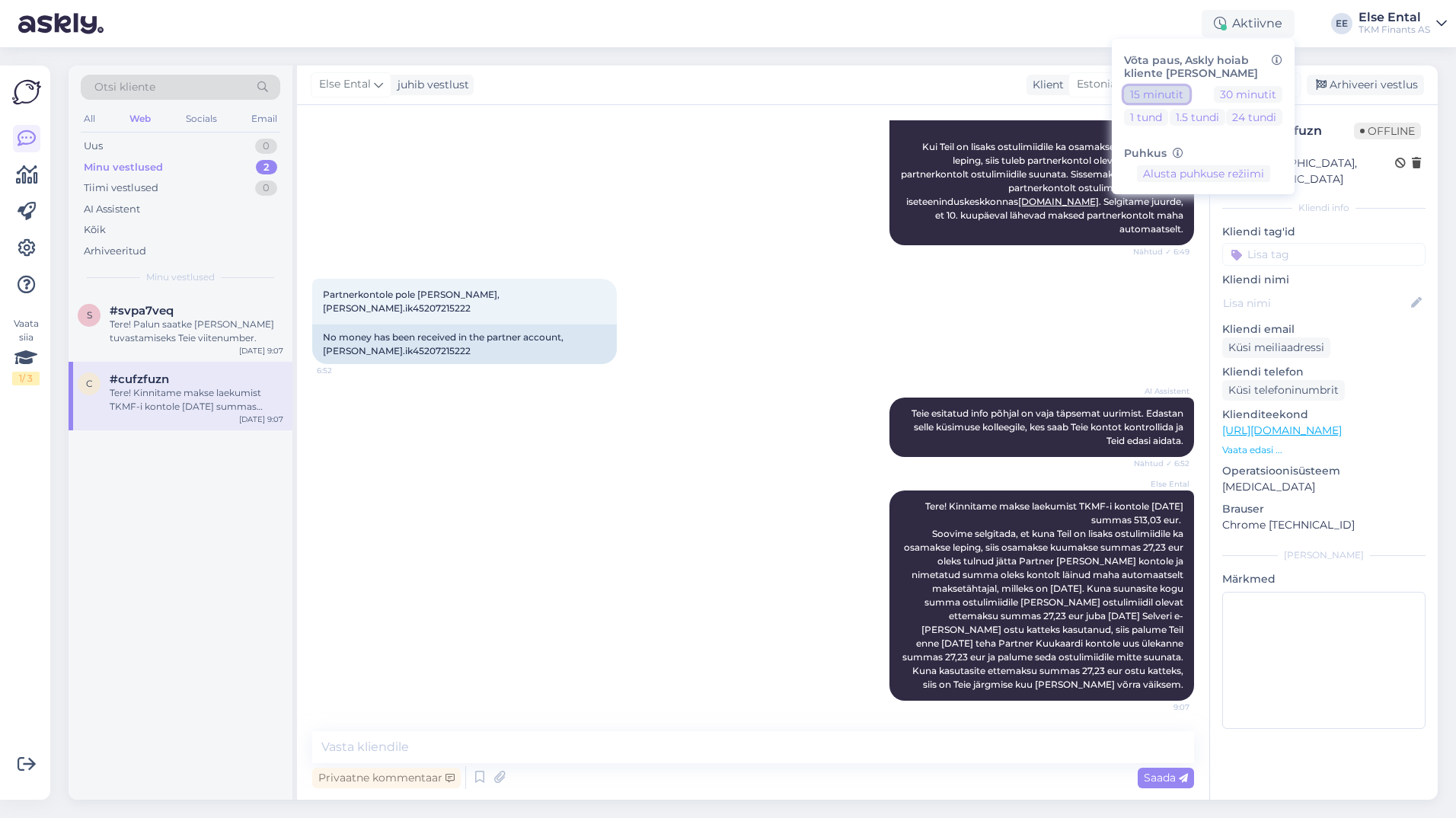
click at [1165, 89] on button "15 minutit" at bounding box center [1157, 93] width 66 height 16
click at [749, 482] on div "Else Ental Tere! Kinnitame makse laekumist TKMF-i kontole [DATE] summas 513,03 …" at bounding box center [753, 595] width 882 height 244
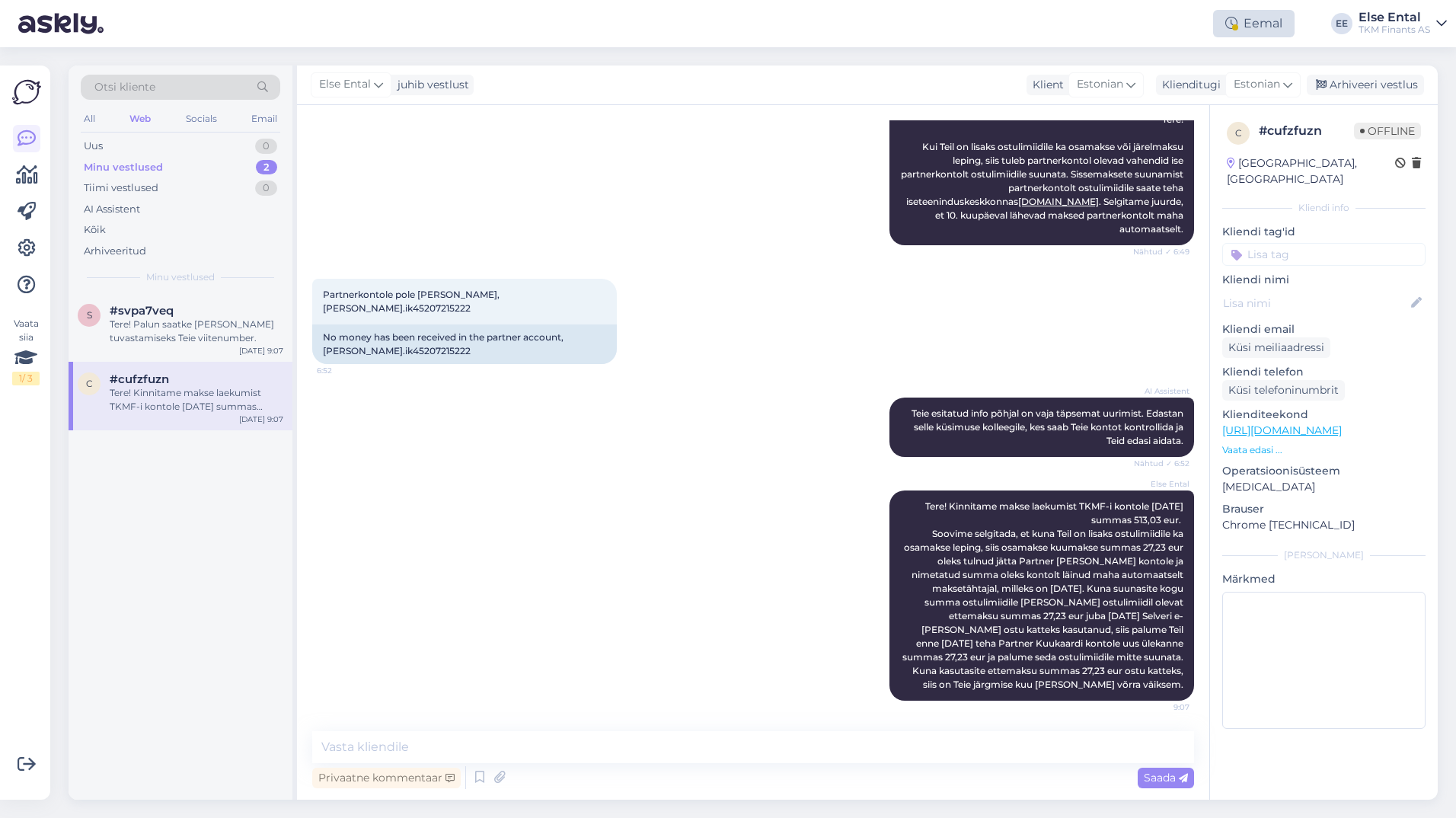
click at [1260, 22] on div "Eemal" at bounding box center [1254, 23] width 82 height 27
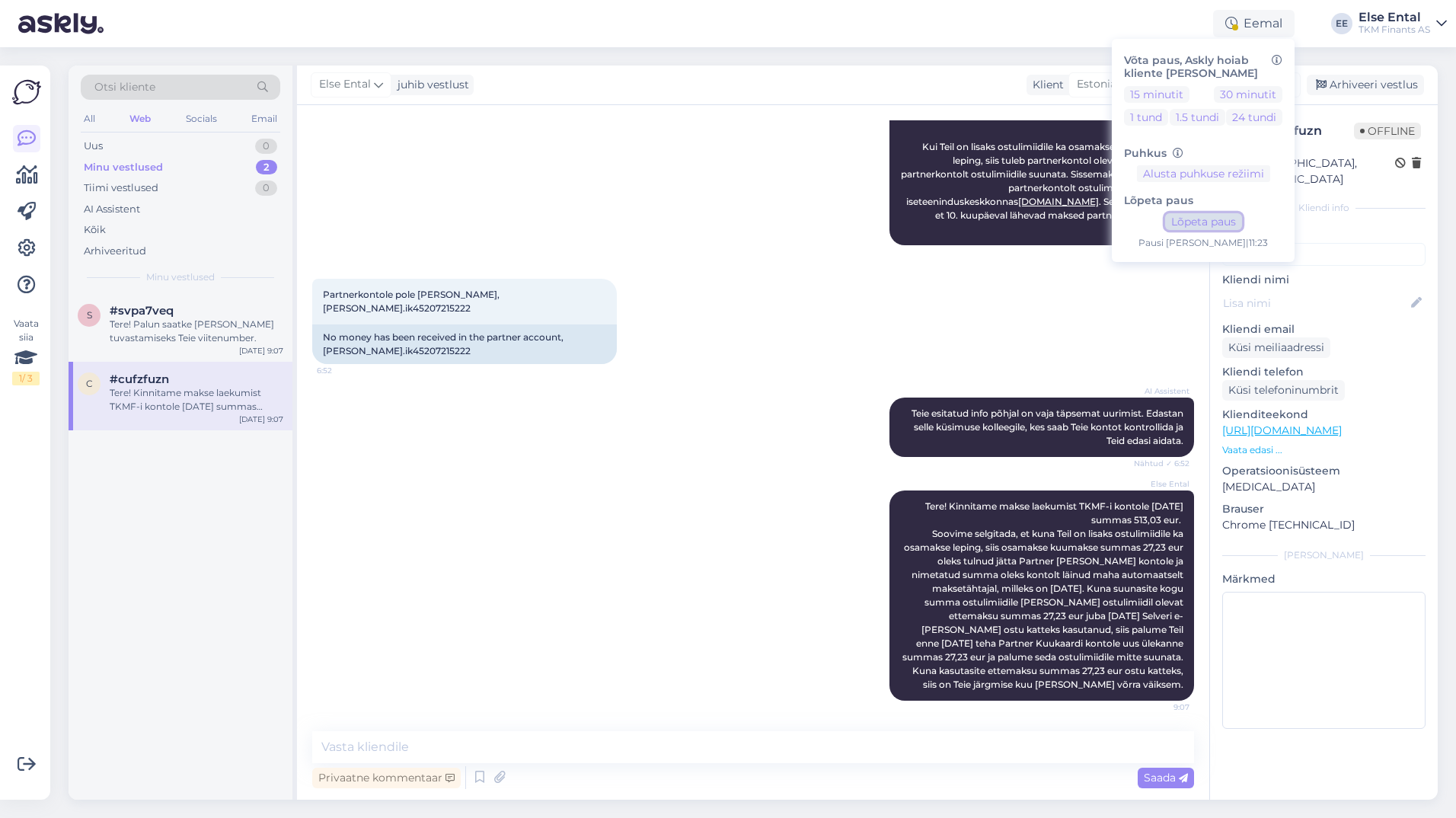
click at [1202, 220] on button "Lõpeta paus" at bounding box center [1204, 221] width 77 height 16
click at [163, 338] on div "Tere! Palun saatke [PERSON_NAME] tuvastamiseks Teie viitenumber." at bounding box center [197, 331] width 173 height 27
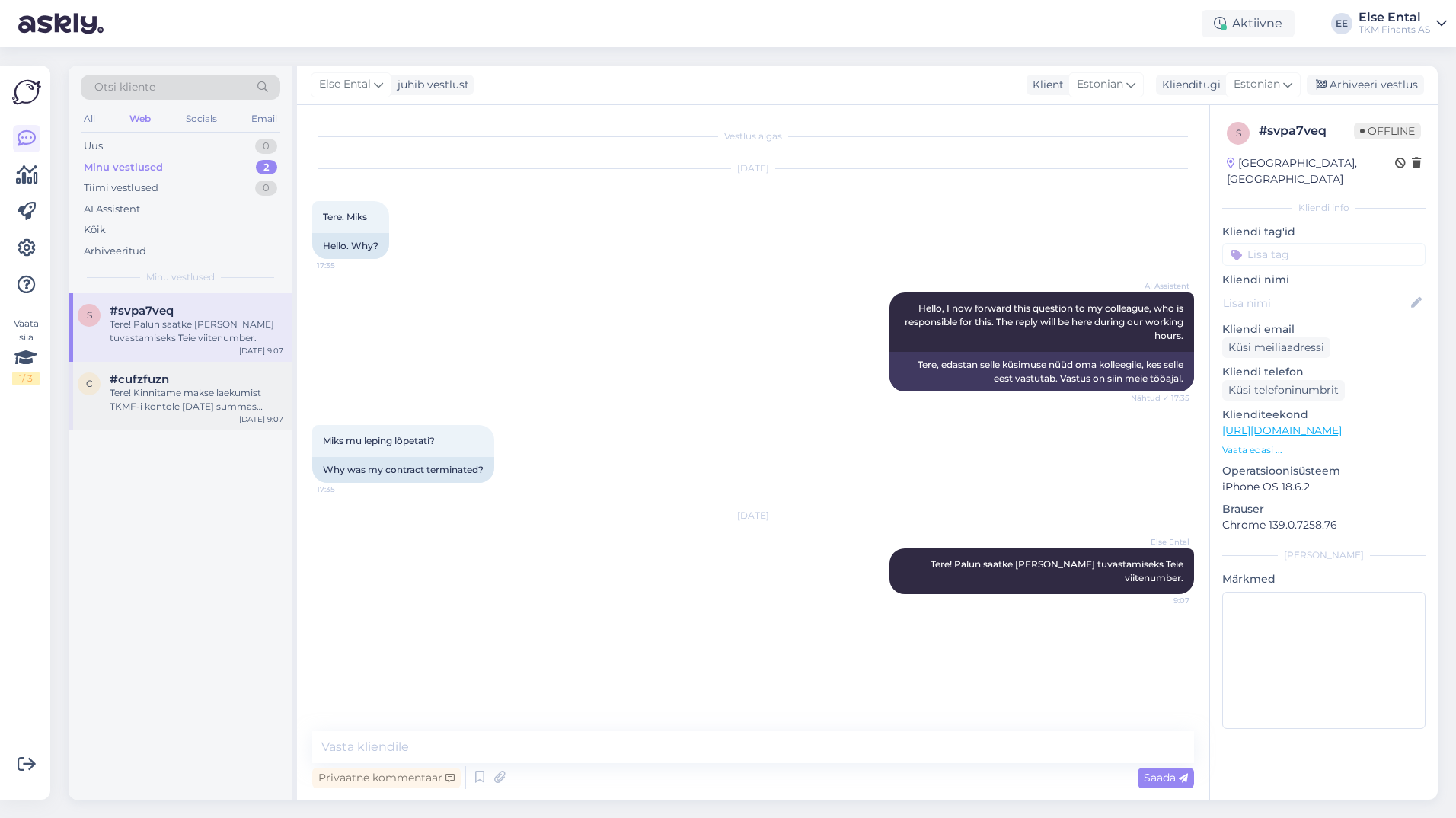
click at [152, 378] on span "#cufzfuzn" at bounding box center [140, 379] width 60 height 13
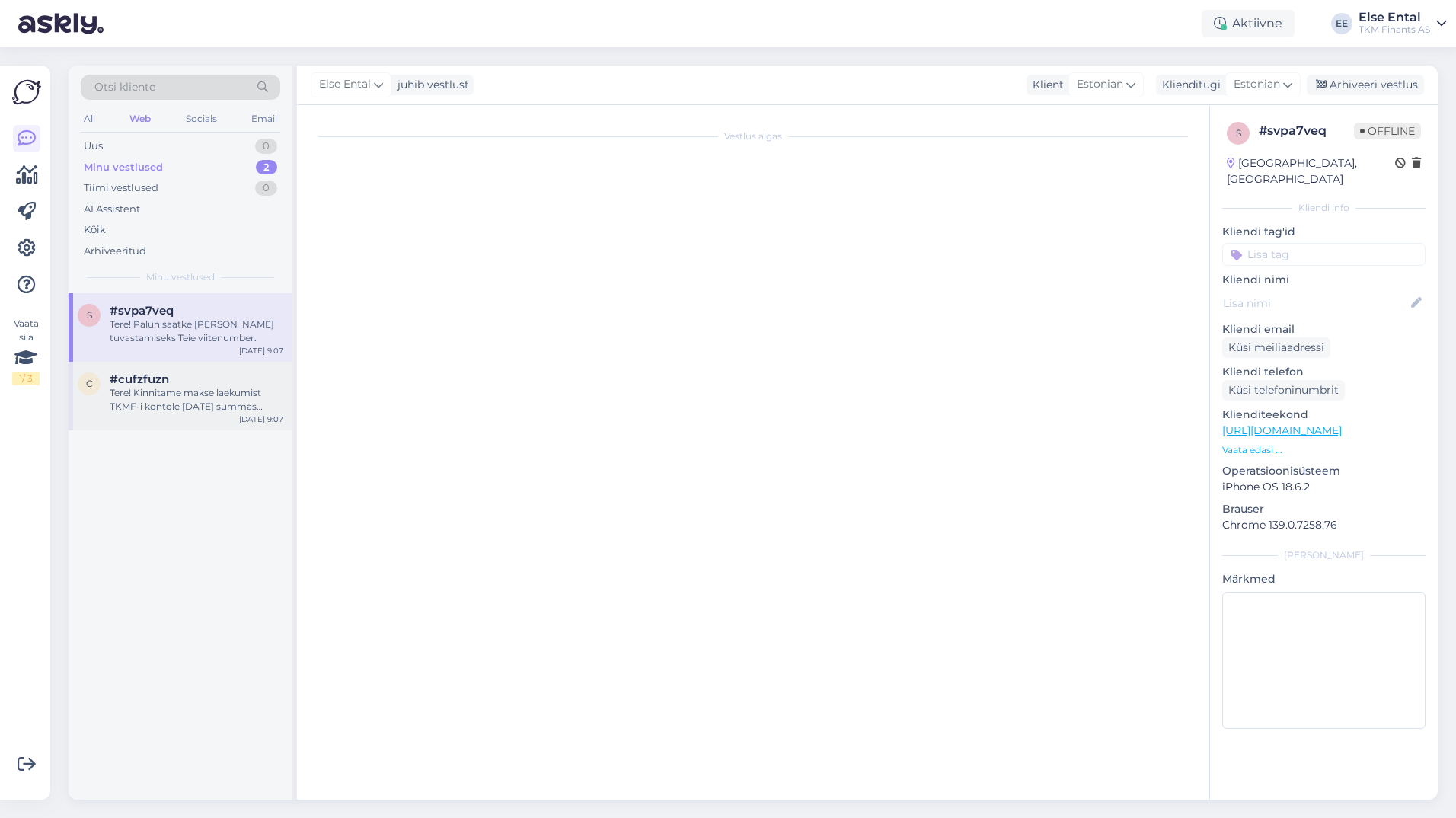
scroll to position [958, 0]
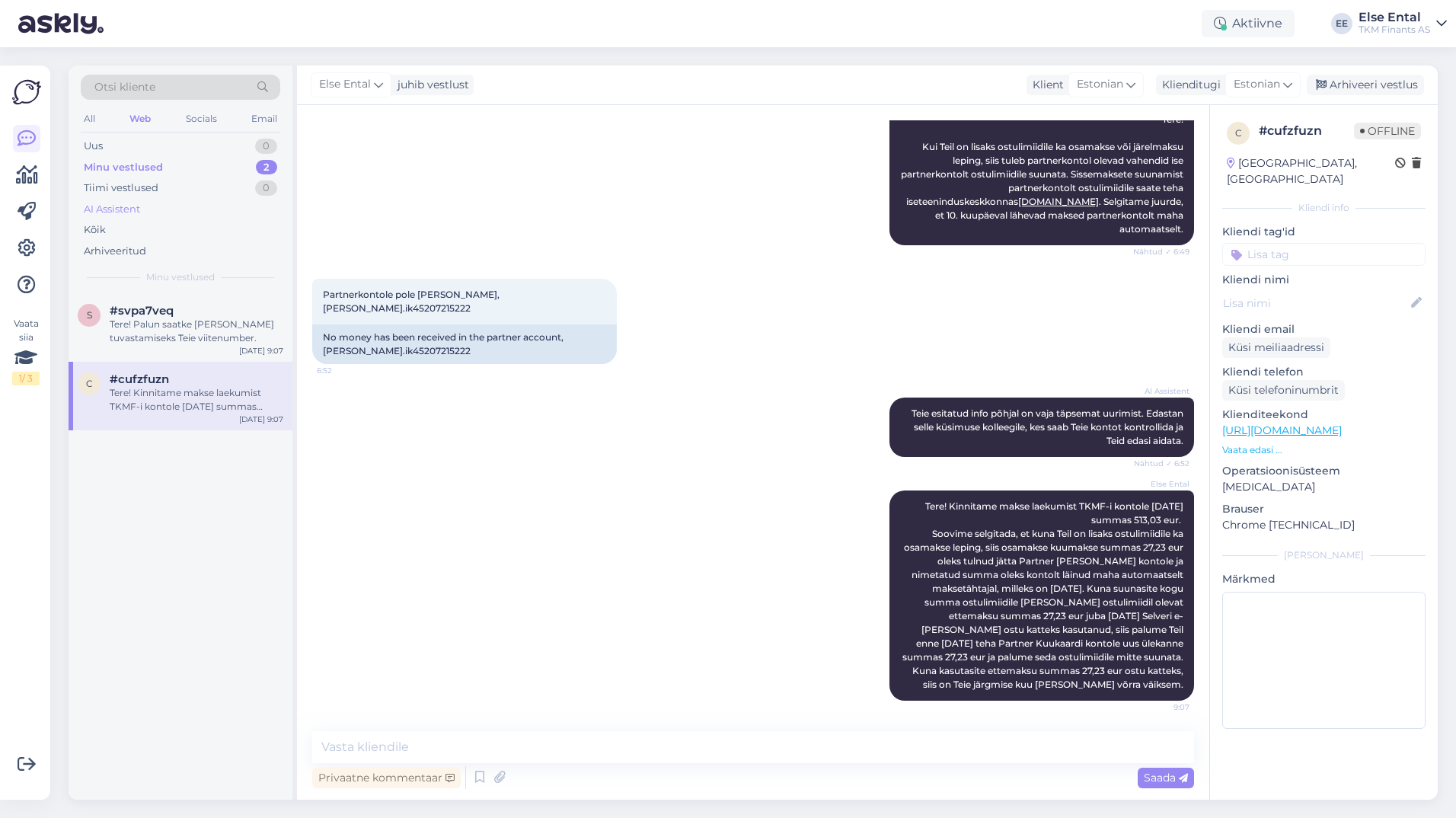
click at [123, 210] on div "AI Assistent" at bounding box center [112, 209] width 56 height 15
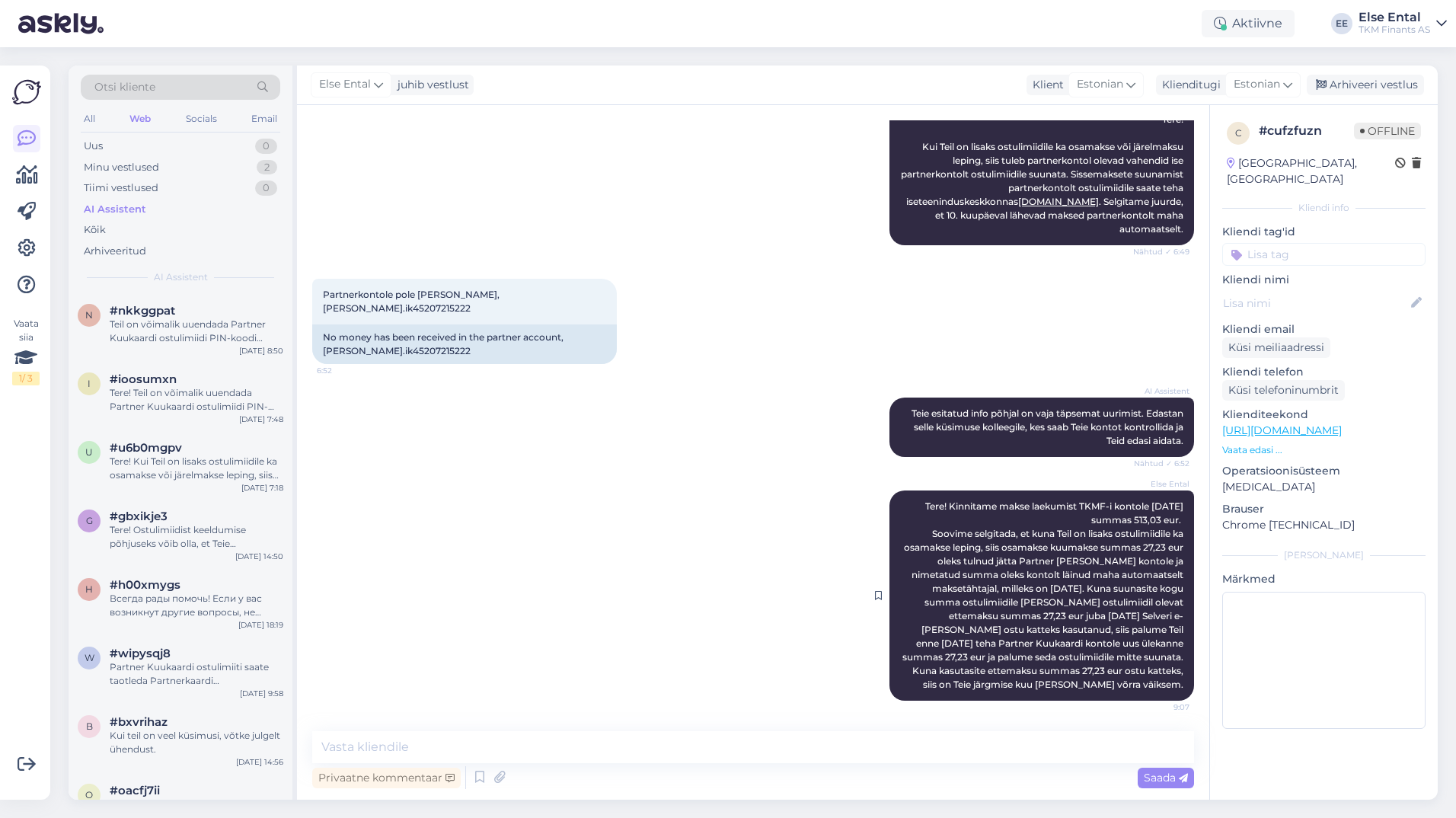
scroll to position [882, 0]
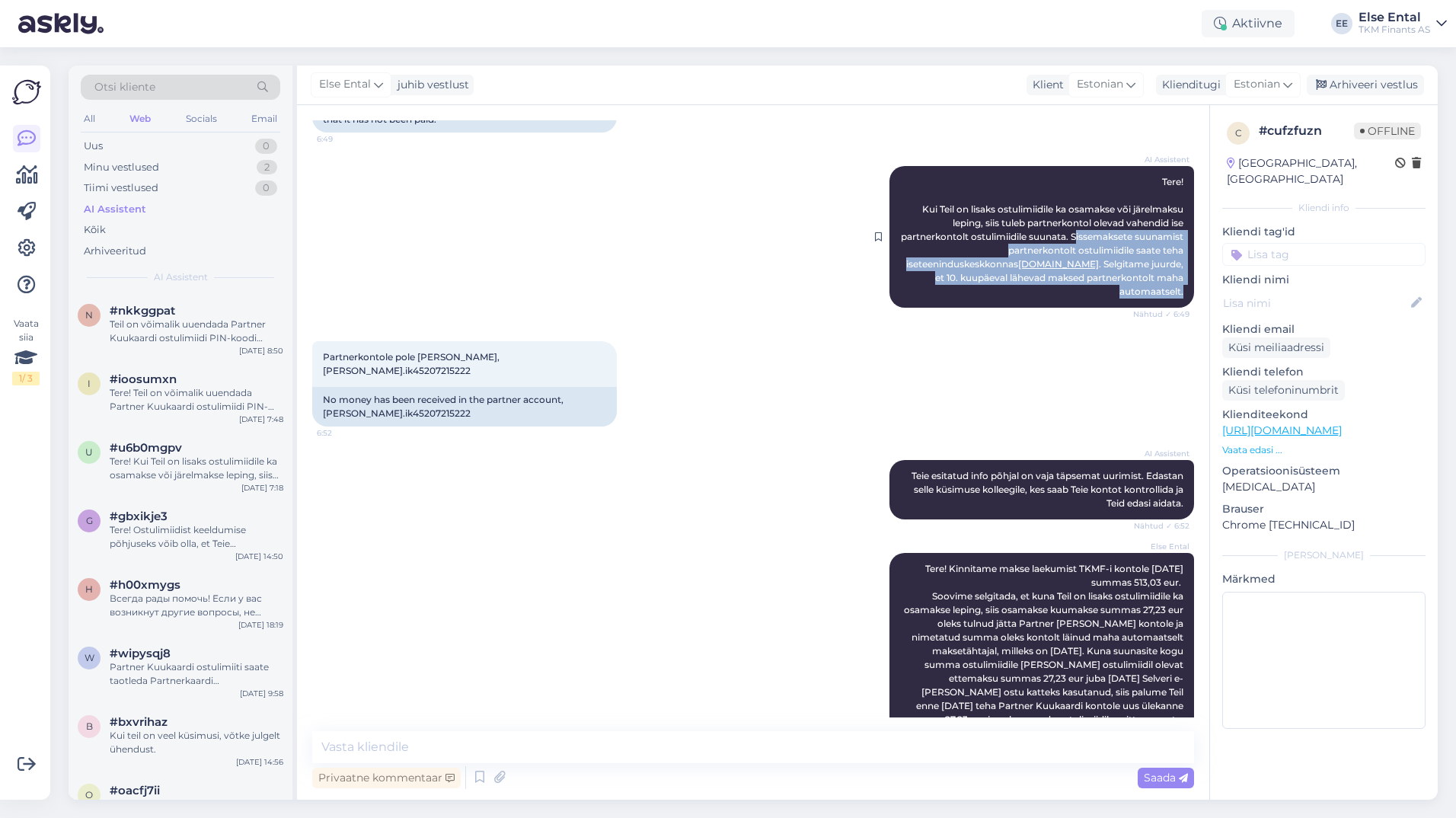
drag, startPoint x: 1173, startPoint y: 304, endPoint x: 1115, endPoint y: 250, distance: 79.2
click at [1115, 250] on div "AI Assistent Tere! Kui Teil on lisaks ostulimiidile ka osamakse või järelmaksu …" at bounding box center [1042, 236] width 304 height 142
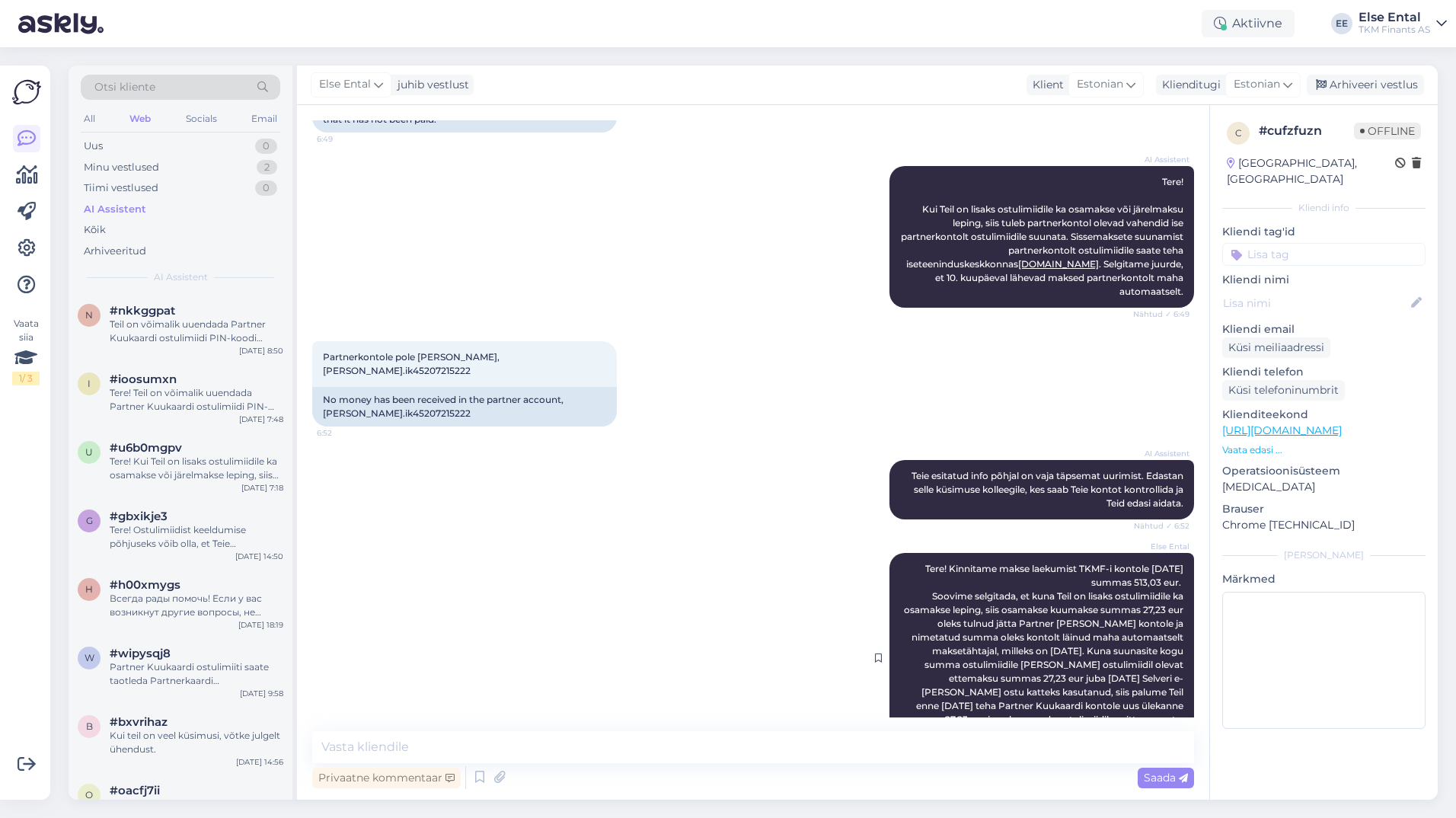
click at [1012, 597] on div "Else Ental Tere! Kinnitame makse laekumist TKMF-i kontole [DATE] summas 513,03 …" at bounding box center [1042, 658] width 304 height 210
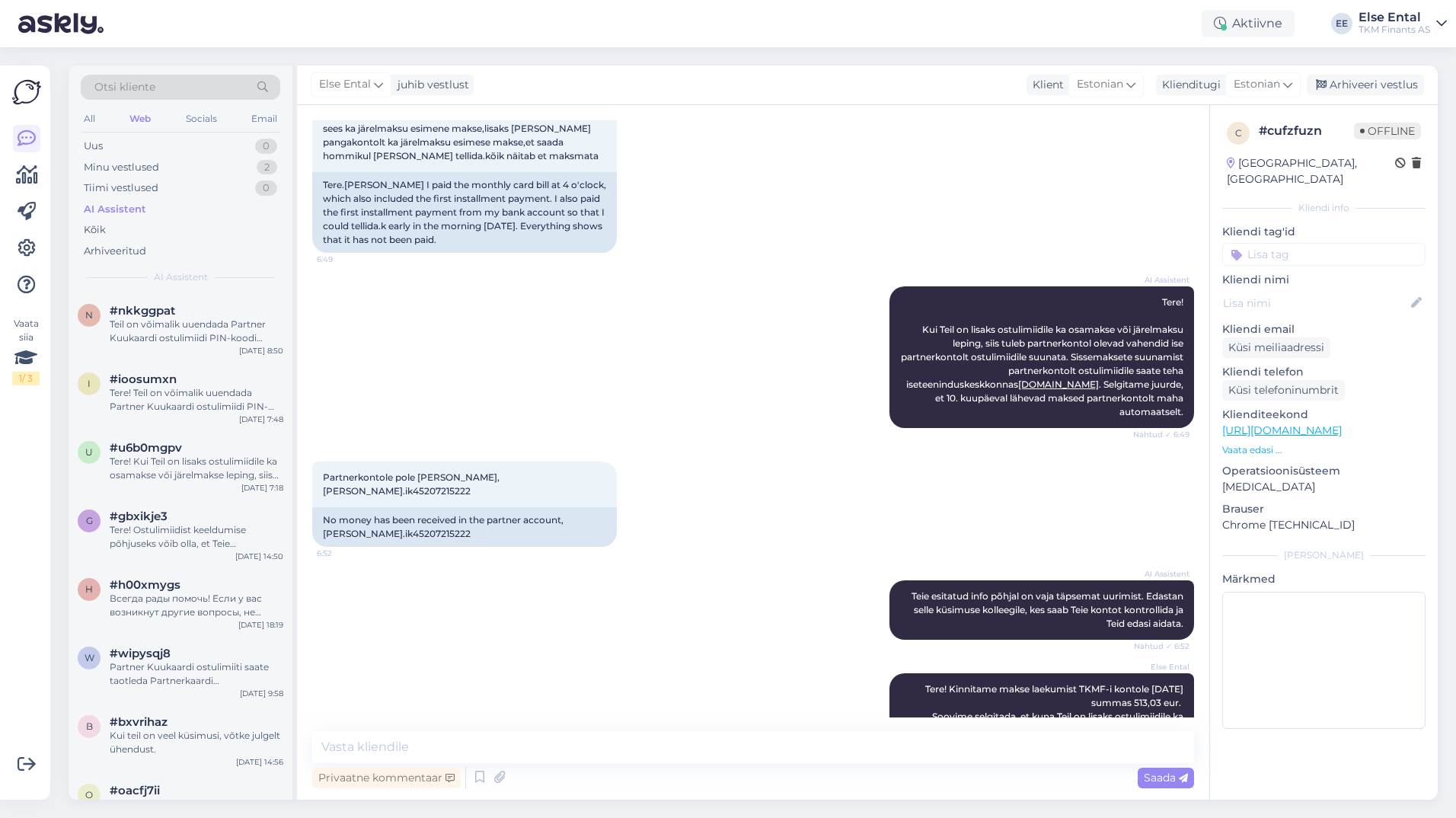
scroll to position [958, 0]
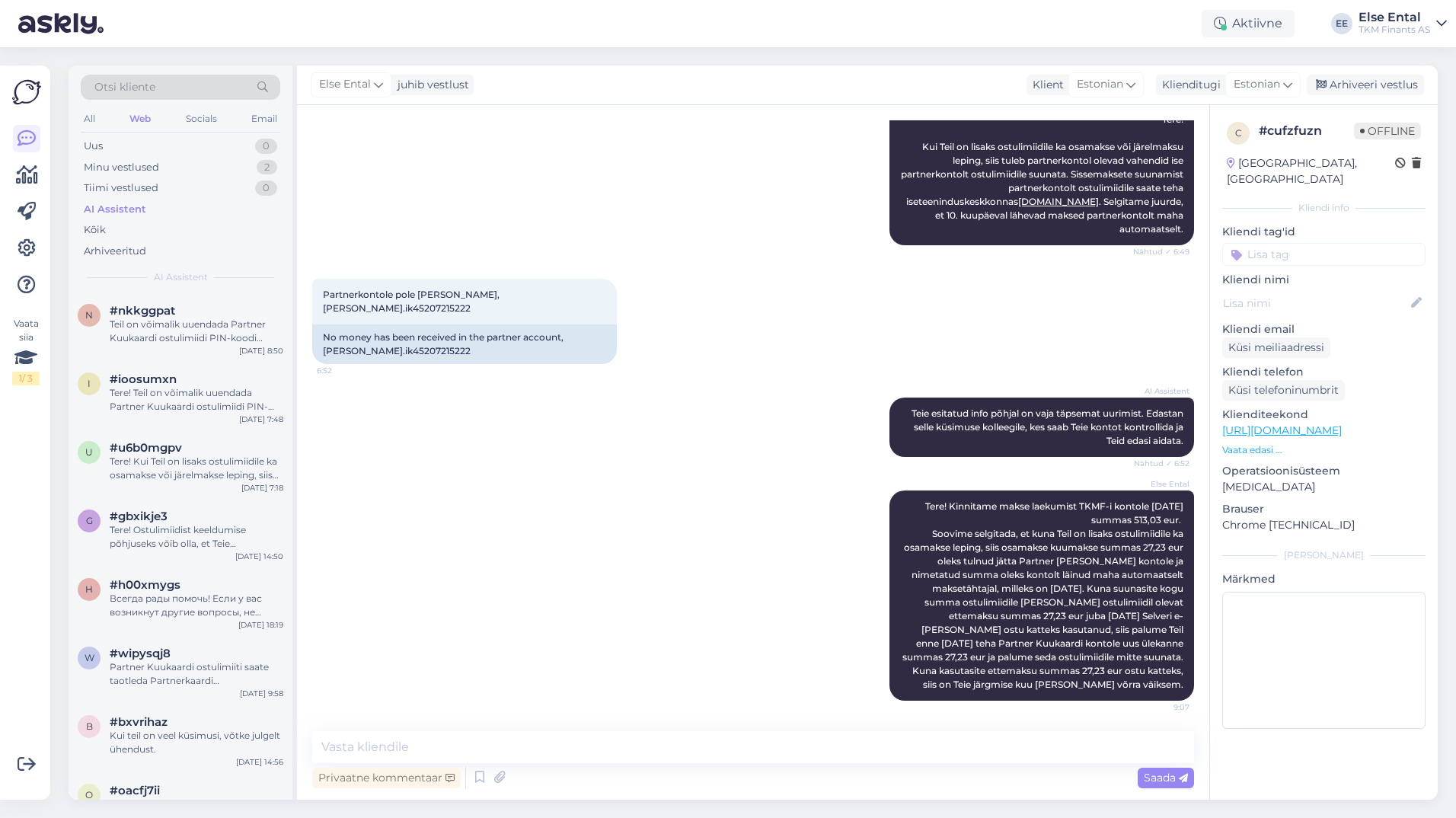
click at [130, 210] on div "AI Assistent" at bounding box center [115, 209] width 63 height 15
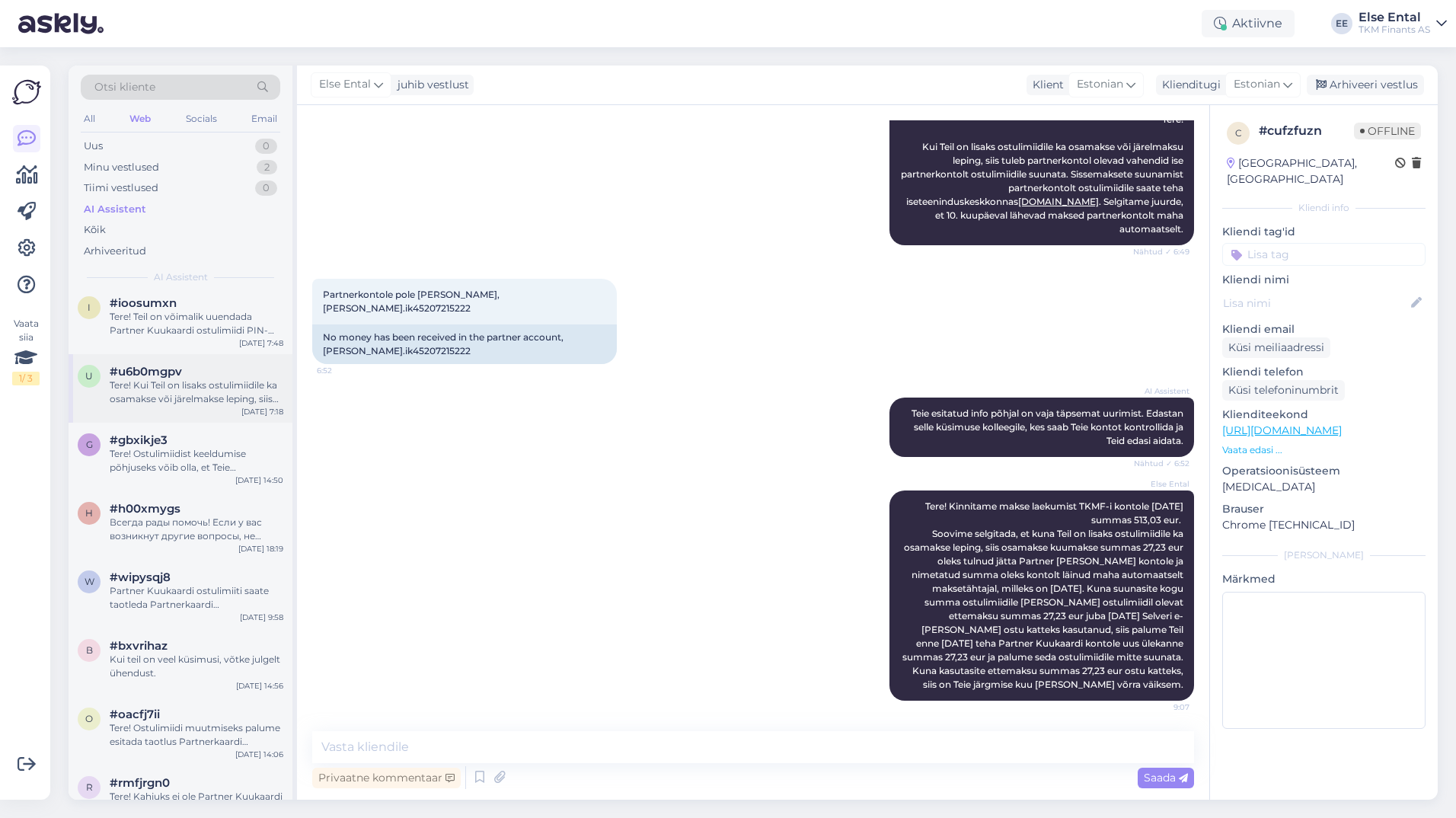
scroll to position [0, 0]
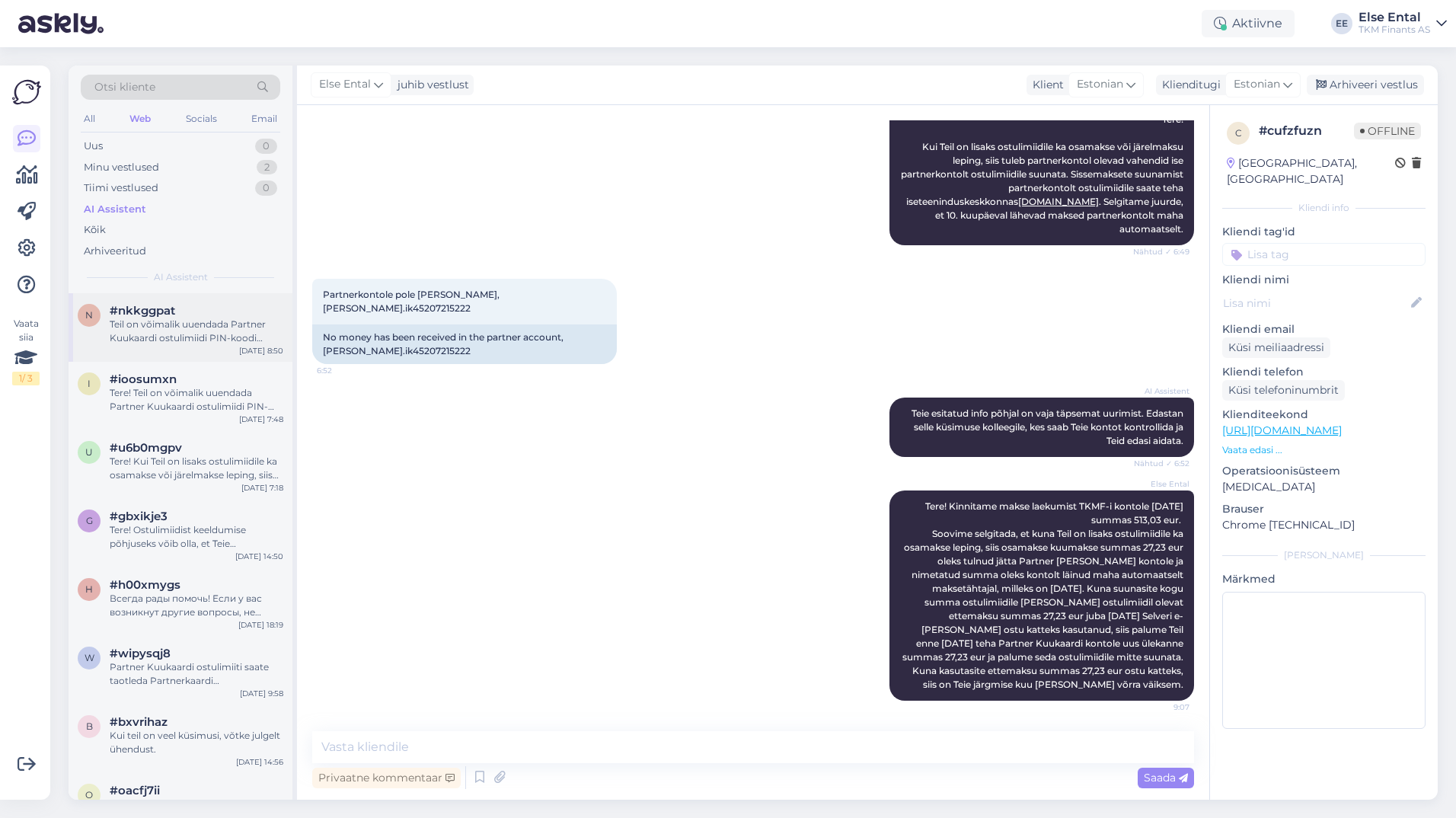
click at [169, 340] on div "Teil on võimalik uuendada Partner Kuukaardi ostulimiidi PIN-koodi Partnerkaardi…" at bounding box center [197, 331] width 173 height 27
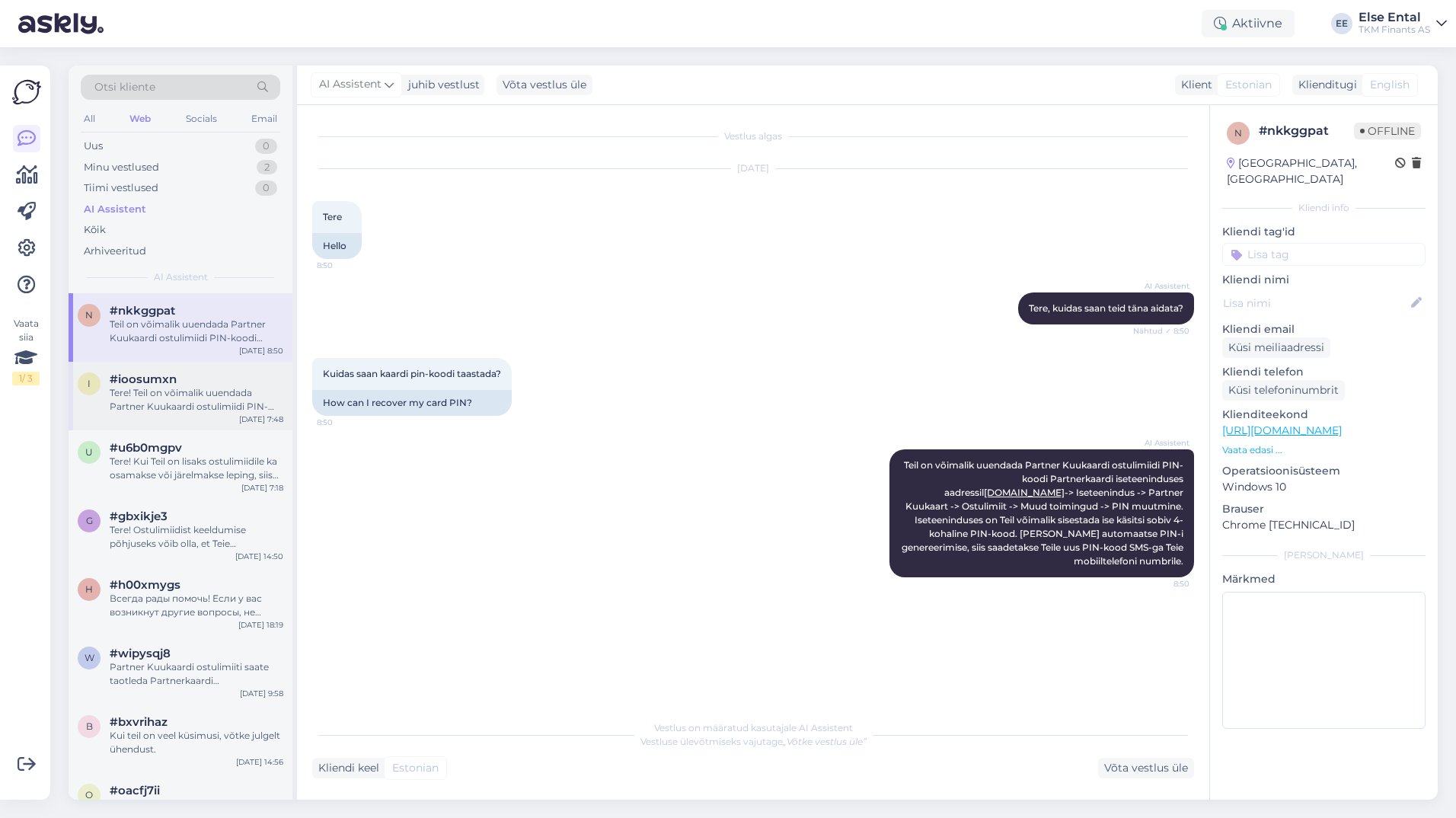
click at [228, 384] on div "#ioosumxn" at bounding box center [197, 379] width 173 height 13
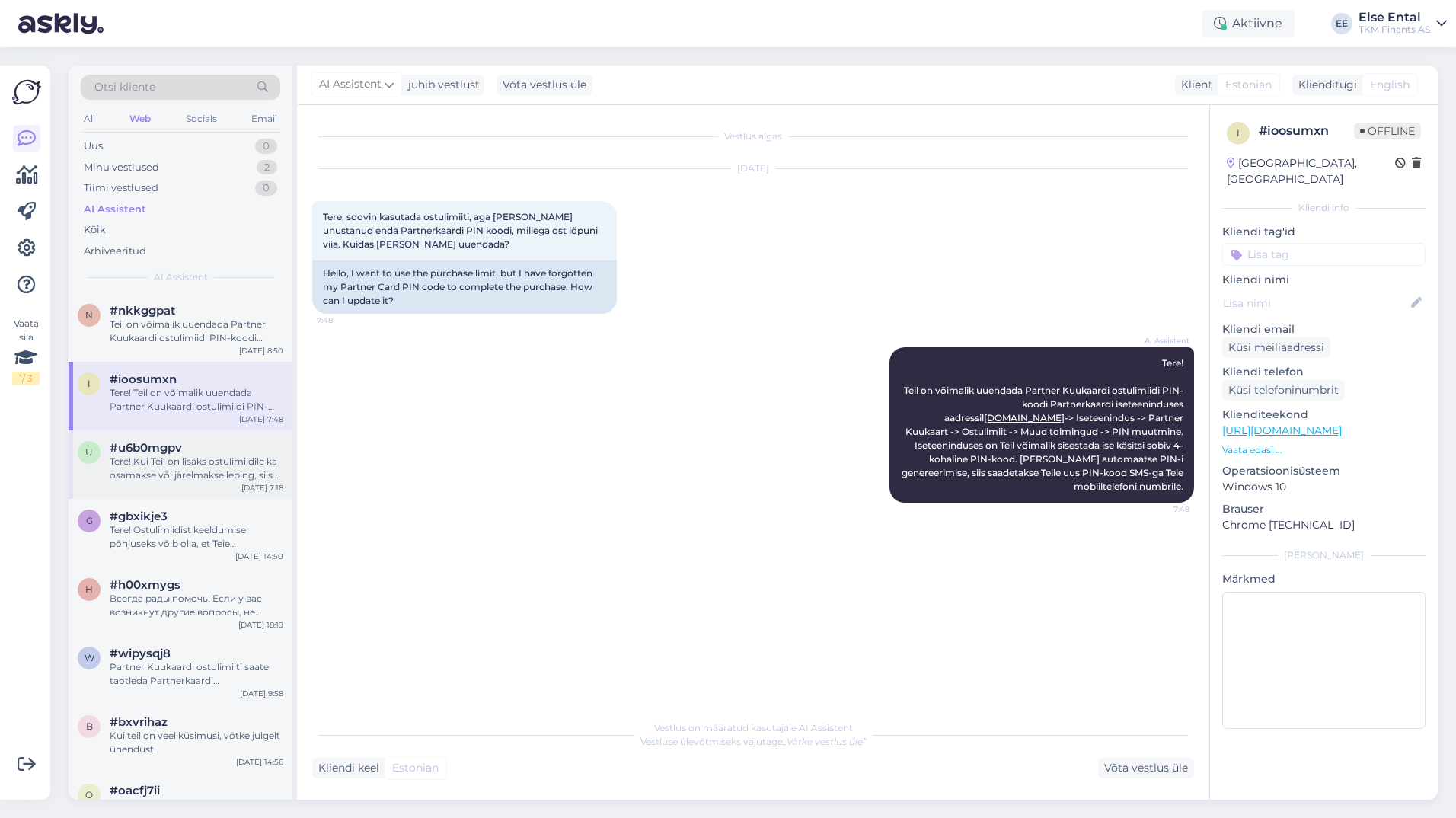
click at [160, 452] on span "#u6b0mgpv" at bounding box center [146, 448] width 72 height 13
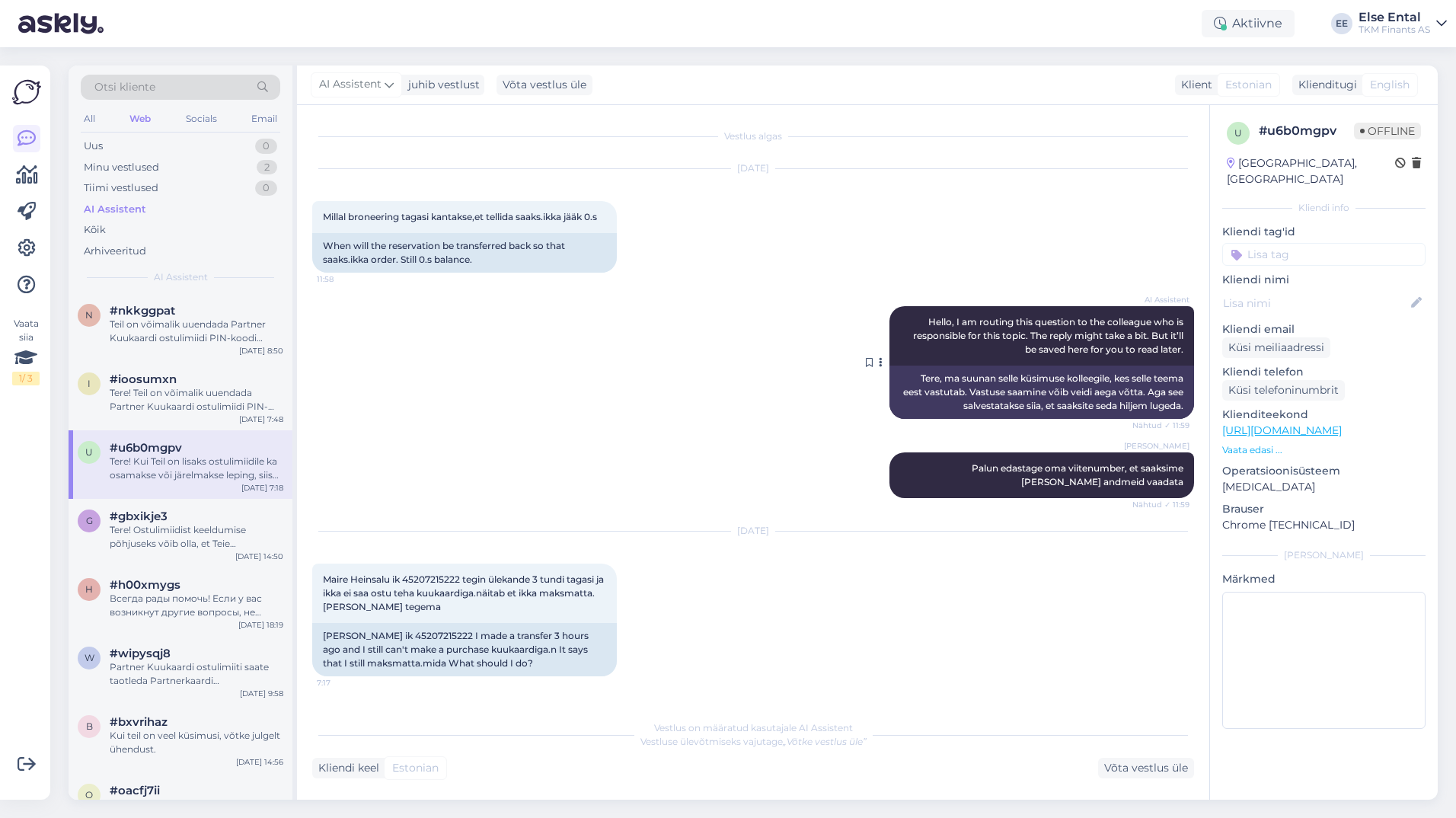
scroll to position [170, 0]
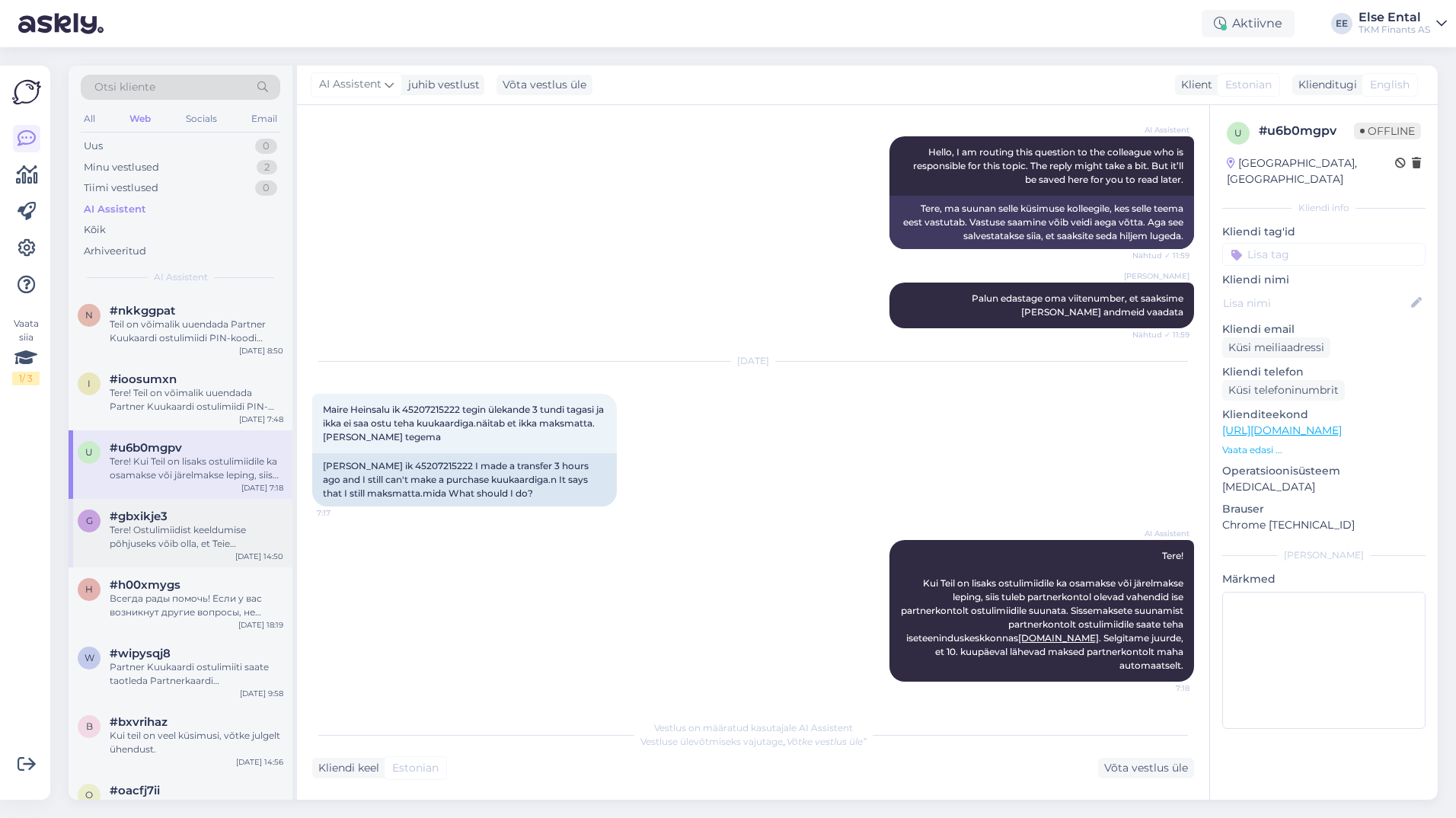
click at [139, 529] on div "Tere! Ostulimiidist keeldumise põhjuseks võib olla, et Teie krediidihinnang ost…" at bounding box center [197, 537] width 173 height 27
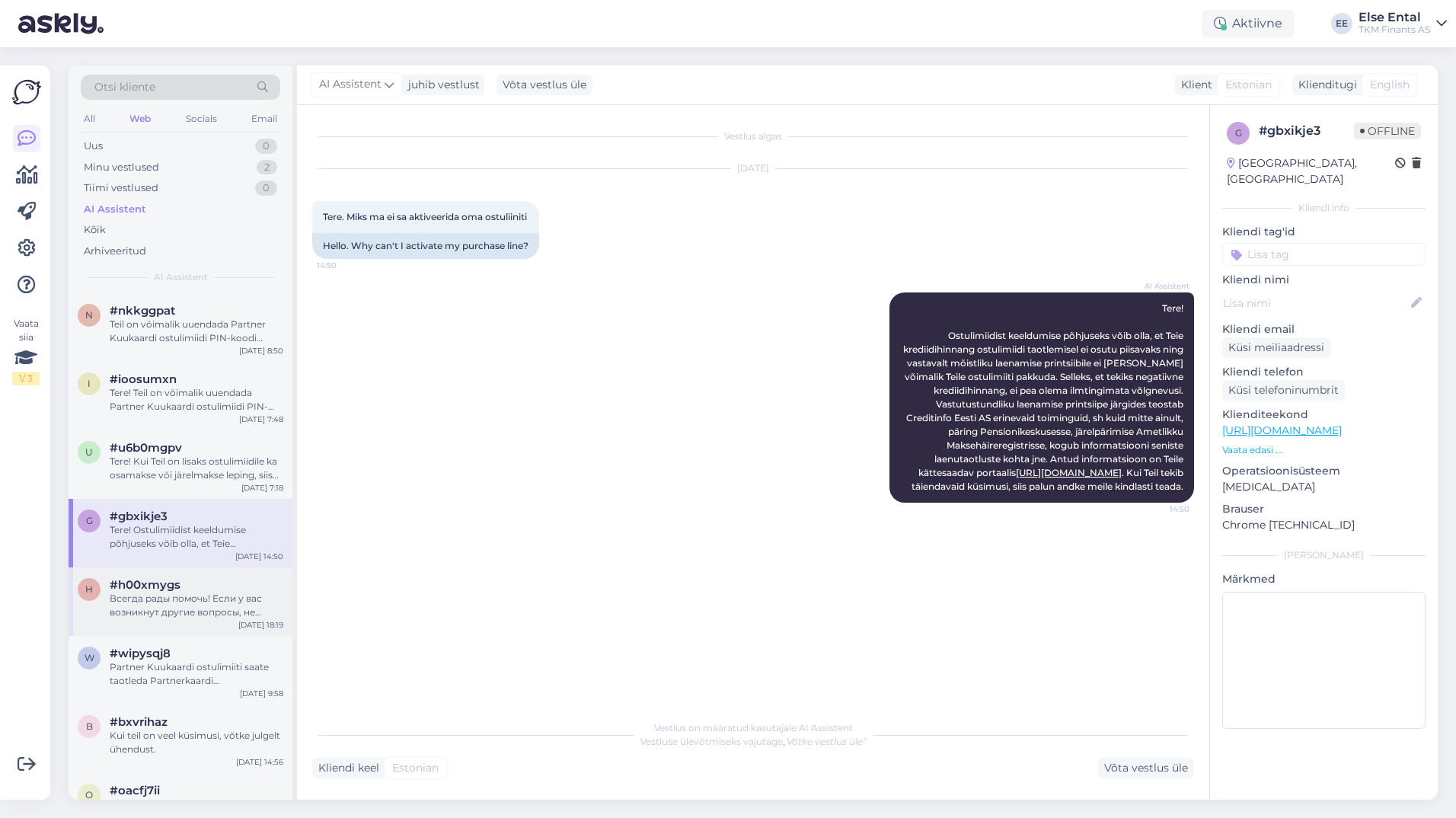
click at [149, 583] on span "#h00xmygs" at bounding box center [146, 585] width 71 height 13
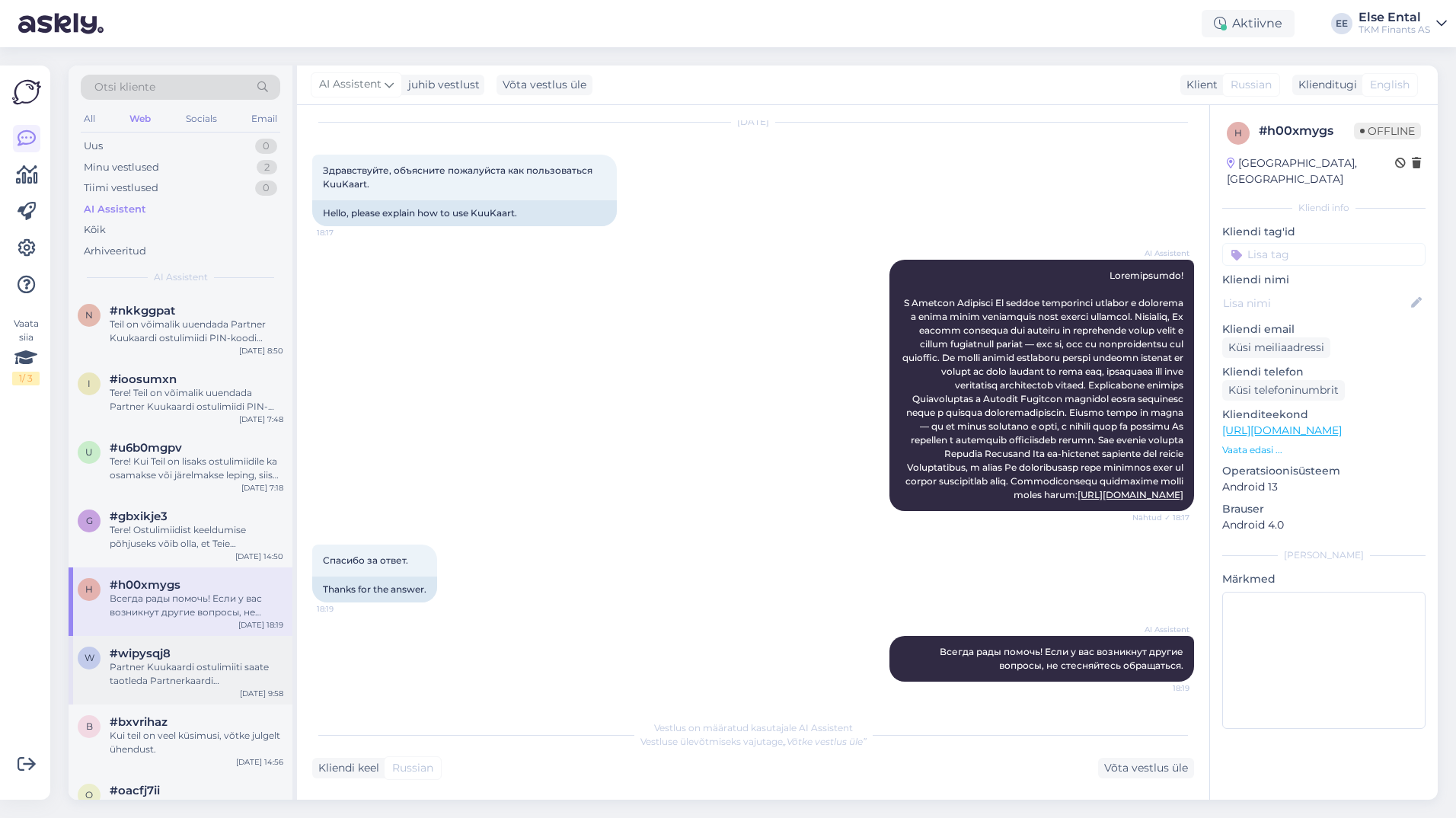
click at [166, 652] on span "#wipysqj8" at bounding box center [140, 653] width 61 height 13
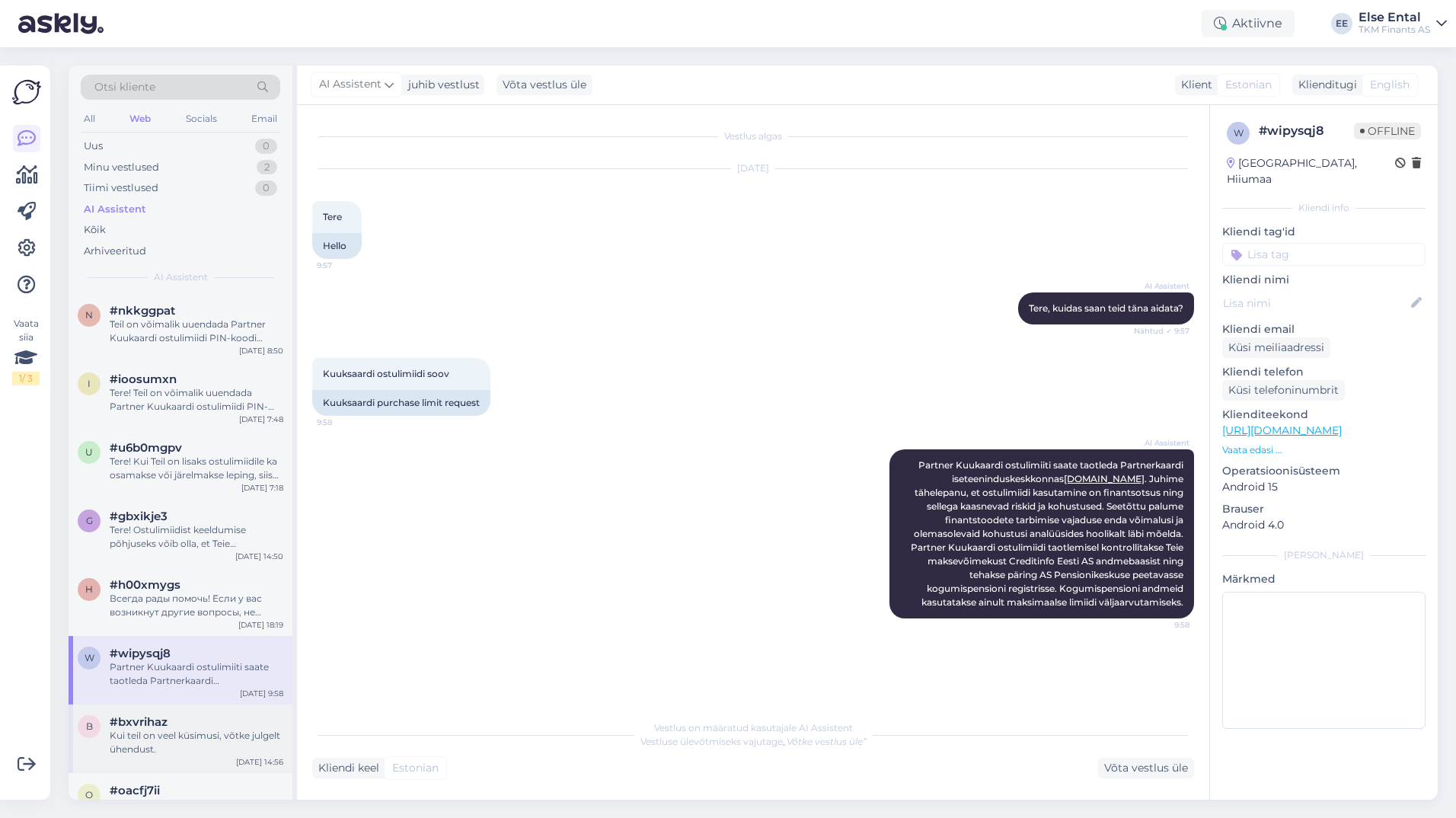
scroll to position [152, 0]
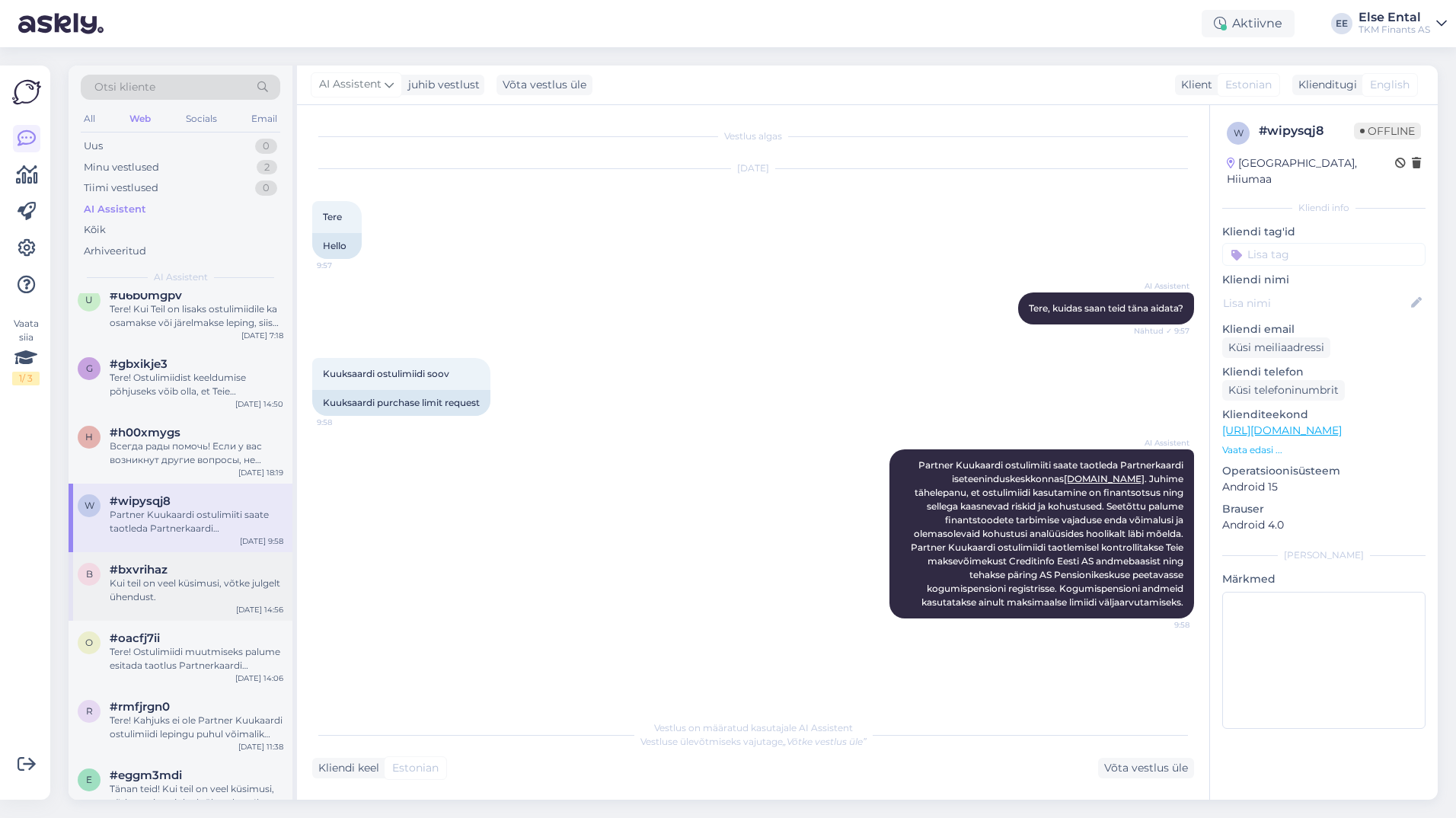
click at [154, 577] on div "Kui teil on veel küsimusi, võtke julgelt ühendust." at bounding box center [197, 590] width 173 height 27
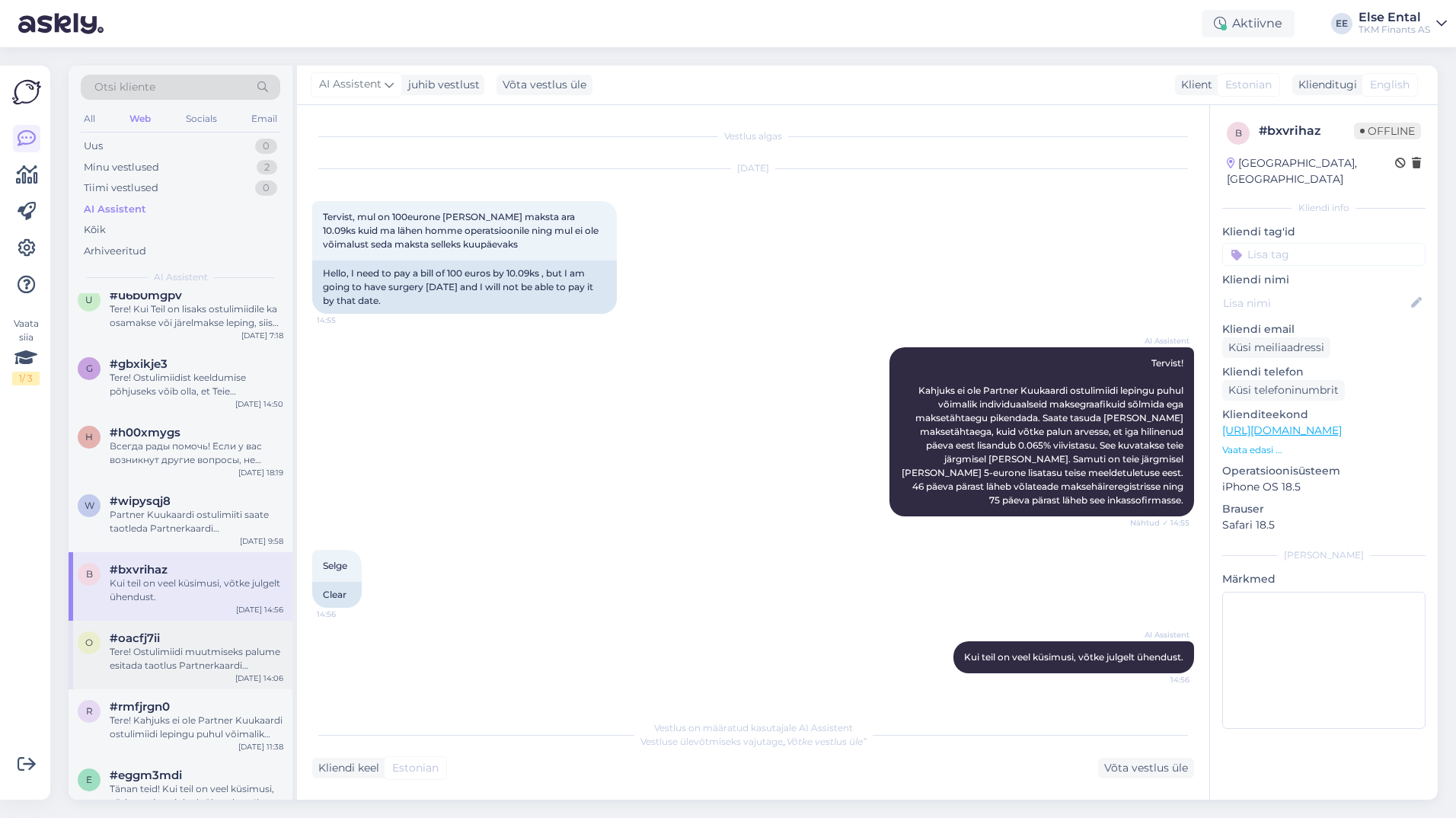
click at [220, 663] on div "Tere! Ostulimiidi muutmiseks palume esitada taotlus Partnerkaardi iseteeninduse…" at bounding box center [197, 658] width 173 height 27
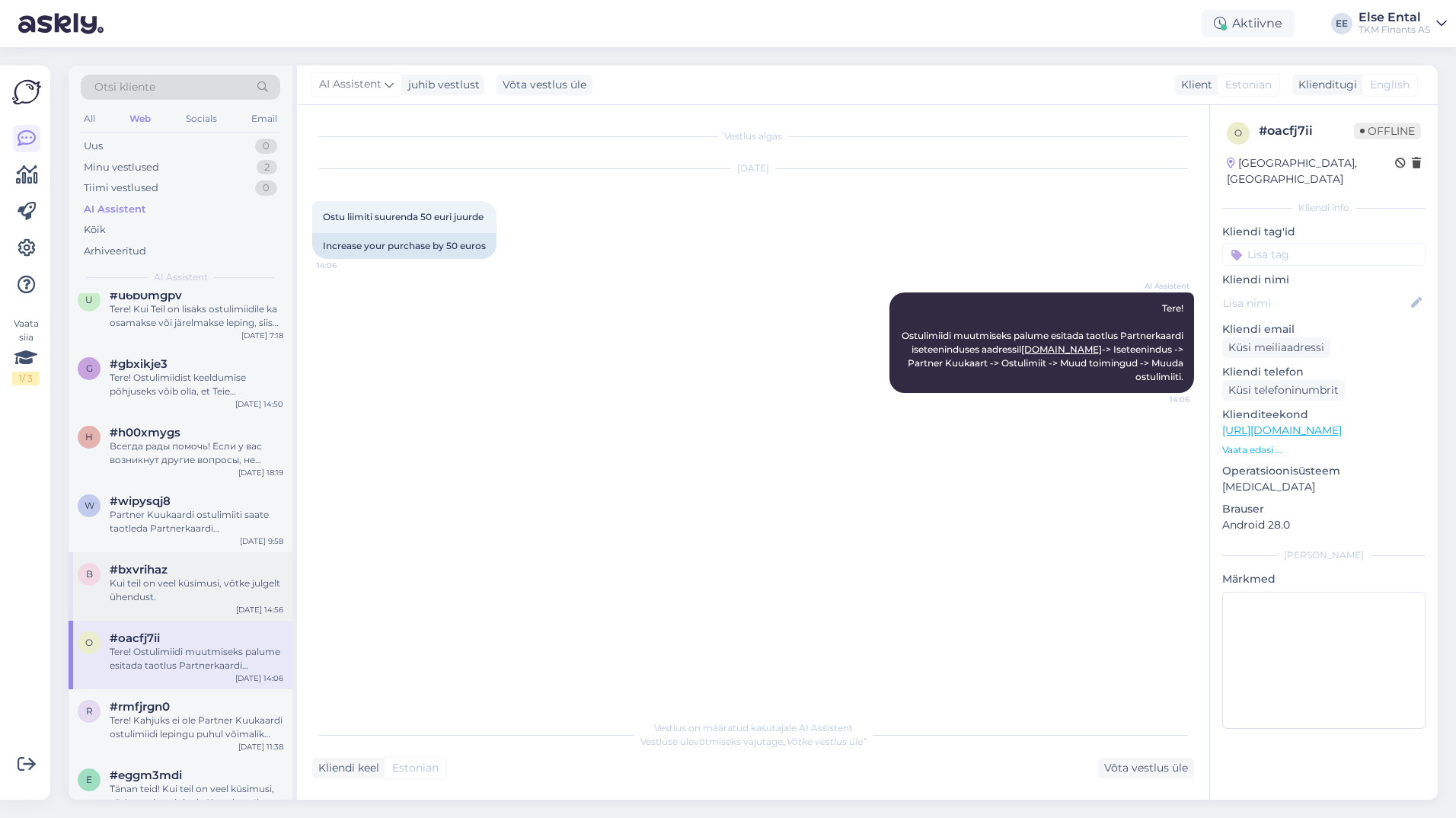
scroll to position [228, 0]
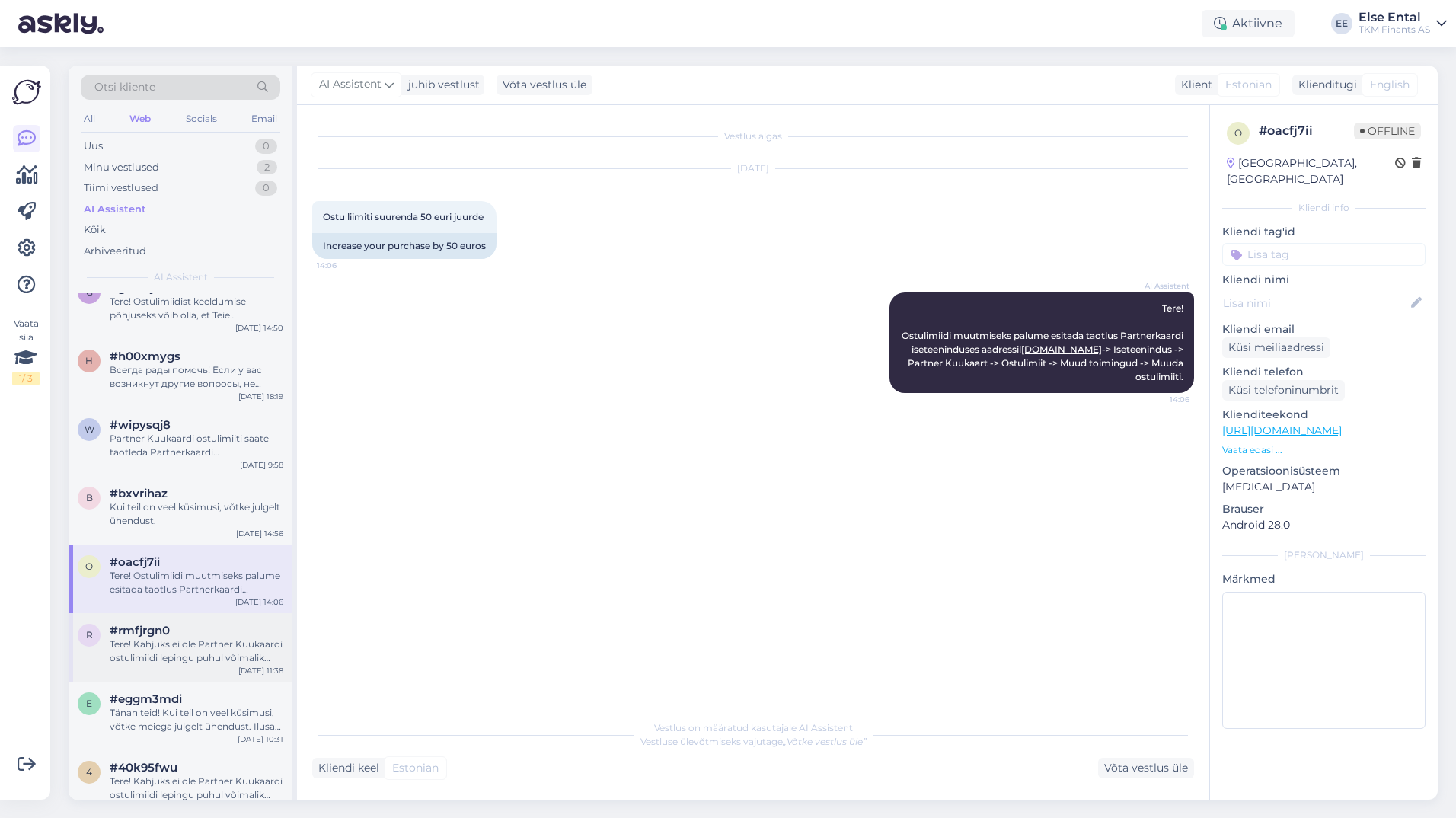
click at [187, 632] on div "#rmfjrgn0" at bounding box center [197, 630] width 173 height 13
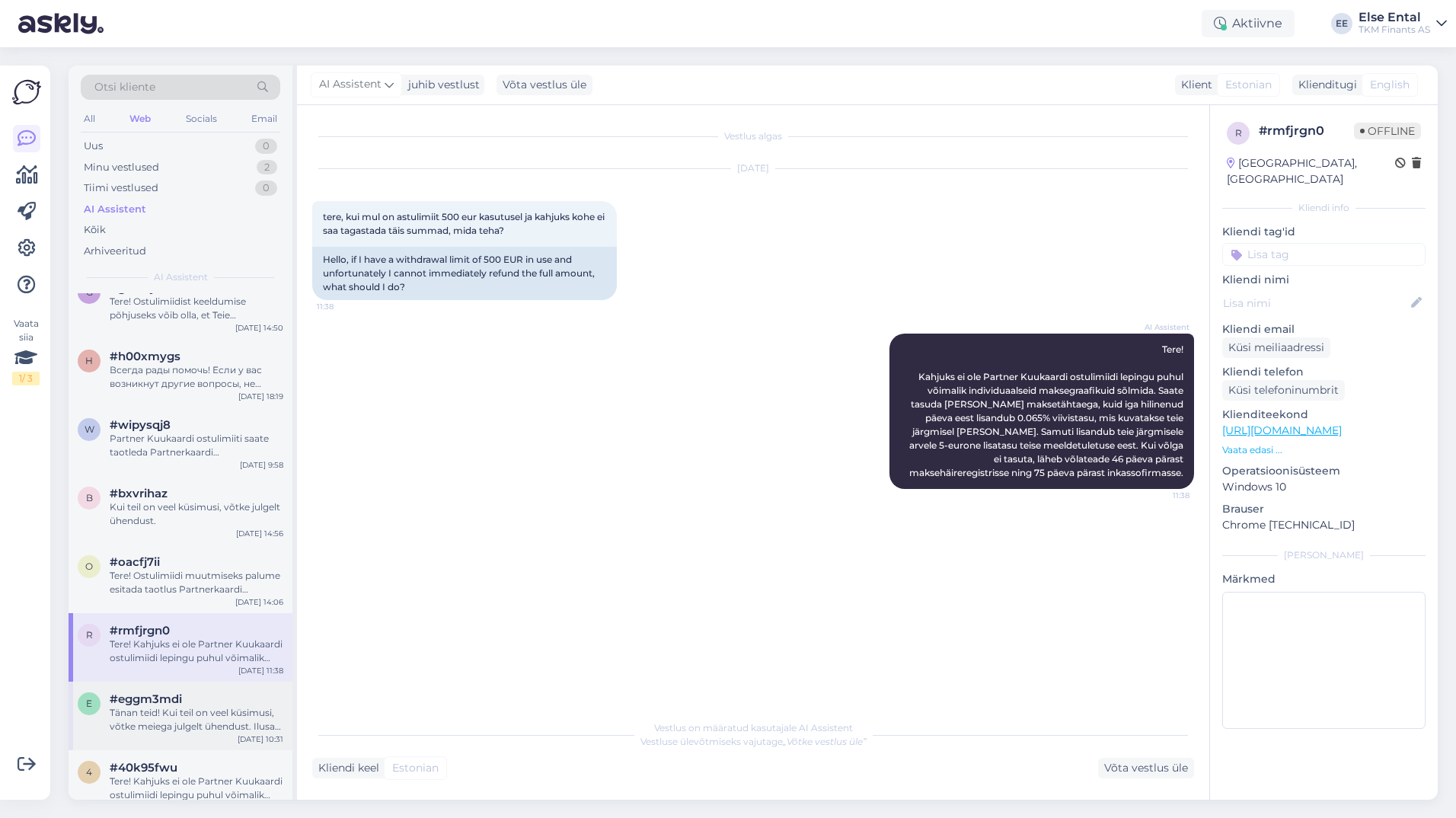
click at [142, 703] on span "#eggm3mdi" at bounding box center [146, 699] width 72 height 13
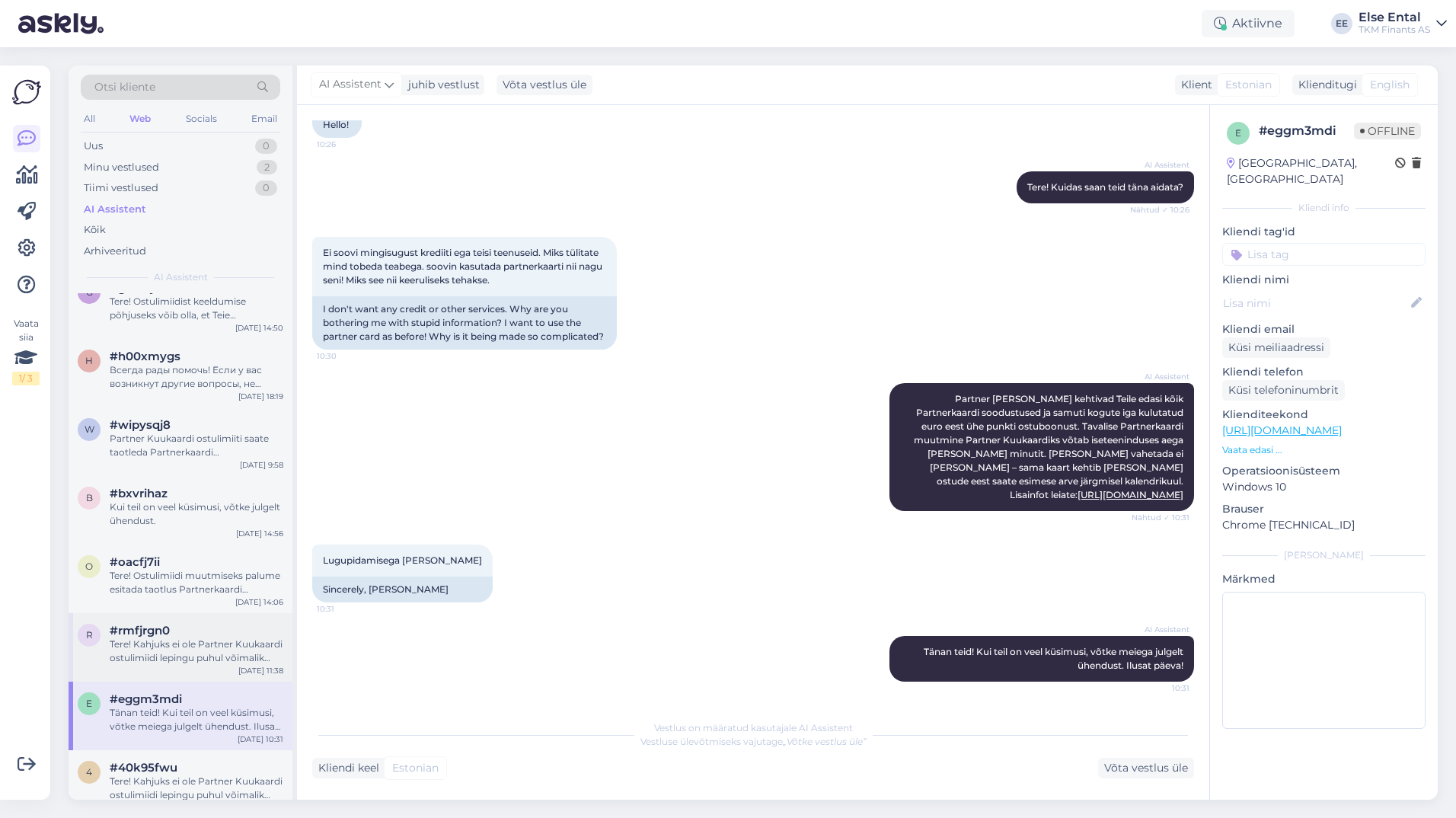
scroll to position [381, 0]
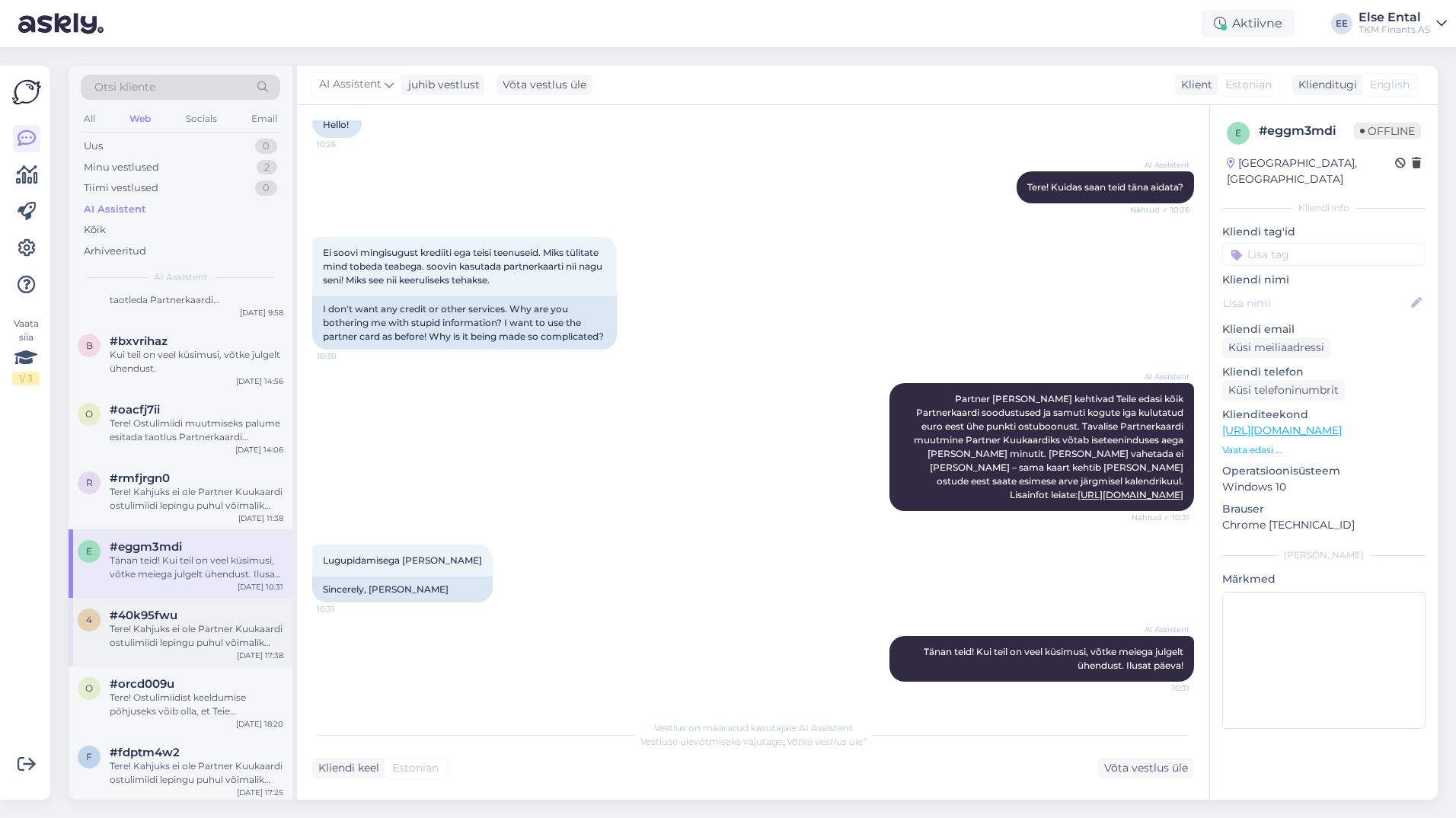
click at [183, 627] on div "Tere! Kahjuks ei ole Partner Kuukaardi ostulimiidi lepingu puhul võimalik indiv…" at bounding box center [197, 636] width 173 height 27
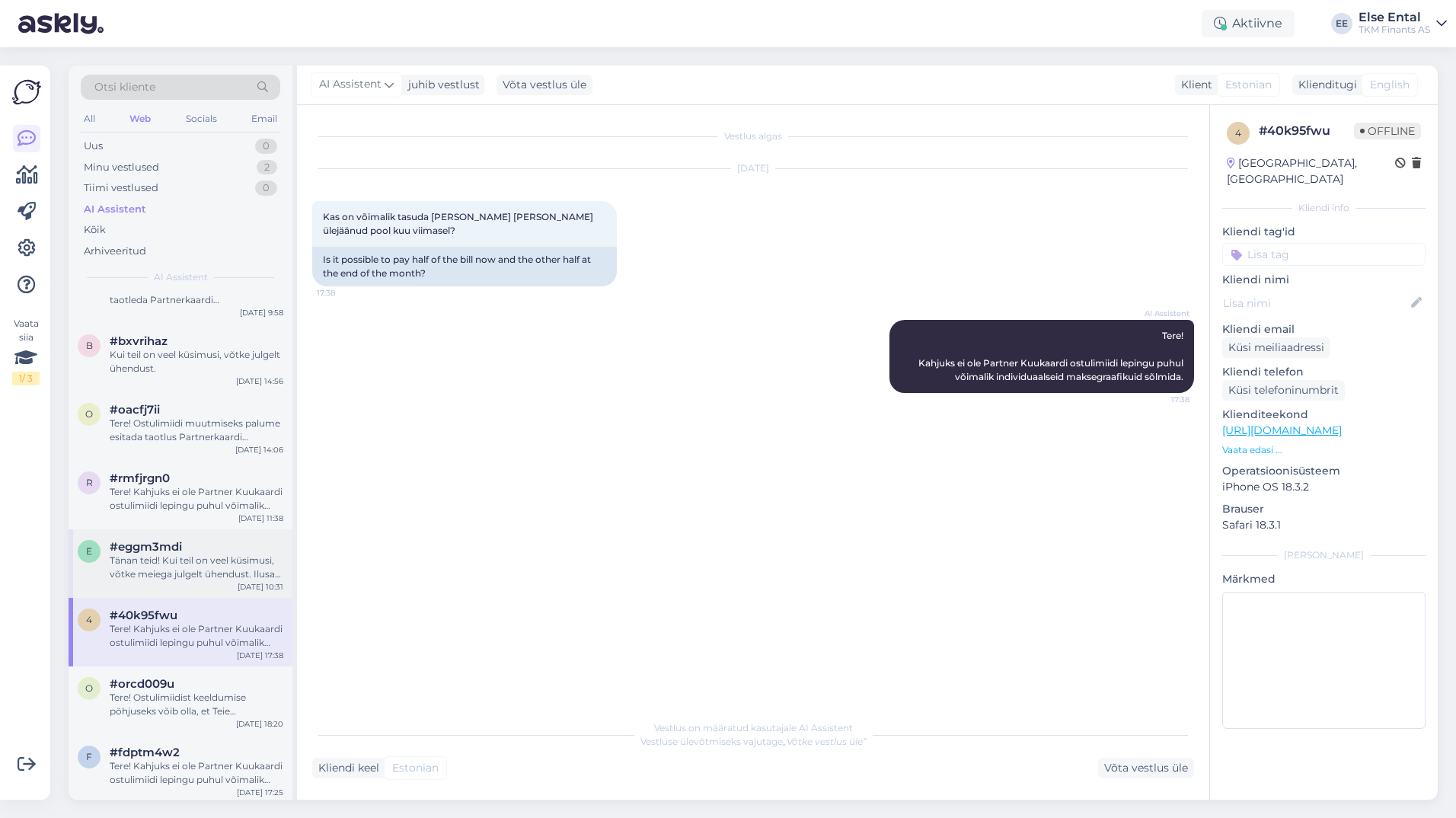
scroll to position [533, 0]
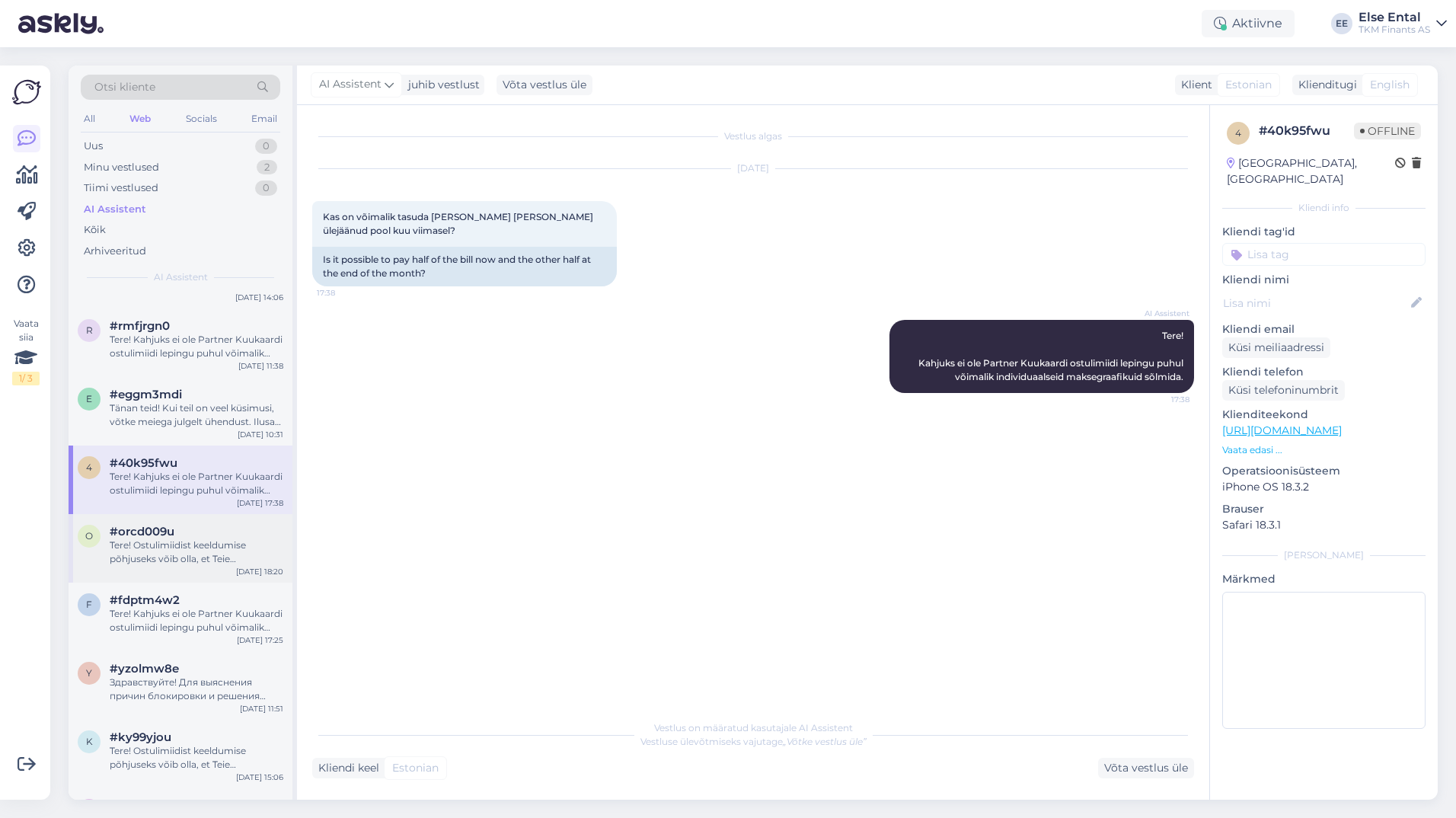
click at [166, 560] on div "Tere! Ostulimiidist keeldumise põhjuseks võib olla, et Teie krediidihinnang ost…" at bounding box center [197, 552] width 173 height 27
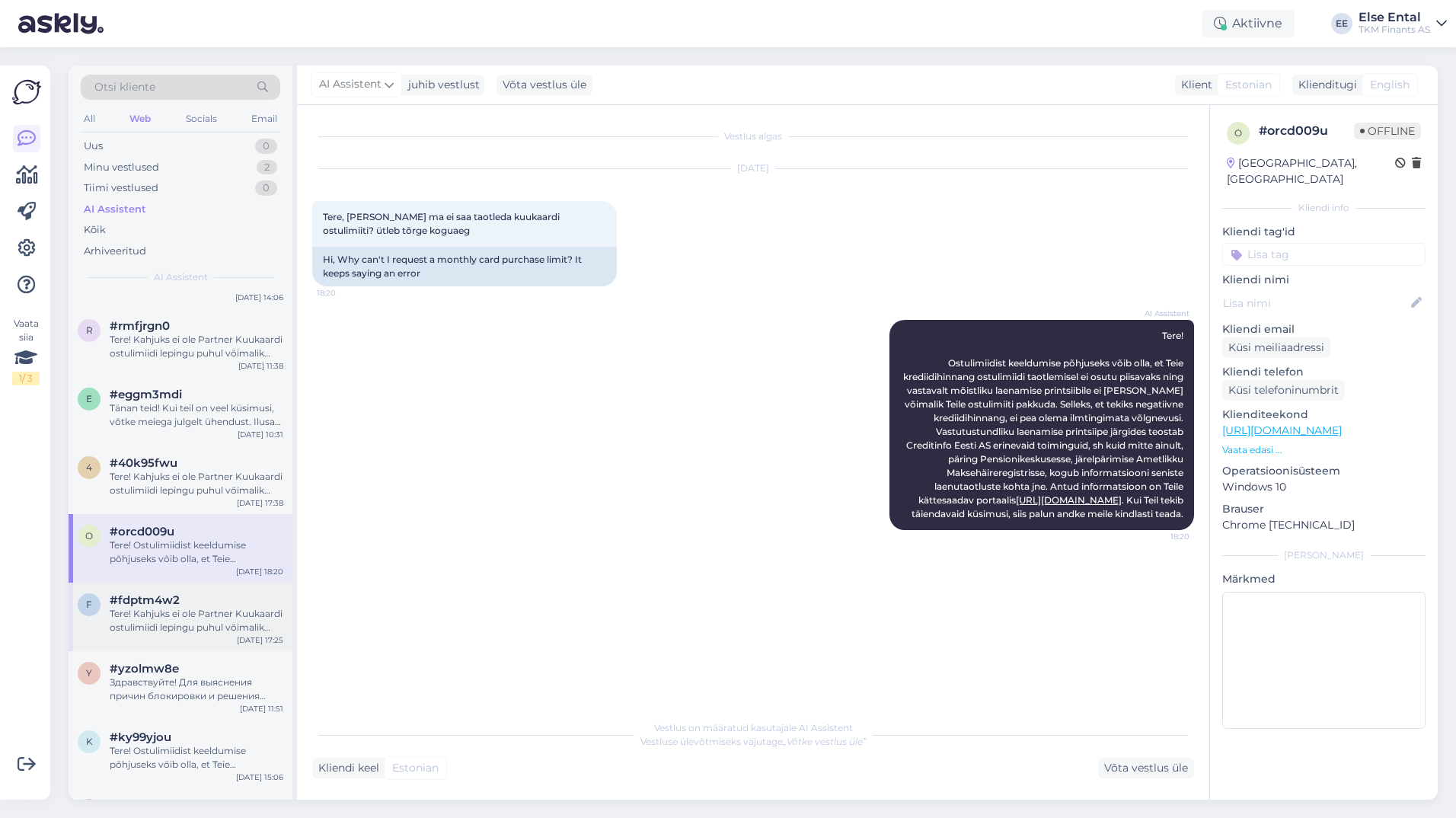
click at [162, 603] on span "#fdptm4w2" at bounding box center [145, 600] width 70 height 13
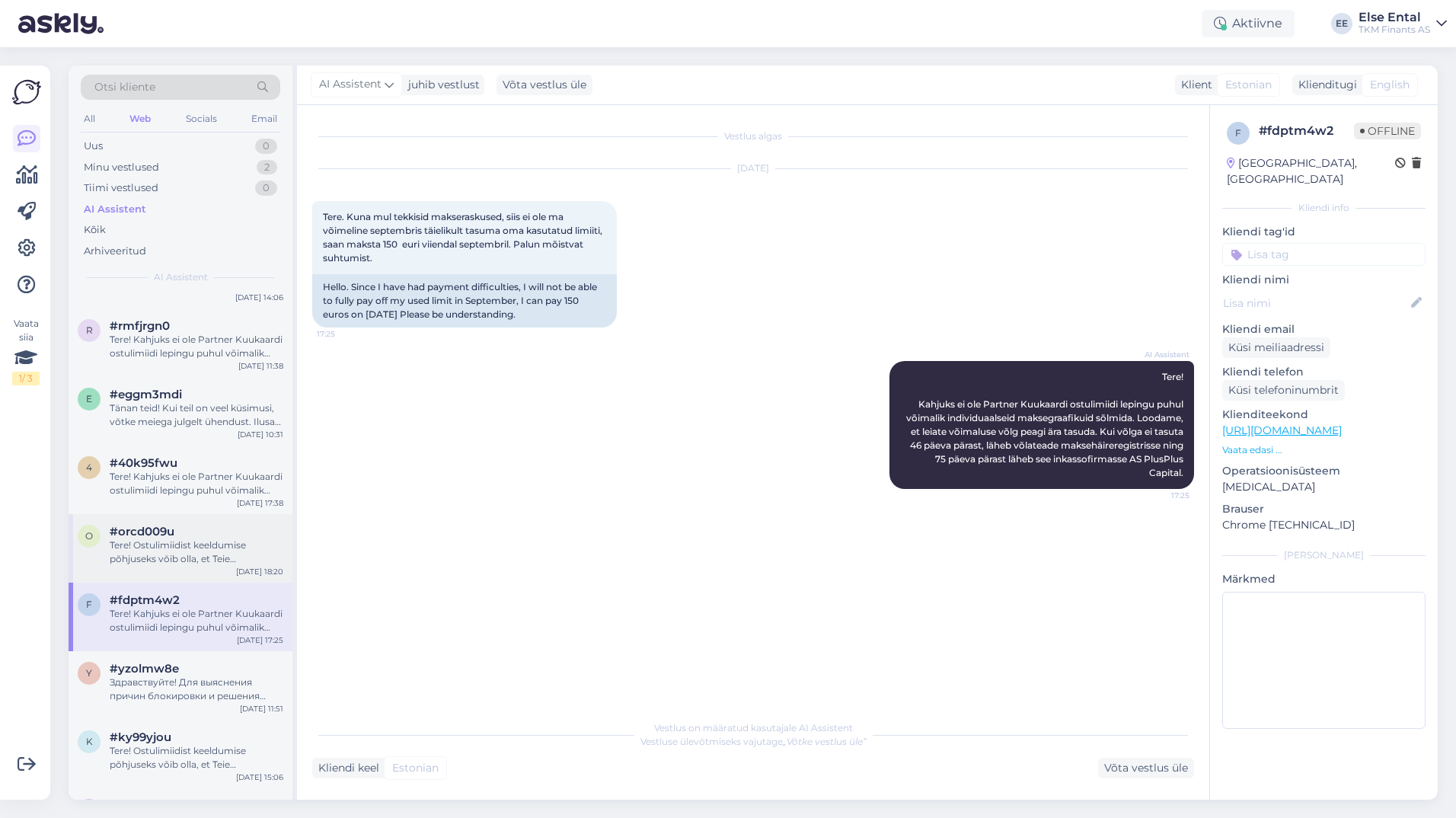
scroll to position [609, 0]
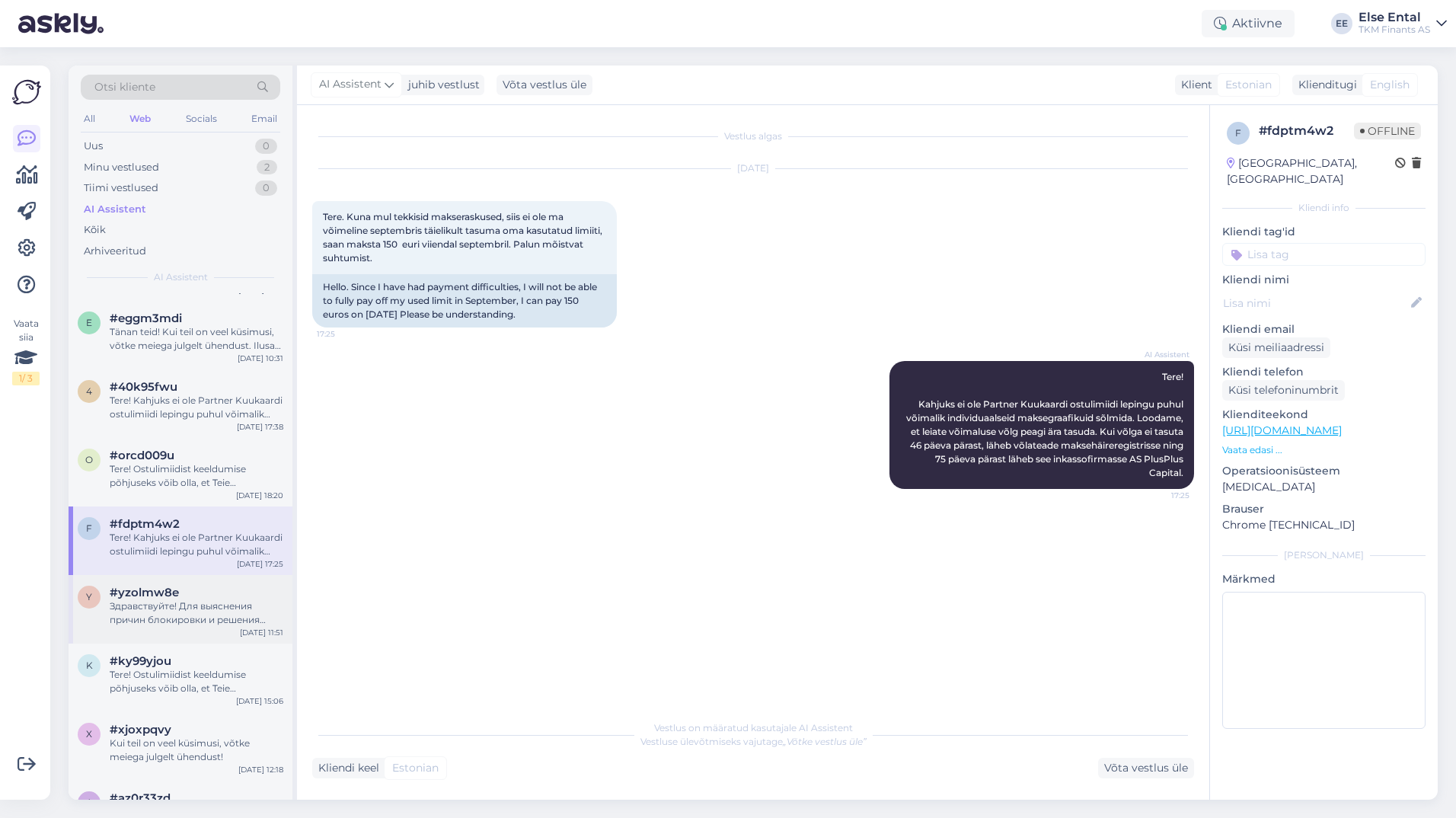
click at [161, 615] on div "Здравствуйте! Для выяснения причин блокировки и решения вопроса с платежом, пож…" at bounding box center [197, 613] width 173 height 27
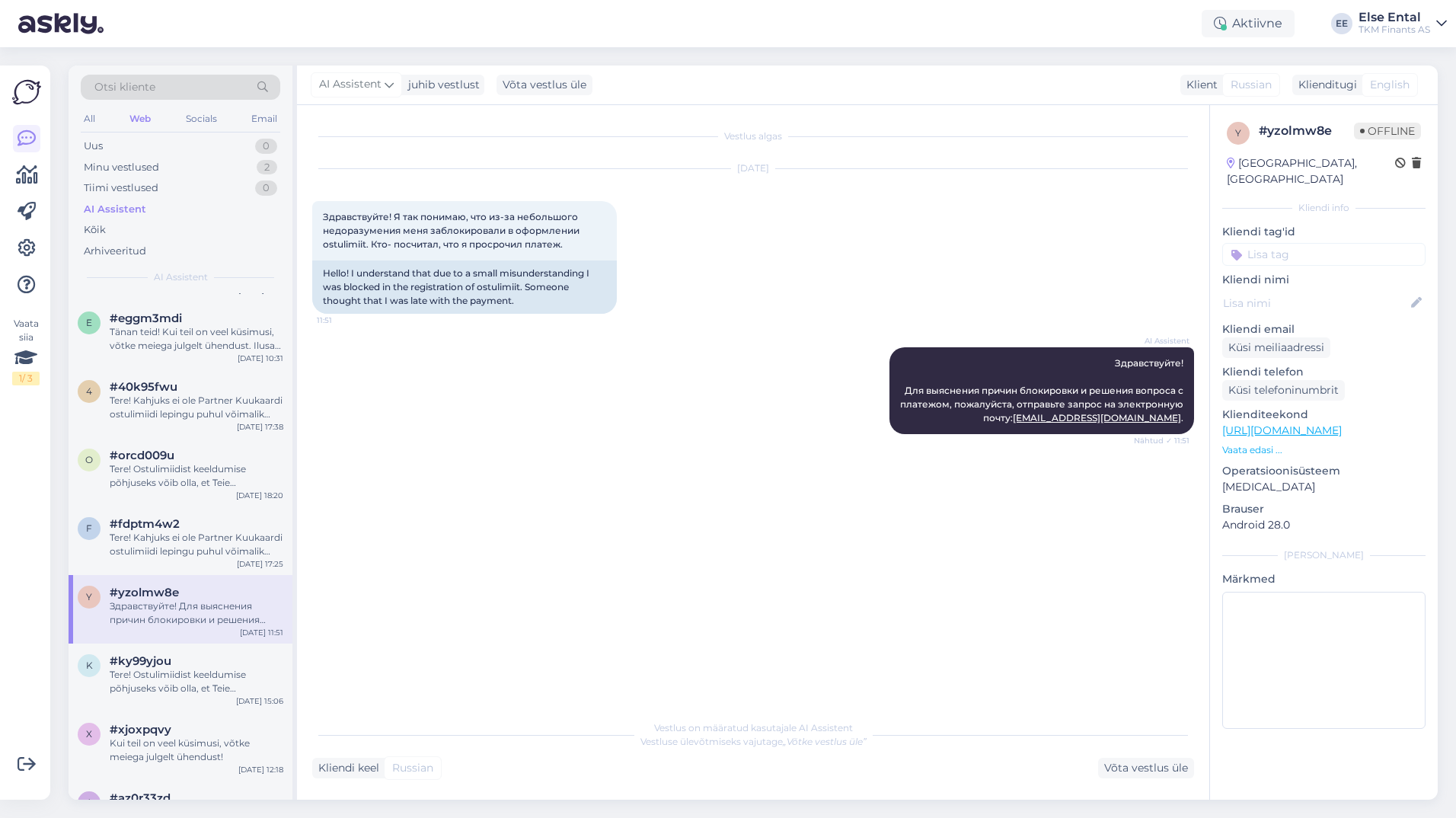
scroll to position [761, 0]
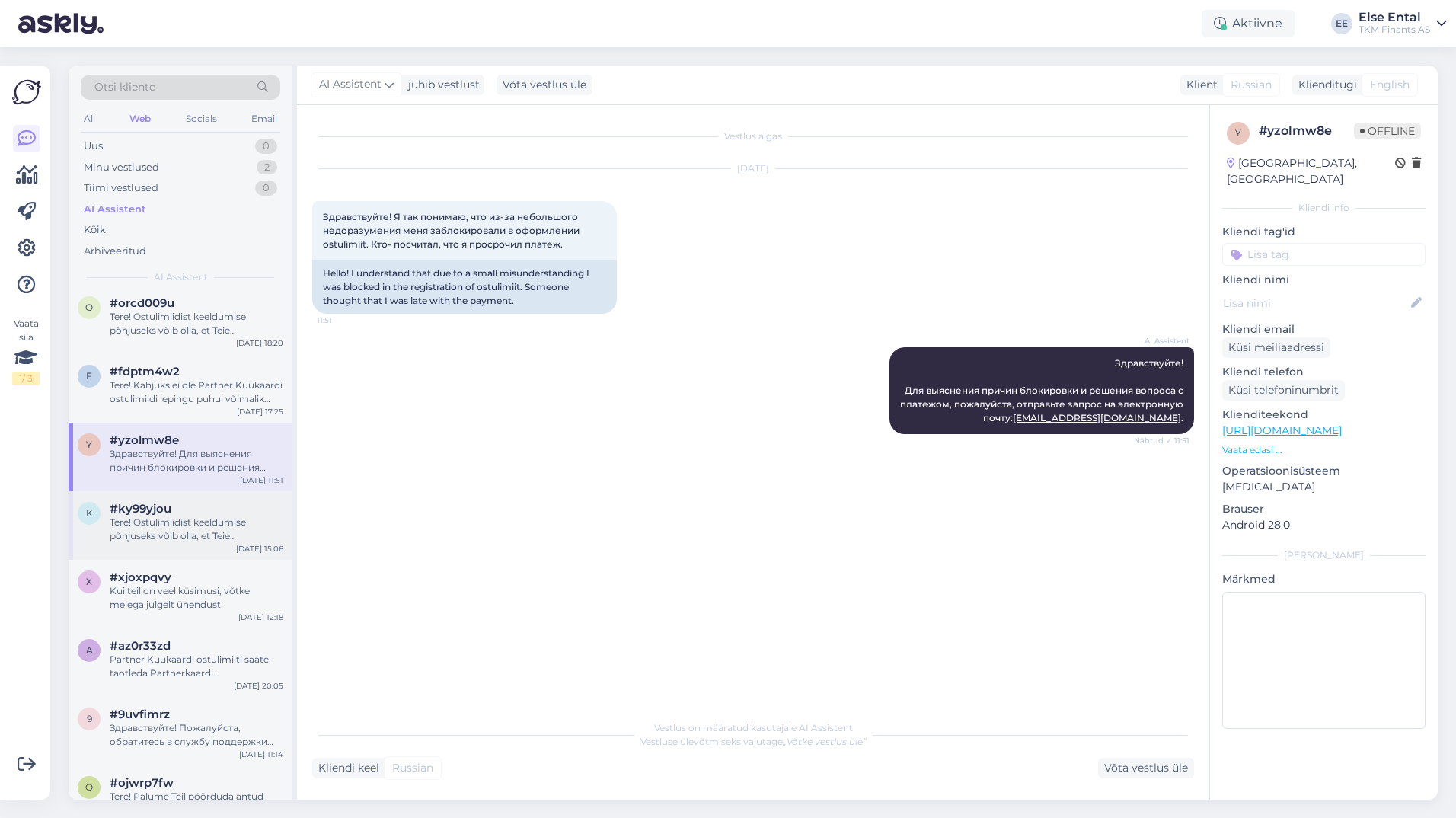
click at [154, 513] on span "#ky99yjou" at bounding box center [141, 509] width 62 height 13
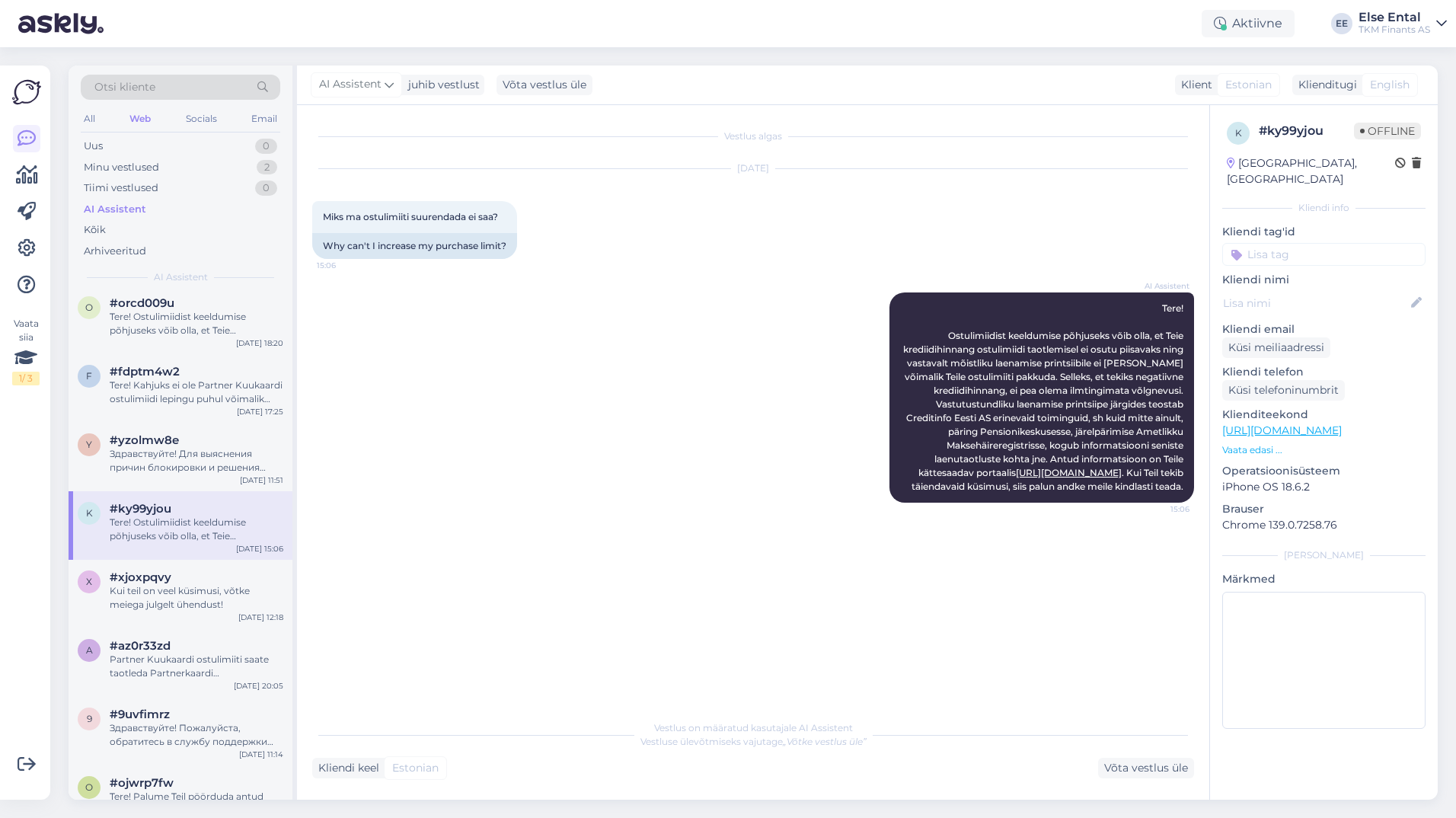
scroll to position [913, 0]
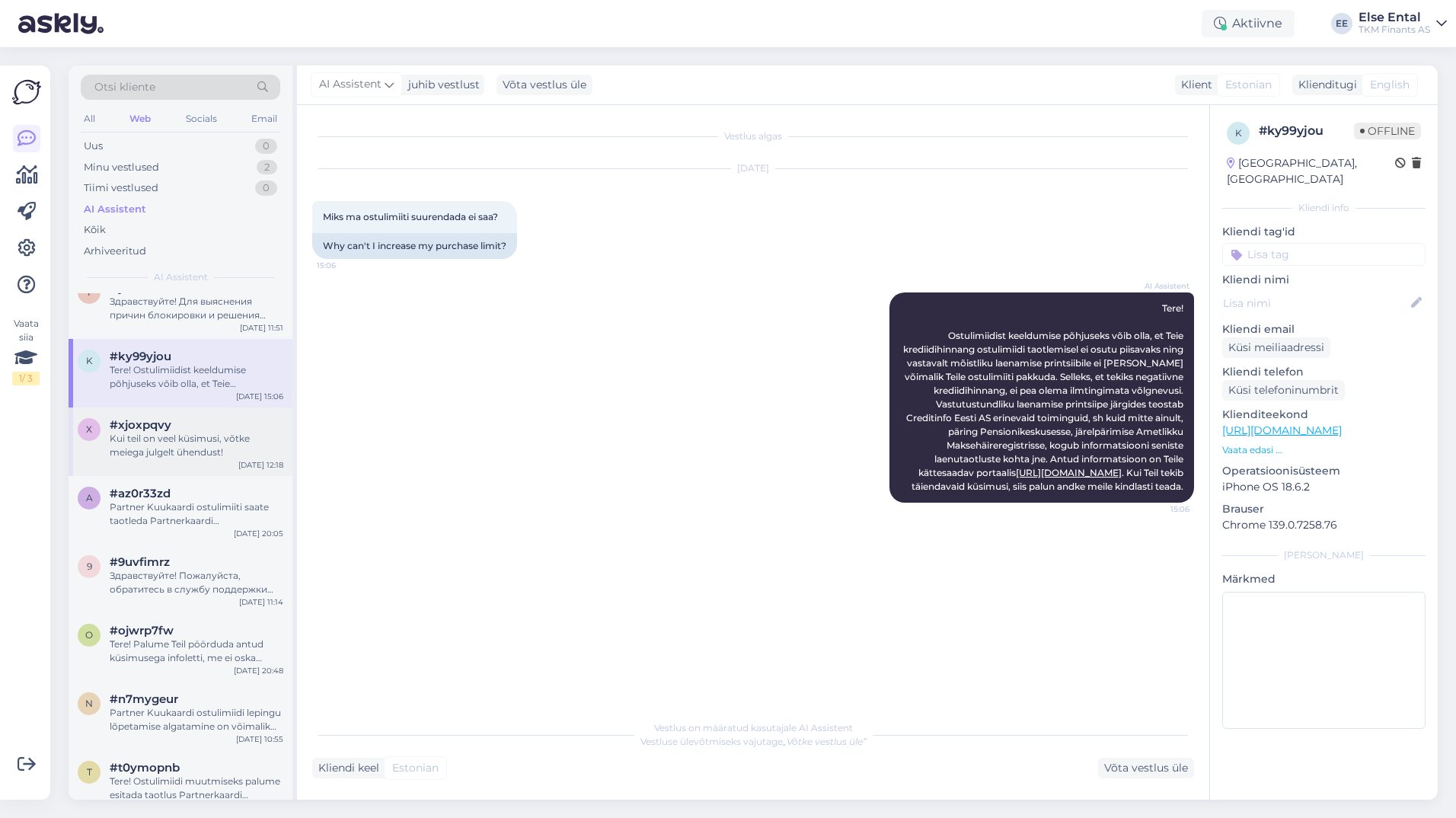
click at [149, 433] on div "Kui teil on veel küsimusi, võtke meiega julgelt ühendust!" at bounding box center [197, 445] width 173 height 27
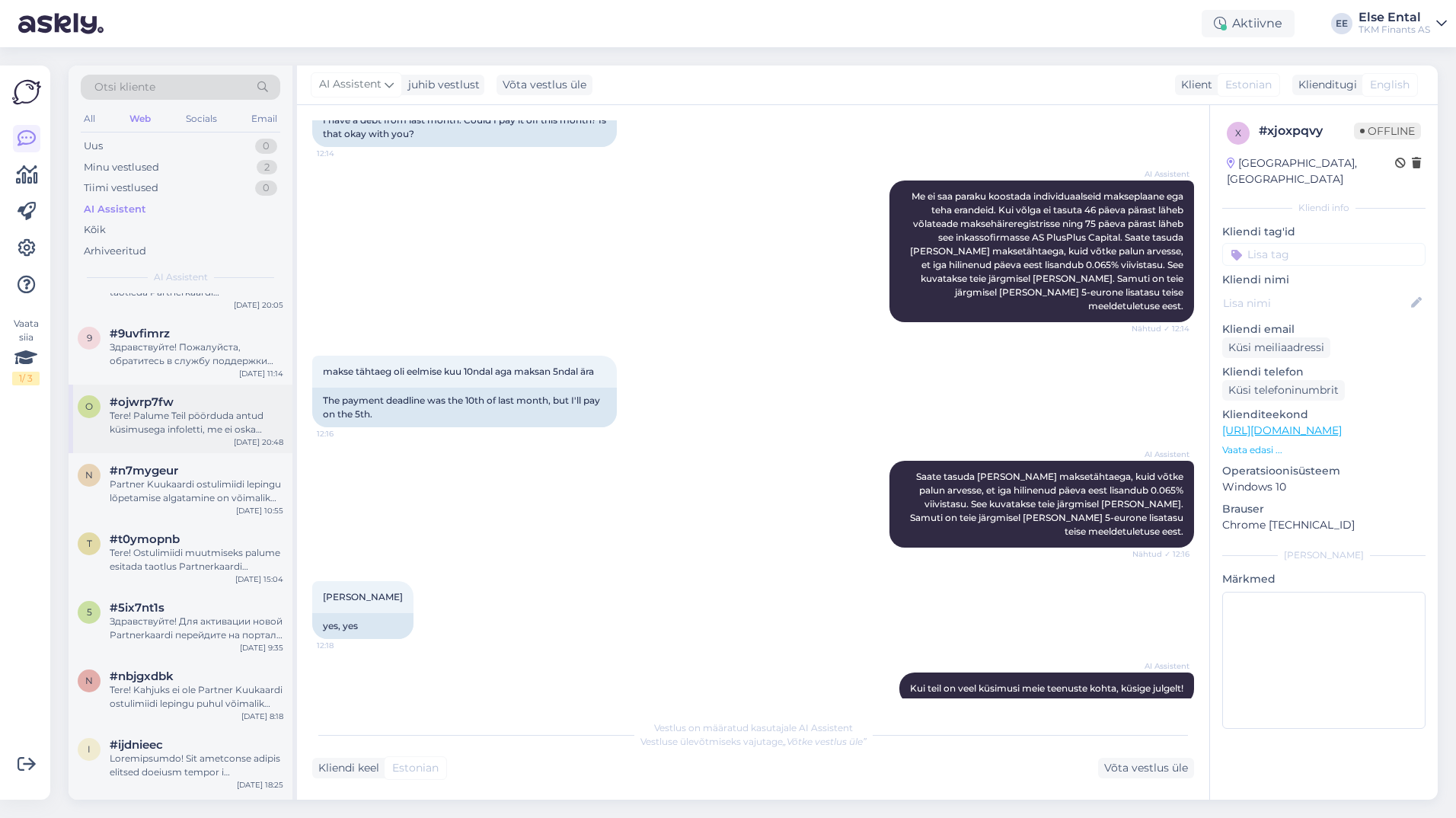
scroll to position [1067, 0]
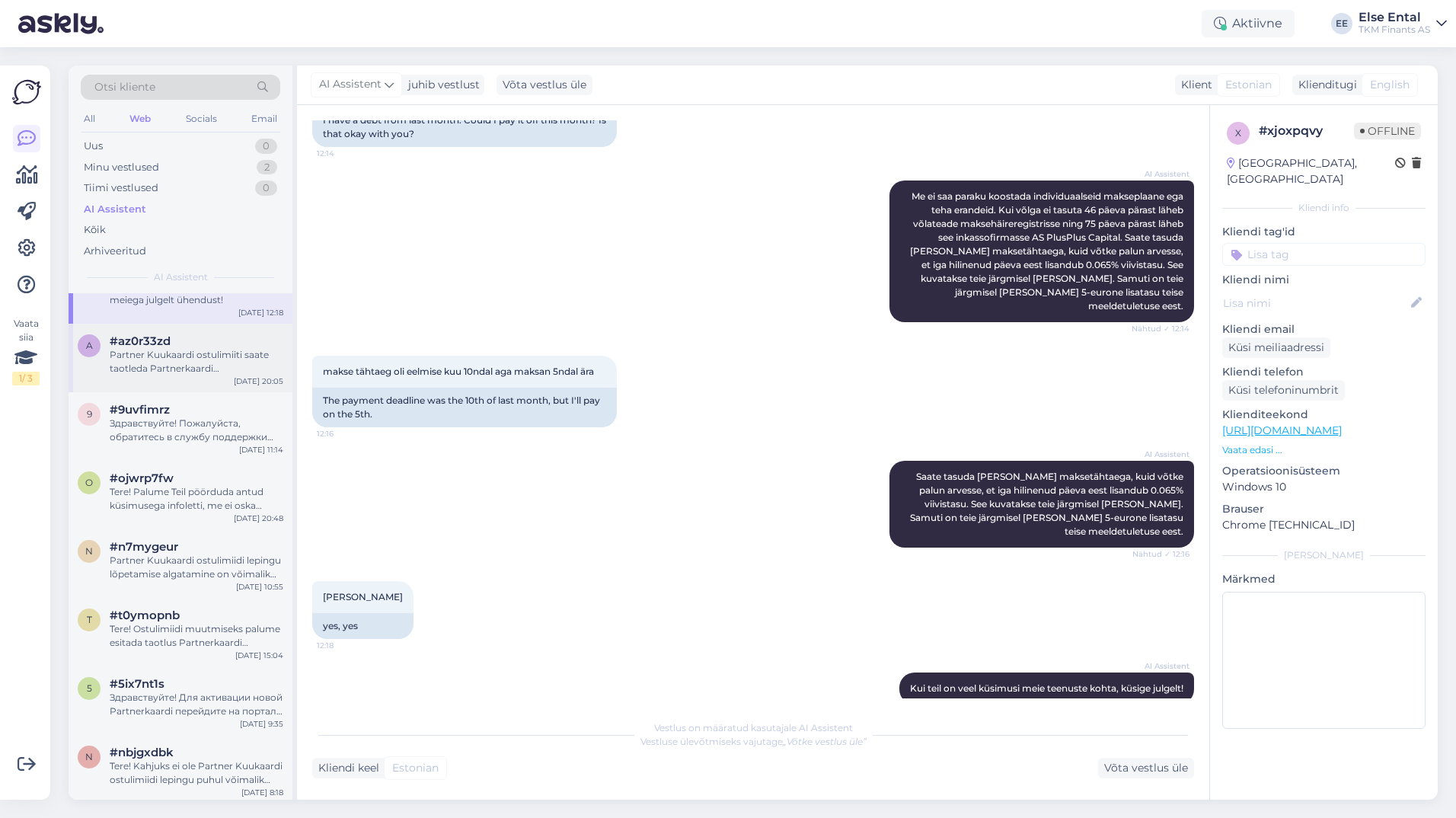
click at [162, 360] on div "Partner Kuukaardi ostulimiiti saate taotleda Partnerkaardi iseteeninduskeskkonn…" at bounding box center [197, 361] width 173 height 27
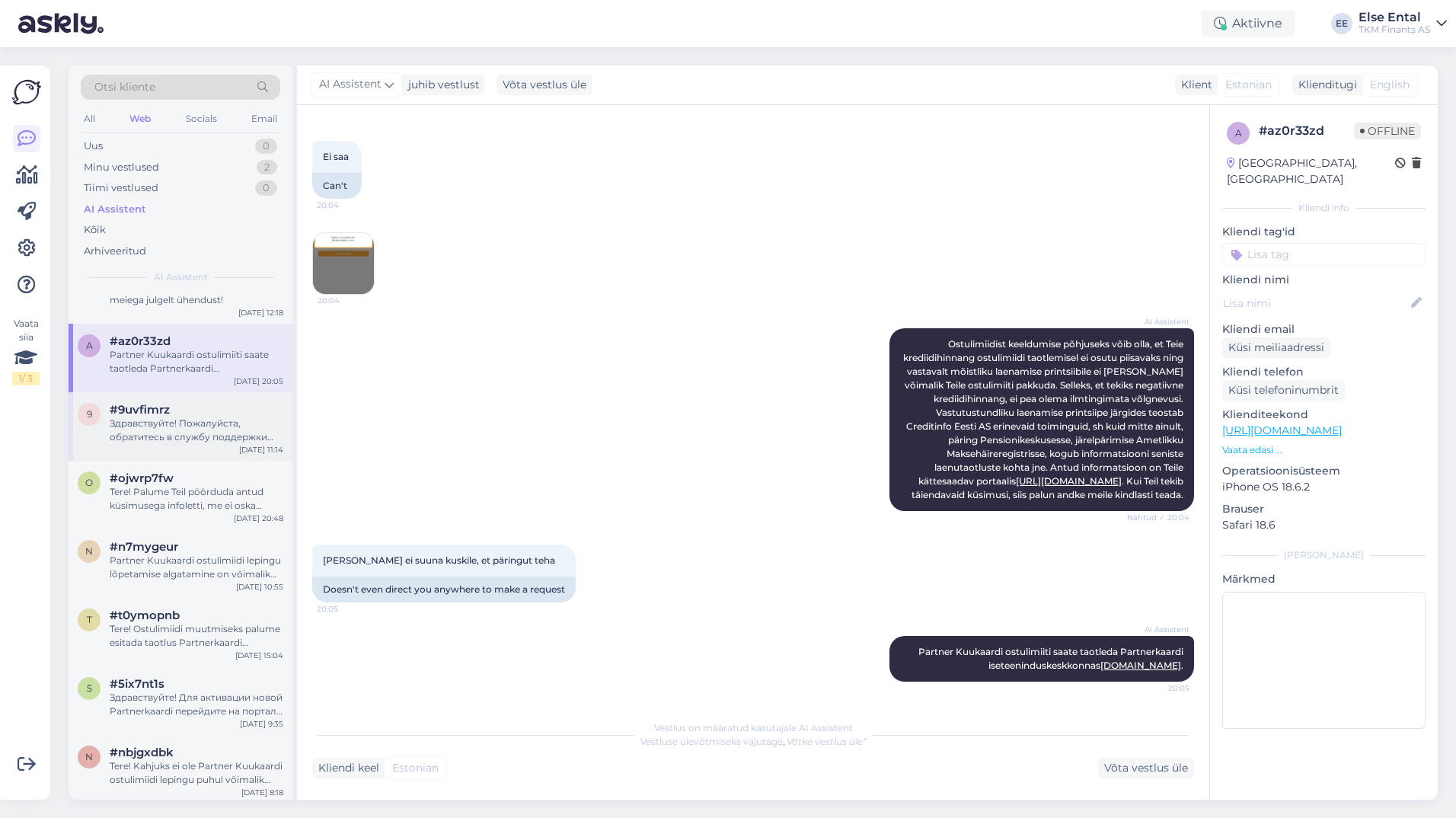
click at [163, 412] on span "#9uvfimrz" at bounding box center [140, 409] width 60 height 13
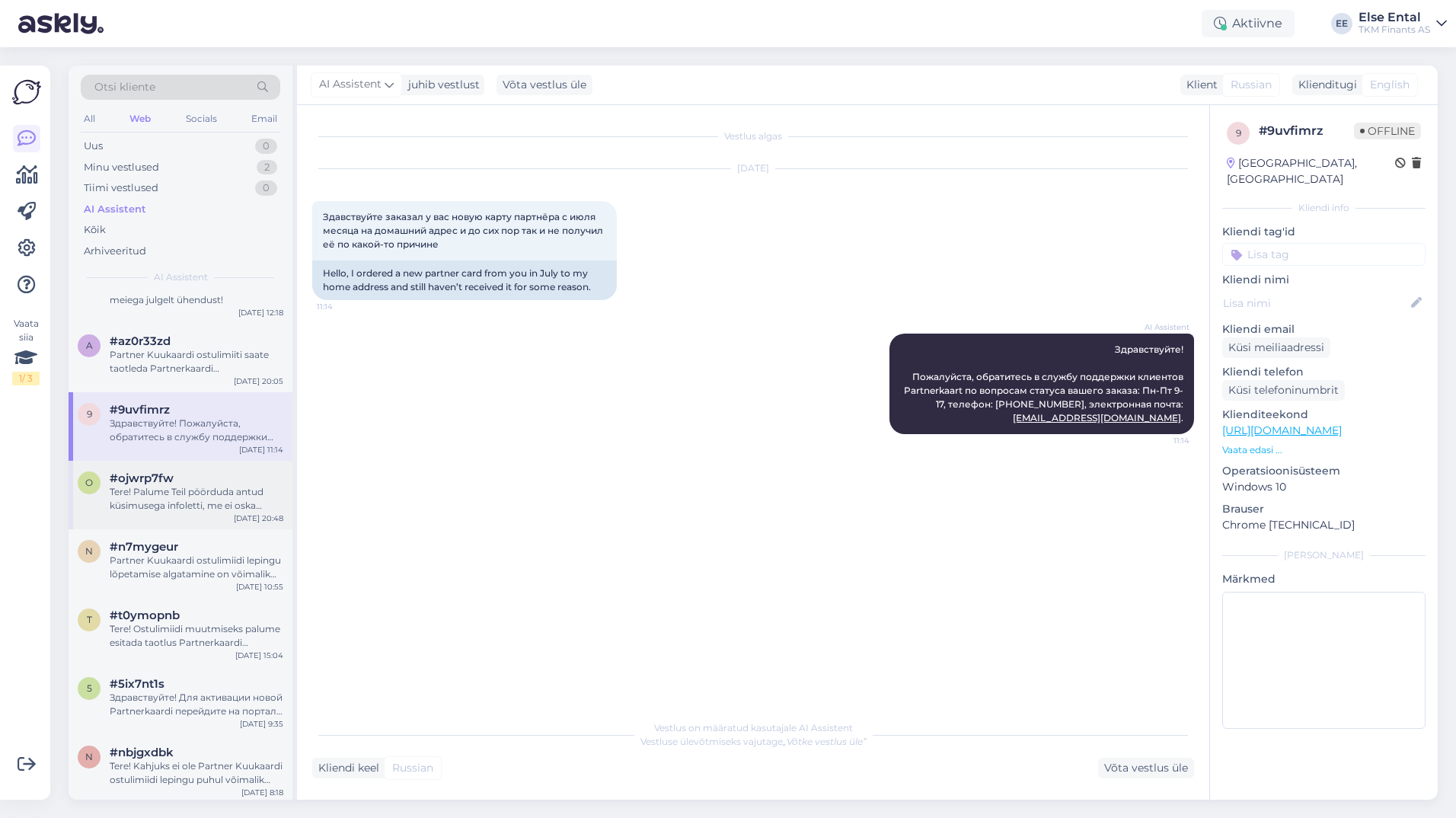
click at [163, 485] on div "Tere! Palume Teil pöörduda antud küsimusega infoletti, me ei oska paraku siin a…" at bounding box center [197, 498] width 173 height 27
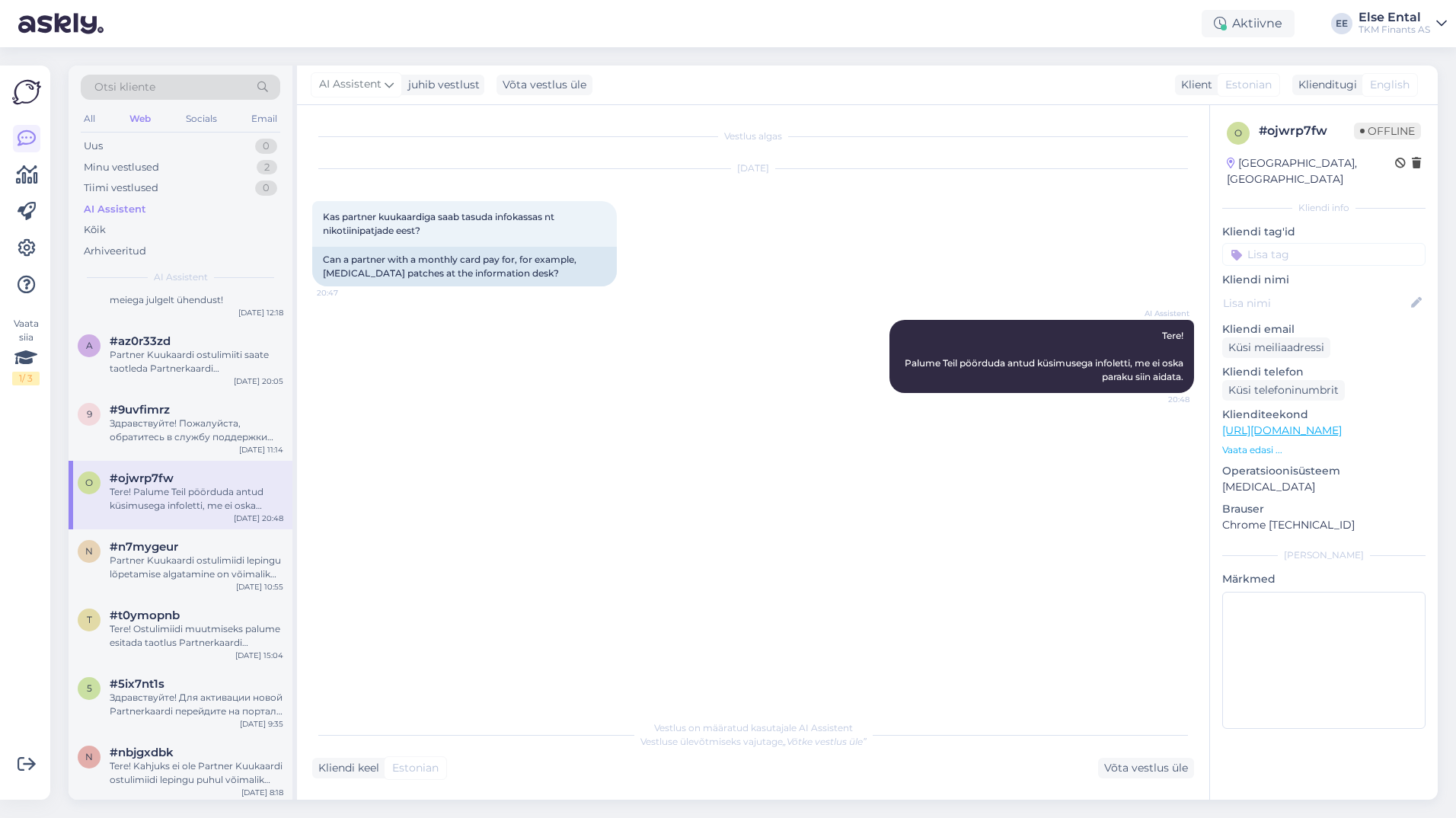
click at [180, 499] on div "Tere! Palume Teil pöörduda antud küsimusega infoletti, me ei oska paraku siin a…" at bounding box center [197, 498] width 173 height 27
click at [162, 556] on div "Partner Kuukaardi ostulimiidi lepingu lõpetamise algatamine on võimalik ainult …" at bounding box center [197, 567] width 173 height 27
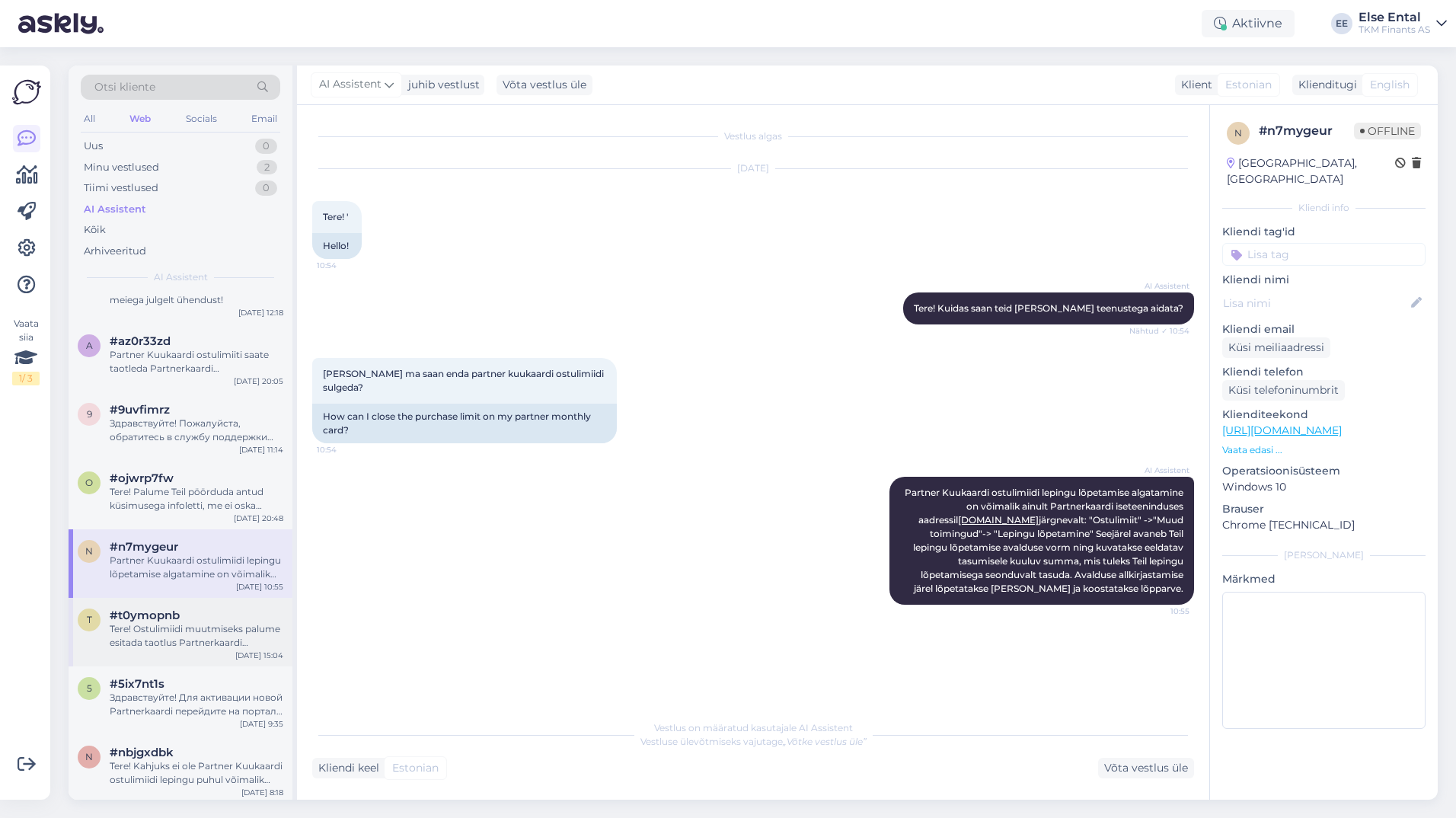
click at [156, 603] on div "t #t0ymopnb Tere! Ostulimiidi muutmiseks palume esitada taotlus Partnerkaardi i…" at bounding box center [180, 631] width 224 height 68
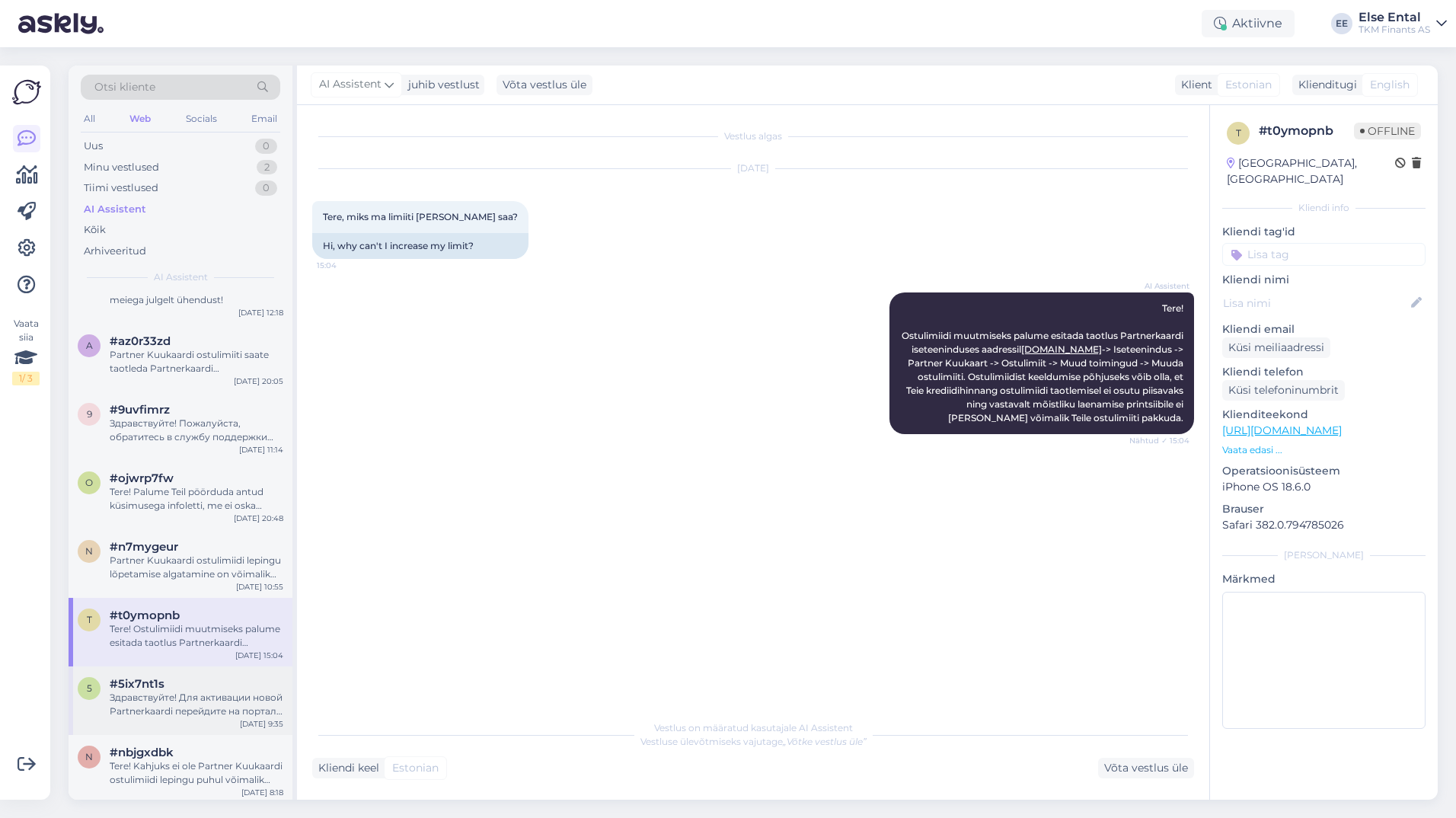
click at [137, 694] on div "Здравствуйте! Для активации новой Partnerkaardi перейдите на портал самообслужи…" at bounding box center [197, 704] width 173 height 27
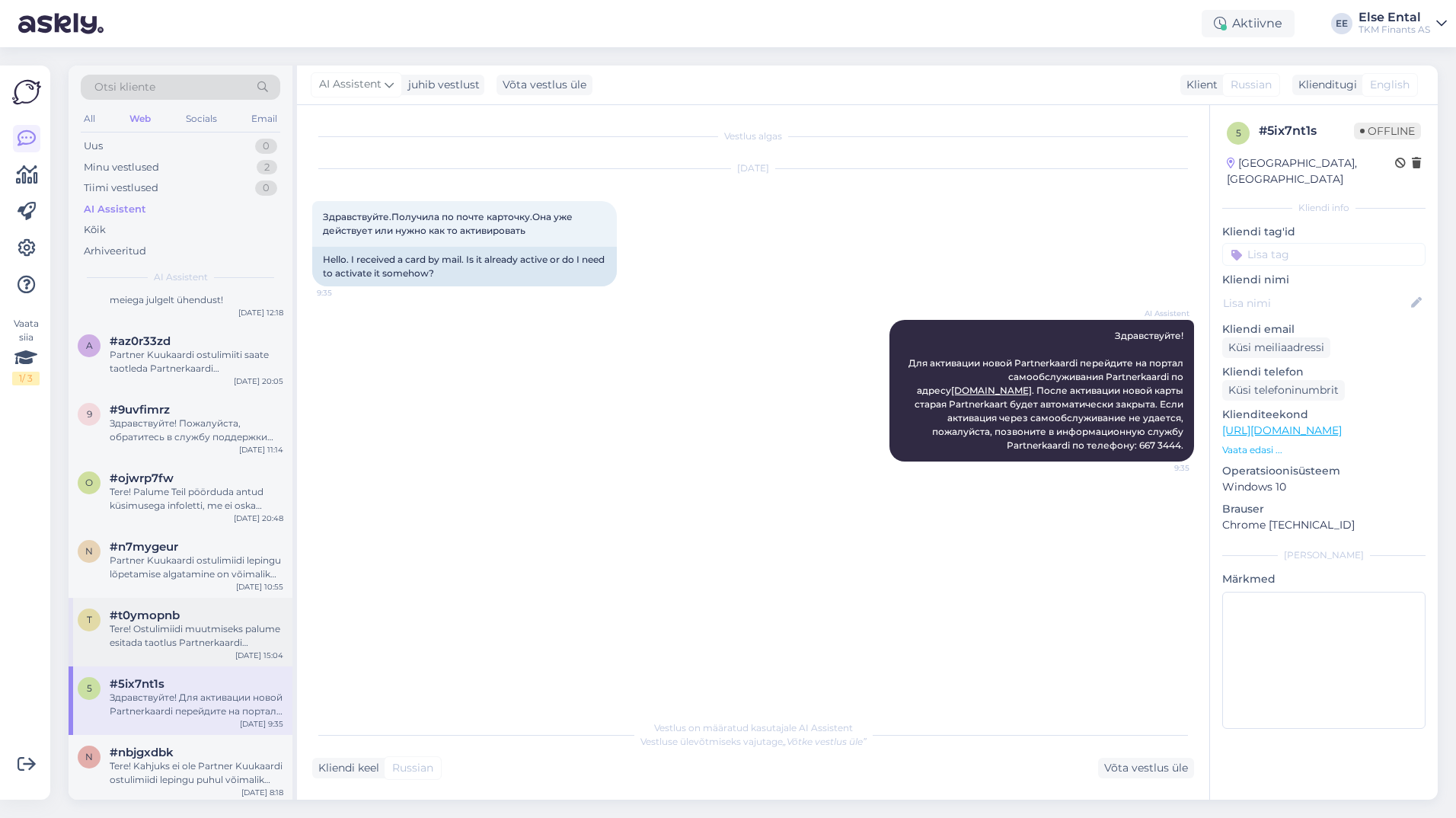
scroll to position [1143, 0]
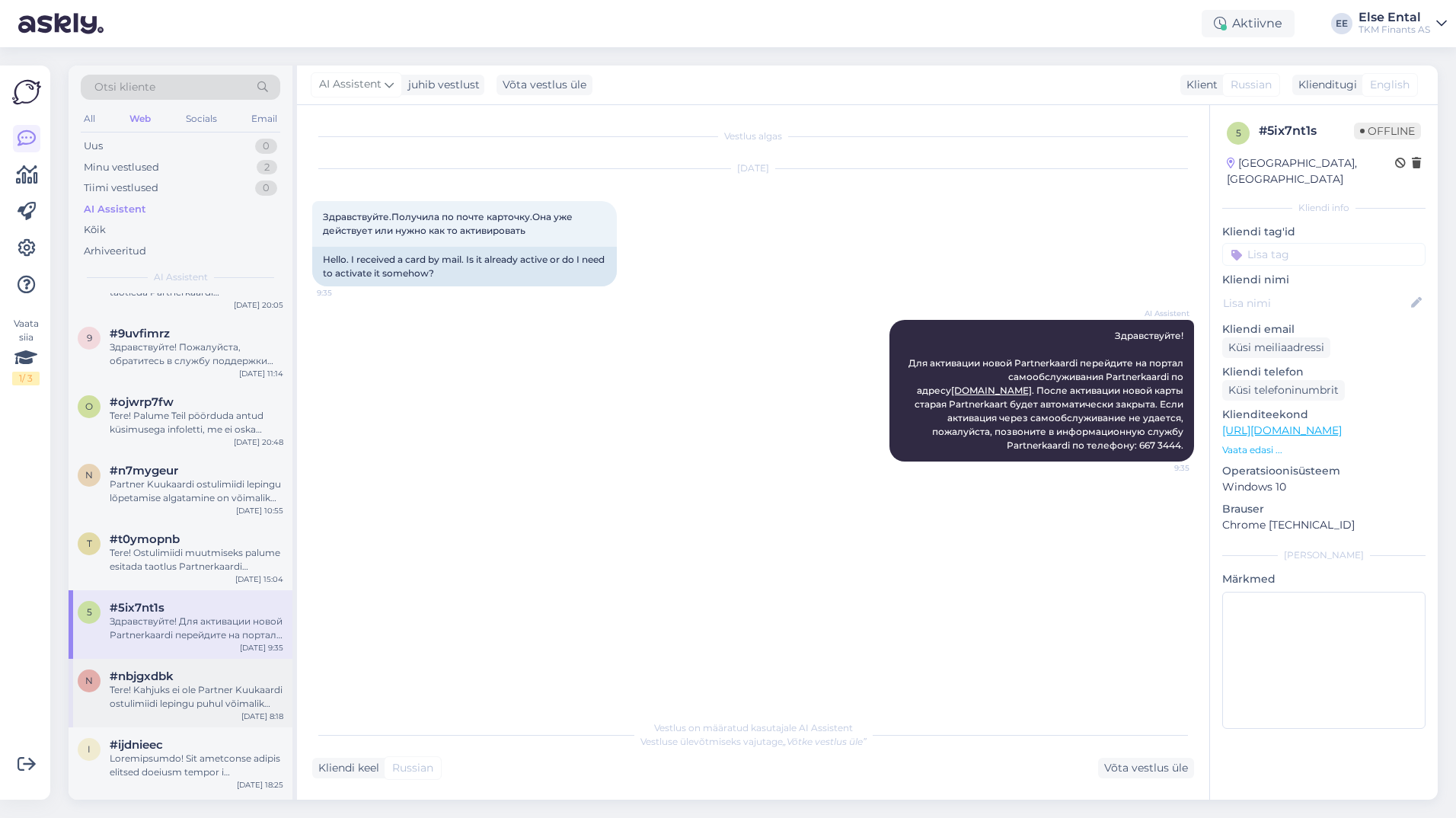
click at [191, 665] on div "n #nbjgxdbk Tere! Kahjuks ei ole Partner Kuukaardi ostulimiidi lepingu puhul võ…" at bounding box center [180, 693] width 224 height 68
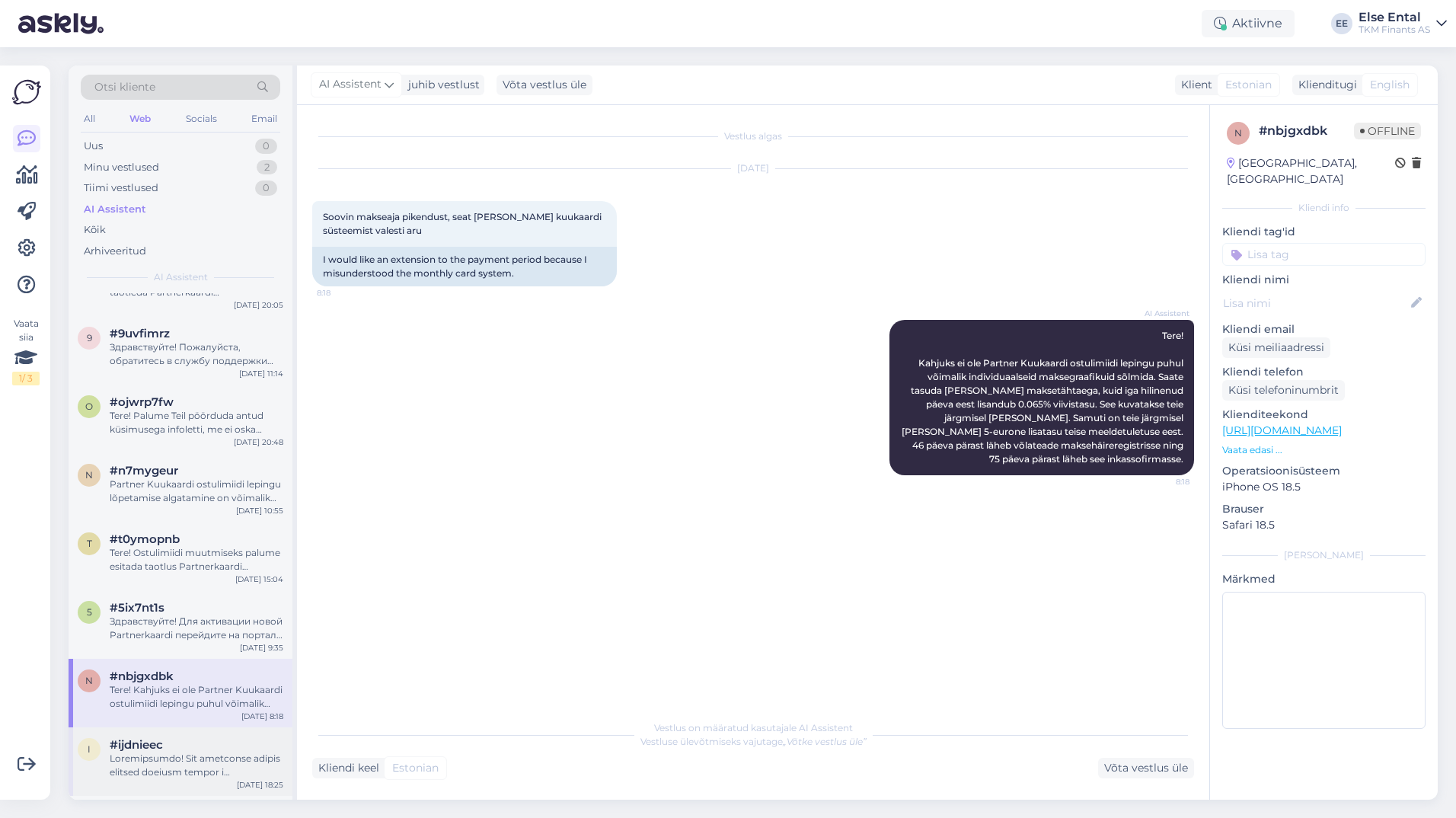
click at [159, 749] on span "#ijdnieec" at bounding box center [136, 745] width 53 height 13
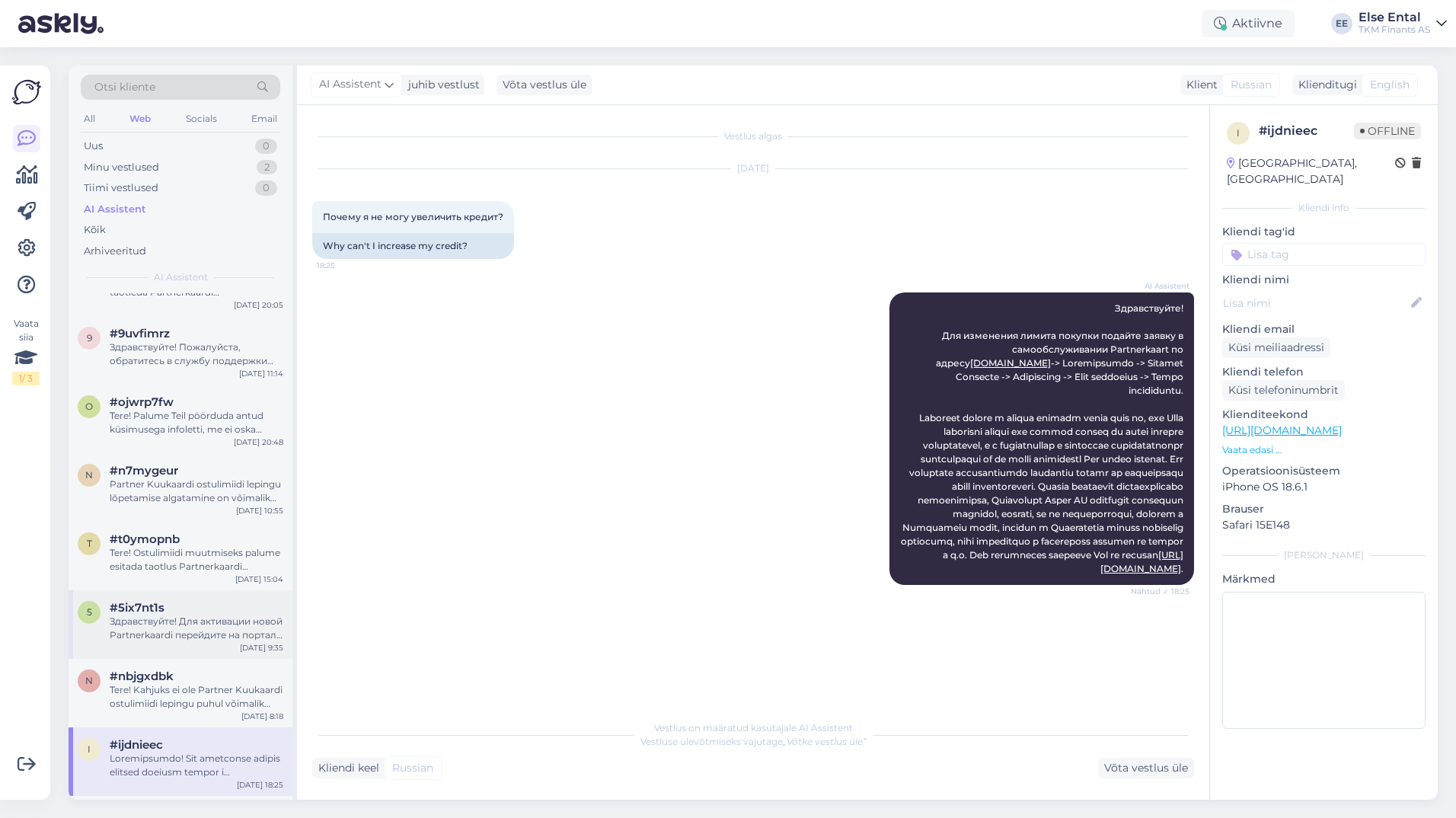
scroll to position [1295, 0]
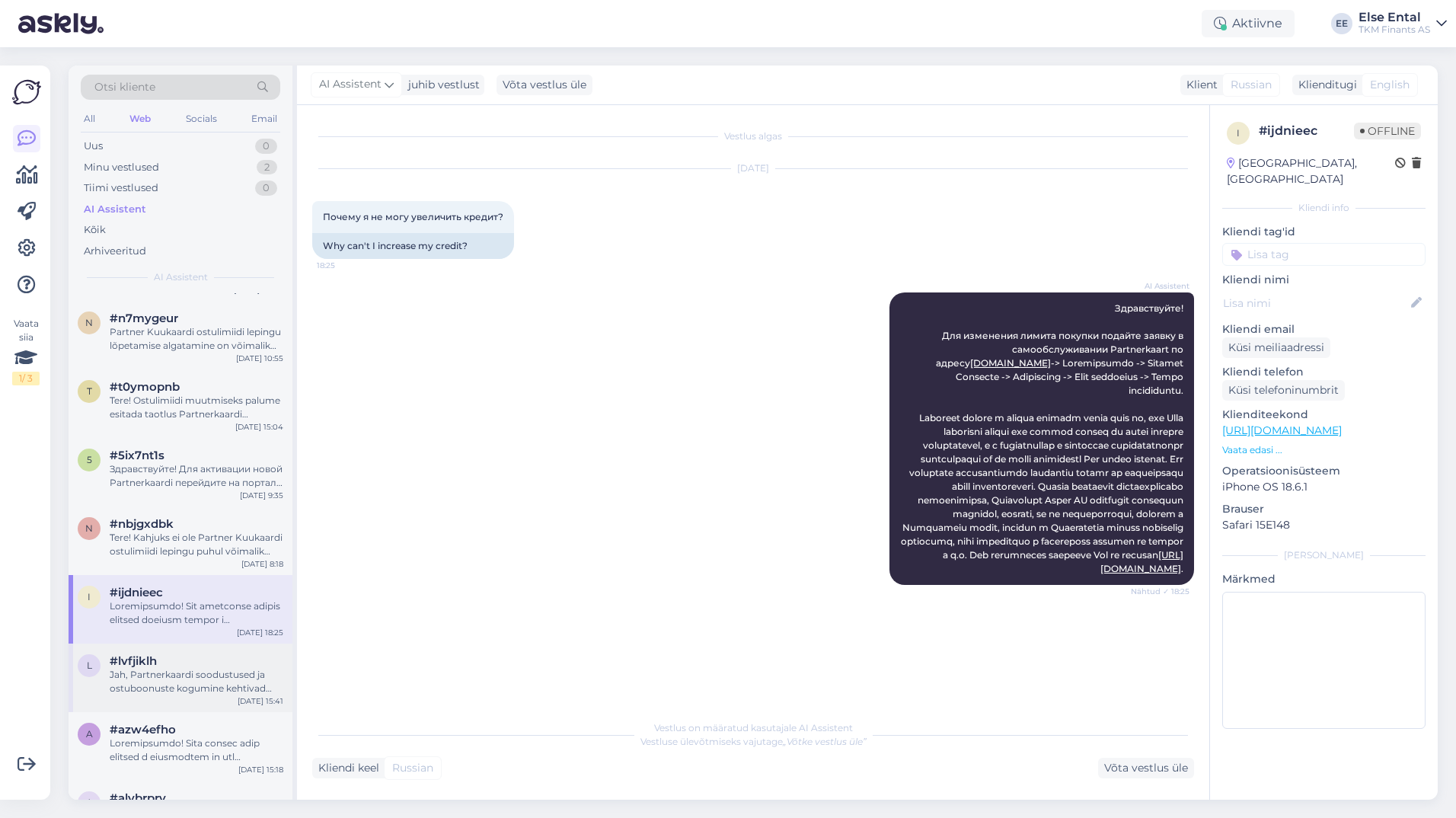
click at [169, 658] on div "#lvfjiklh" at bounding box center [197, 661] width 173 height 13
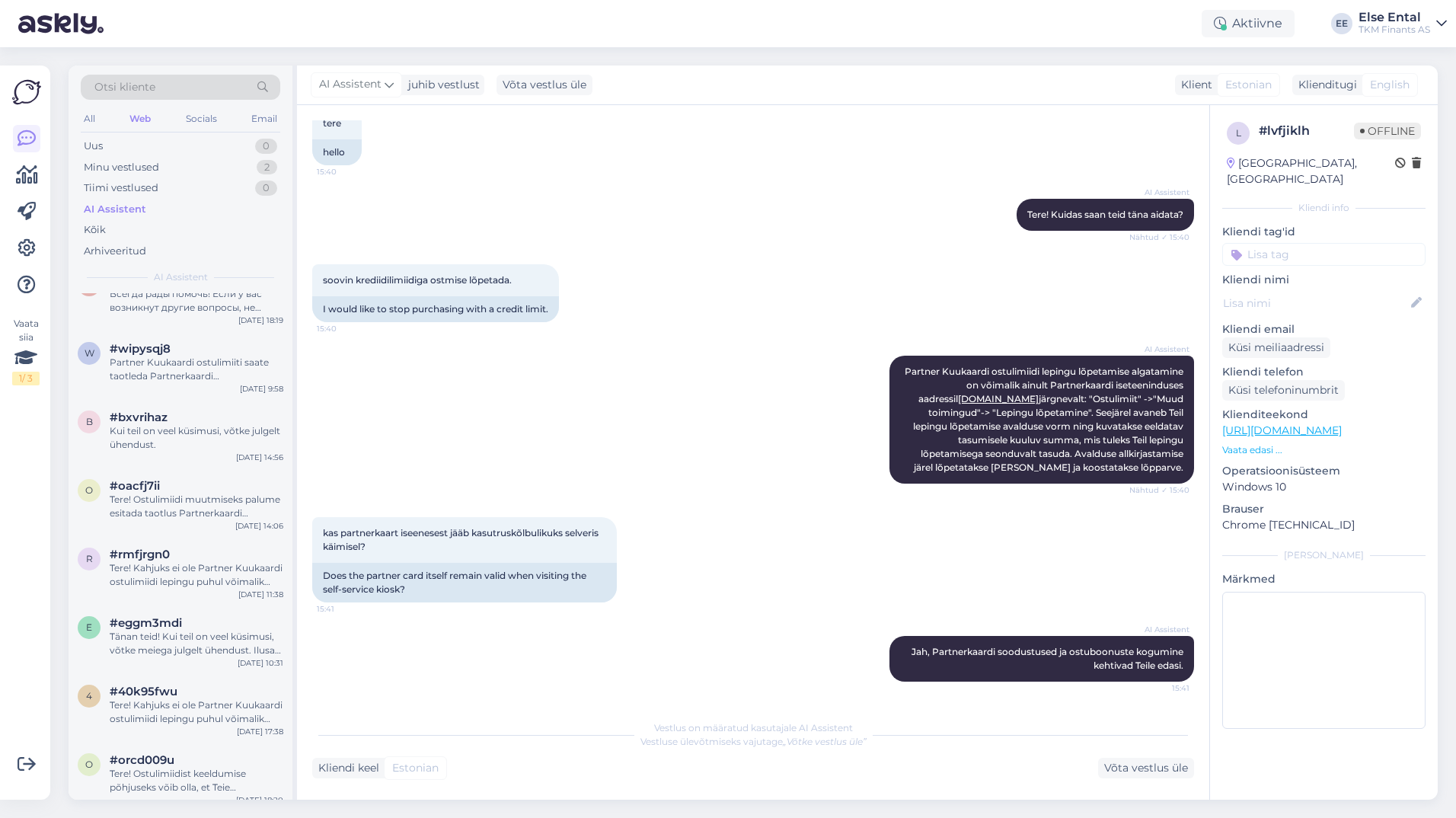
scroll to position [0, 0]
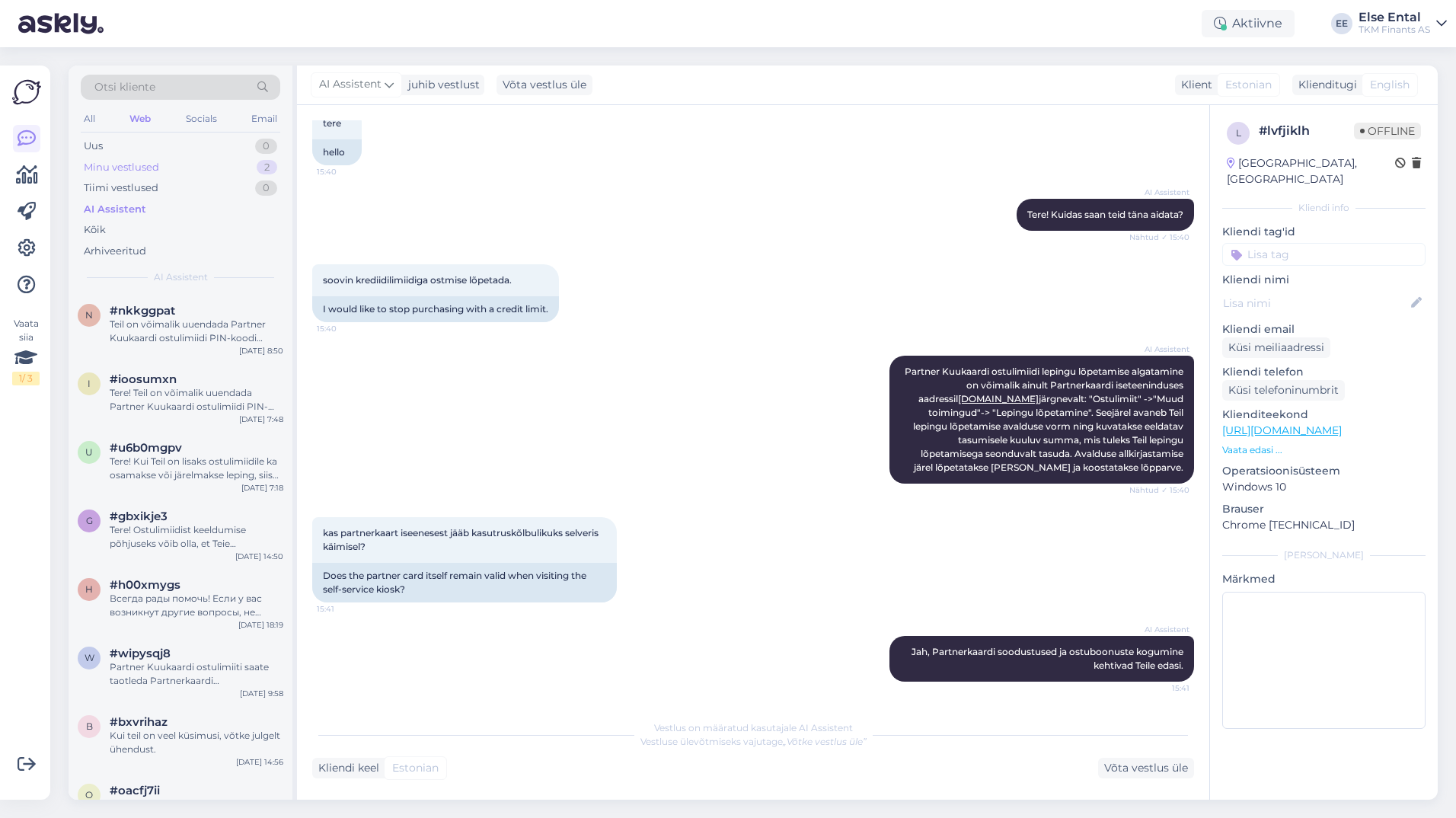
click at [121, 169] on div "Minu vestlused" at bounding box center [121, 168] width 75 height 15
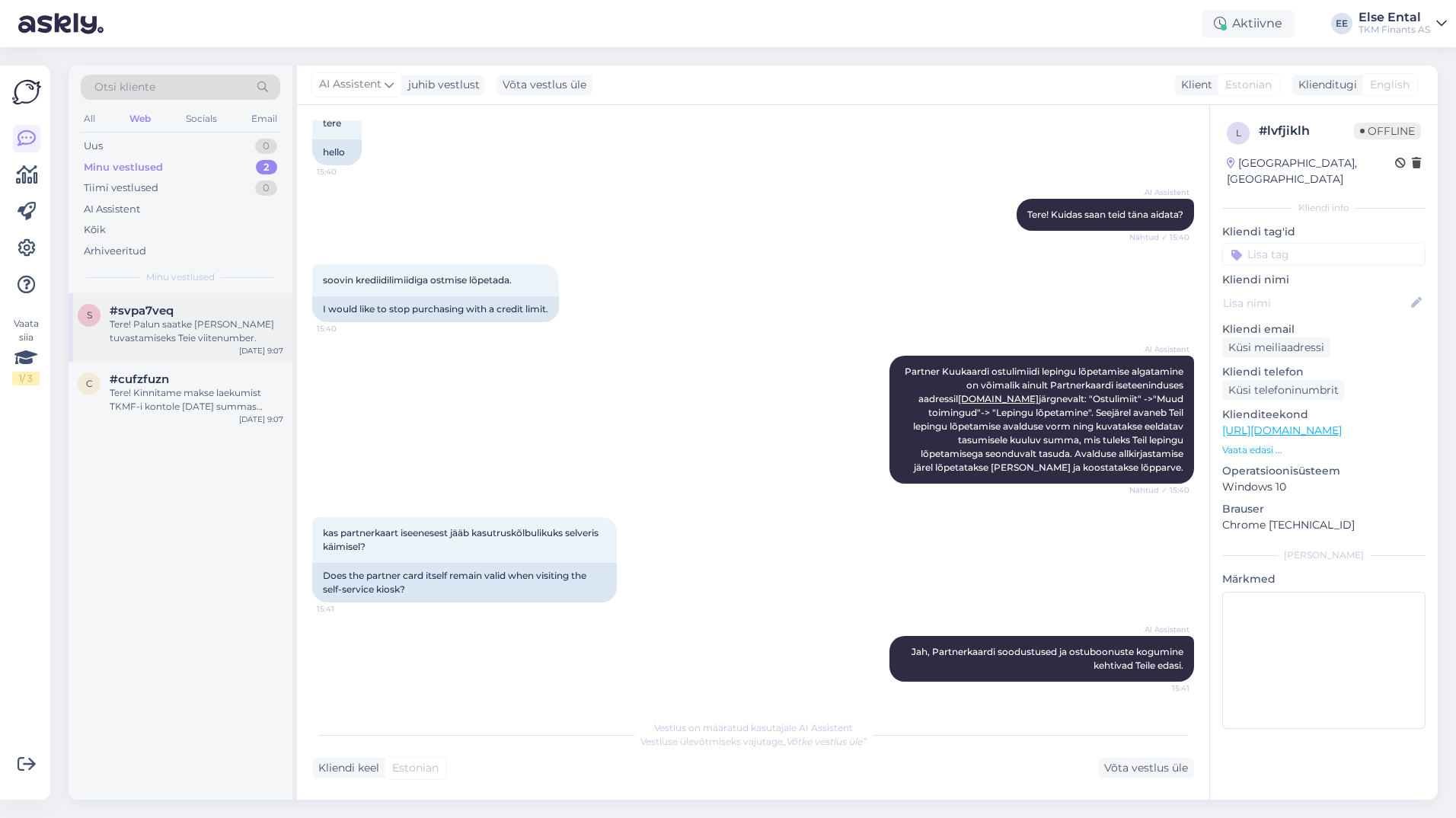
click at [136, 322] on div "Tere! Palun saatke [PERSON_NAME] tuvastamiseks Teie viitenumber." at bounding box center [197, 331] width 173 height 27
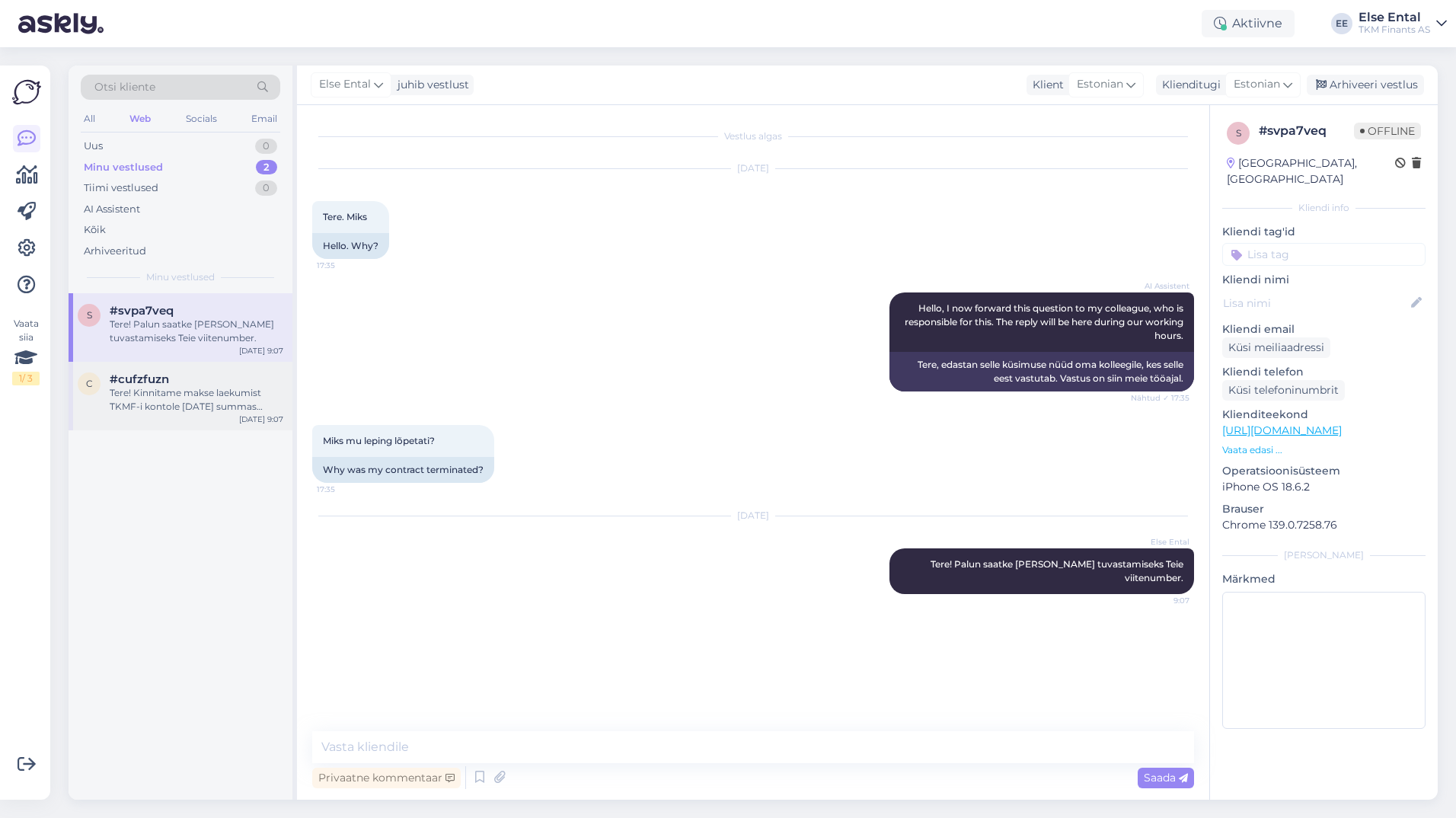
click at [134, 385] on span "#cufzfuzn" at bounding box center [140, 379] width 60 height 13
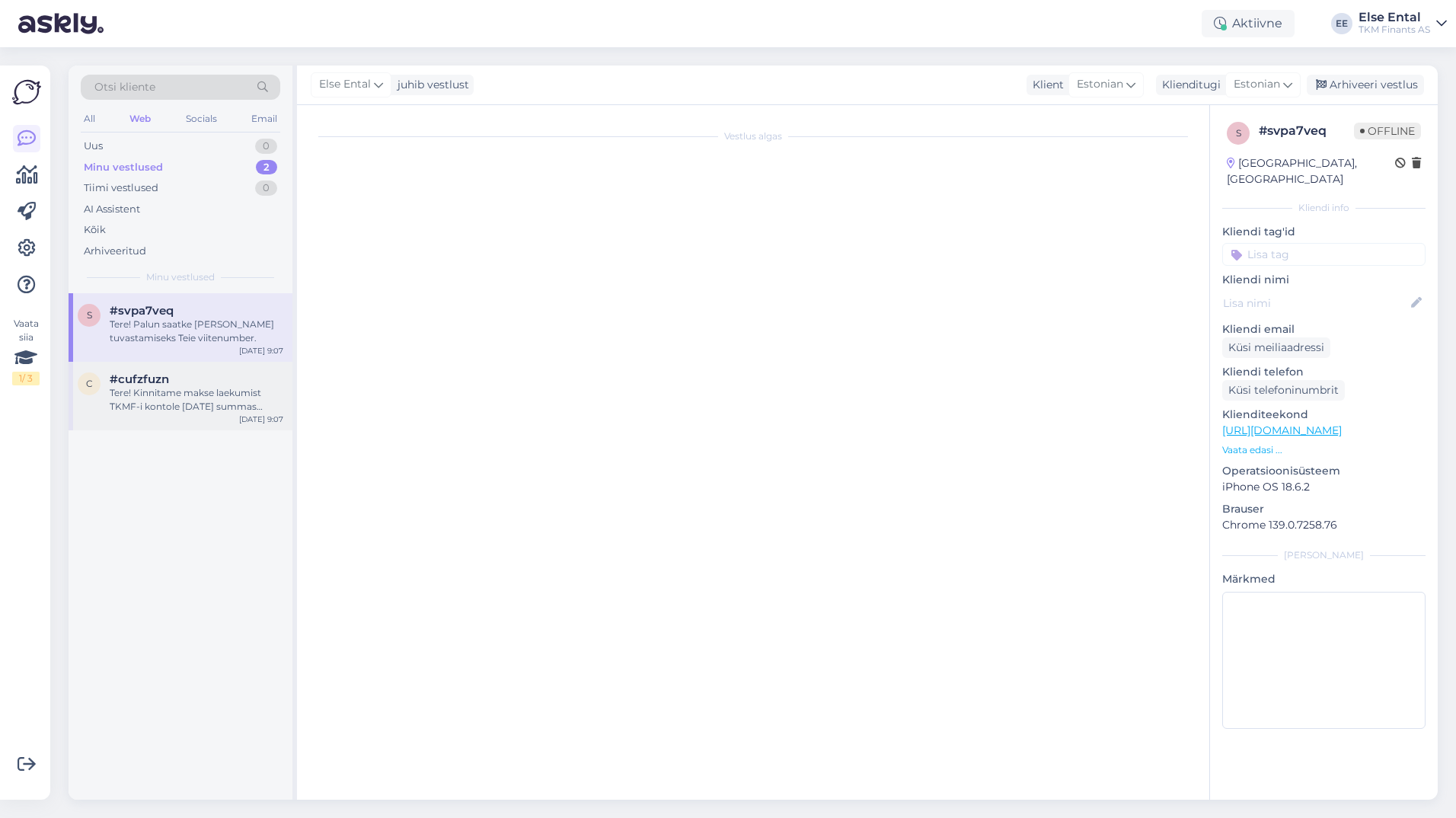
scroll to position [958, 0]
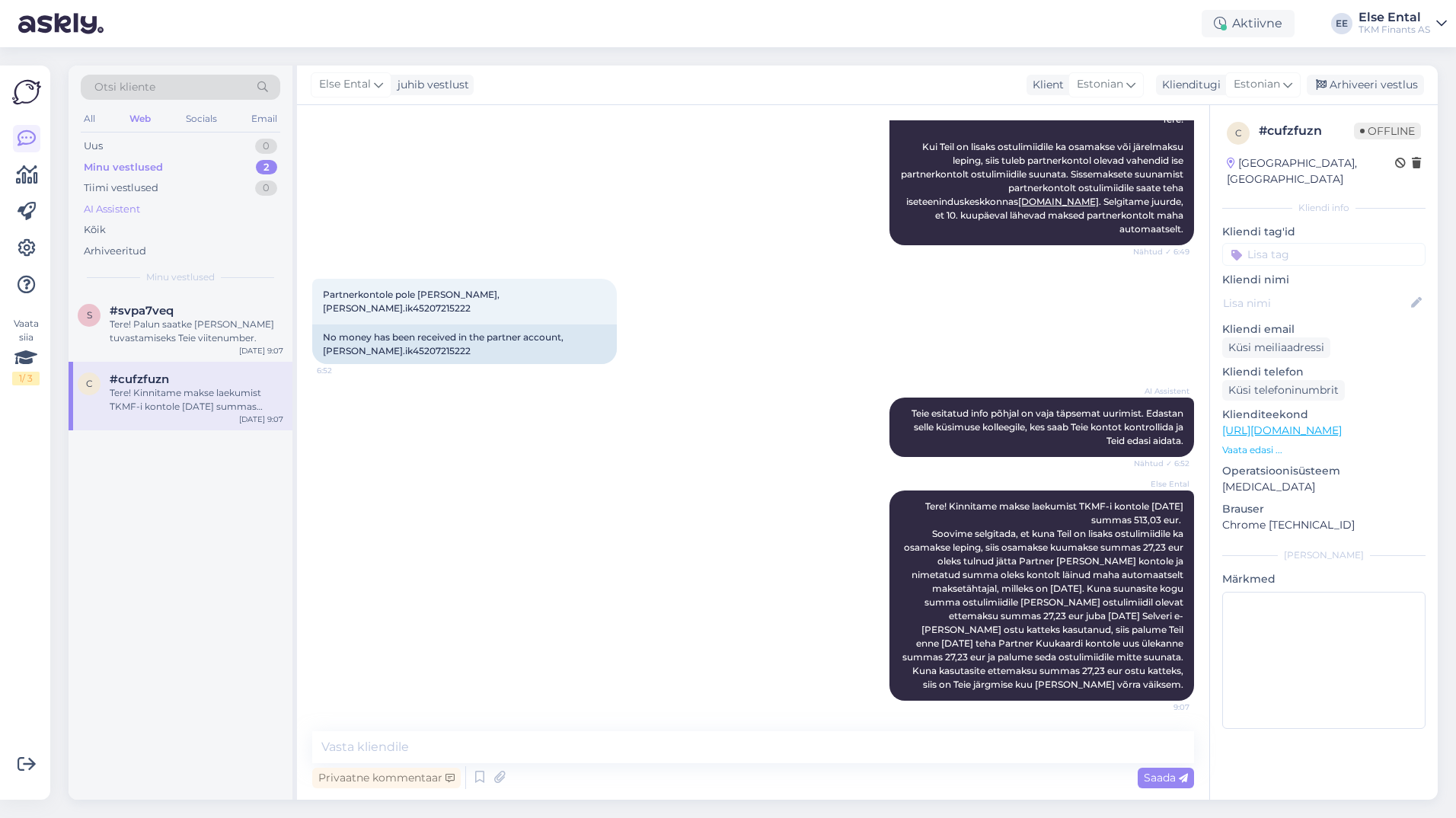
click at [128, 212] on div "AI Assistent" at bounding box center [112, 209] width 56 height 15
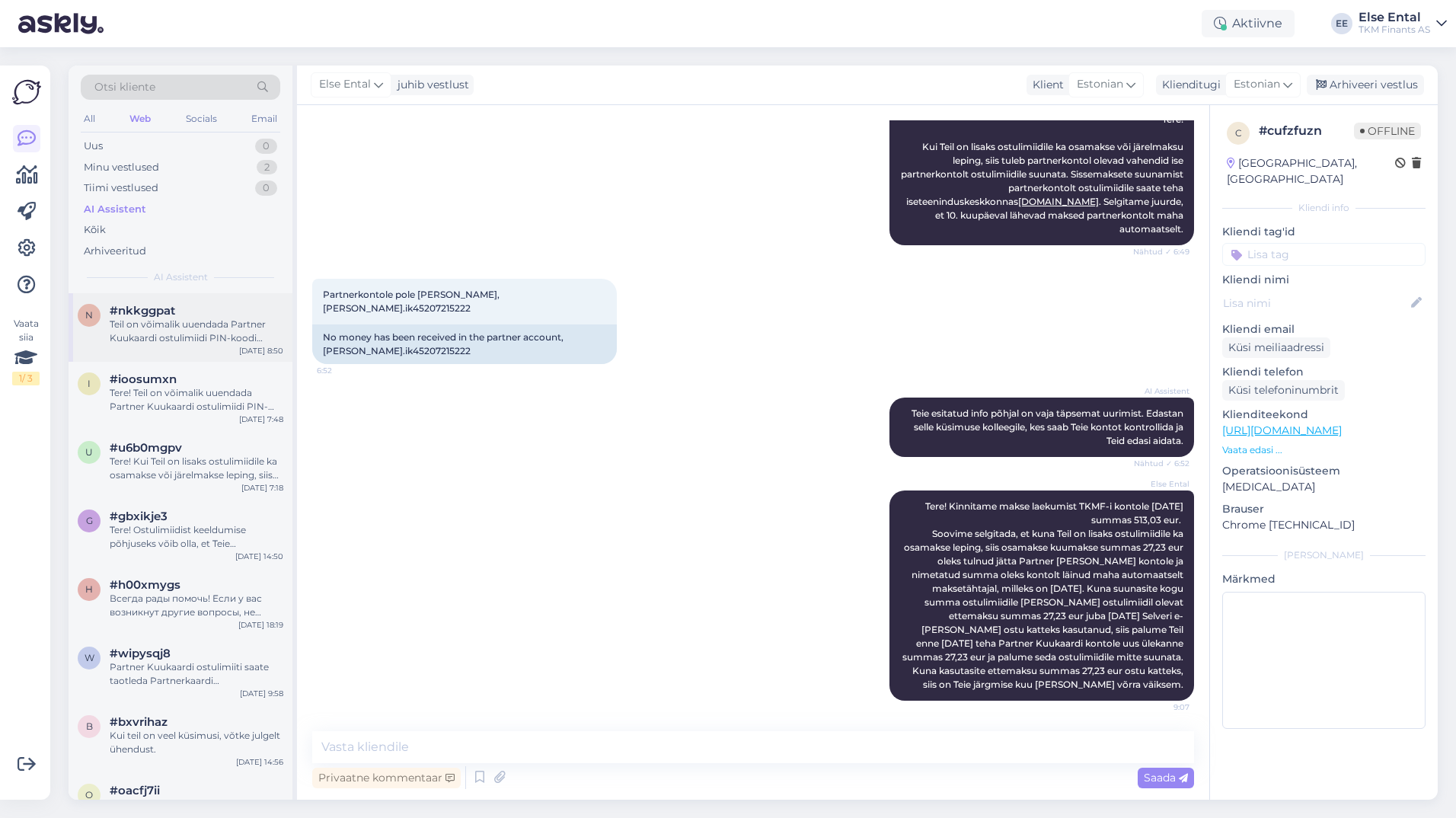
click at [173, 320] on div "Teil on võimalik uuendada Partner Kuukaardi ostulimiidi PIN-koodi Partnerkaardi…" at bounding box center [197, 331] width 173 height 27
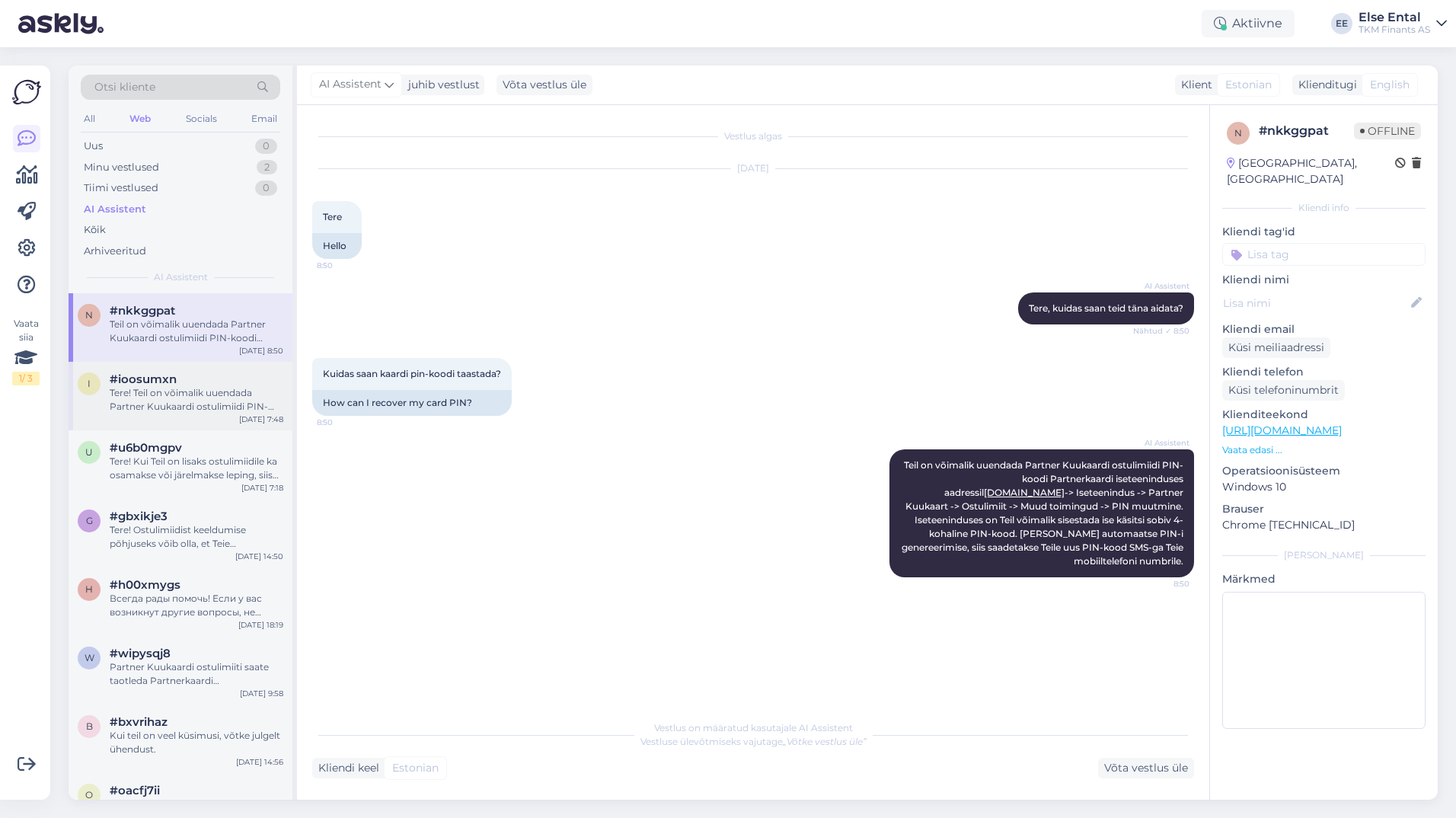
click at [150, 389] on div "Tere! Teil on võimalik uuendada Partner Kuukaardi ostulimiidi PIN-koodi Partner…" at bounding box center [197, 400] width 173 height 27
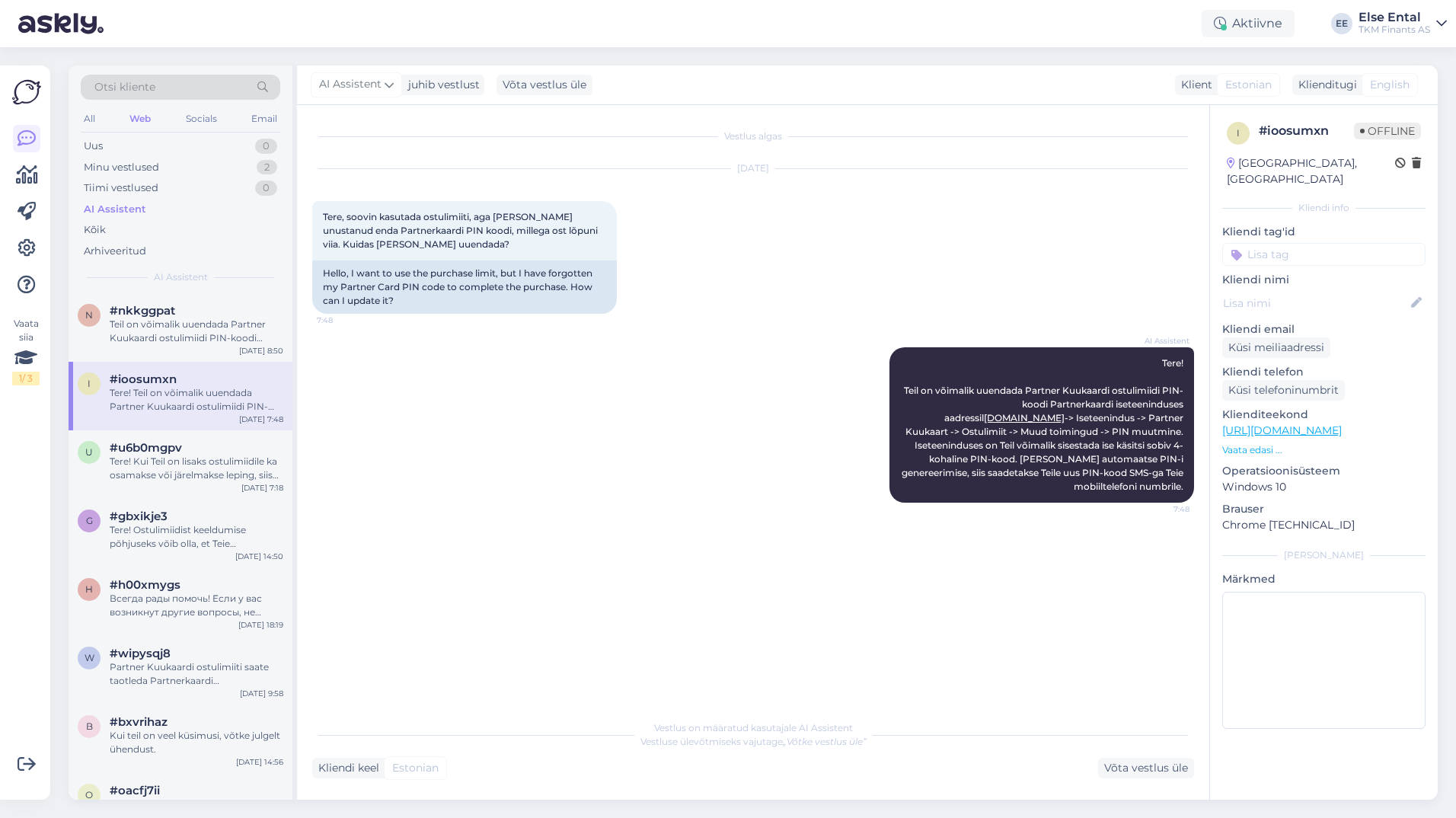
click at [220, 384] on div "#ioosumxn" at bounding box center [197, 379] width 173 height 13
click at [190, 444] on div "#u6b0mgpv" at bounding box center [197, 448] width 173 height 13
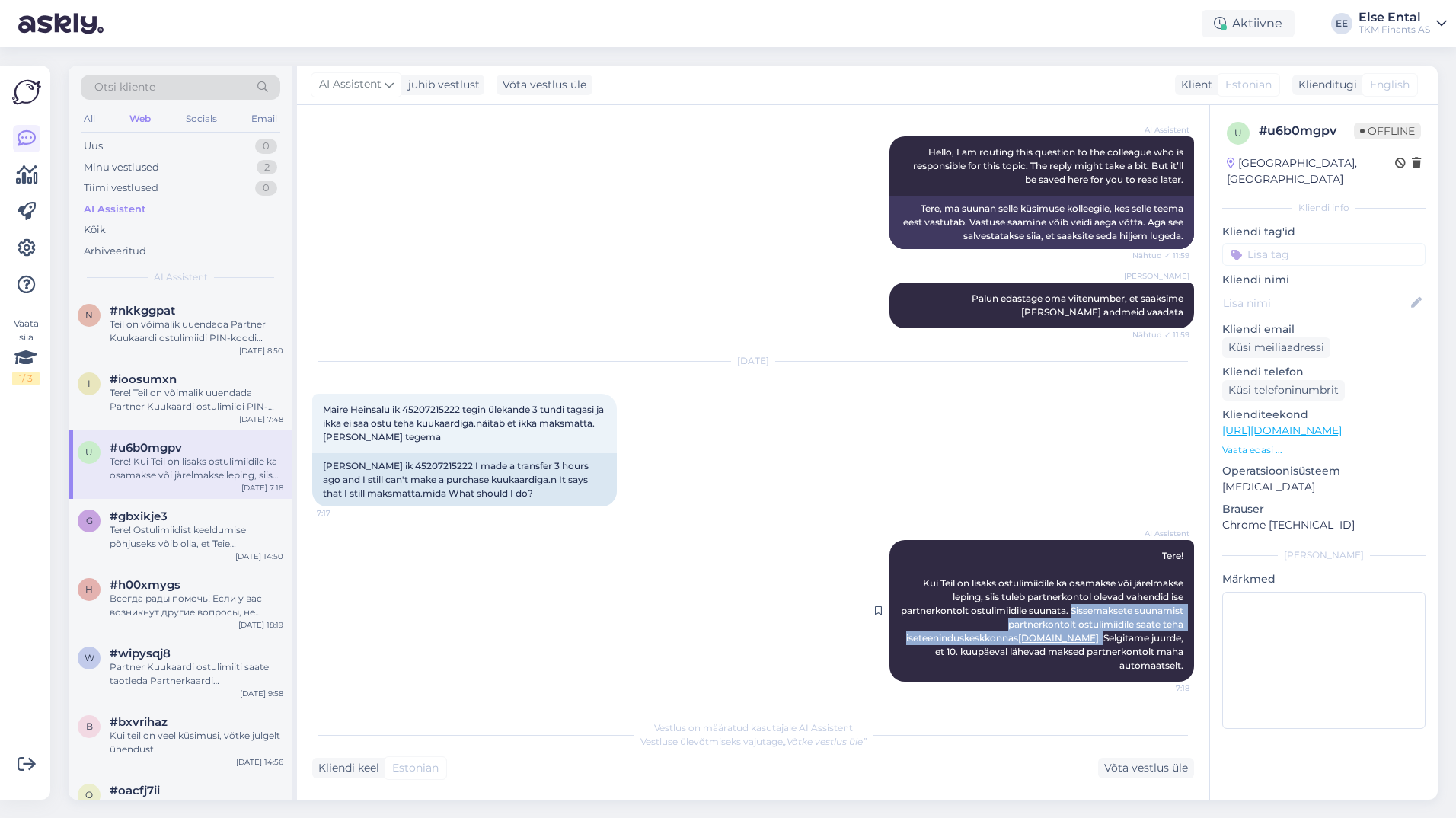
drag, startPoint x: 1112, startPoint y: 609, endPoint x: 1125, endPoint y: 638, distance: 31.8
click at [1125, 638] on span "Tere! Kui Teil on lisaks ostulimiidile ka osamakse või järelmakse leping, siis …" at bounding box center [1044, 611] width 285 height 121
copy span "Sissemaksete suunamist partnerkontolt ostulimiidile saate teha iseteeninduskesk…"
click at [167, 528] on div "Tere! Ostulimiidist keeldumise põhjuseks võib olla, et Teie krediidihinnang ost…" at bounding box center [197, 537] width 173 height 27
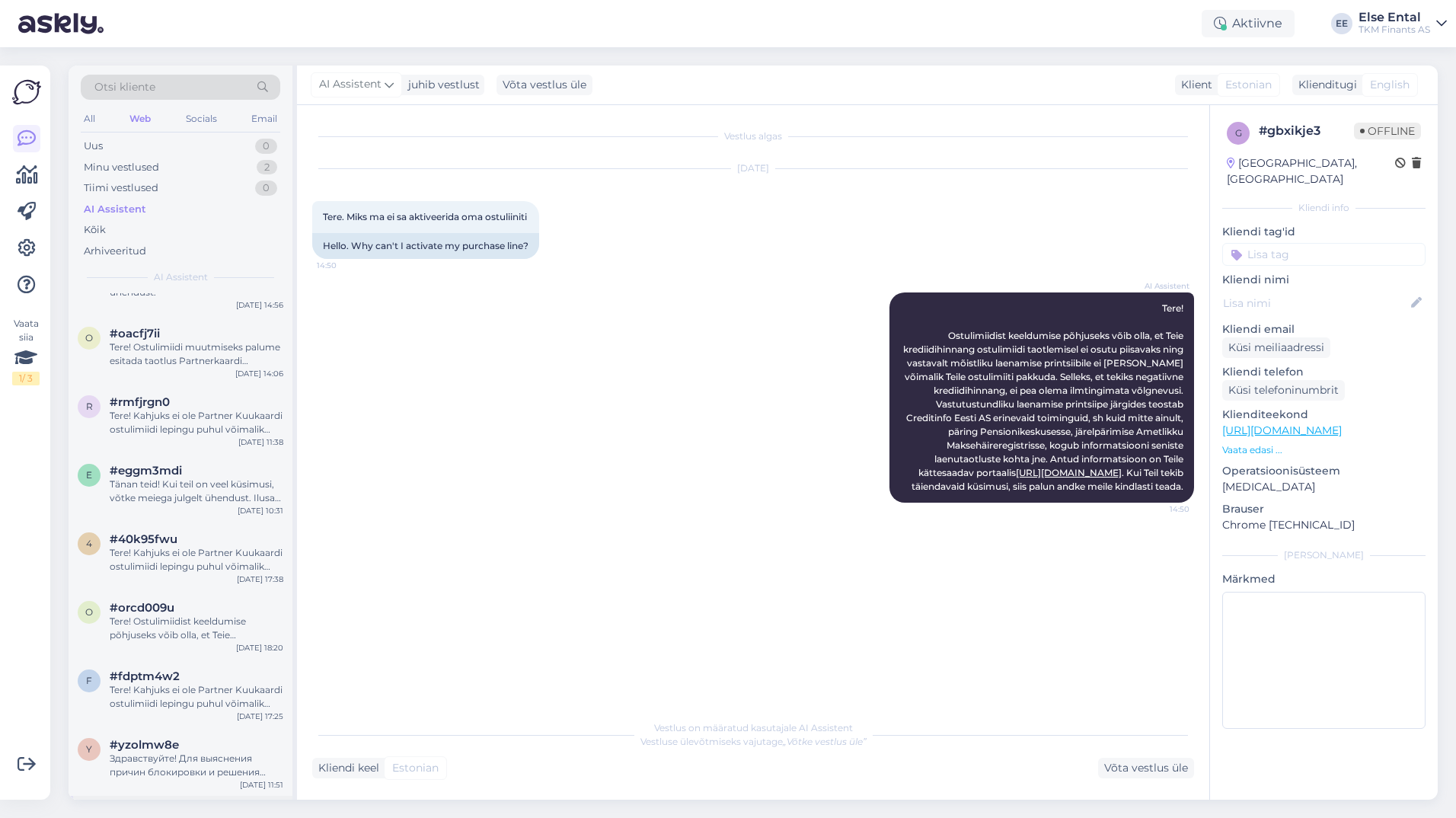
scroll to position [761, 0]
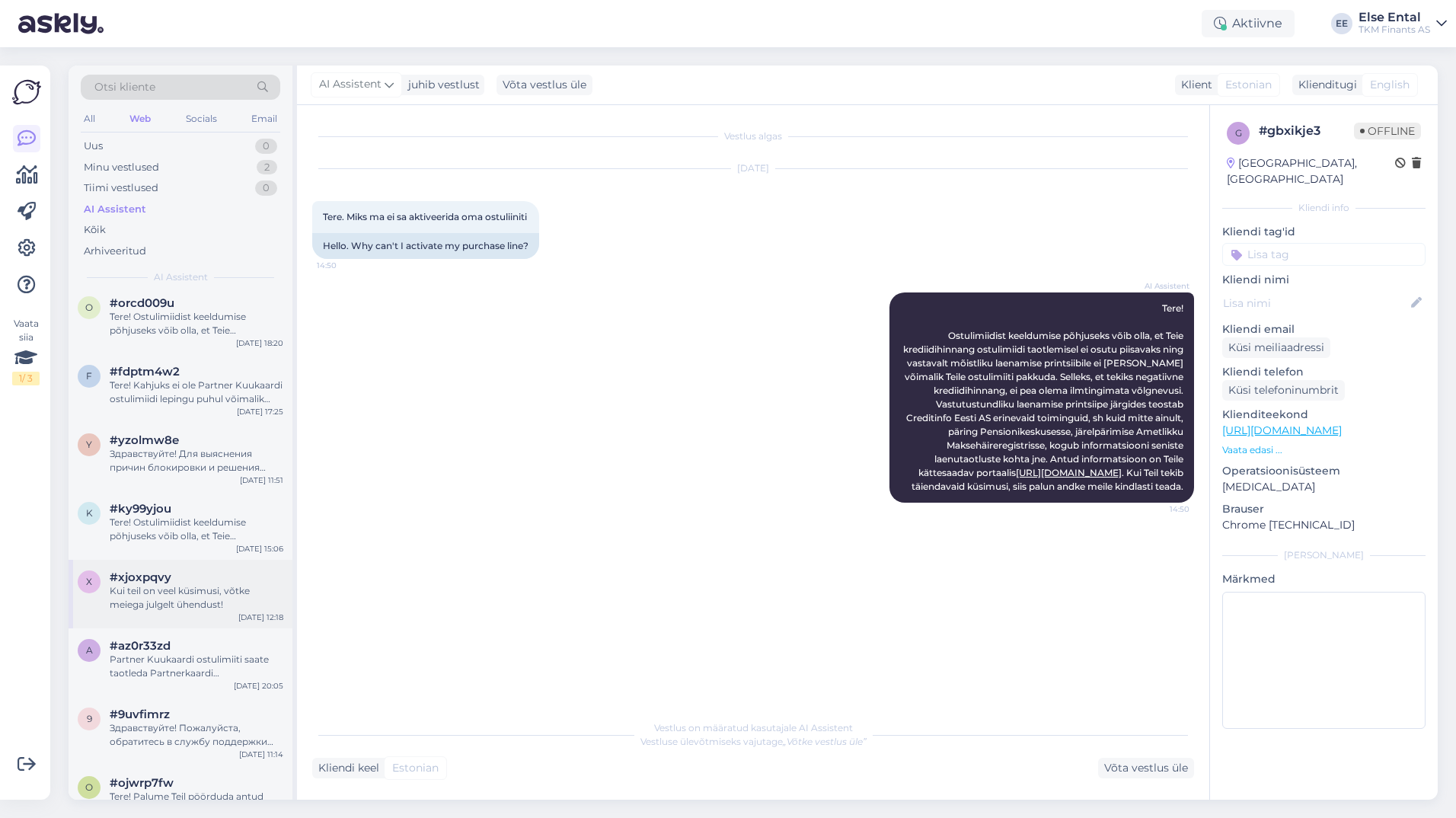
click at [190, 579] on div "#xjoxpqvy" at bounding box center [197, 577] width 173 height 13
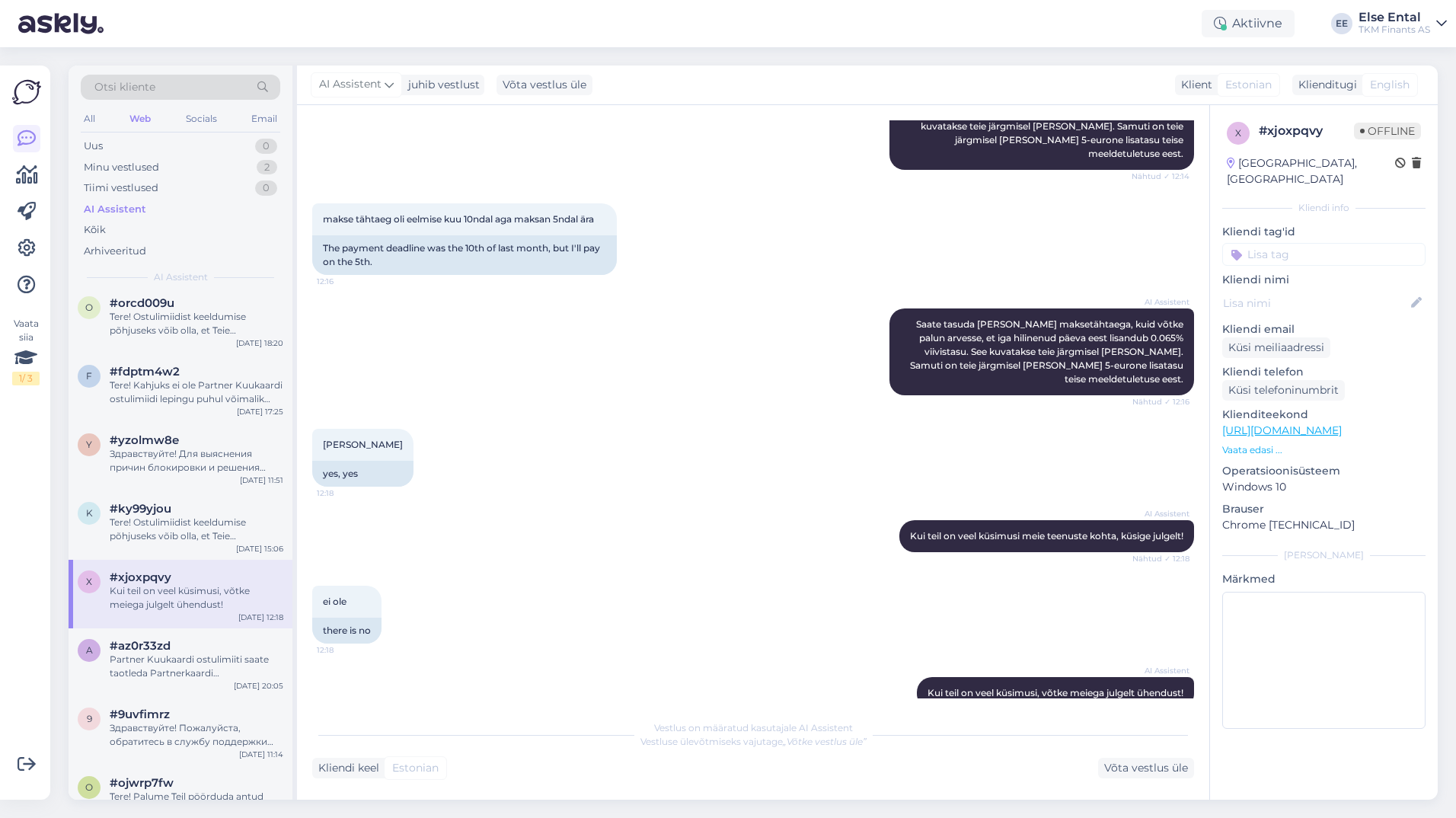
scroll to position [220, 0]
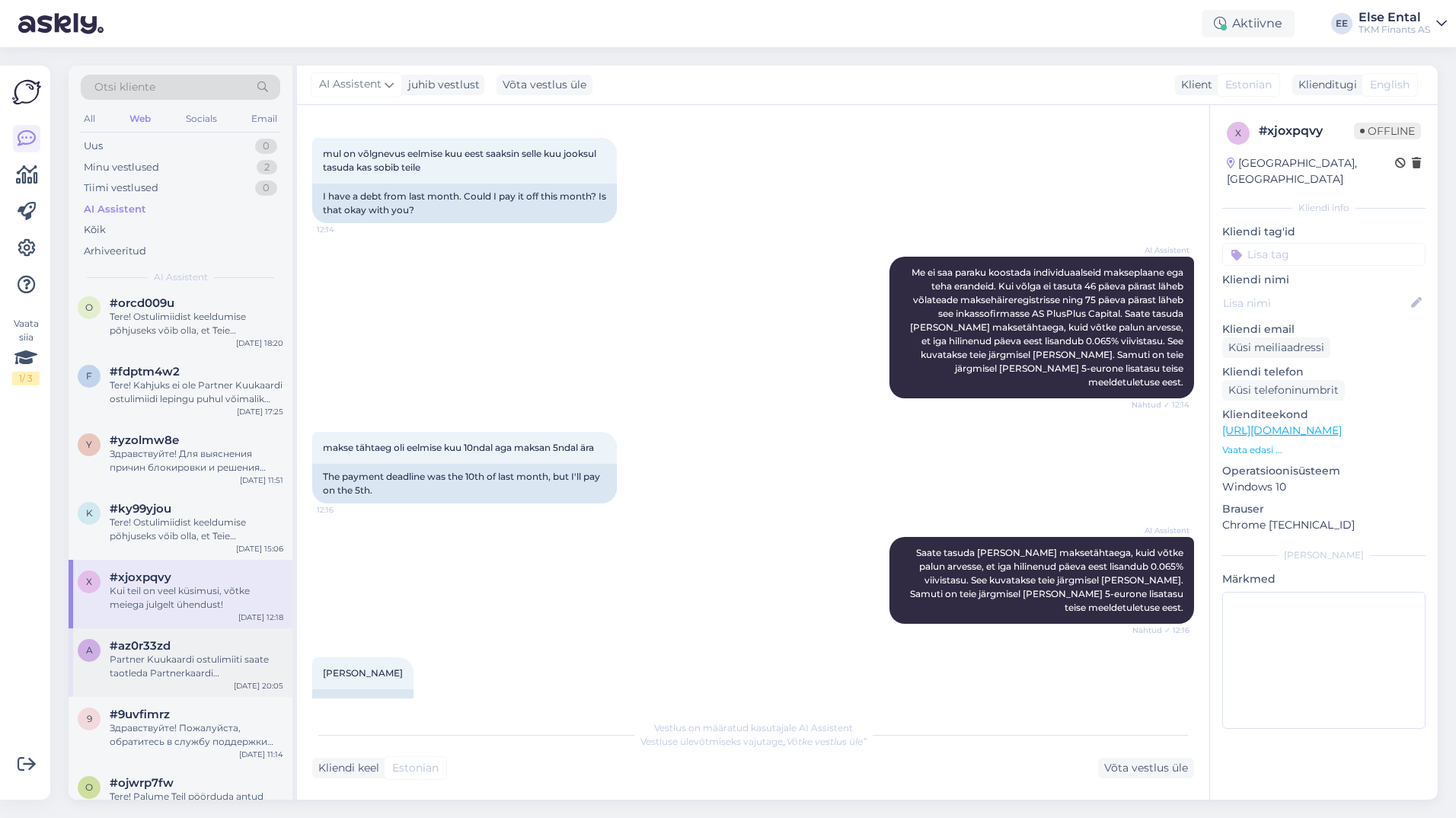
click at [143, 661] on div "Partner Kuukaardi ostulimiiti saate taotleda Partnerkaardi iseteeninduskeskkonn…" at bounding box center [197, 666] width 173 height 27
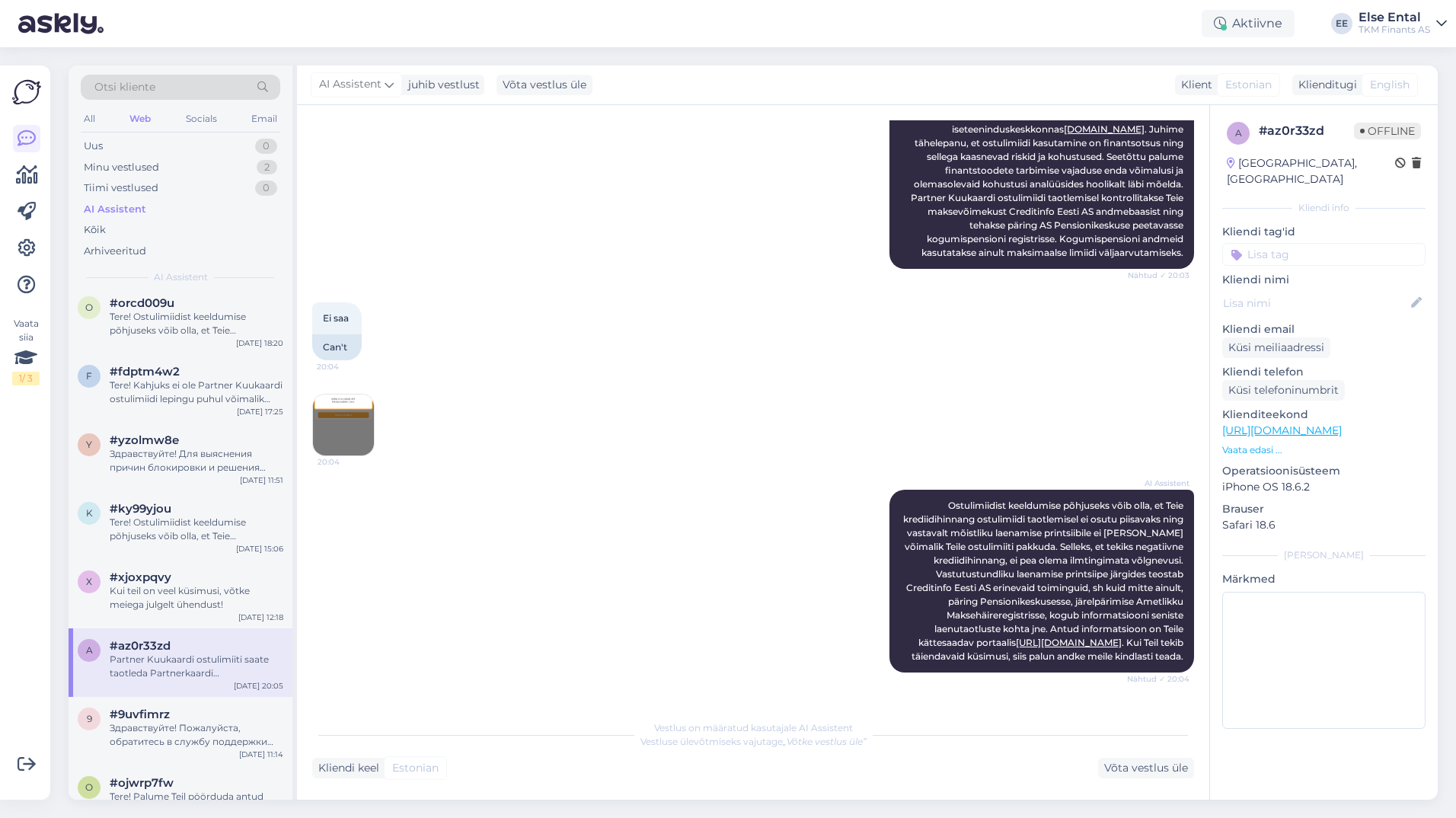
scroll to position [409, 0]
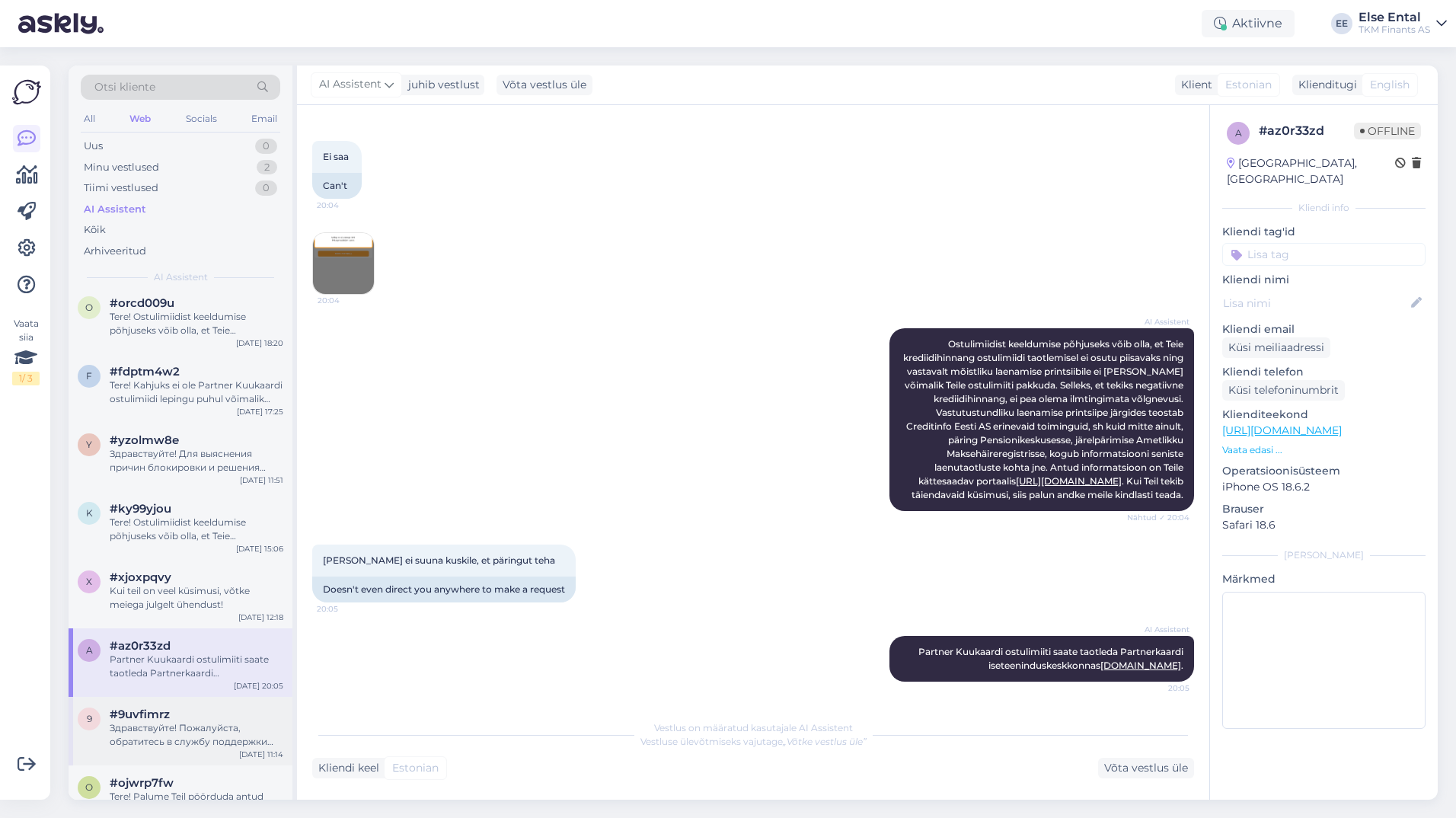
click at [142, 720] on span "#9uvfimrz" at bounding box center [140, 714] width 60 height 13
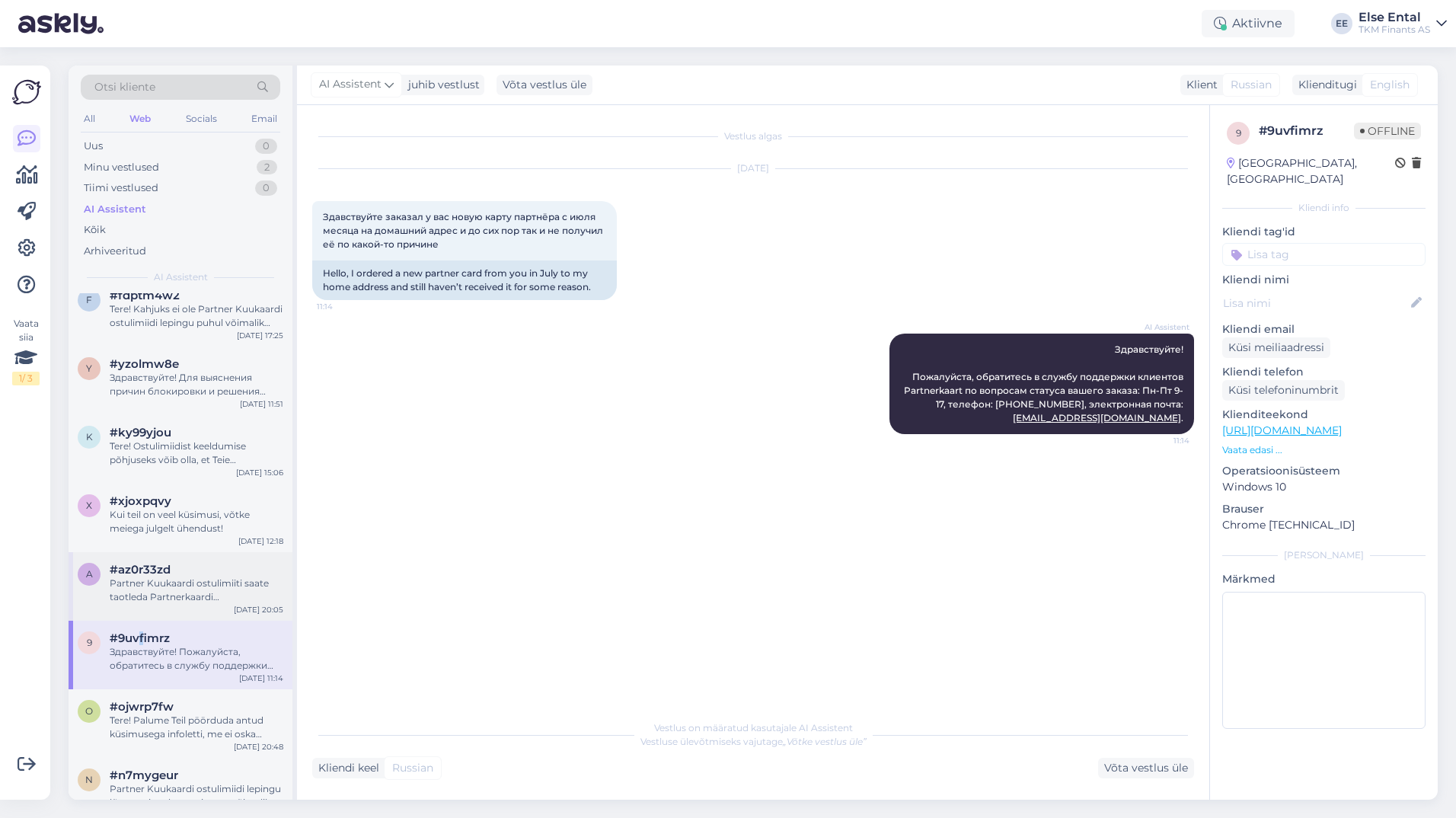
scroll to position [990, 0]
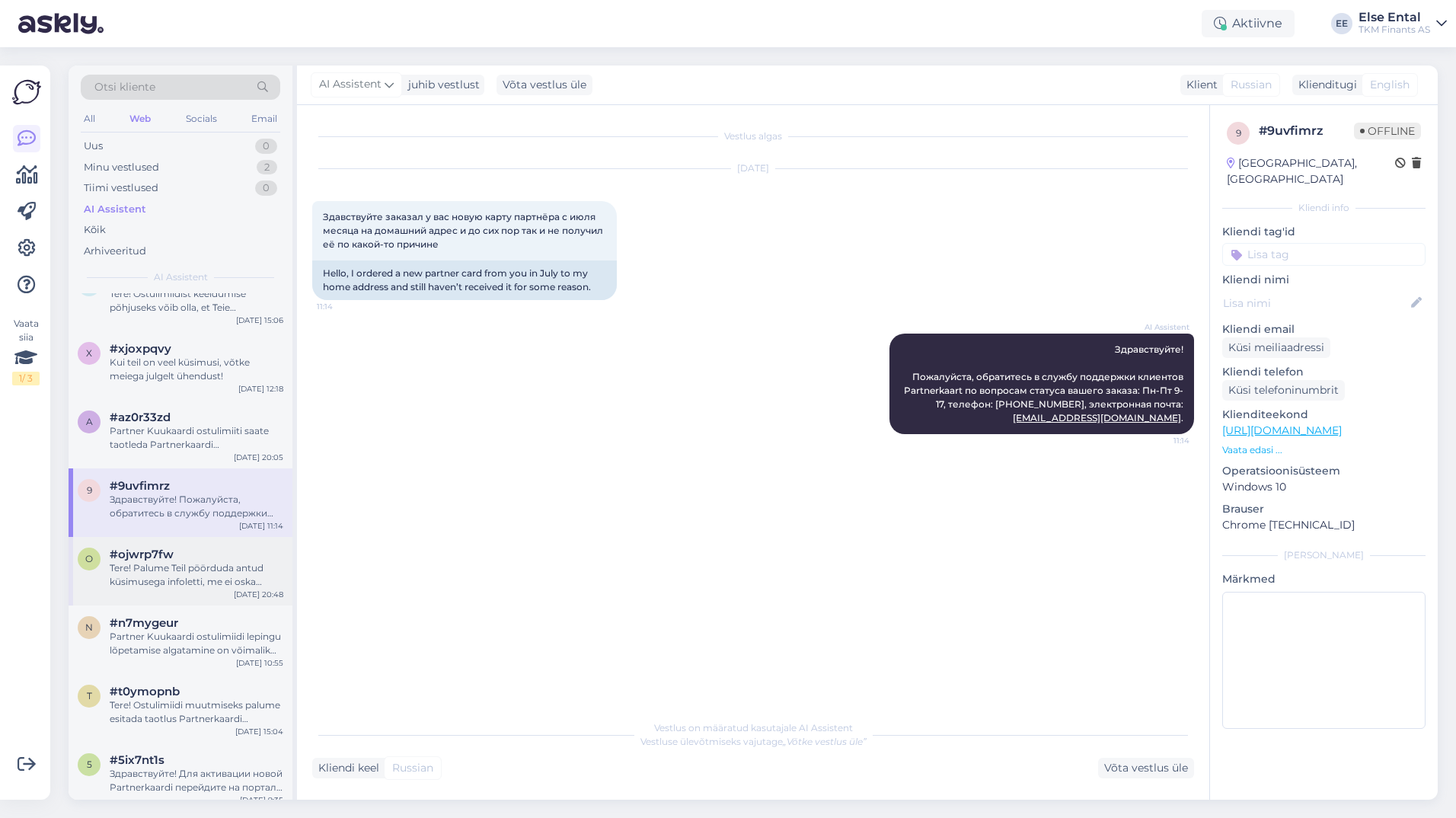
click at [169, 562] on div "Tere! Palume Teil pöörduda antud küsimusega infoletti, me ei oska paraku siin a…" at bounding box center [197, 575] width 173 height 27
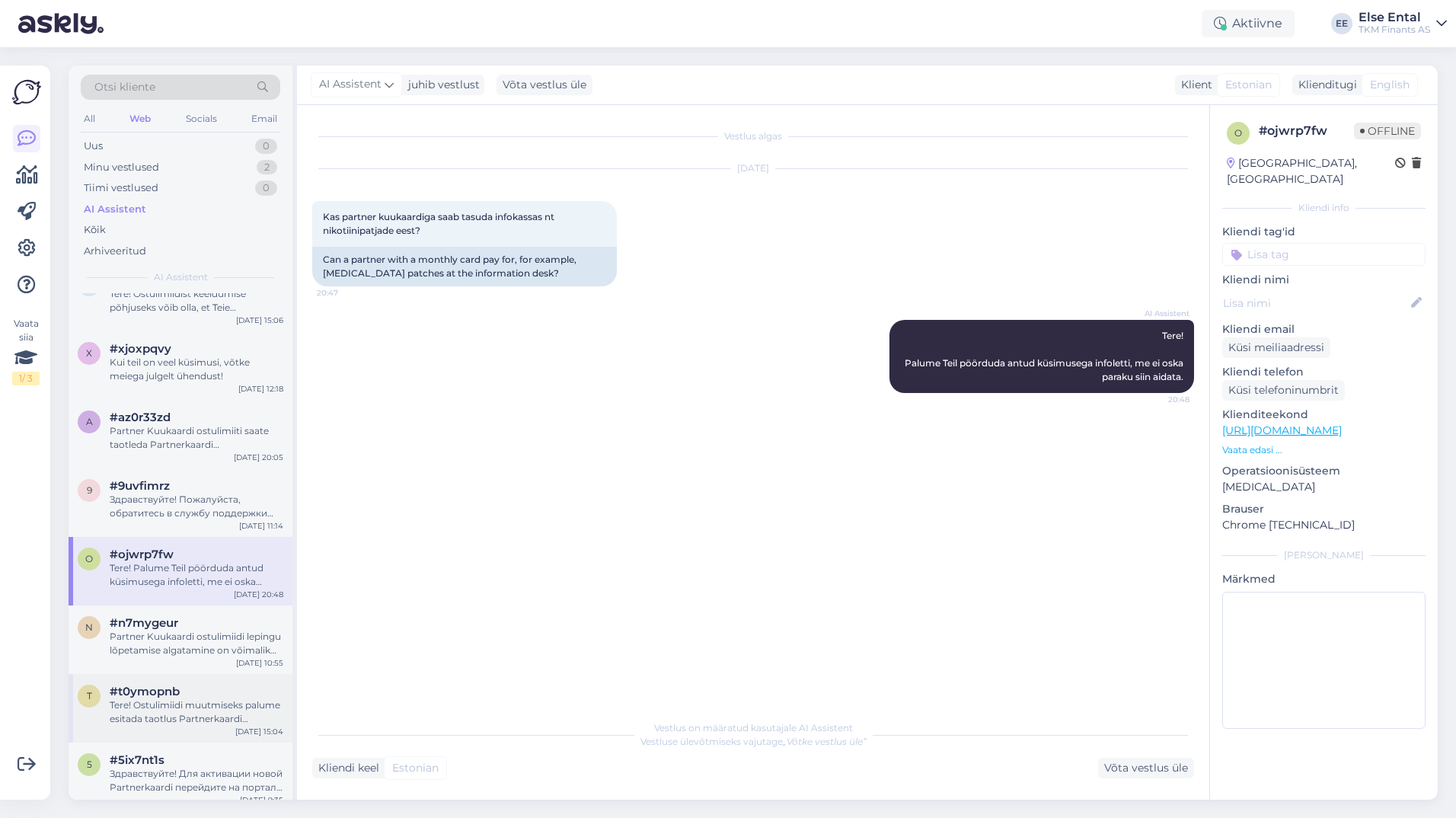
scroll to position [1067, 0]
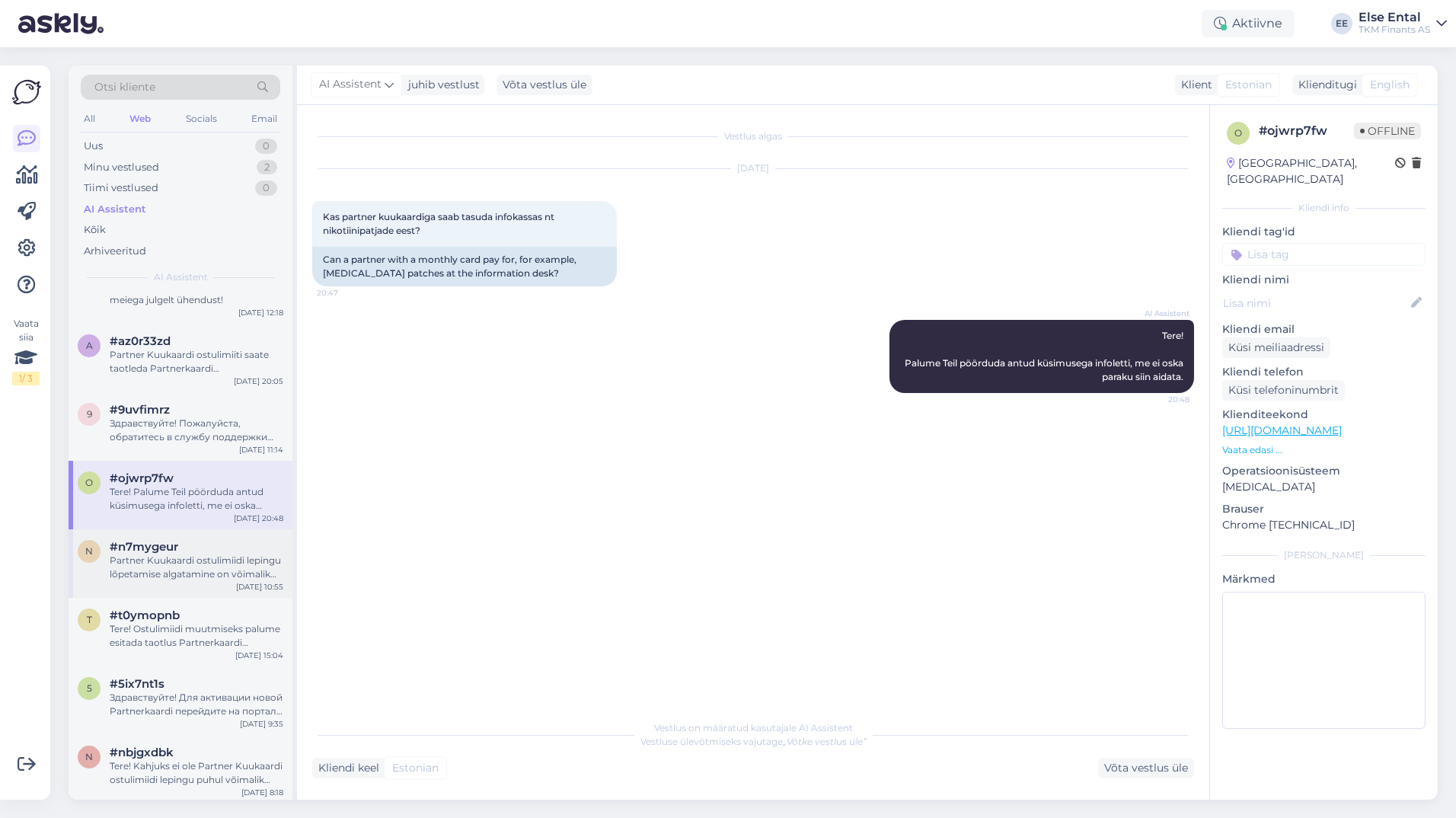
click at [174, 550] on span "#n7mygeur" at bounding box center [144, 546] width 68 height 13
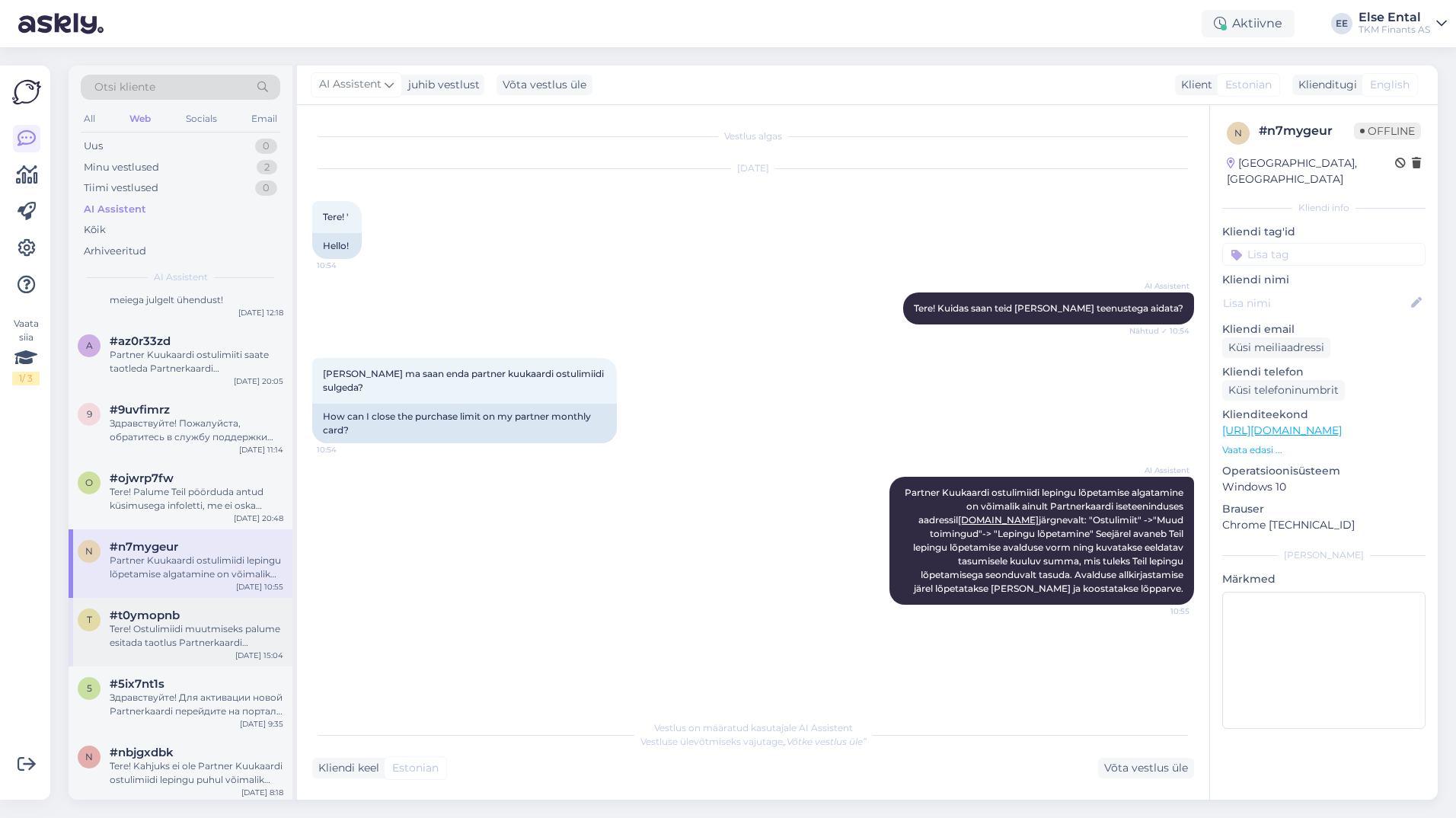
click at [165, 652] on div "t #t0ymopnb Tere! Ostulimiidi muutmiseks palume esitada taotlus Partnerkaardi i…" at bounding box center [180, 631] width 224 height 68
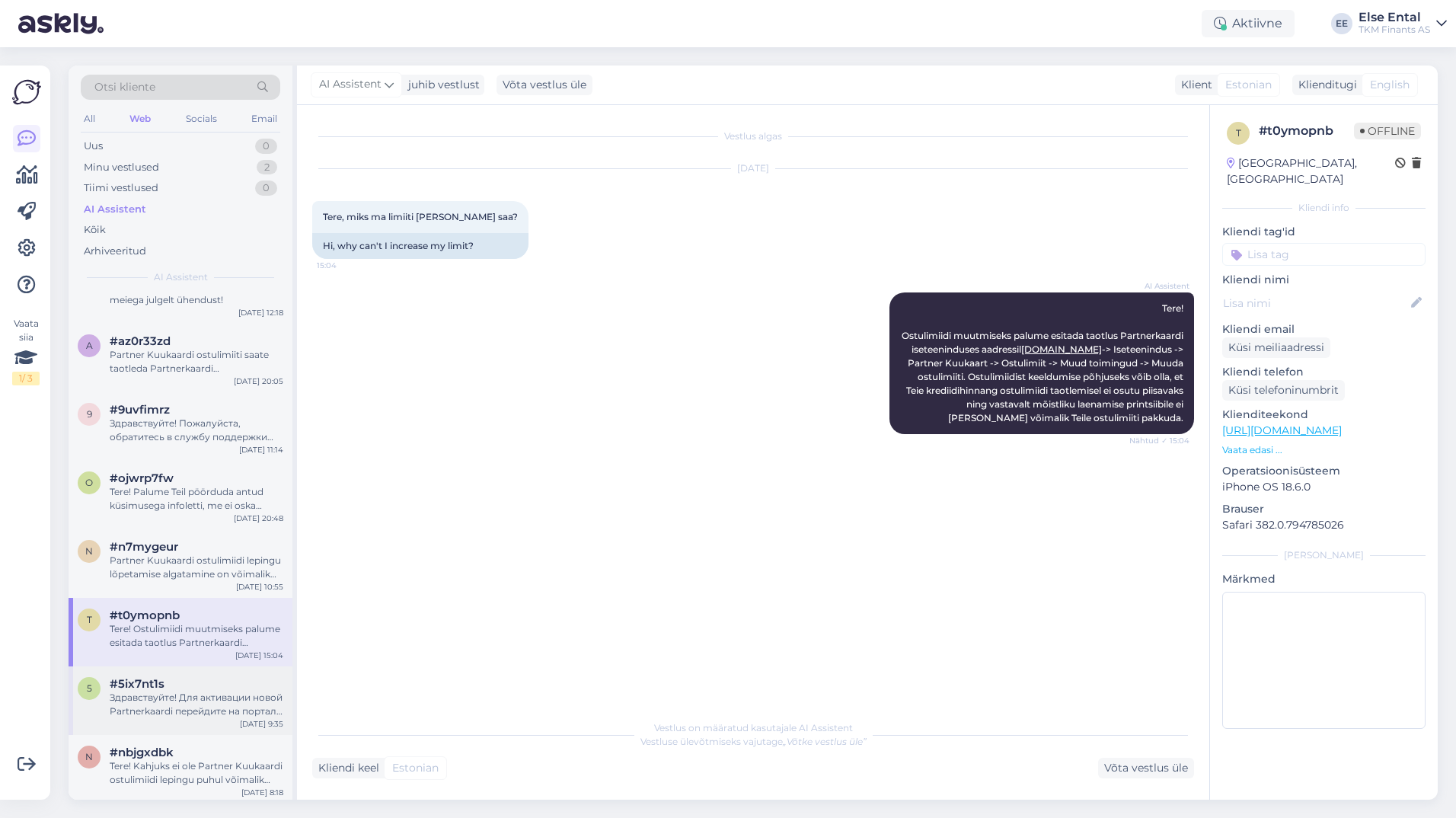
click at [169, 709] on div "Здравствуйте! Для активации новой Partnerkaardi перейдите на портал самообслужи…" at bounding box center [197, 704] width 173 height 27
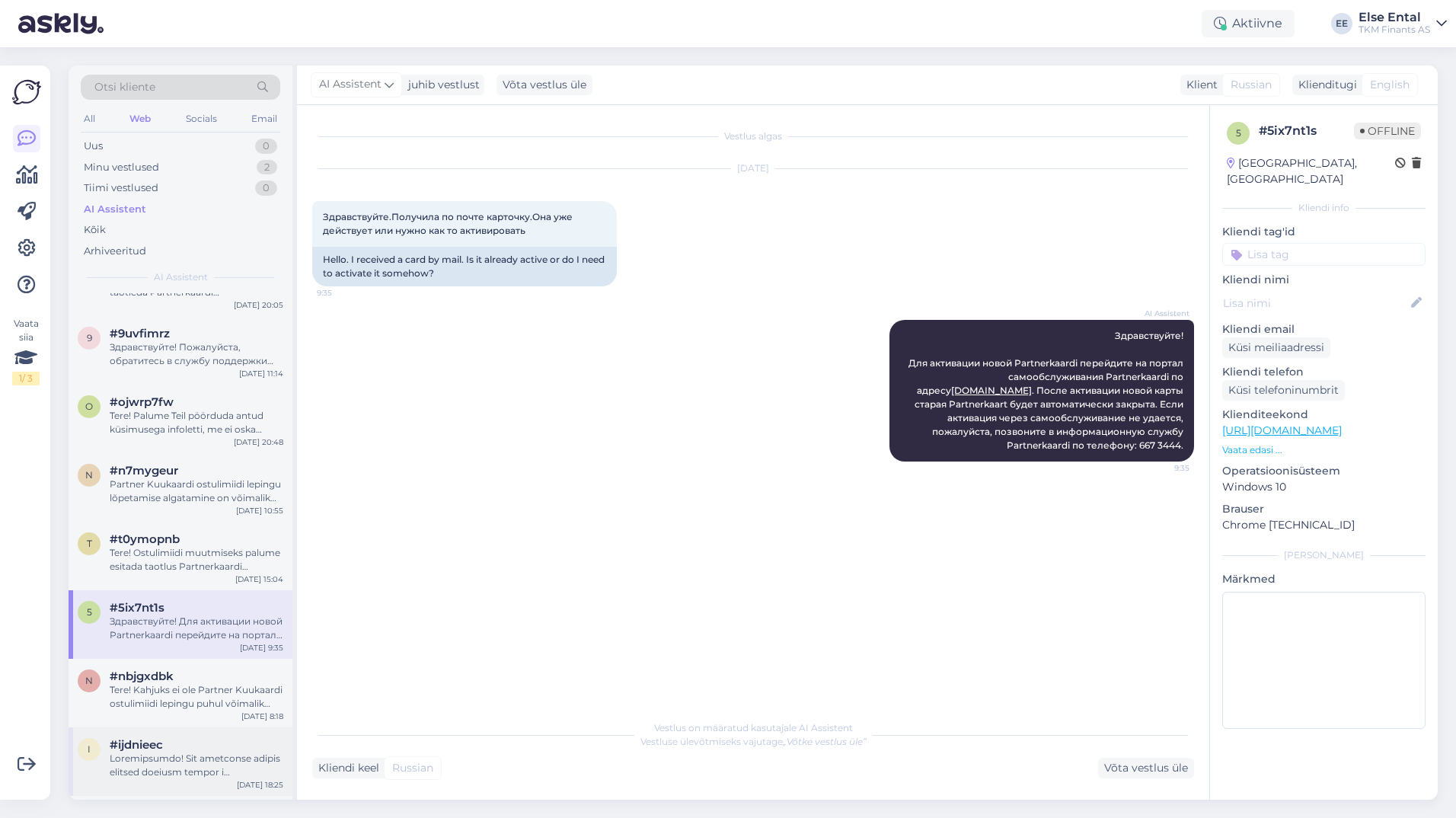
scroll to position [1295, 0]
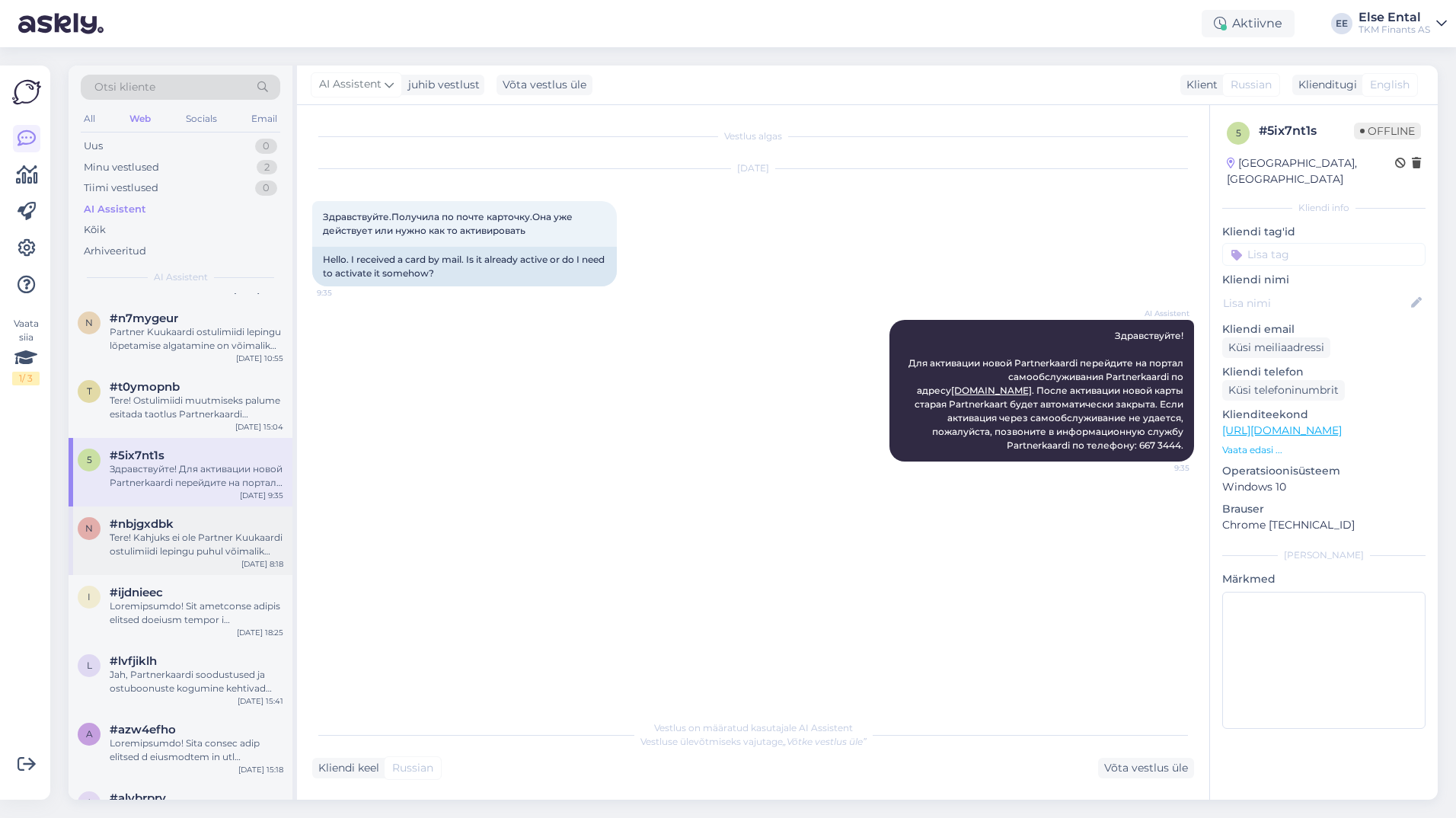
click at [169, 541] on div "Tere! Kahjuks ei ole Partner Kuukaardi ostulimiidi lepingu puhul võimalik indiv…" at bounding box center [197, 544] width 173 height 27
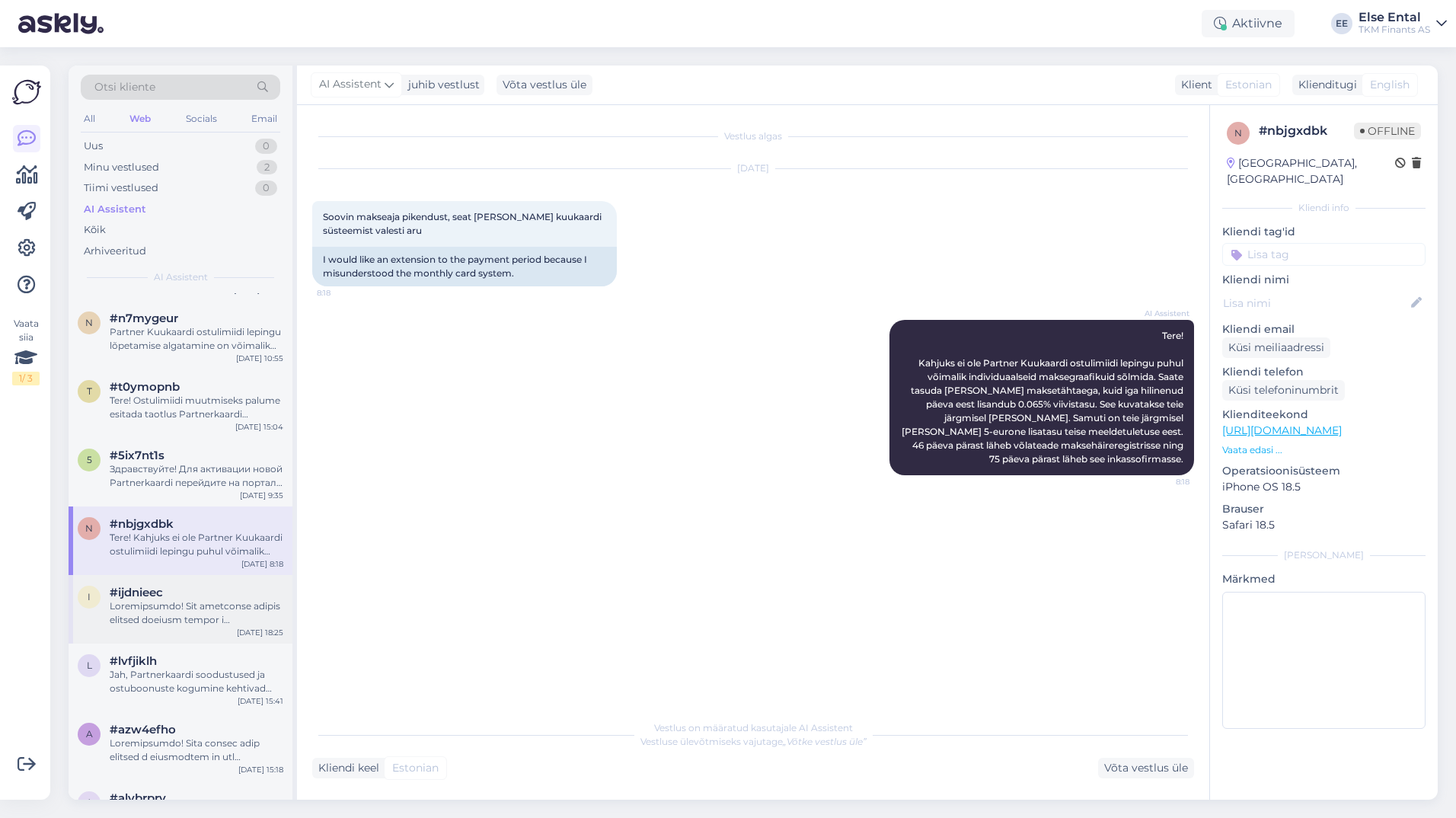
click at [167, 597] on div "#ijdnieec" at bounding box center [197, 593] width 173 height 13
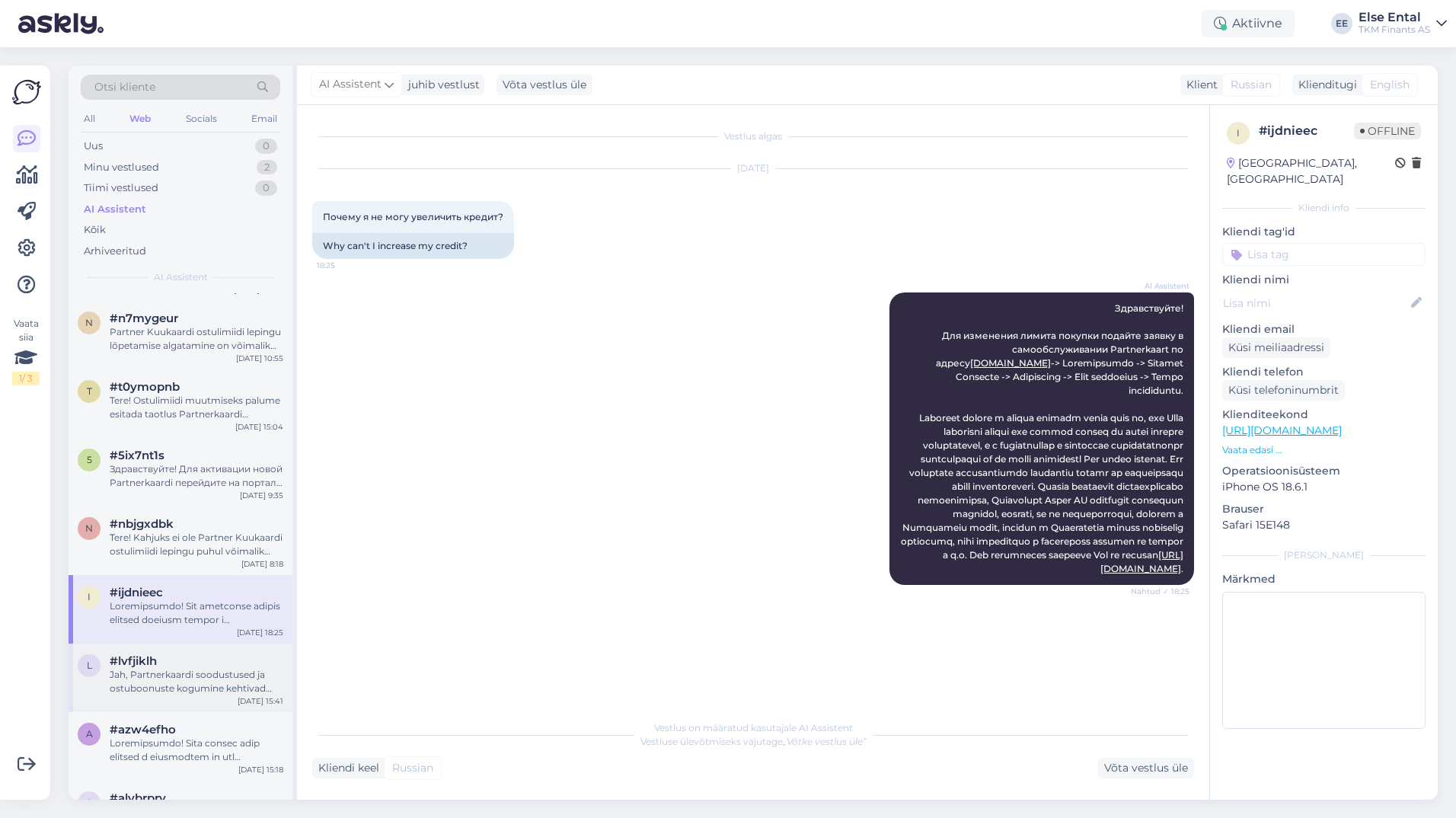
click at [140, 671] on div "Jah, Partnerkaardi soodustused ja ostuboonuste kogumine kehtivad Teile edasi." at bounding box center [197, 681] width 173 height 27
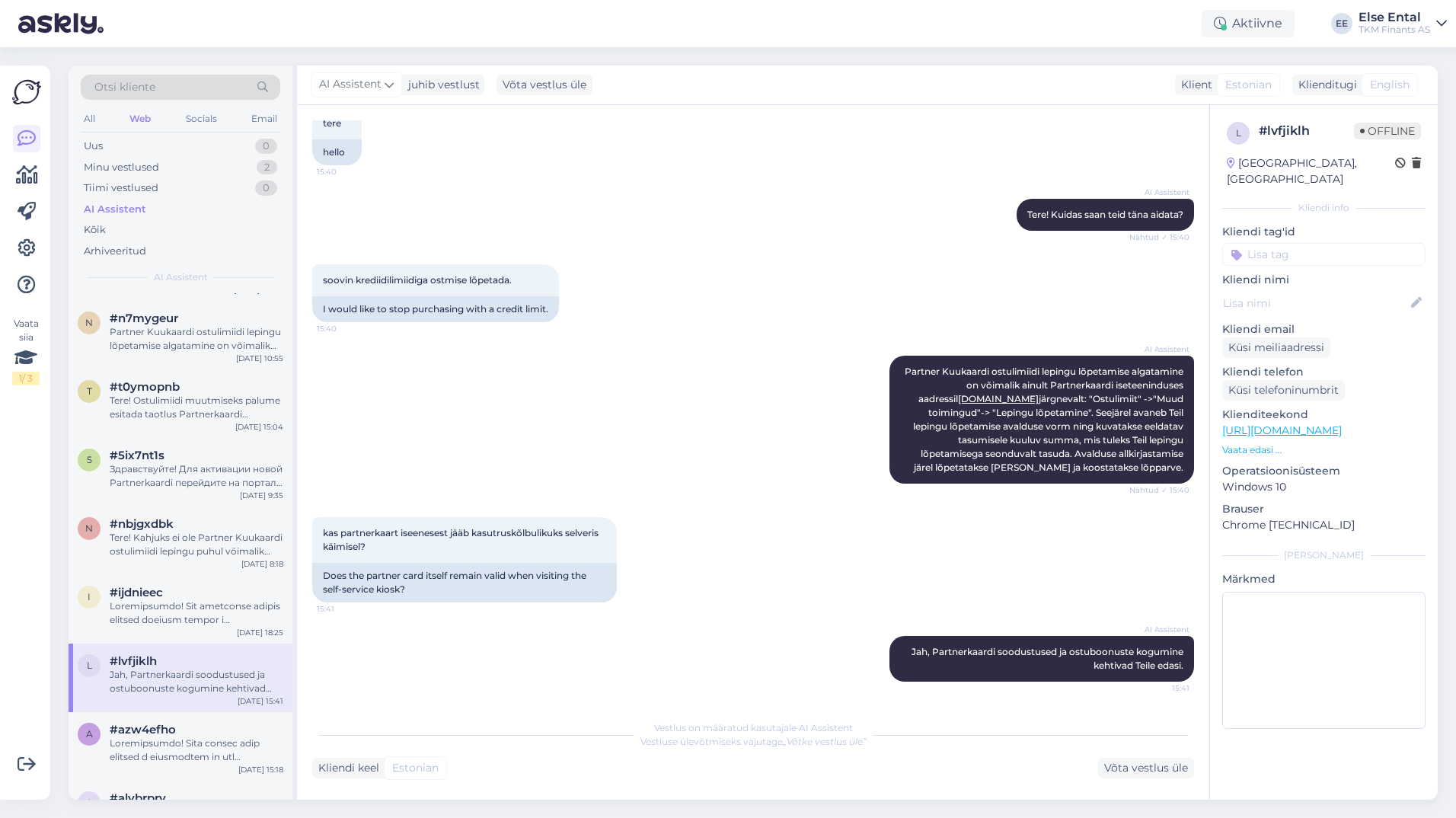
scroll to position [1447, 0]
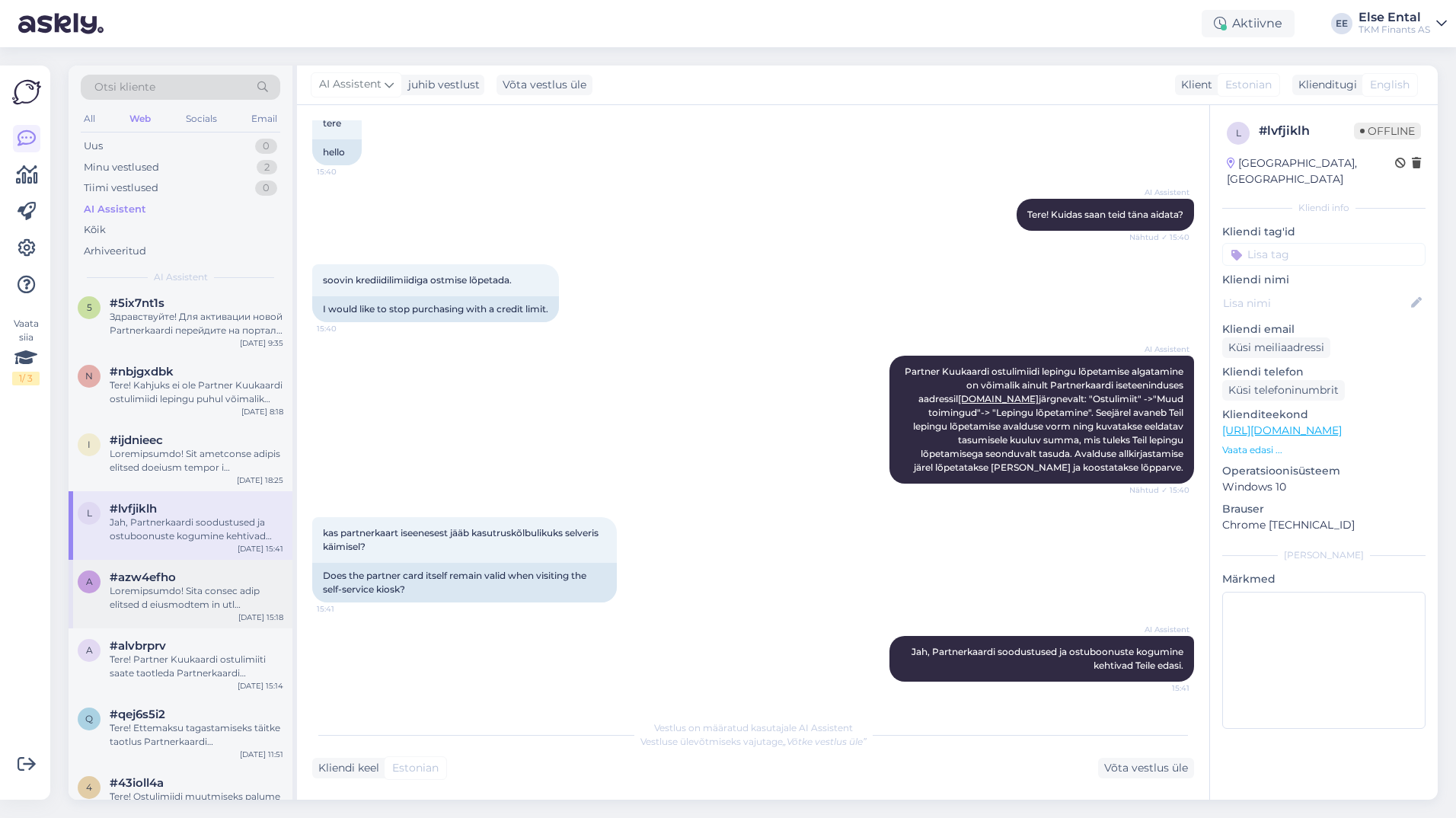
click at [170, 601] on div at bounding box center [197, 597] width 173 height 27
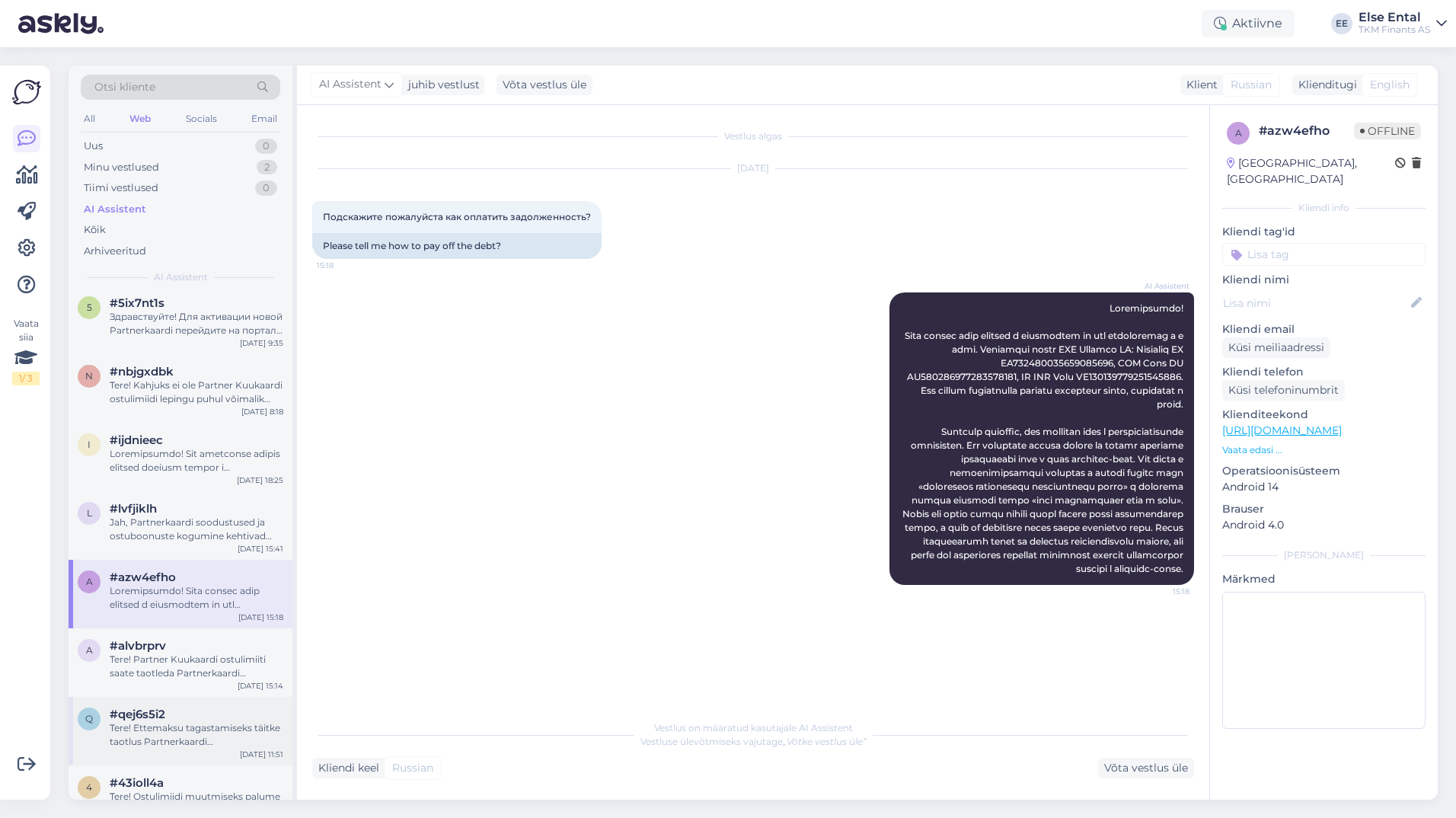
scroll to position [1599, 0]
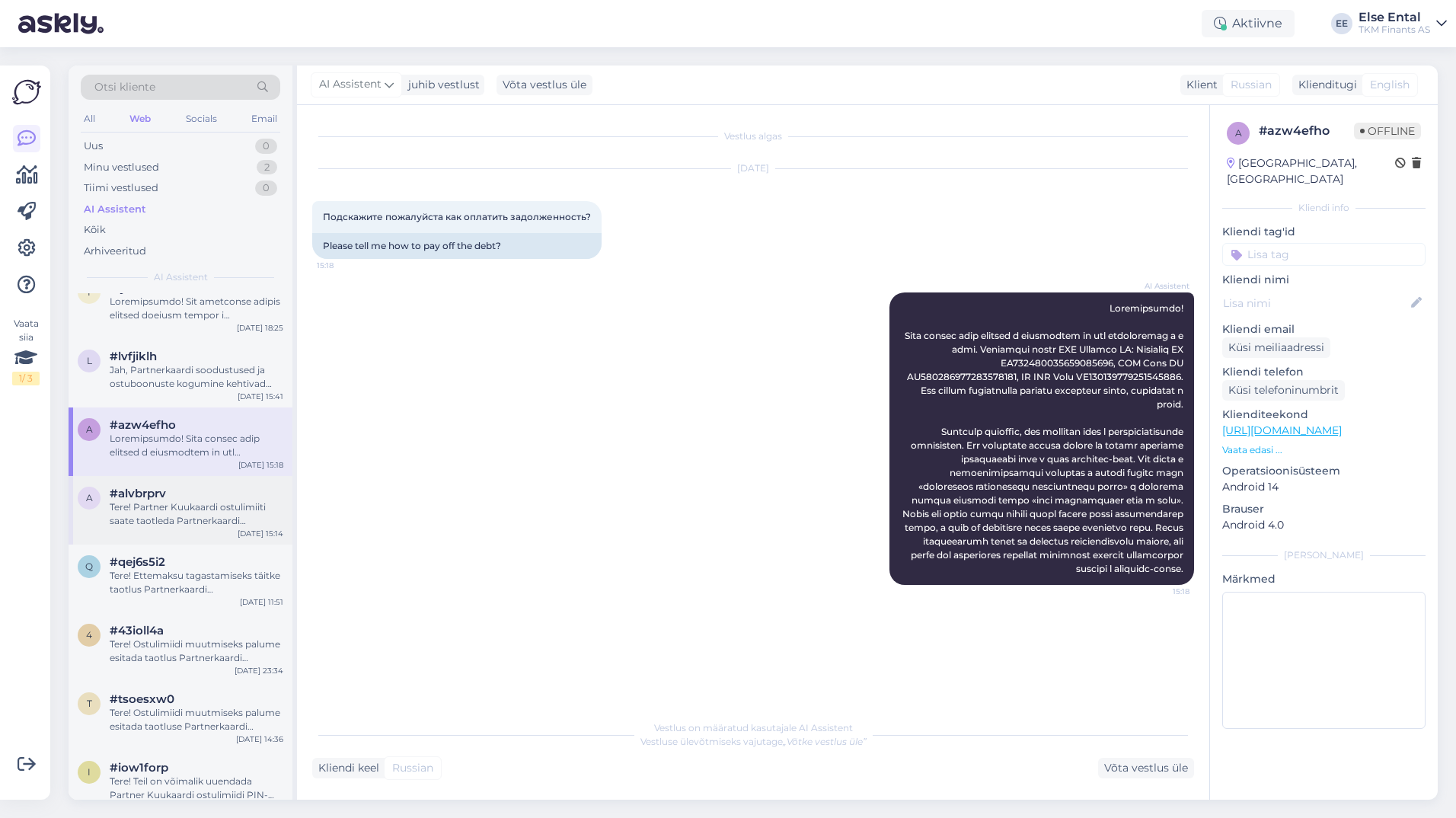
click at [172, 518] on div "Tere! Partner Kuukaardi ostulimiiti saate taotleda Partnerkaardi iseteeninduske…" at bounding box center [197, 514] width 173 height 27
